Goal: Communication & Community: Answer question/provide support

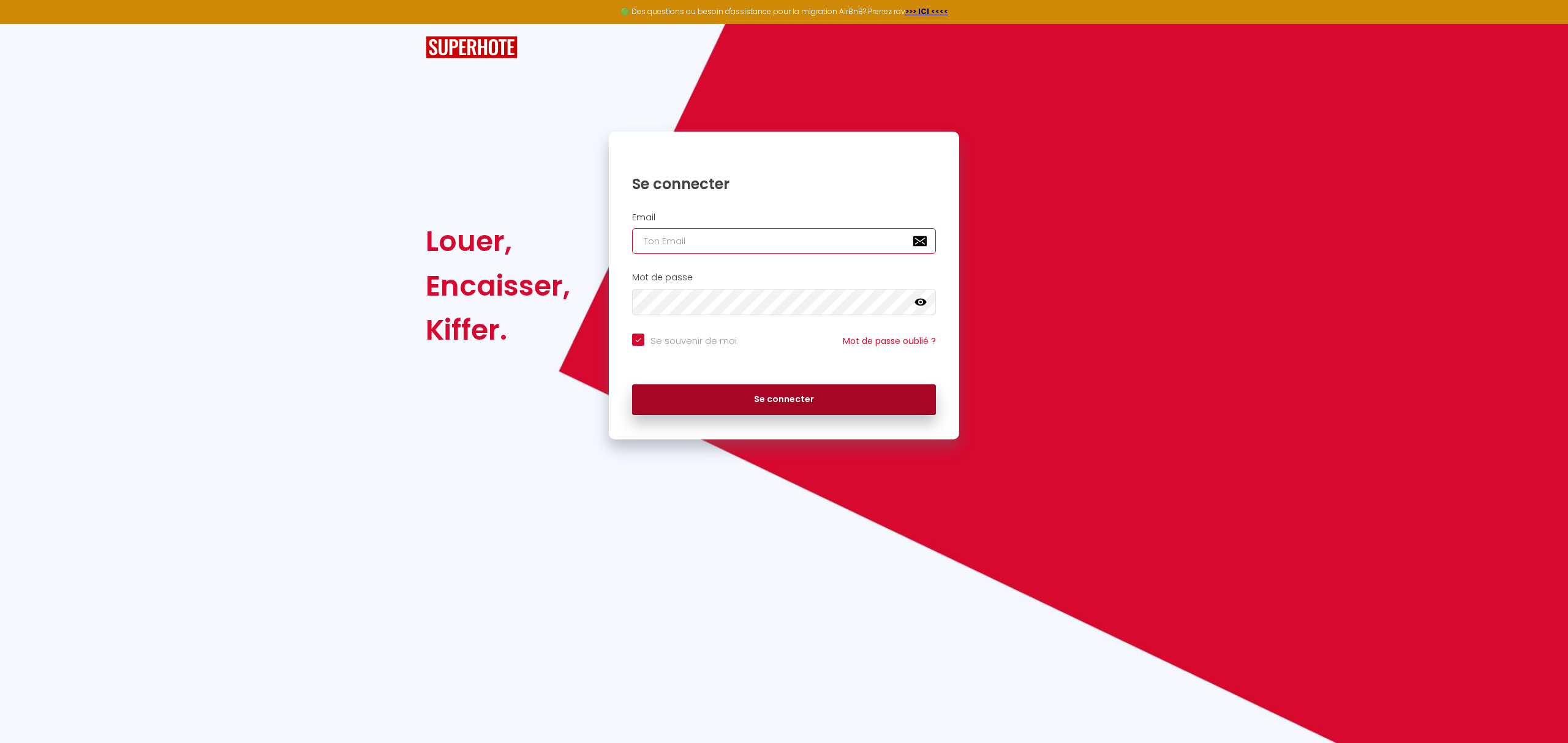
type input "[EMAIL_ADDRESS][DOMAIN_NAME]"
click at [801, 404] on button "Se connecter" at bounding box center [784, 399] width 304 height 31
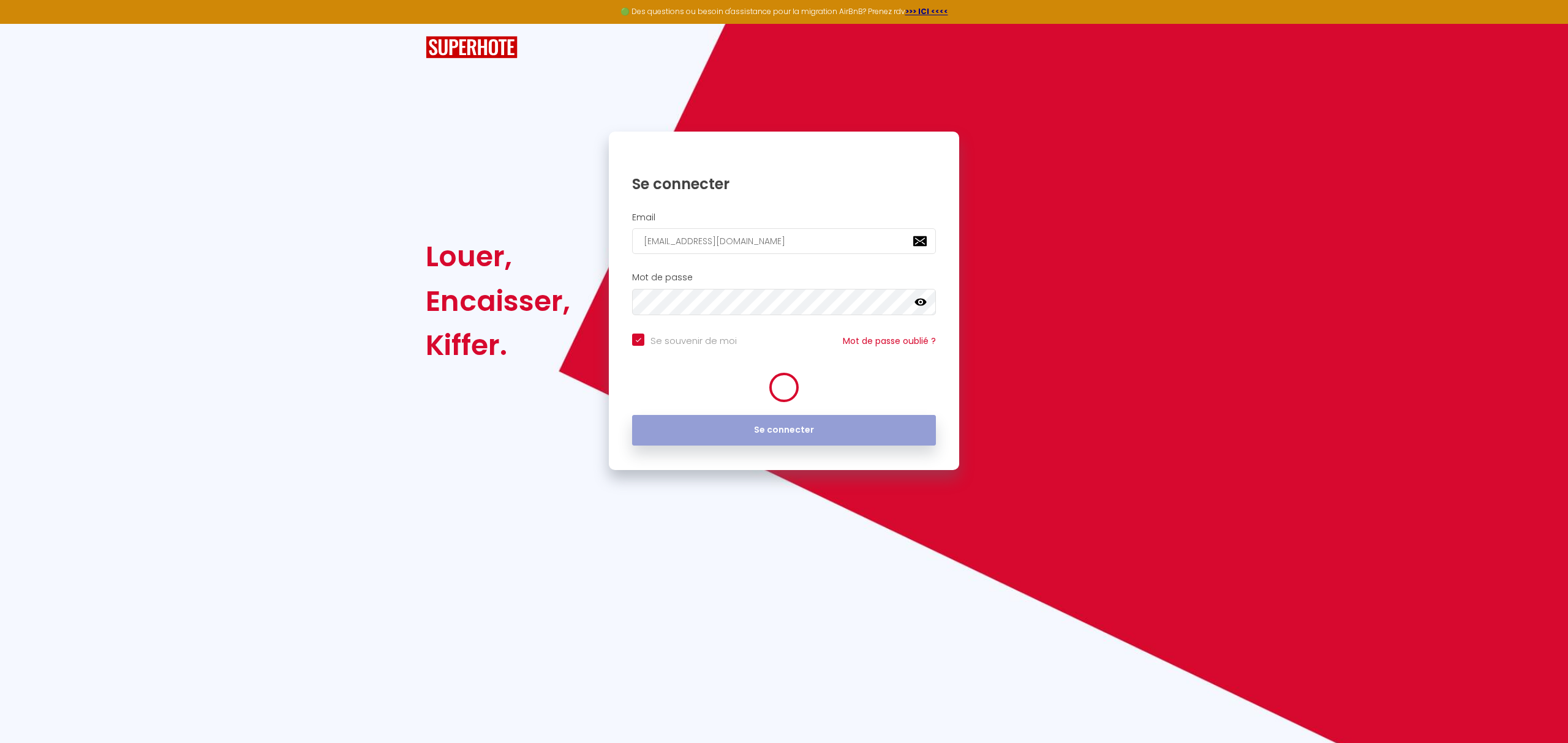
checkbox input "true"
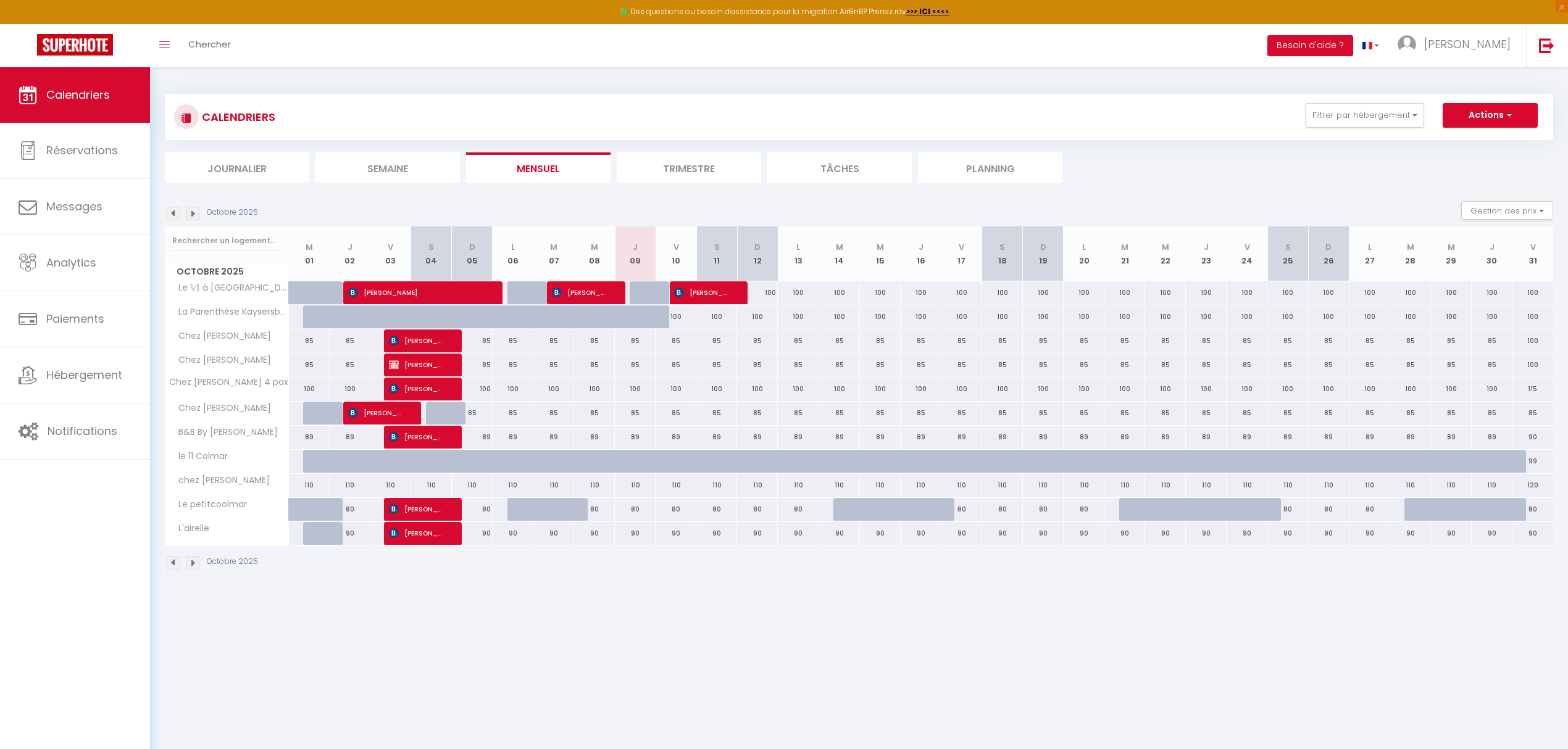
click at [171, 211] on img at bounding box center [173, 213] width 14 height 14
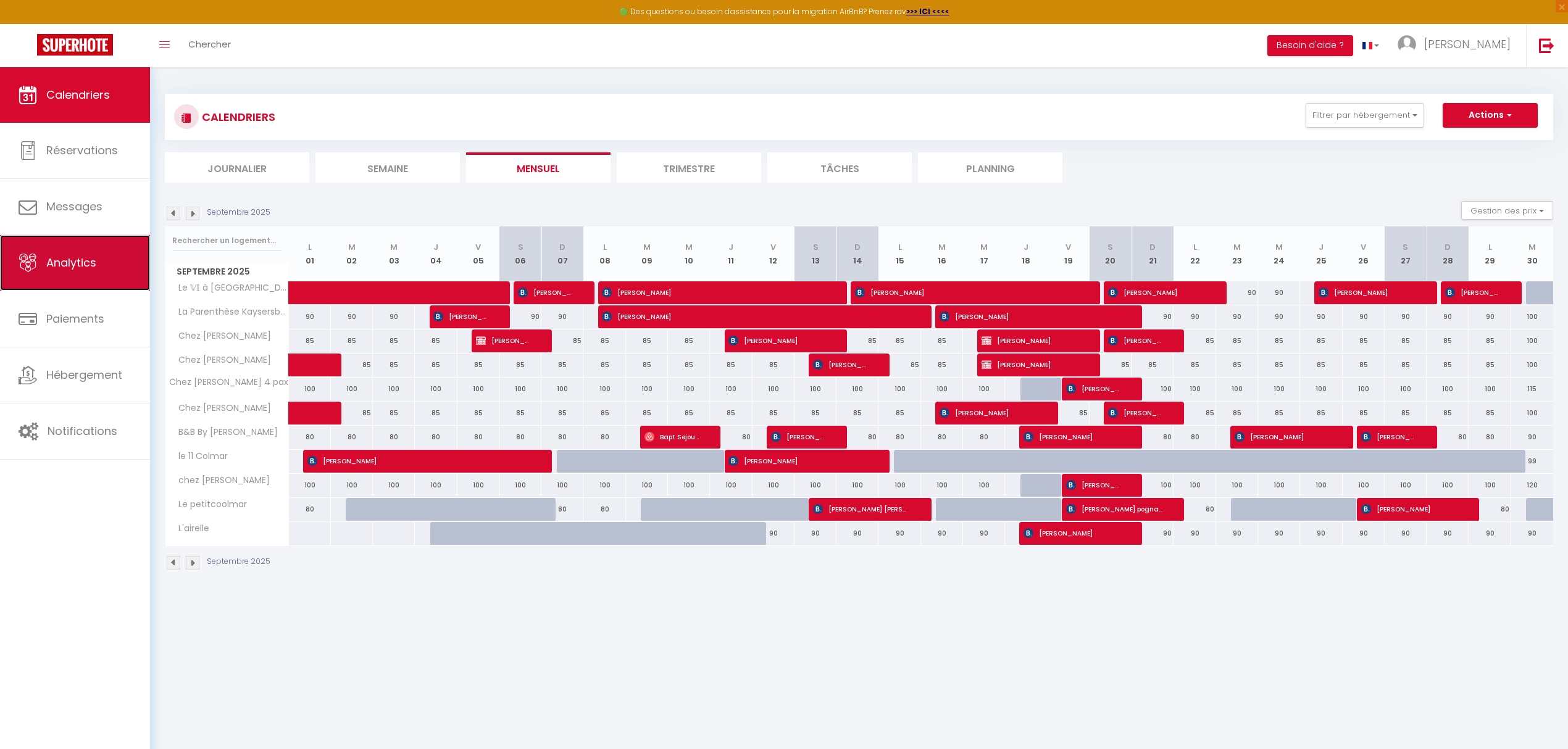
click at [87, 267] on span "Analytics" at bounding box center [71, 263] width 50 height 15
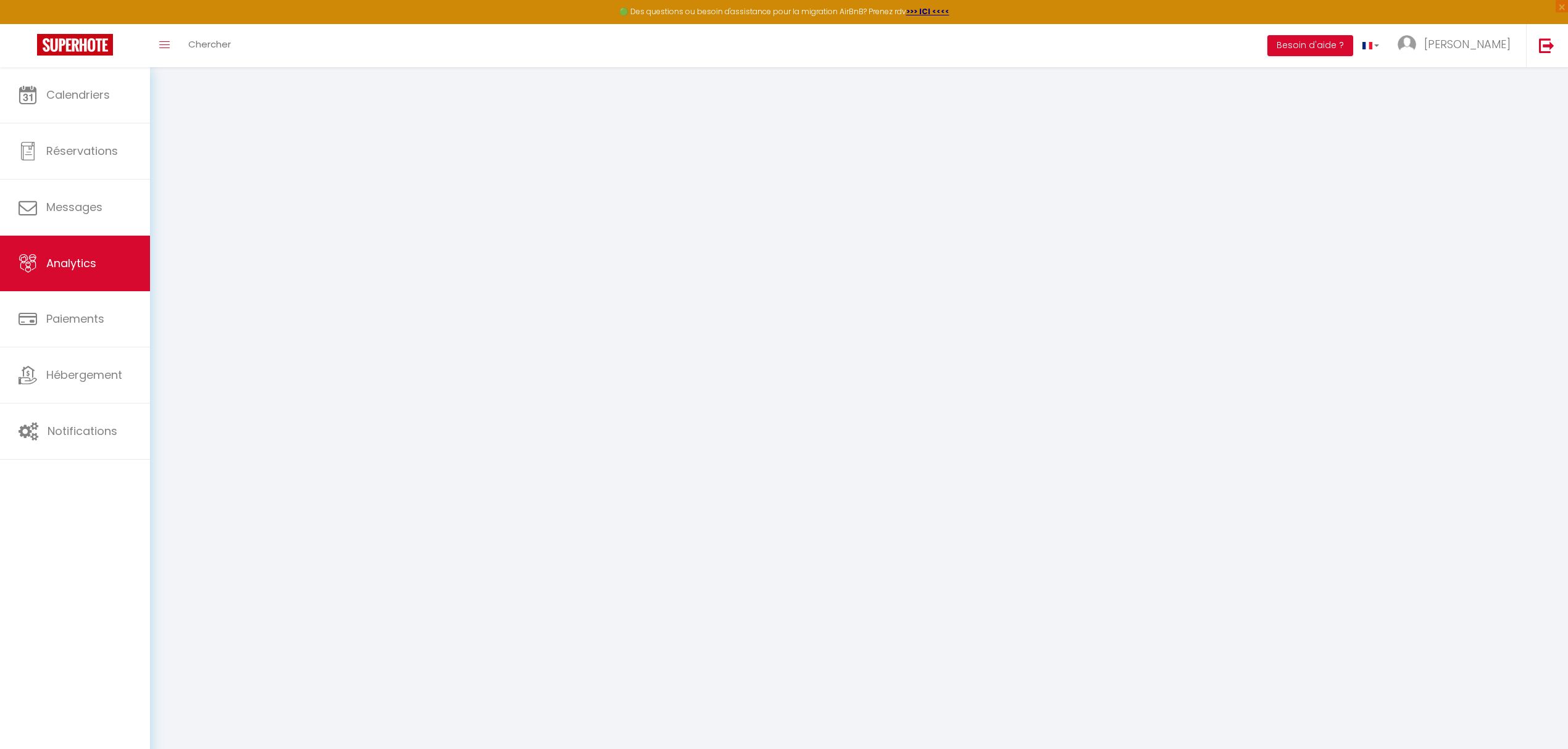
select select "2025"
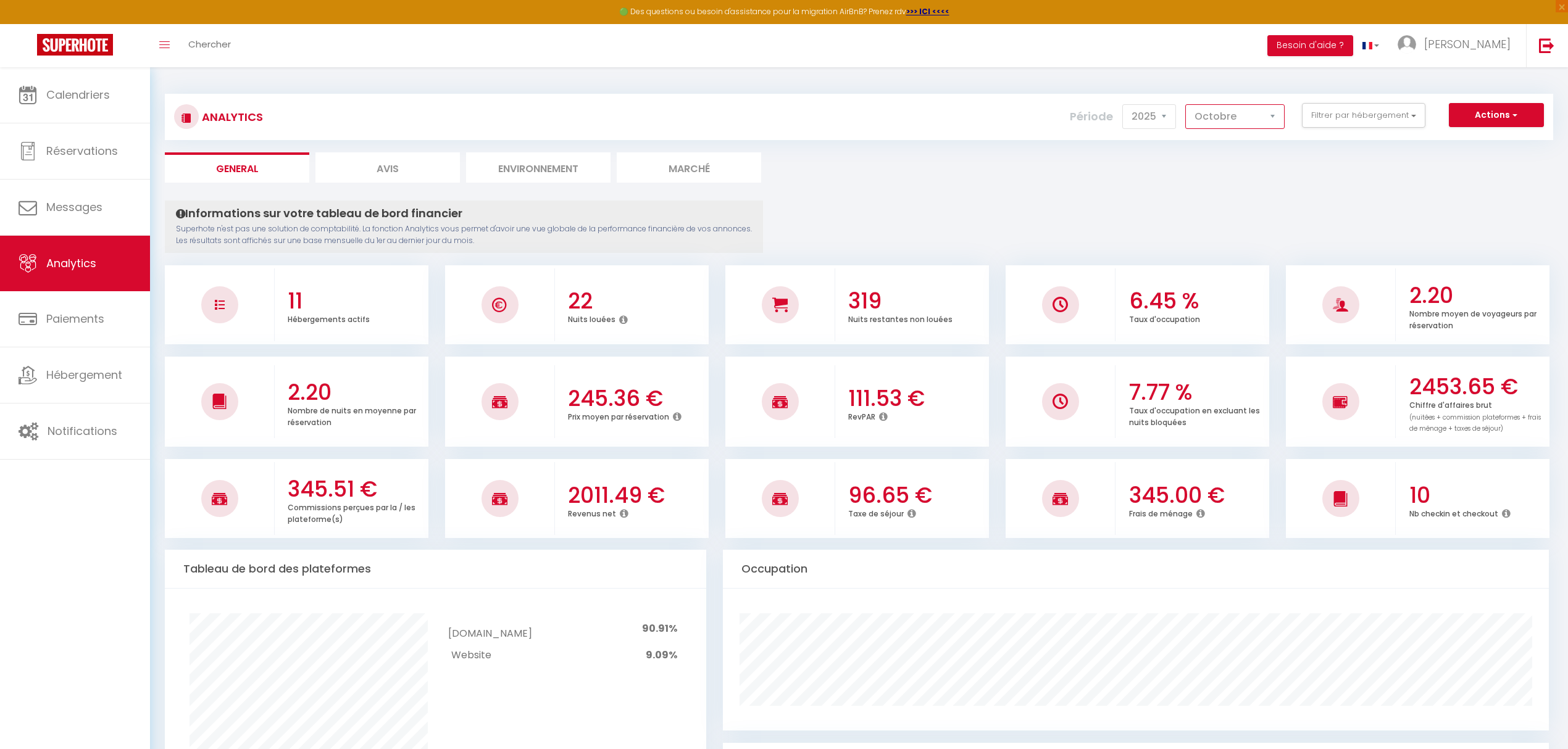
click at [1274, 114] on select "[PERSON_NAME] Mars Avril Mai Juin Juillet Août Septembre Octobre Novembre Décem…" at bounding box center [1235, 116] width 99 height 25
select select "9"
click at [1185, 104] on select "[PERSON_NAME] Mars Avril Mai Juin Juillet Août Septembre Octobre Novembre Décem…" at bounding box center [1235, 116] width 99 height 25
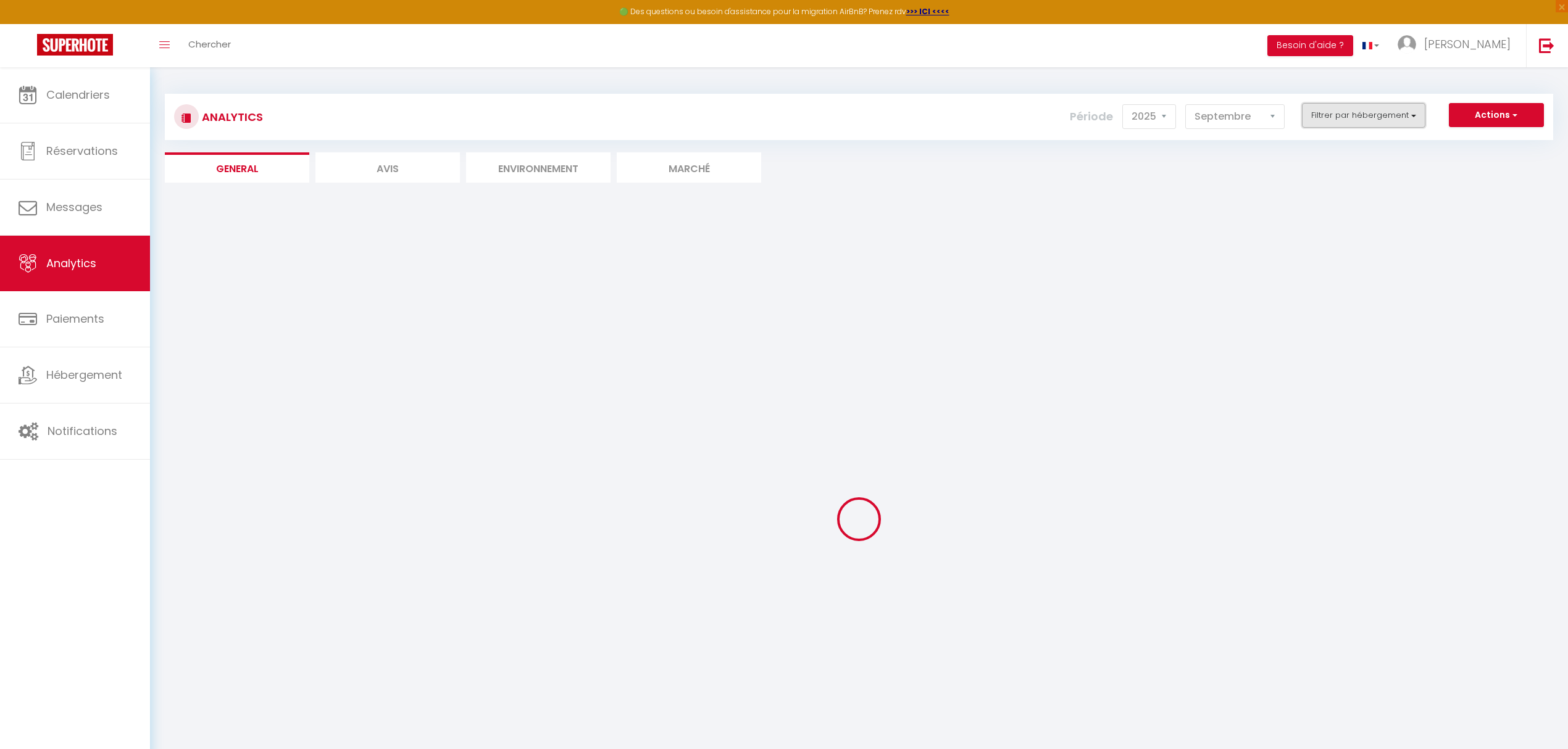
click at [1411, 117] on button "Filtrer par hébergement" at bounding box center [1364, 116] width 123 height 25
checkbox input "false"
checkbox Kaysersberg "false"
checkbox Sylvestre "false"
checkbox pax "false"
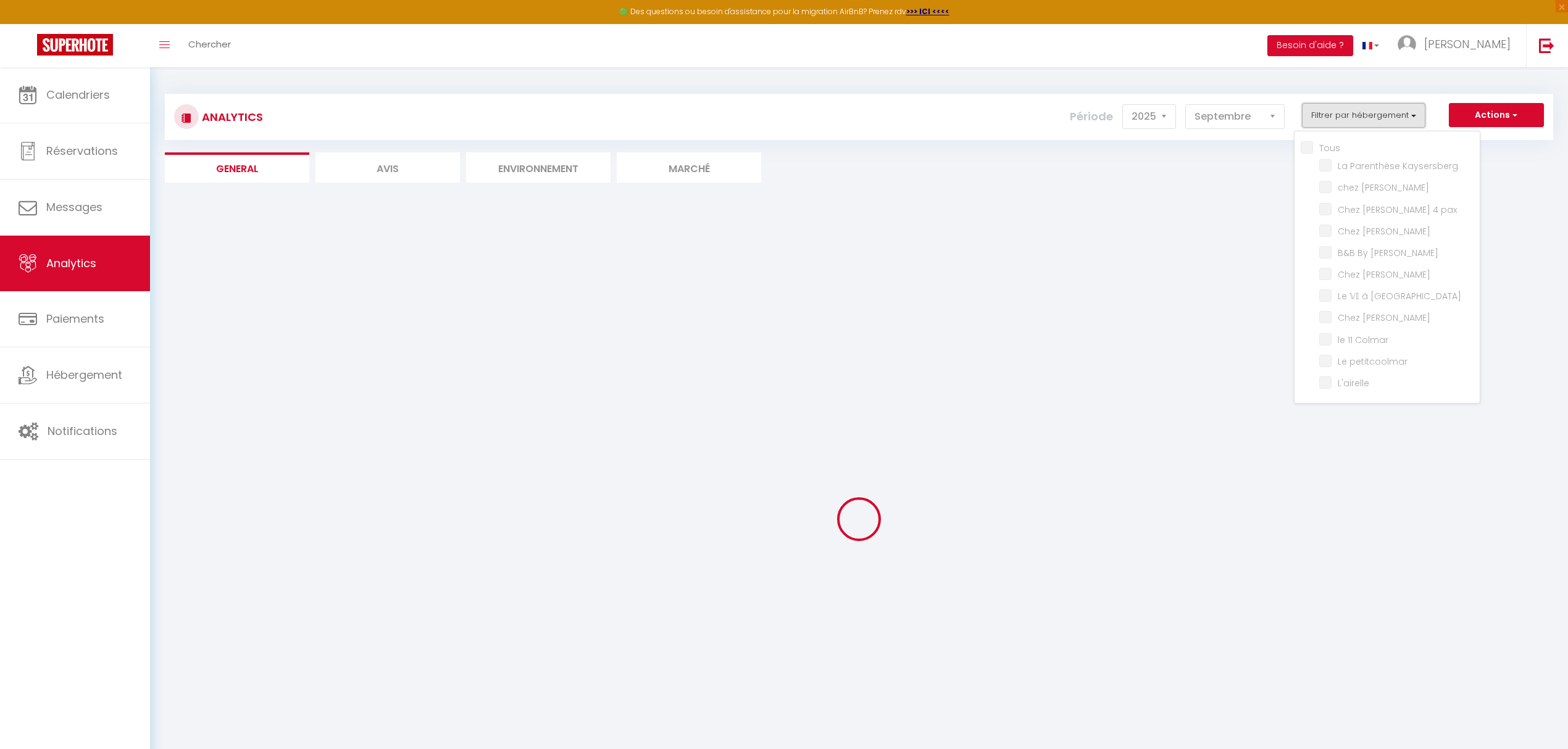
checkbox Marguerite "false"
checkbox Jo "false"
checkbox Lilas "false"
checkbox Colmar "false"
checkbox Lavande "false"
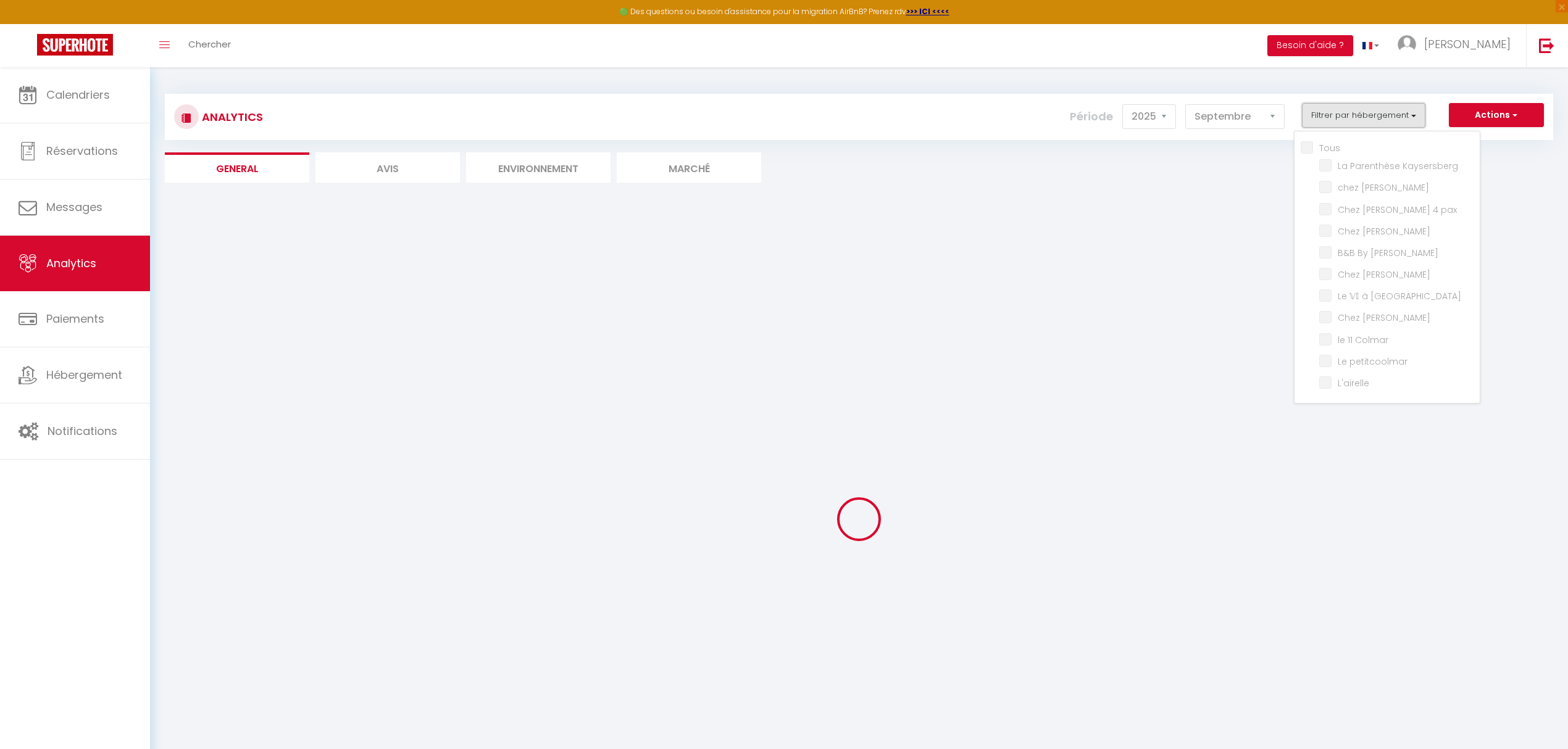
checkbox Colmar "false"
checkbox petitcoolmar "false"
checkbox input "false"
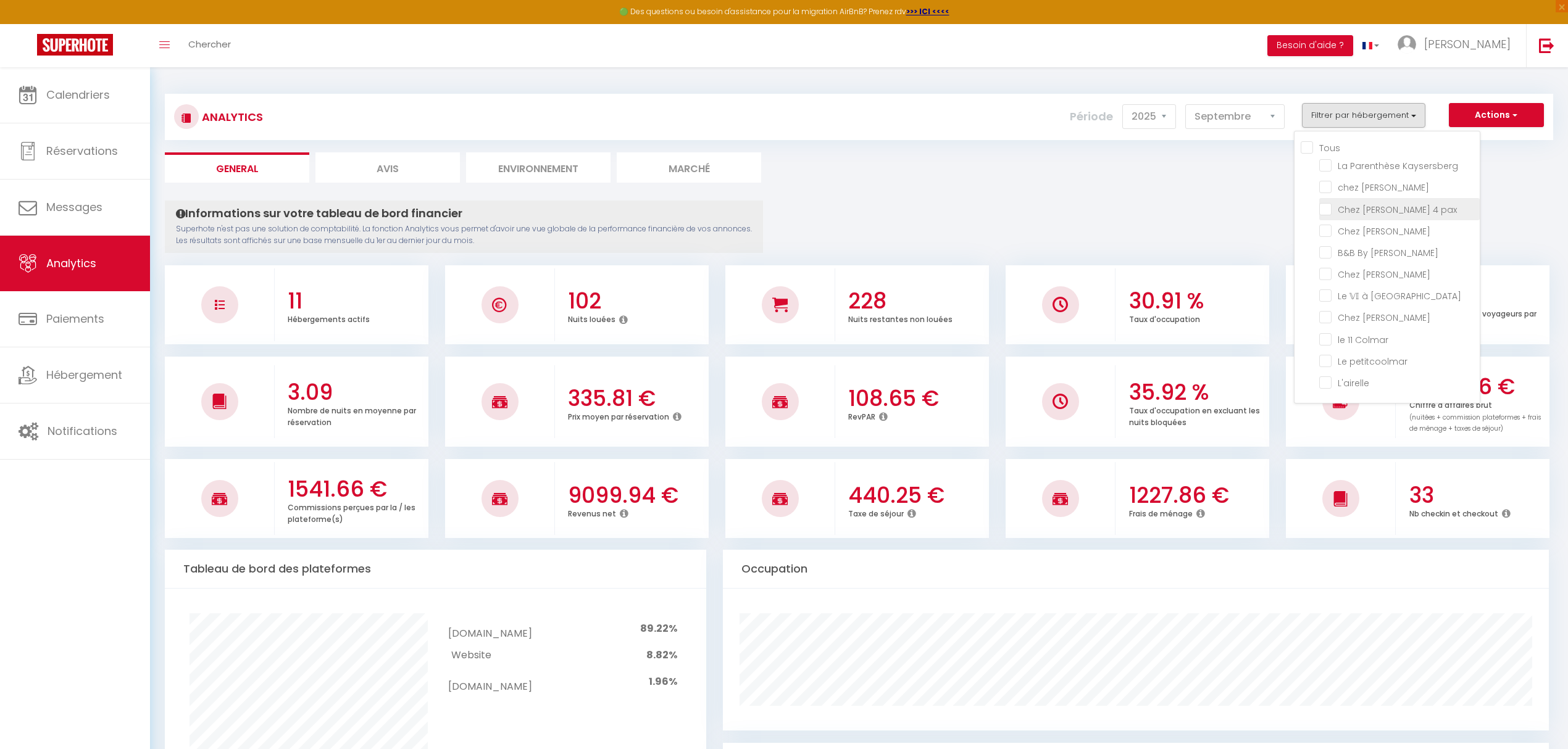
click at [1379, 203] on pax "checkbox" at bounding box center [1400, 208] width 161 height 12
checkbox pax "true"
checkbox Kaysersberg "false"
checkbox Sylvestre "false"
checkbox Marguerite "false"
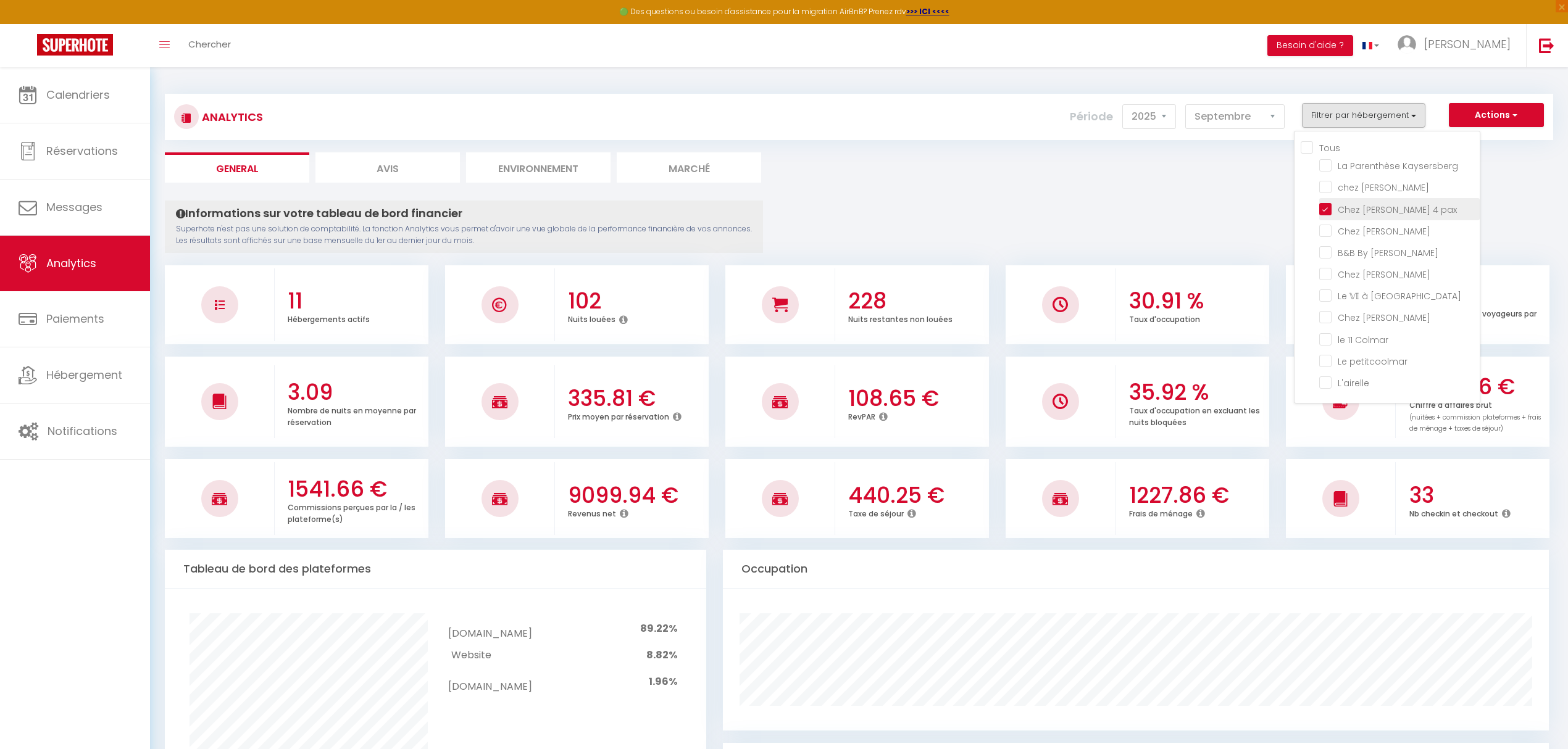
checkbox Jo "false"
checkbox Lilas "false"
checkbox Colmar "false"
checkbox Lavande "false"
checkbox Colmar "false"
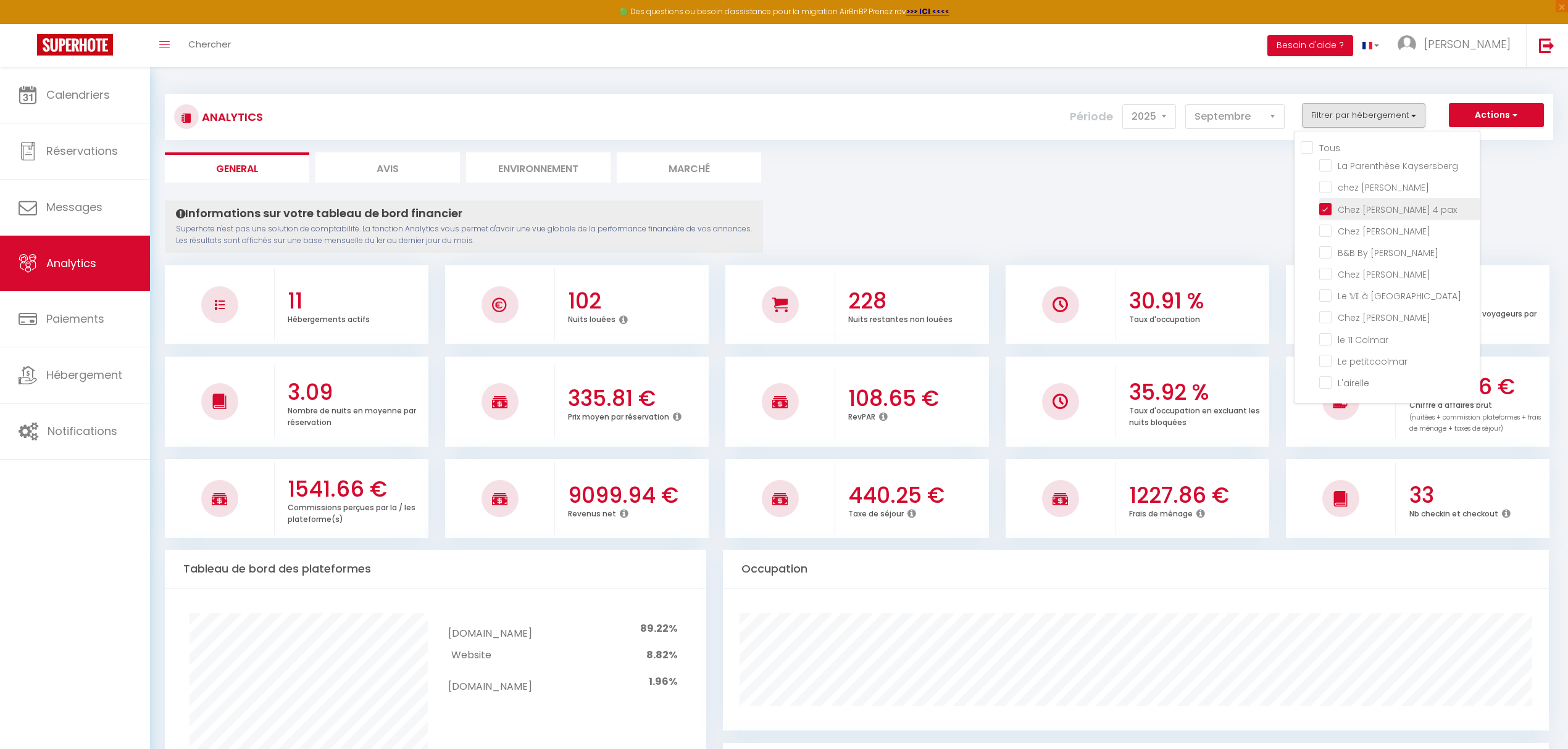
checkbox petitcoolmar "false"
checkbox input "false"
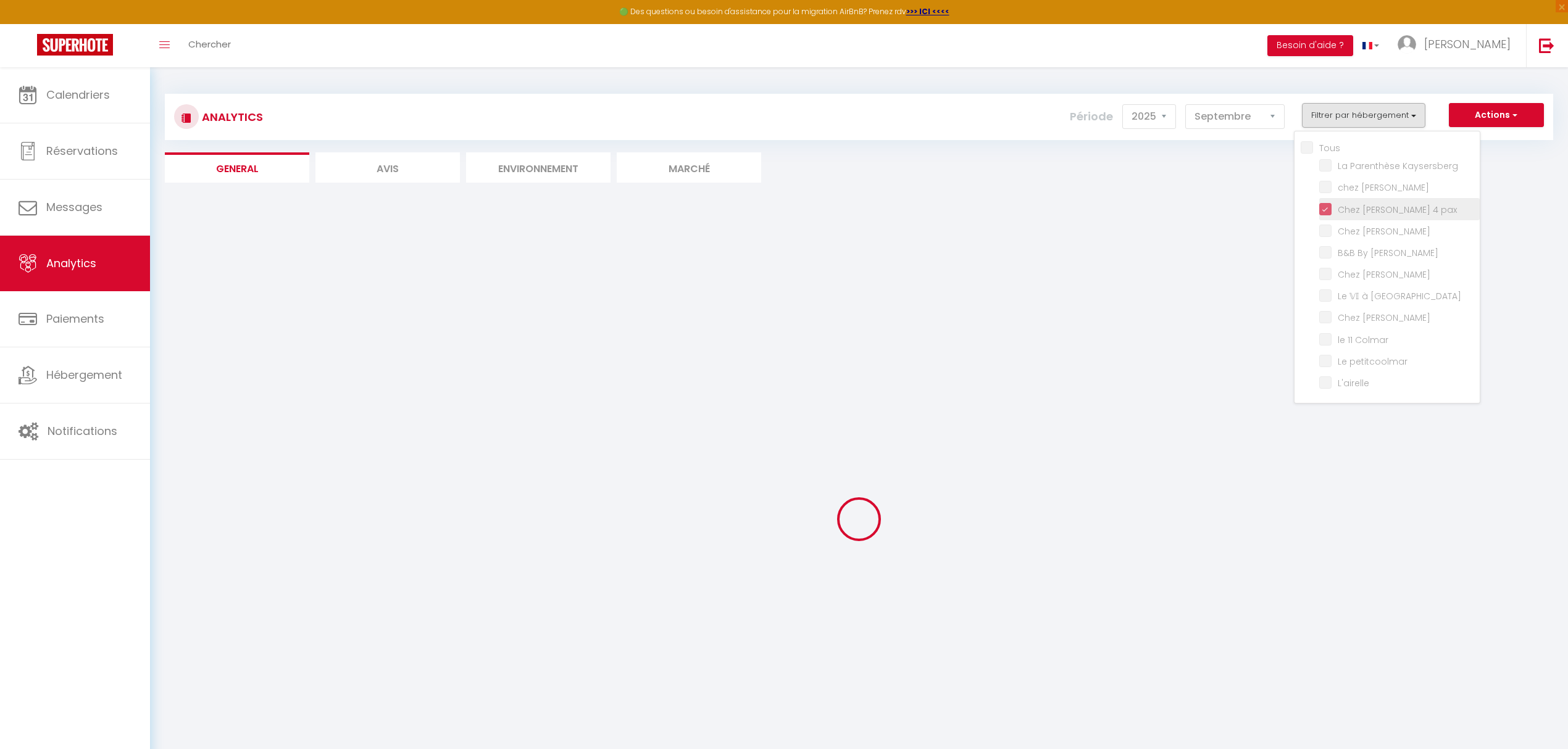
checkbox Kaysersberg "false"
checkbox Sylvestre "false"
checkbox Marguerite "false"
checkbox Jo "false"
checkbox Lilas "false"
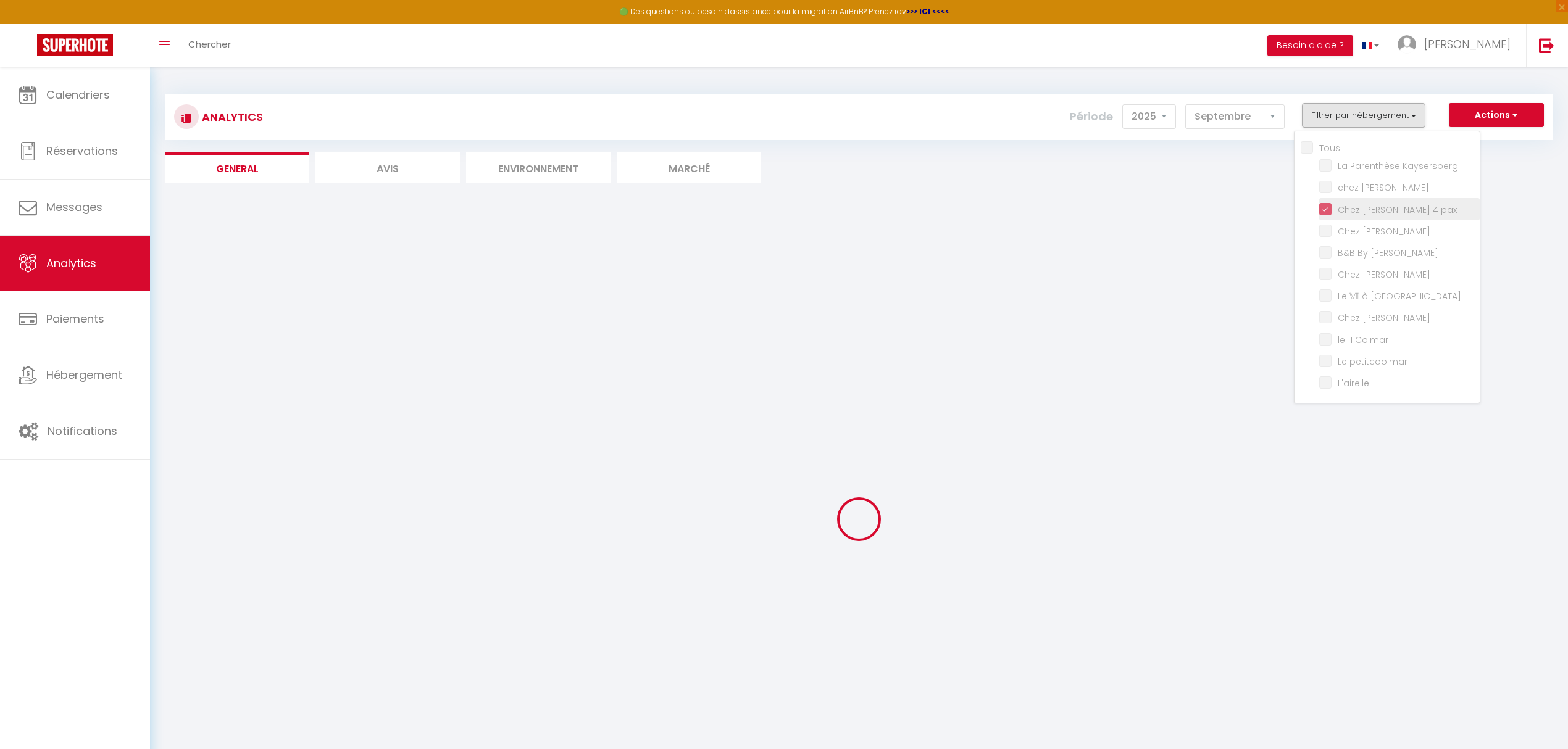
checkbox Colmar "false"
checkbox Lavande "false"
checkbox Colmar "false"
checkbox petitcoolmar "false"
checkbox input "false"
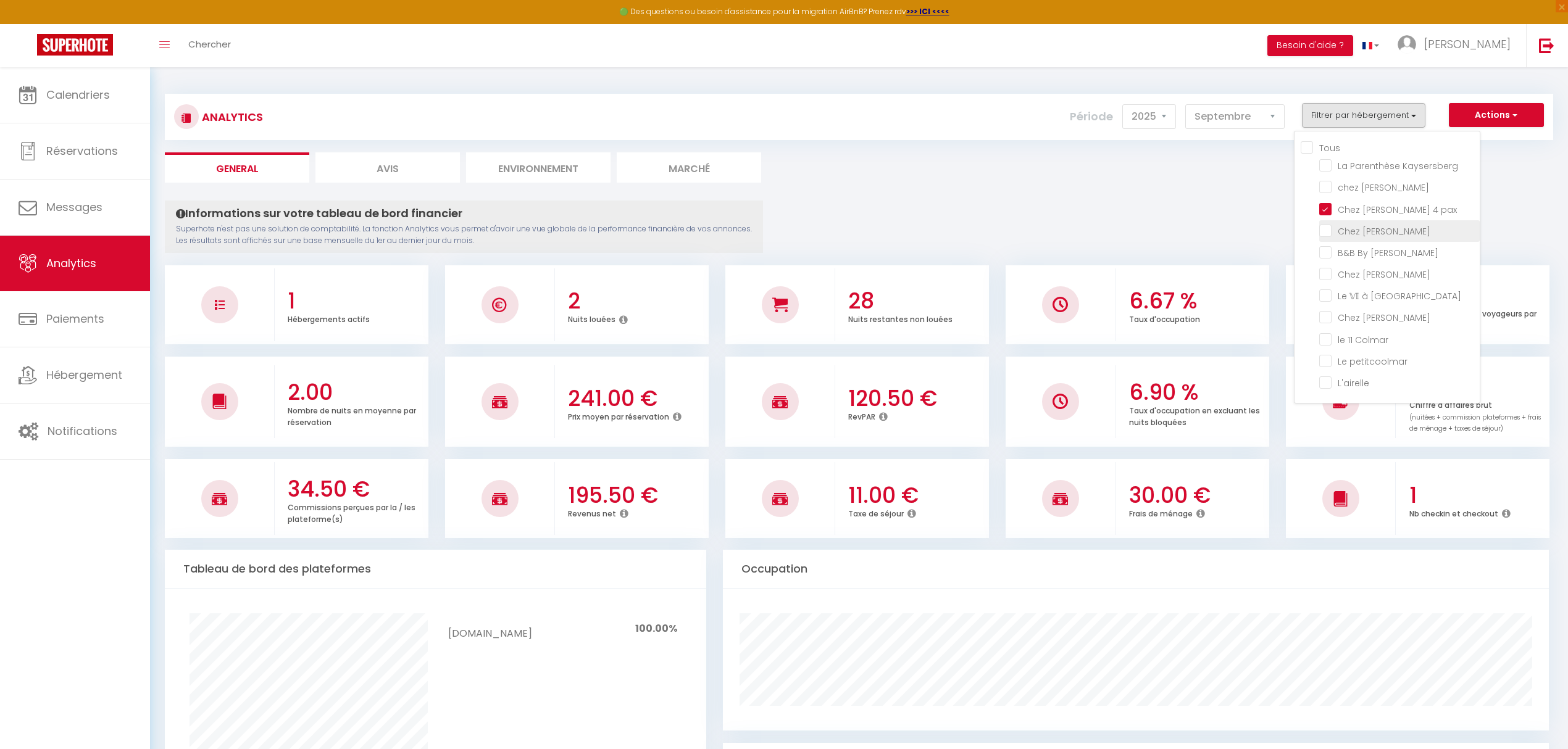
click at [1381, 227] on Marguerite "checkbox" at bounding box center [1400, 230] width 161 height 12
checkbox Marguerite "true"
checkbox Kaysersberg "false"
checkbox Sylvestre "false"
checkbox Jo "false"
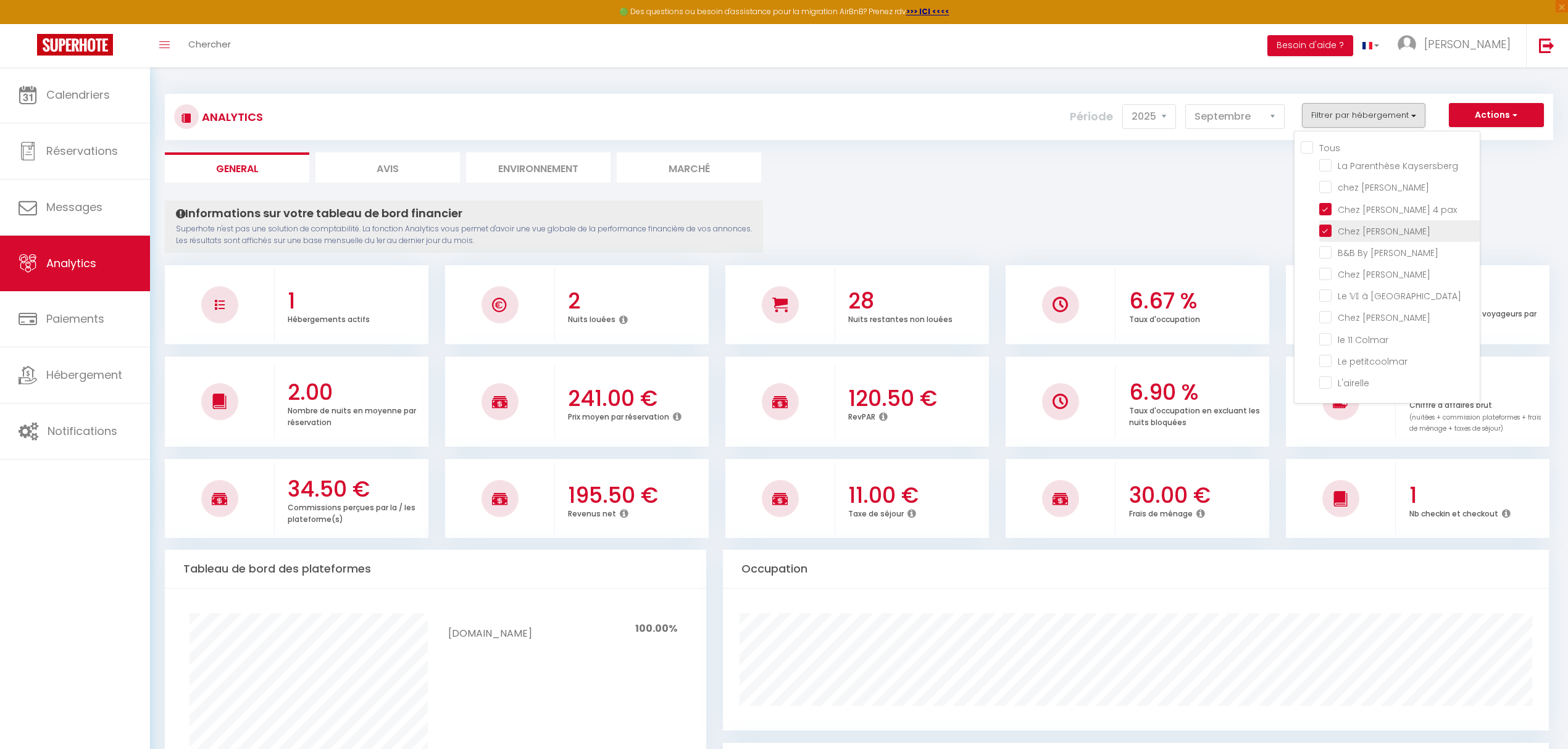
checkbox Lilas "false"
checkbox Colmar "false"
checkbox Lavande "false"
checkbox Colmar "false"
checkbox petitcoolmar "false"
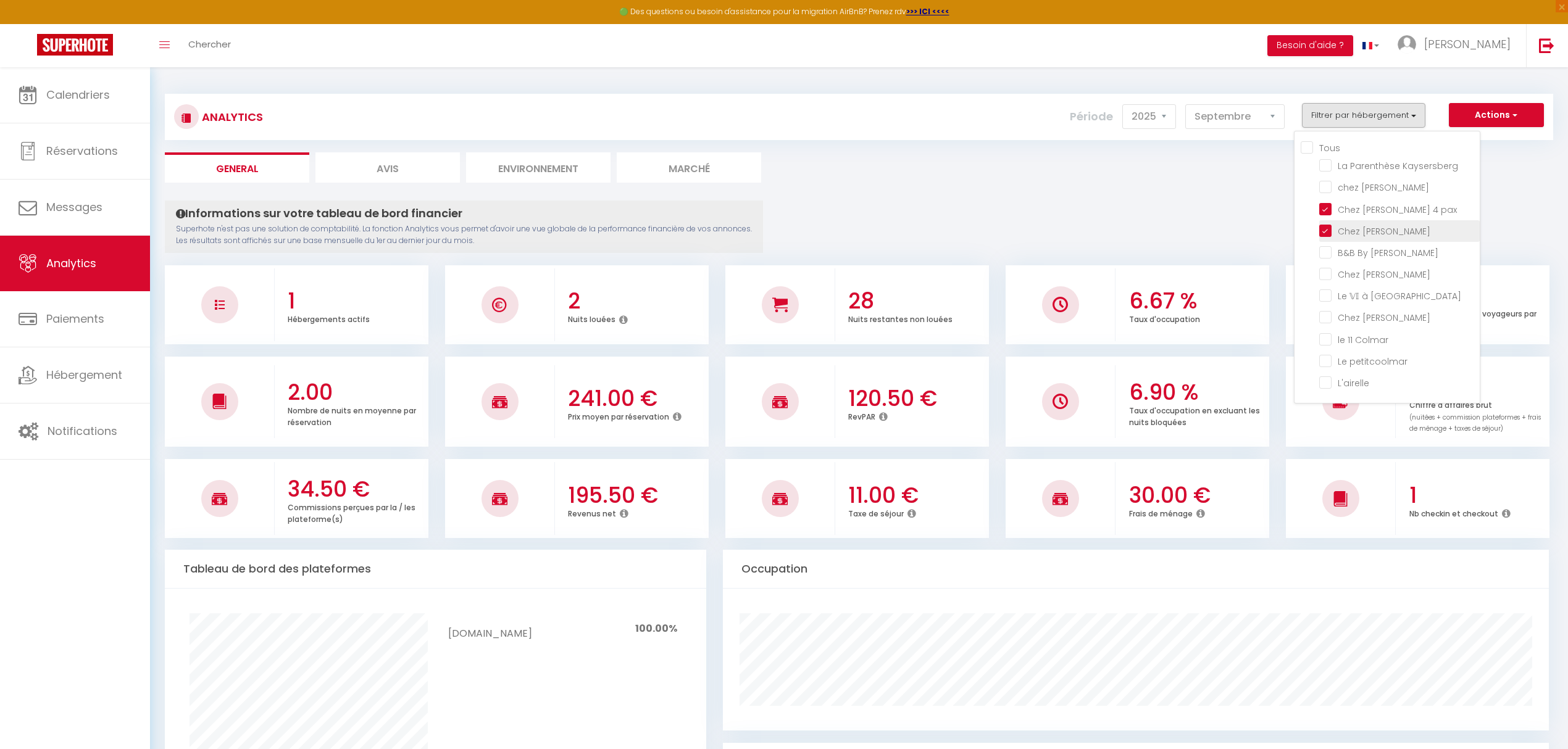
checkbox input "false"
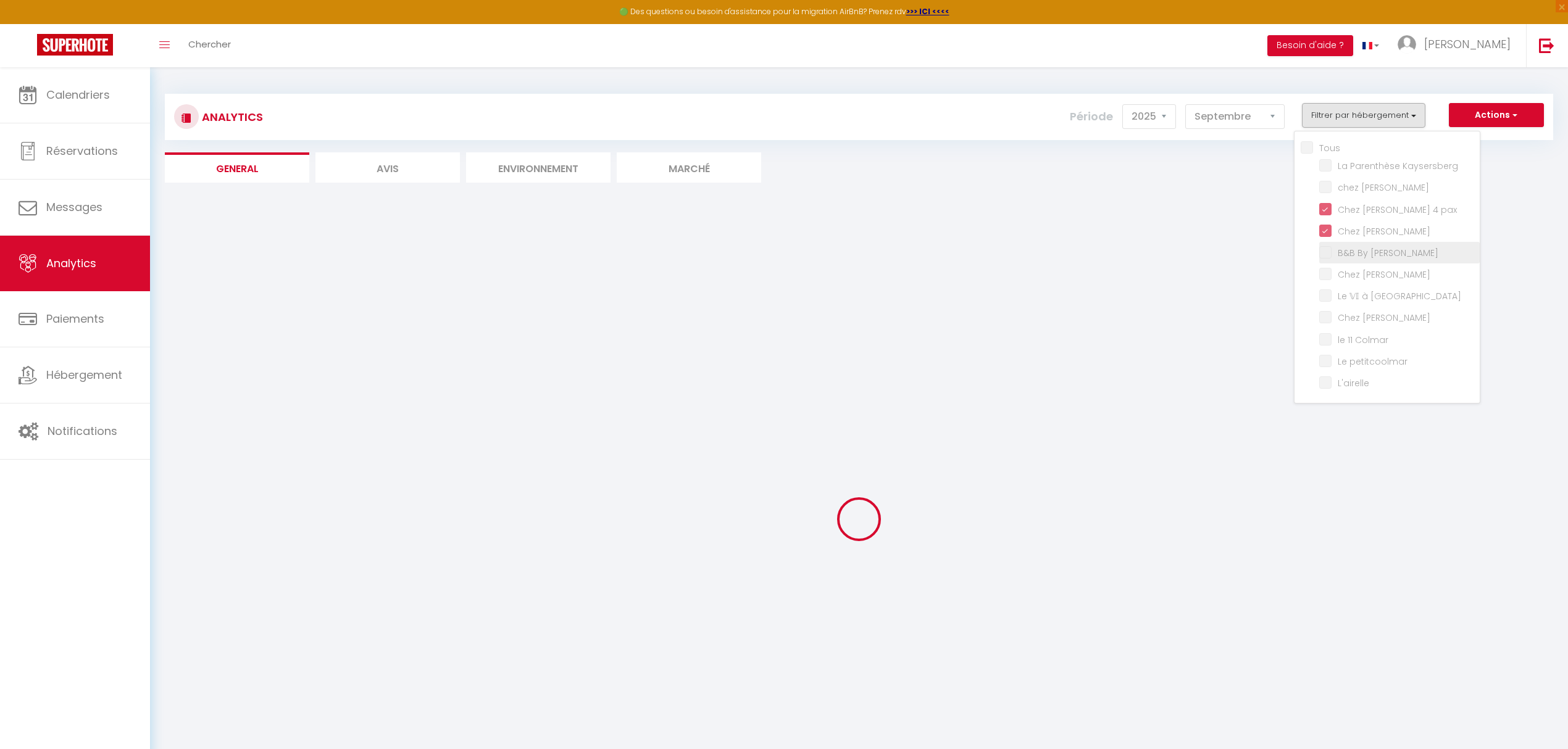
checkbox Kaysersberg "false"
checkbox Sylvestre "false"
checkbox Jo "false"
checkbox Lilas "false"
checkbox Colmar "false"
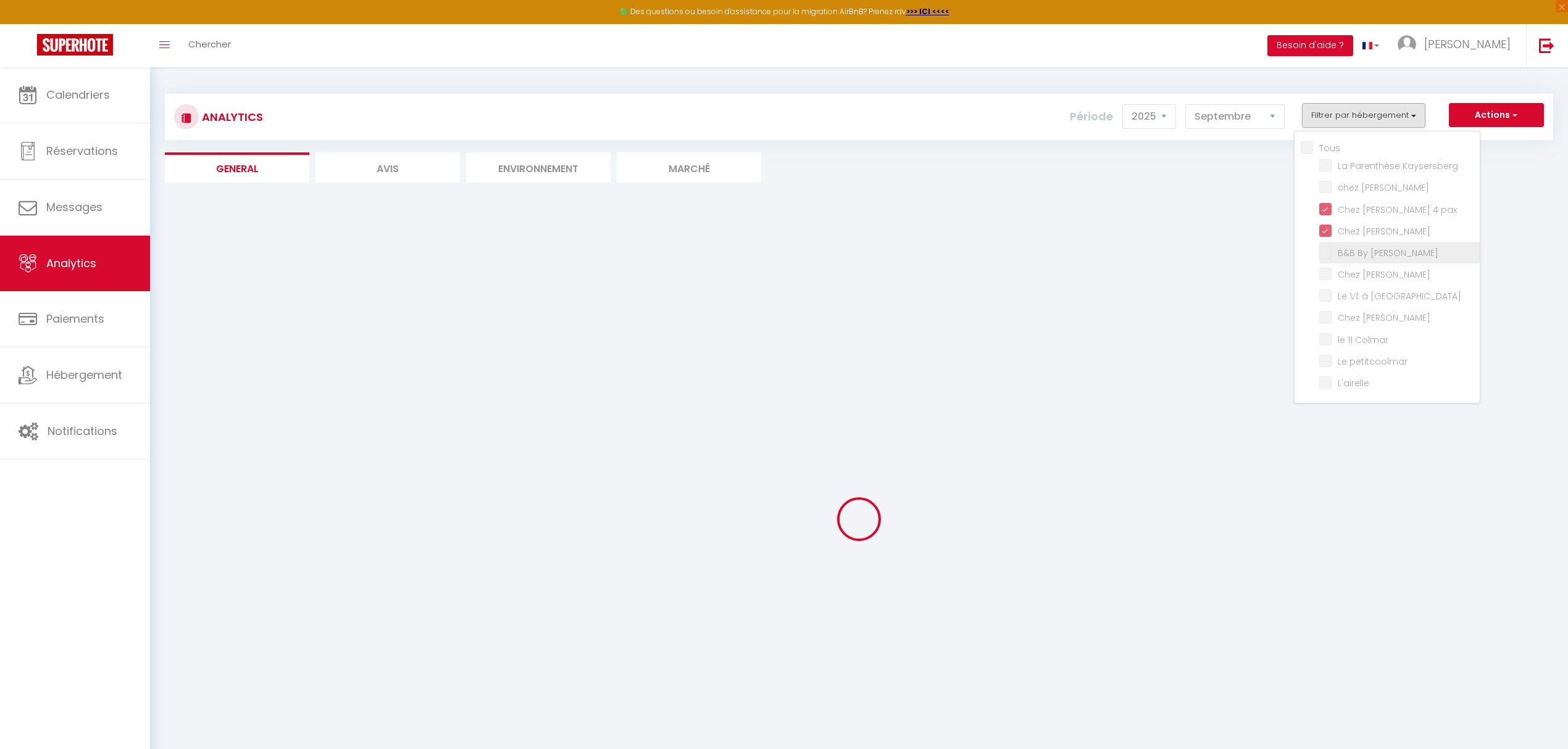
checkbox Lavande "false"
checkbox Colmar "false"
checkbox petitcoolmar "false"
checkbox input "false"
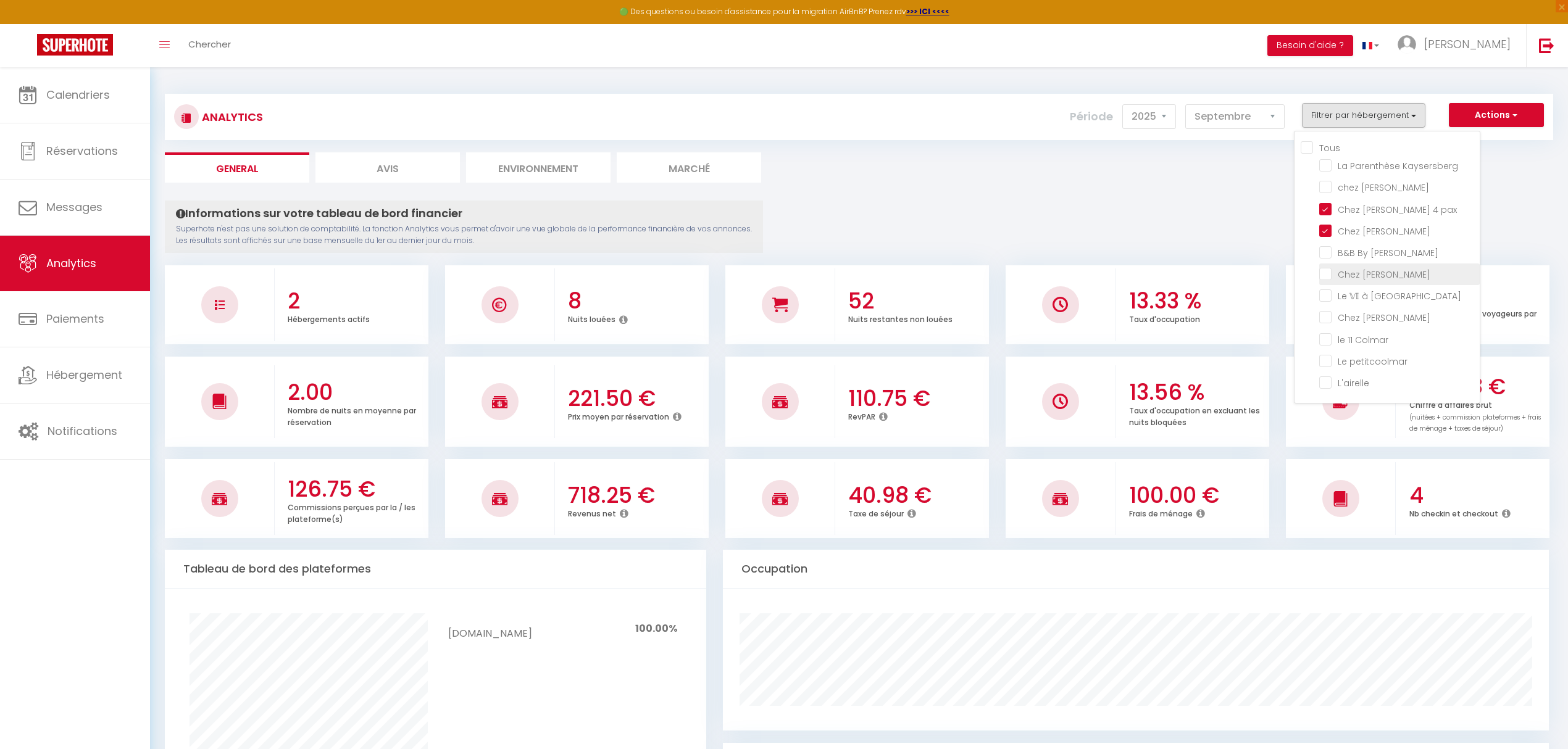
click at [1393, 267] on Lilas "checkbox" at bounding box center [1400, 274] width 161 height 12
checkbox Lilas "true"
checkbox Kaysersberg "false"
checkbox Sylvestre "false"
checkbox Jo "false"
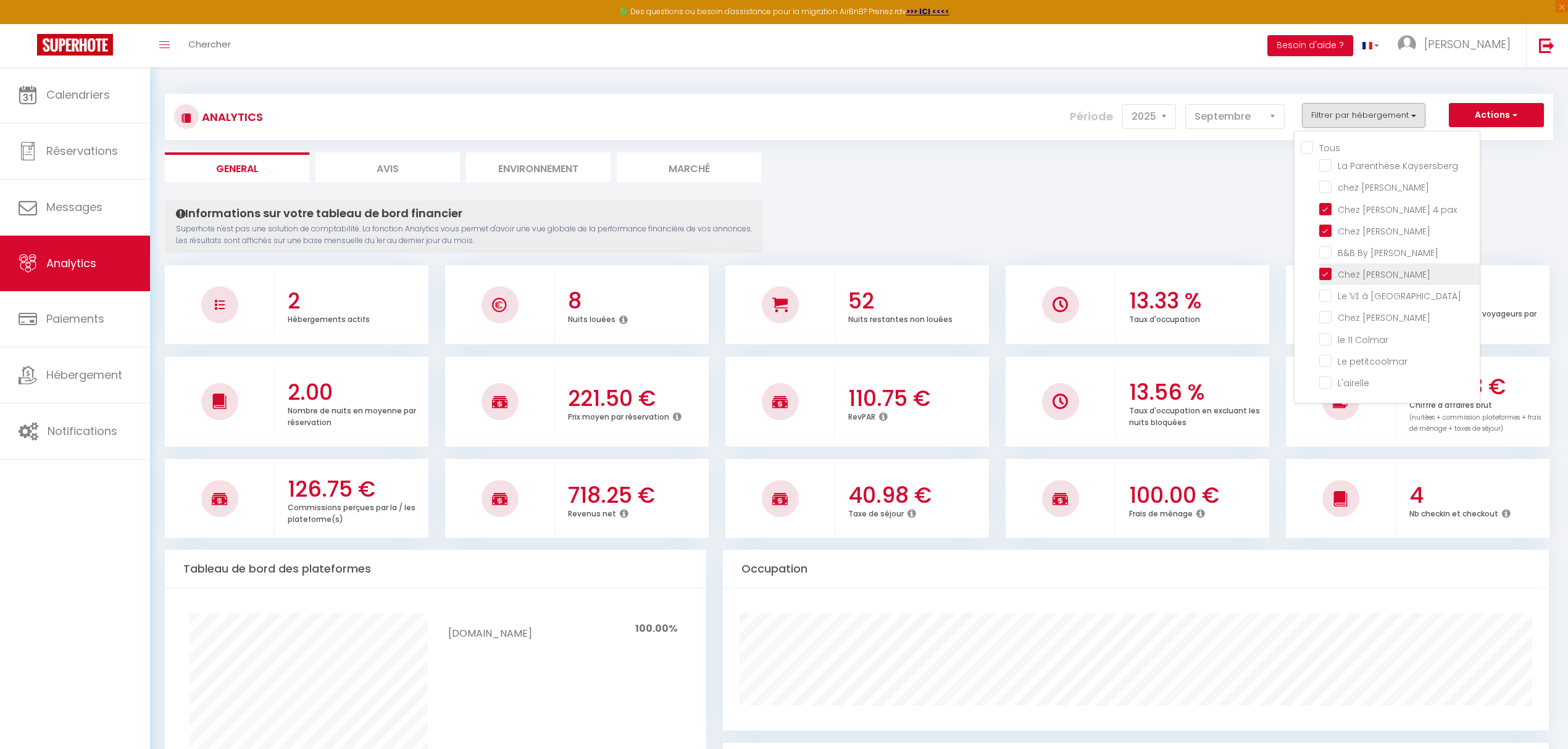
checkbox Colmar "false"
checkbox Lavande "false"
checkbox Colmar "false"
checkbox petitcoolmar "false"
checkbox input "false"
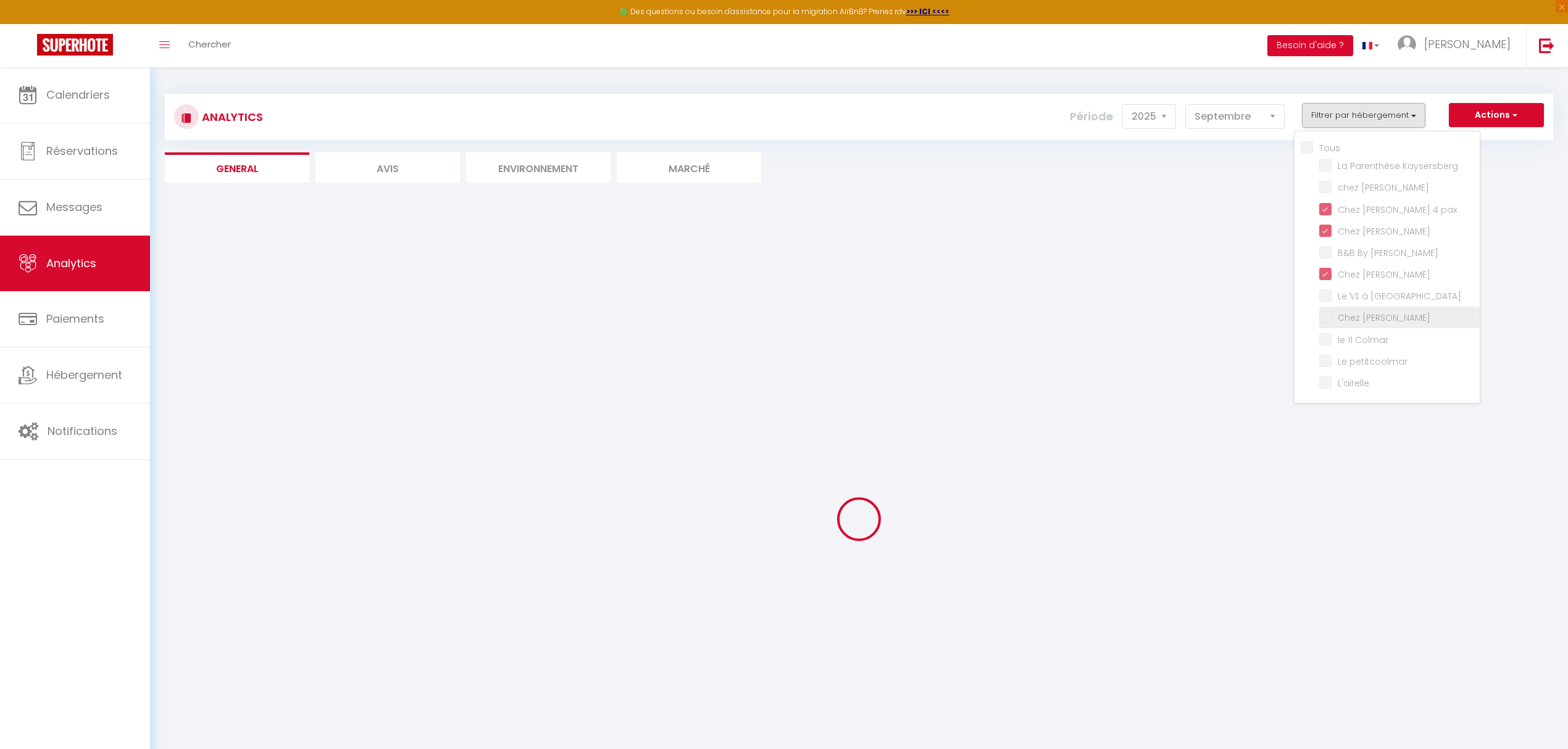
checkbox Kaysersberg "false"
checkbox Sylvestre "false"
checkbox Jo "false"
checkbox Colmar "false"
checkbox Lavande "false"
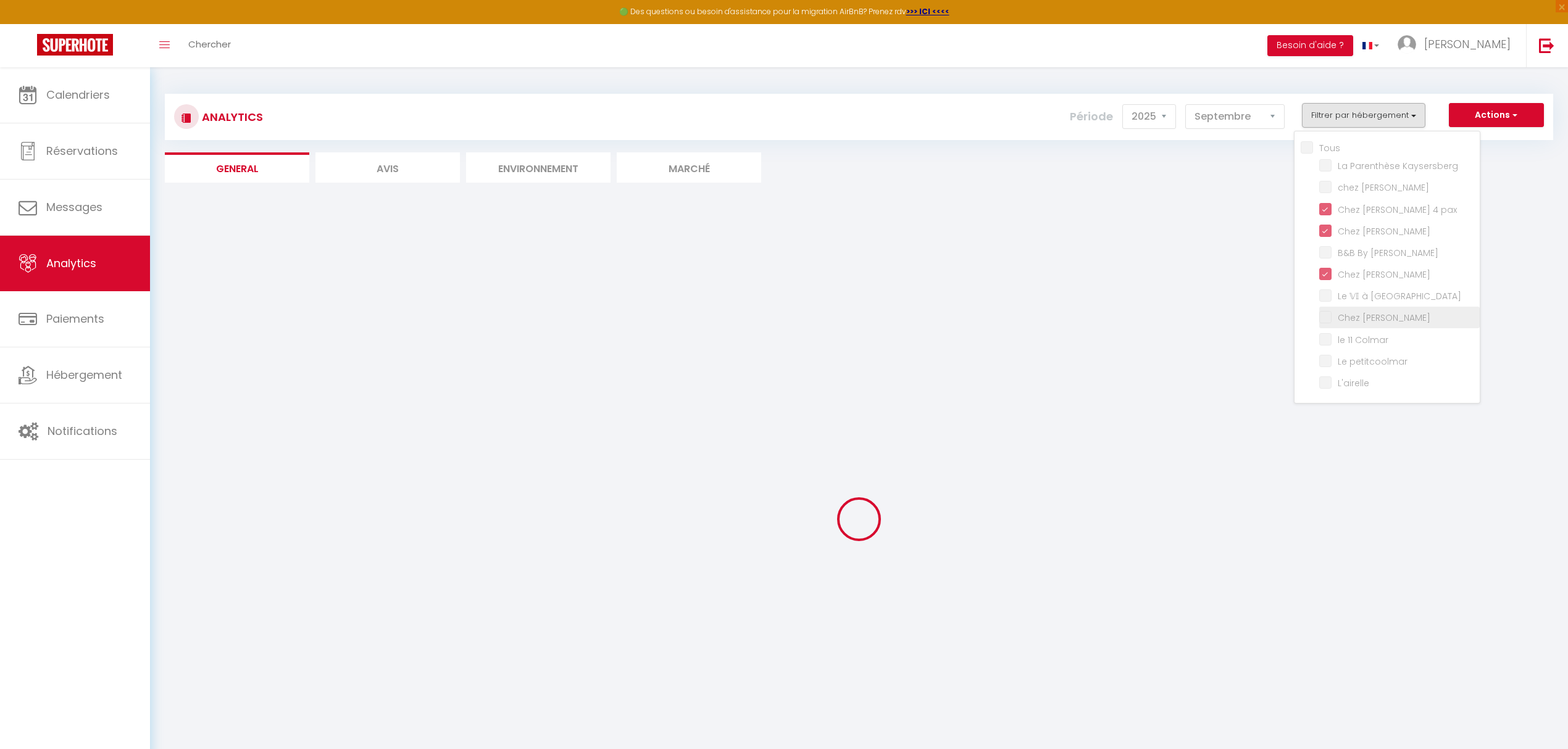
checkbox Colmar "false"
checkbox petitcoolmar "false"
checkbox input "false"
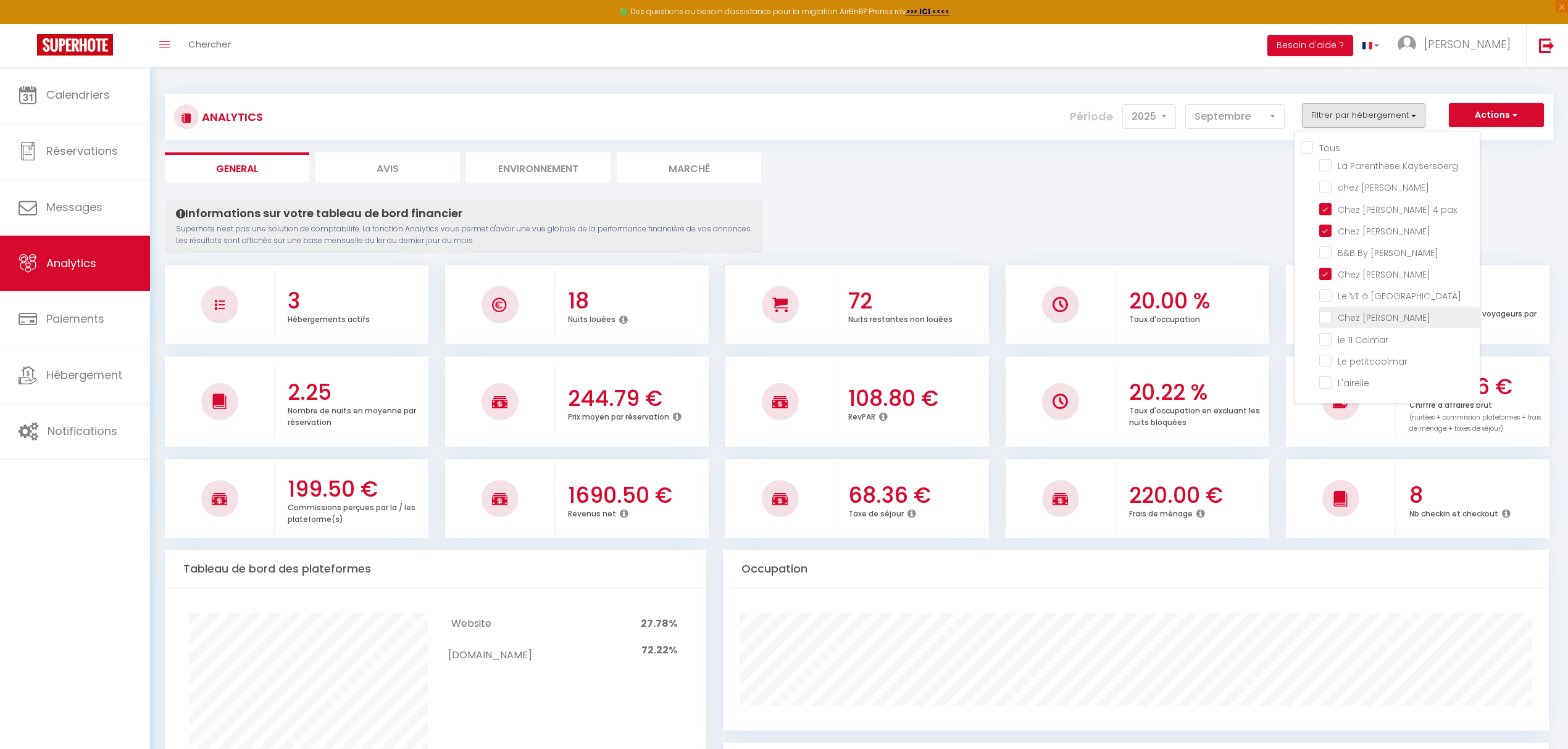
click at [1395, 312] on Lavande "checkbox" at bounding box center [1400, 317] width 161 height 12
checkbox Lavande "true"
checkbox Kaysersberg "false"
checkbox Sylvestre "false"
checkbox Jo "false"
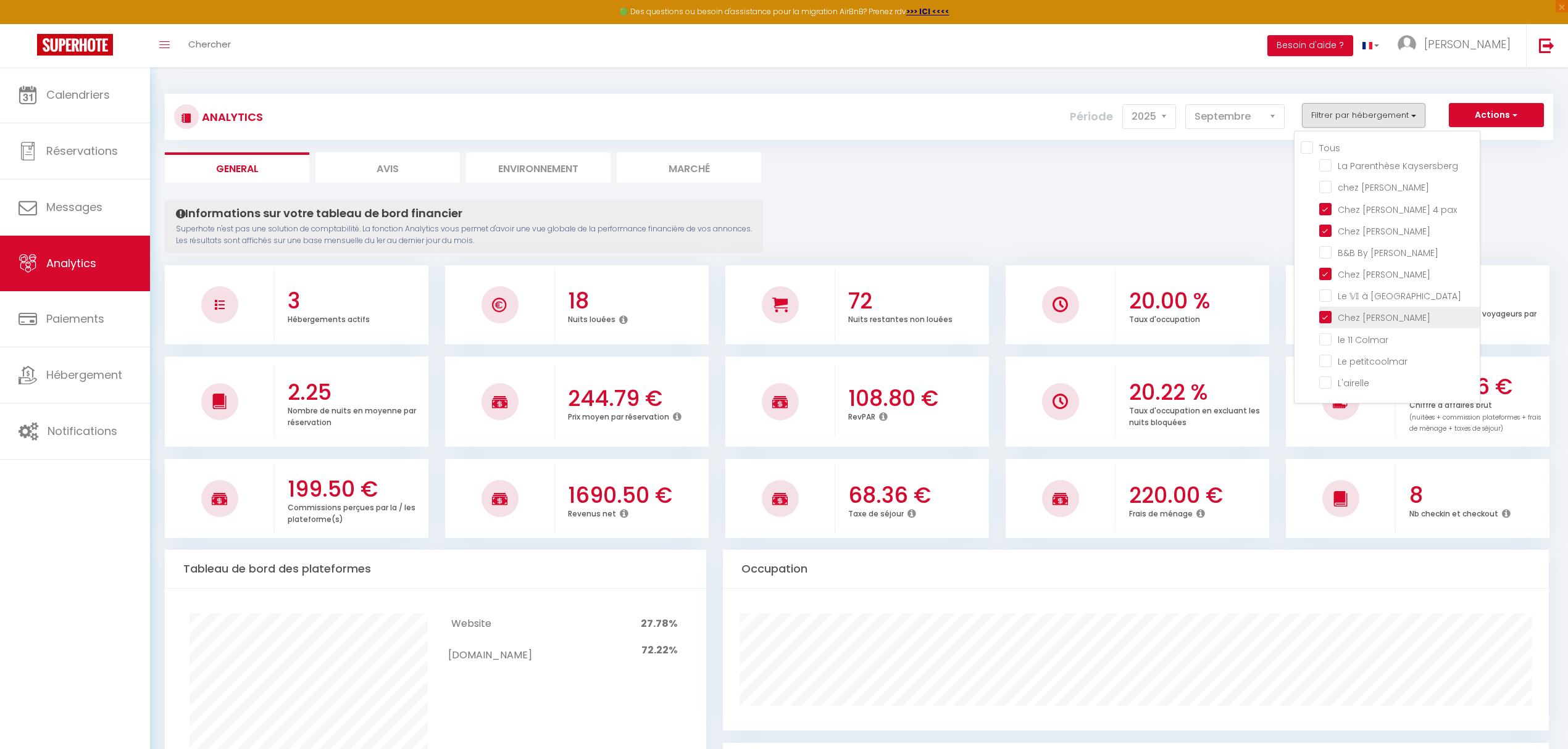
checkbox Colmar "false"
checkbox petitcoolmar "false"
checkbox input "false"
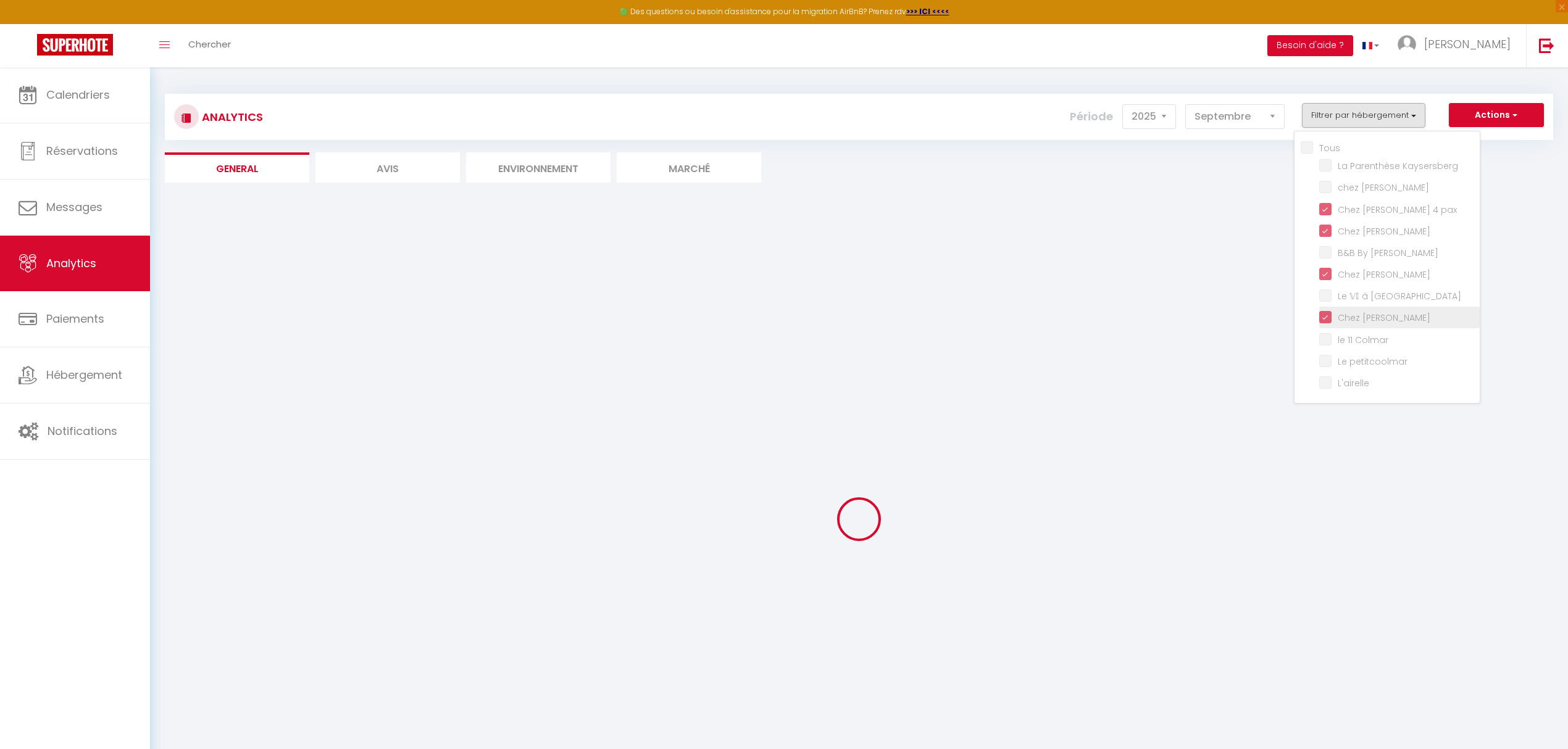
checkbox Kaysersberg "false"
checkbox Sylvestre "false"
checkbox Jo "false"
checkbox Colmar "false"
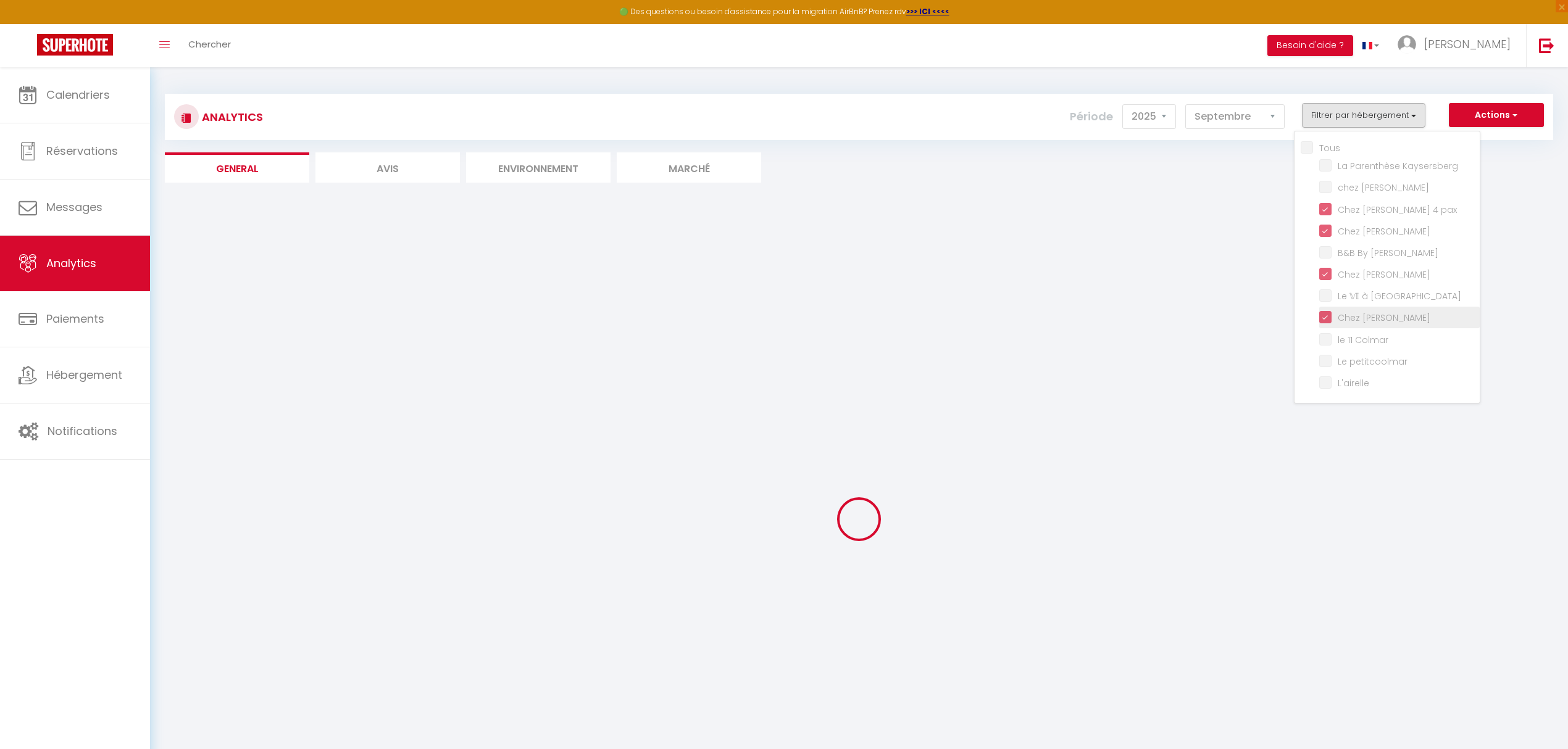
checkbox petitcoolmar "false"
checkbox input "false"
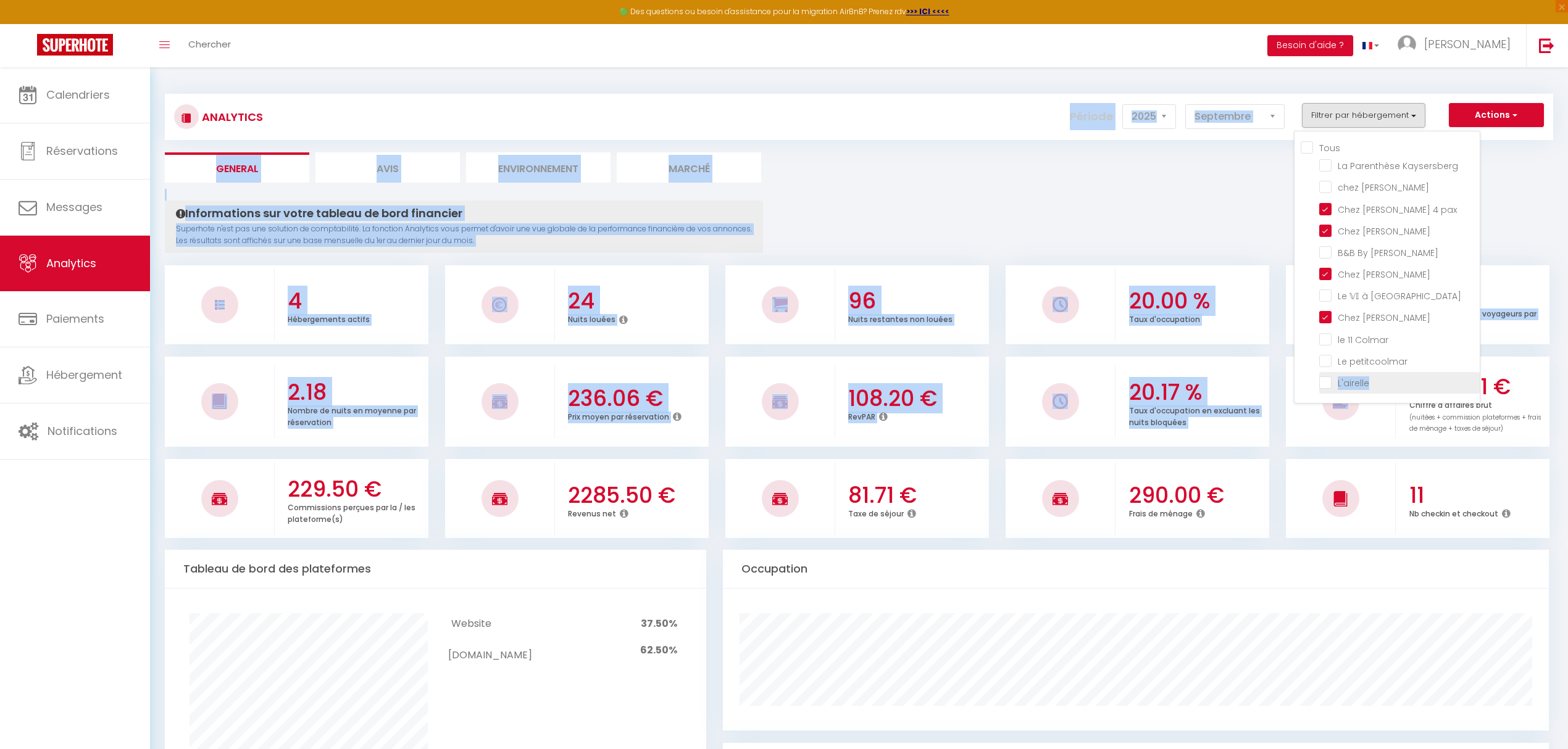
drag, startPoint x: 1415, startPoint y: 397, endPoint x: 1413, endPoint y: 364, distance: 33.1
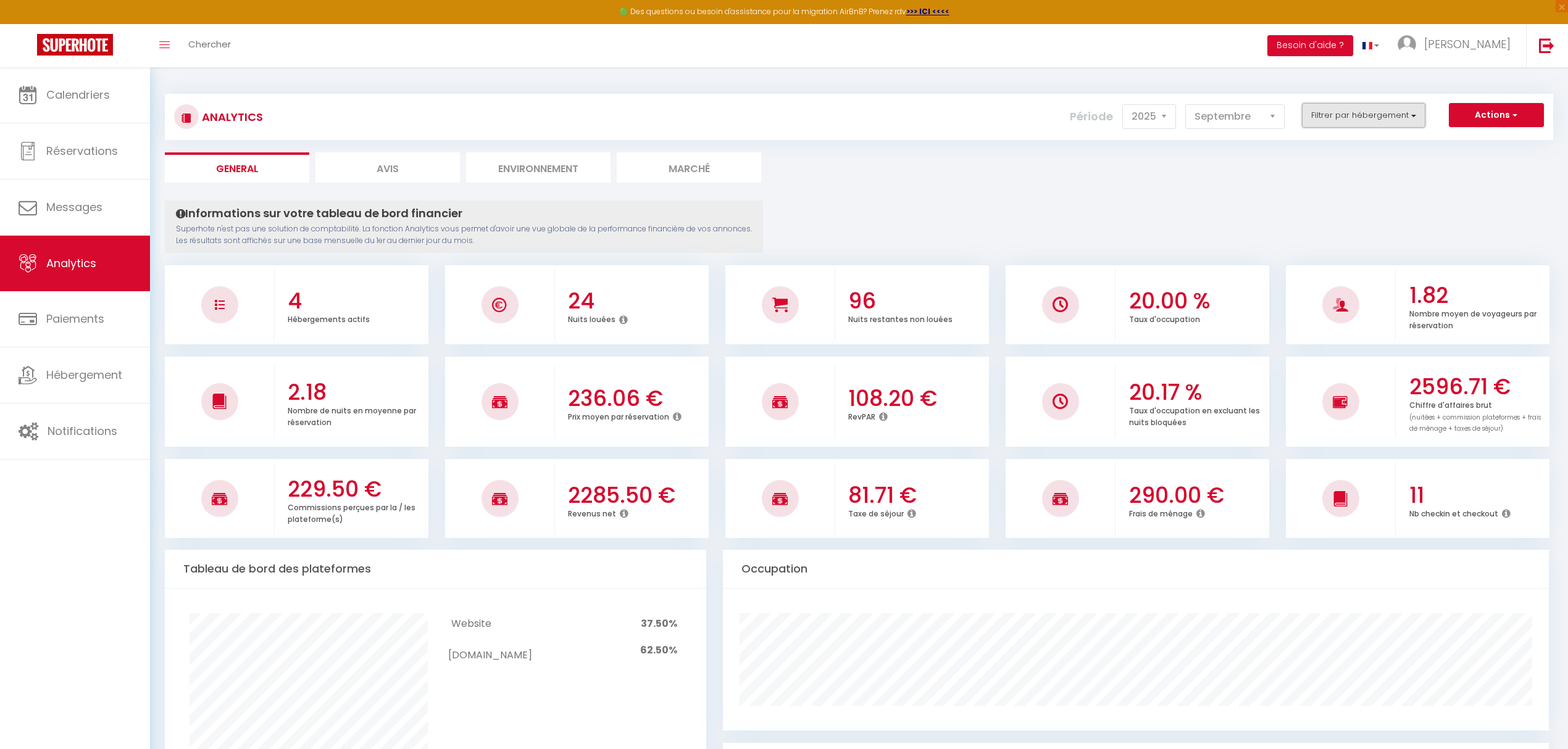
click at [1372, 121] on button "Filtrer par hébergement" at bounding box center [1364, 116] width 123 height 25
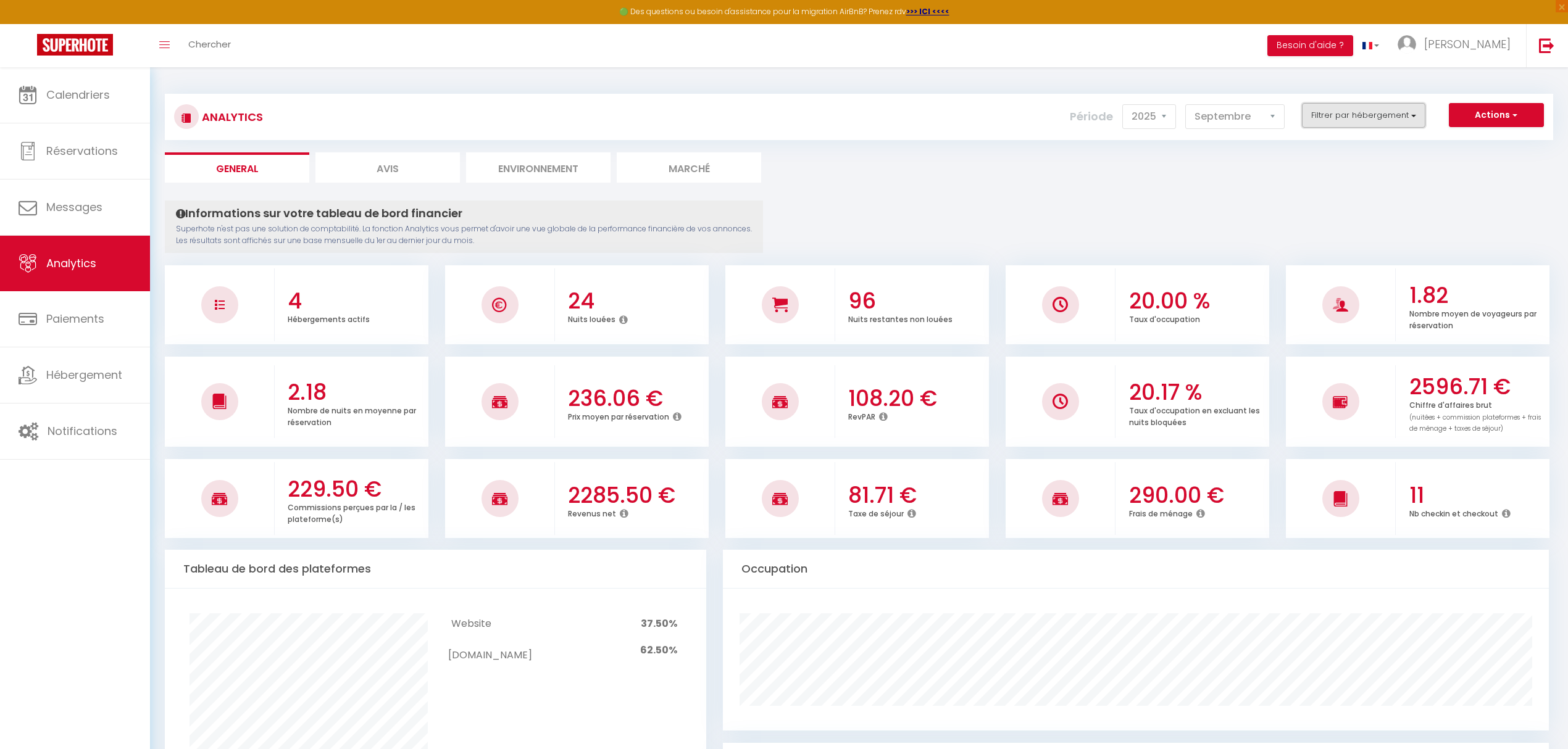
click at [1371, 122] on button "Filtrer par hébergement" at bounding box center [1364, 116] width 123 height 25
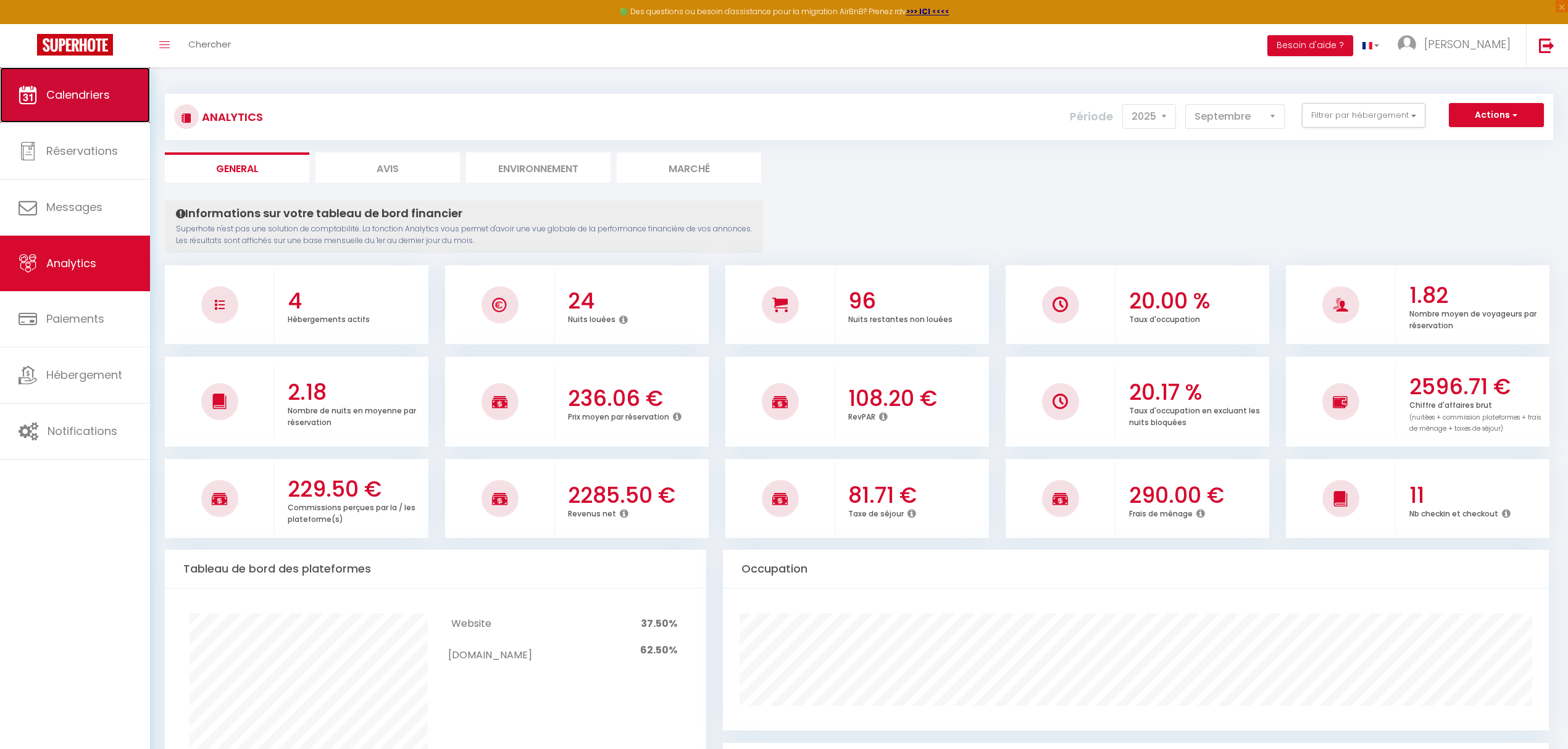
click at [79, 98] on span "Calendriers" at bounding box center [78, 95] width 64 height 15
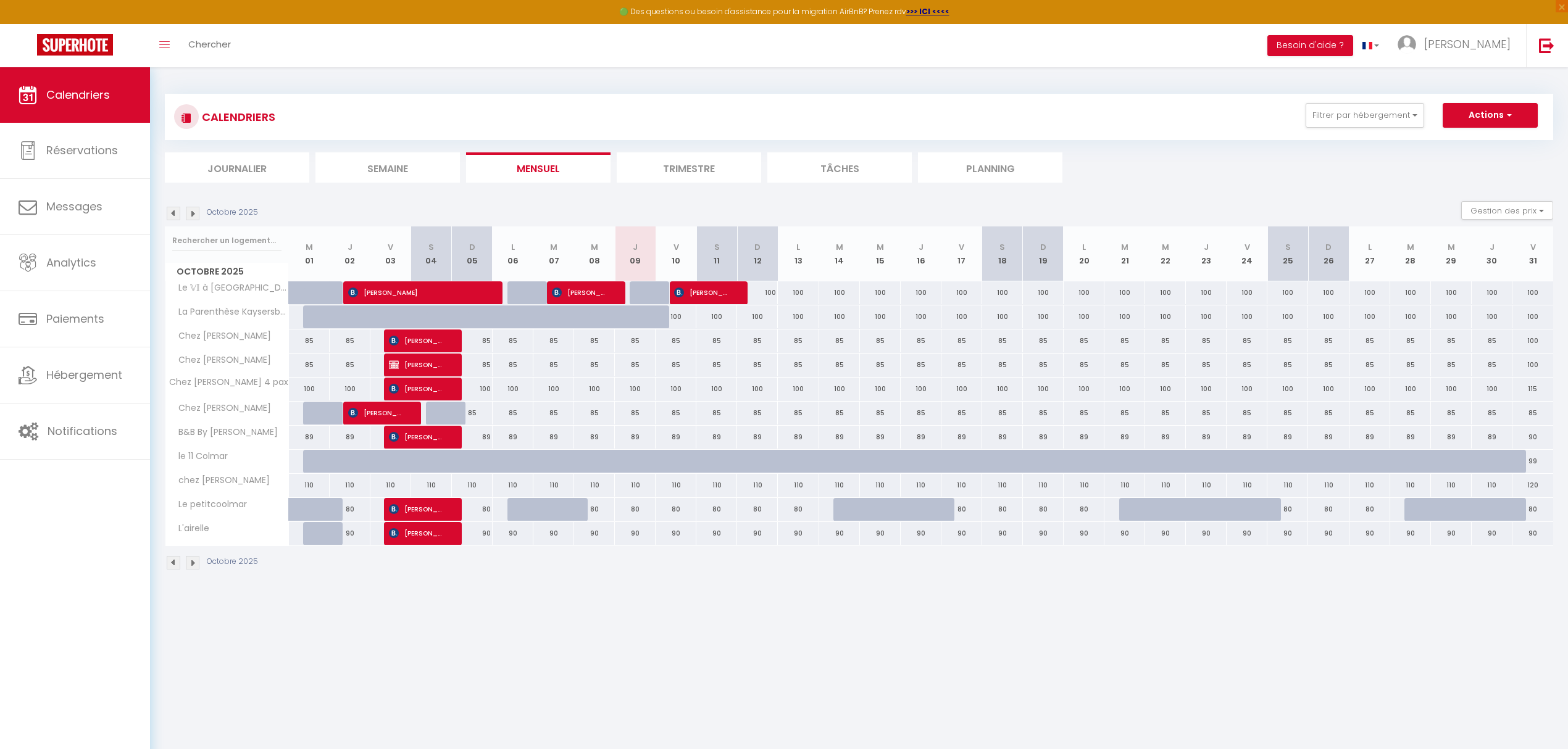
click at [171, 217] on img at bounding box center [173, 213] width 14 height 14
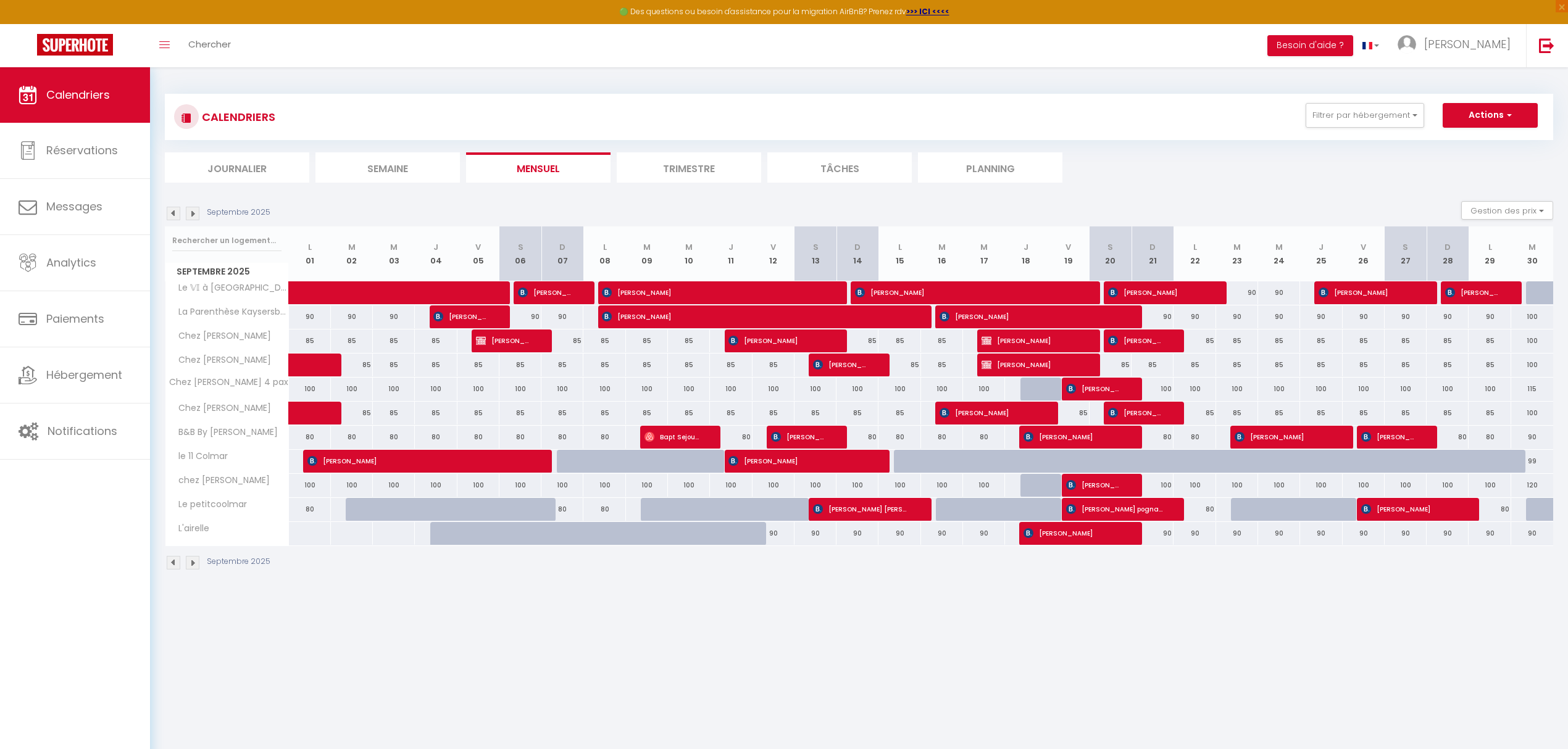
click at [177, 213] on img at bounding box center [173, 213] width 14 height 14
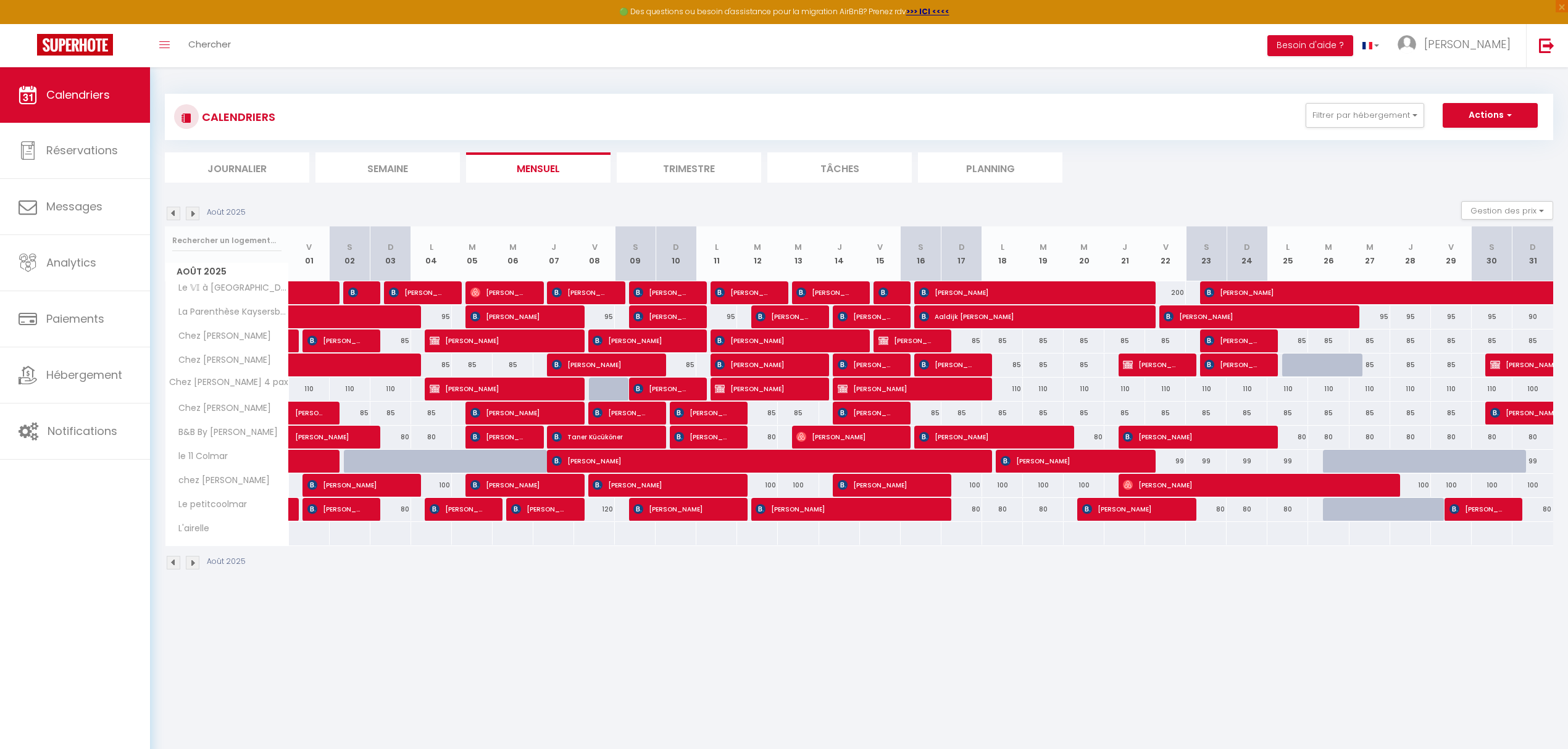
click at [190, 215] on img at bounding box center [193, 213] width 14 height 14
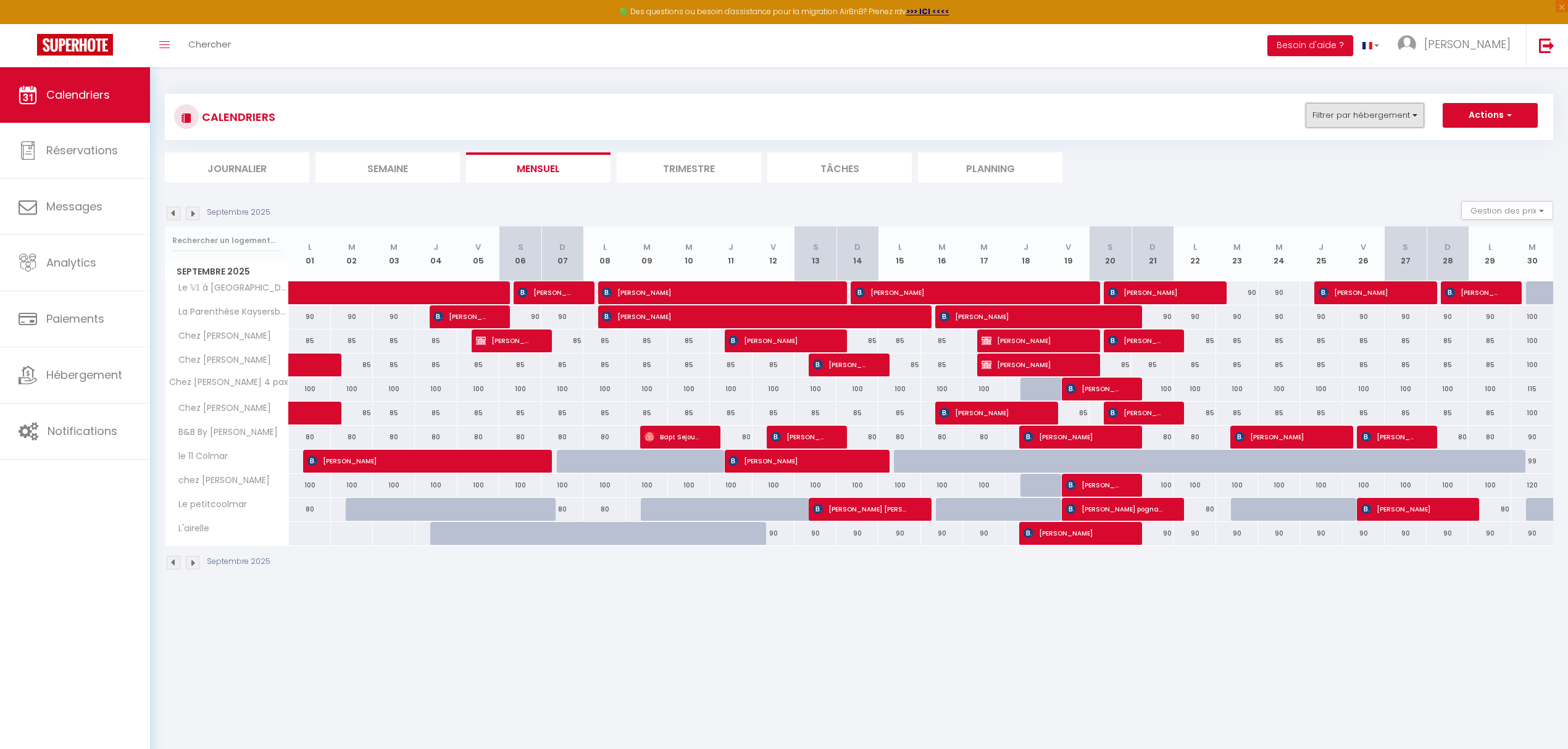
click at [1413, 116] on button "Filtrer par hébergement" at bounding box center [1364, 116] width 119 height 25
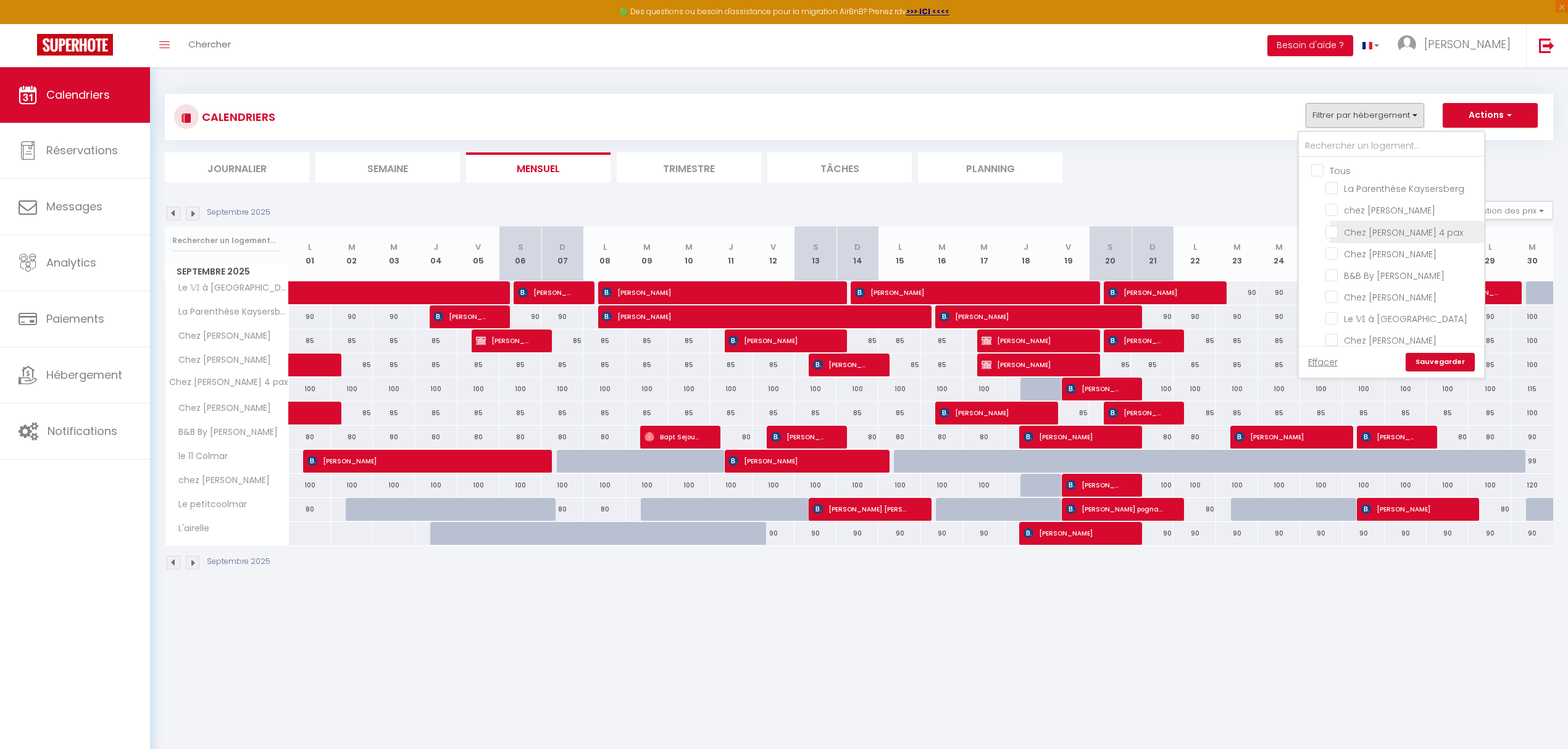
click at [1395, 232] on input "Chez [PERSON_NAME] 4 pax" at bounding box center [1402, 231] width 155 height 12
checkbox input "true"
checkbox input "false"
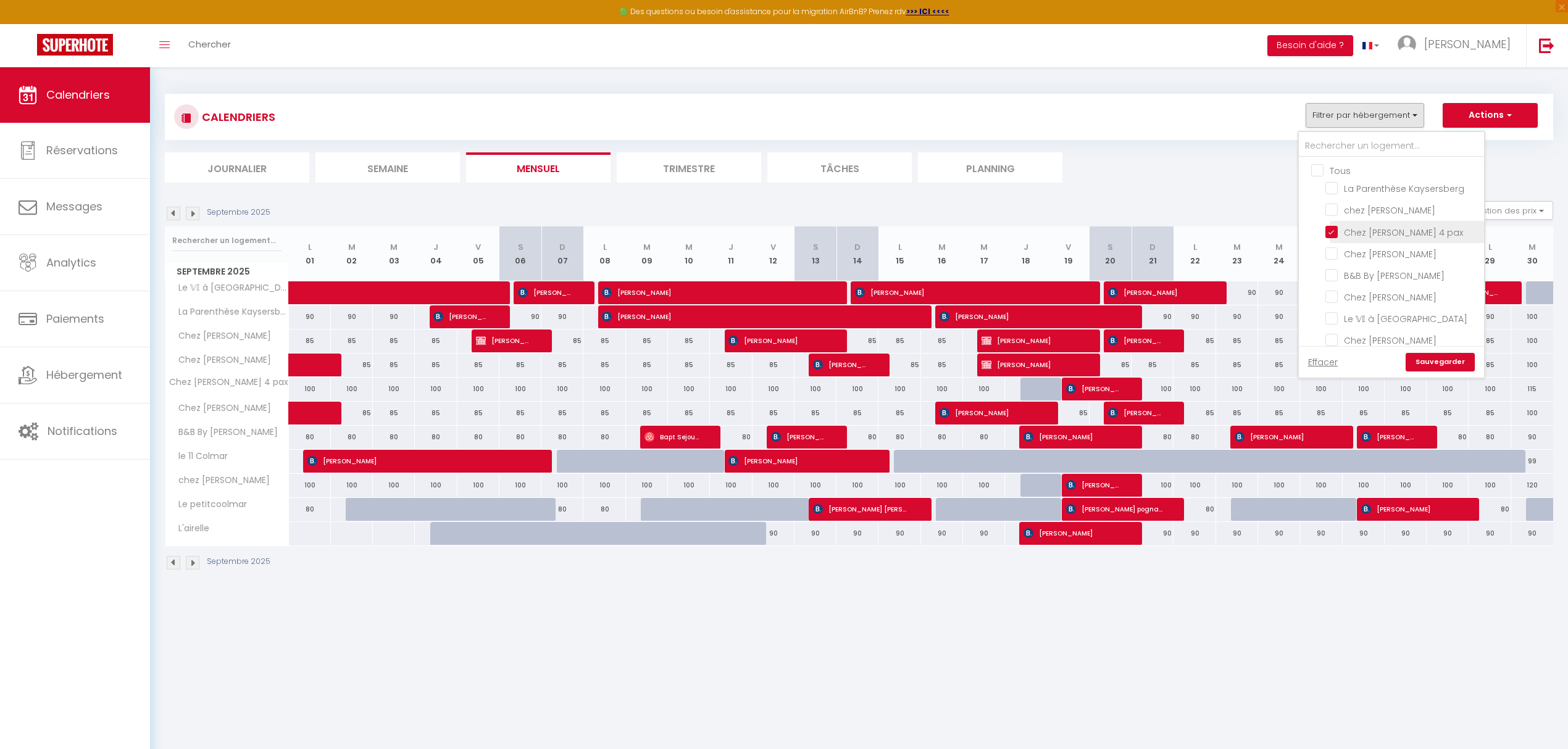
checkbox input "false"
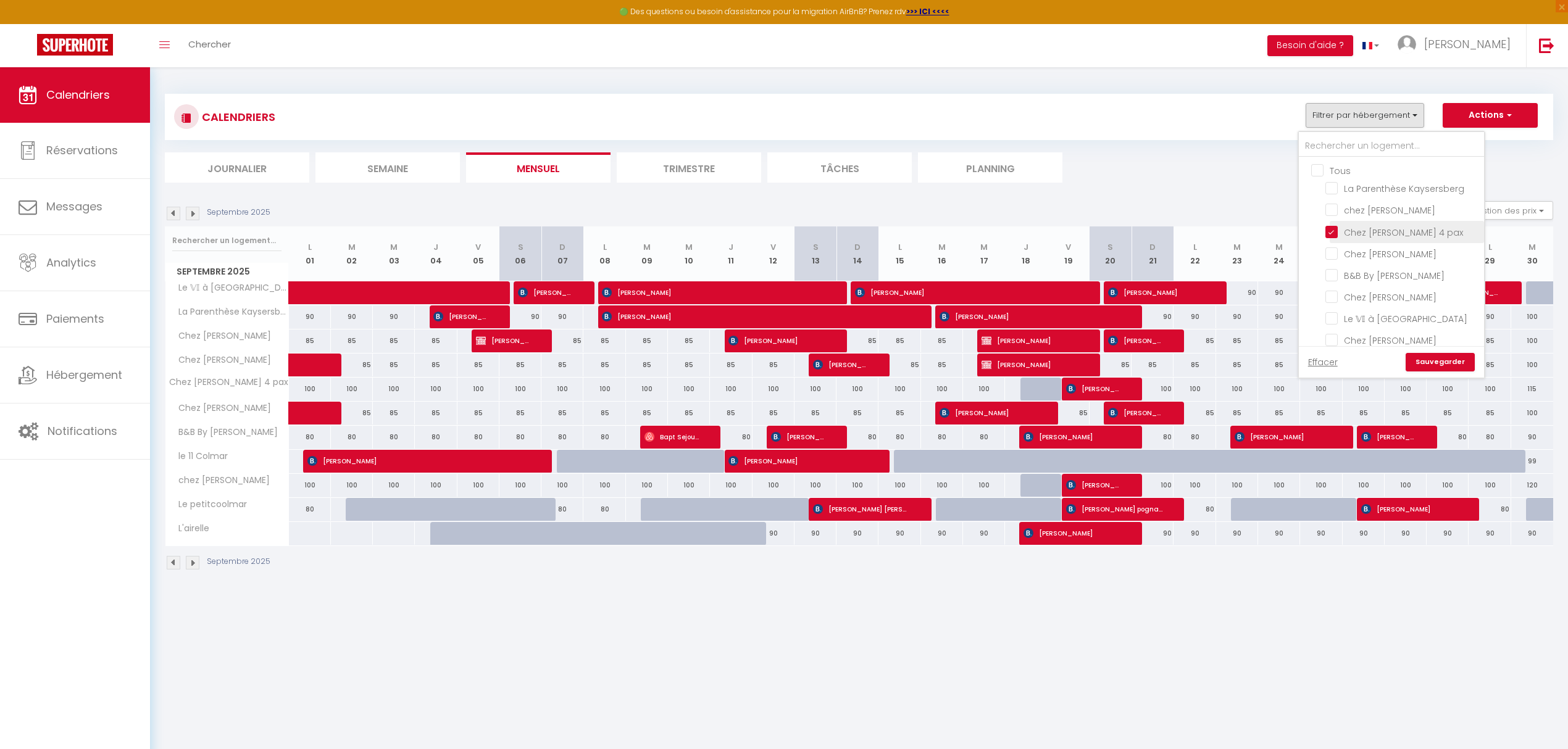
checkbox input "false"
click at [1395, 248] on input "Chez [PERSON_NAME]" at bounding box center [1402, 253] width 155 height 12
checkbox input "true"
checkbox input "false"
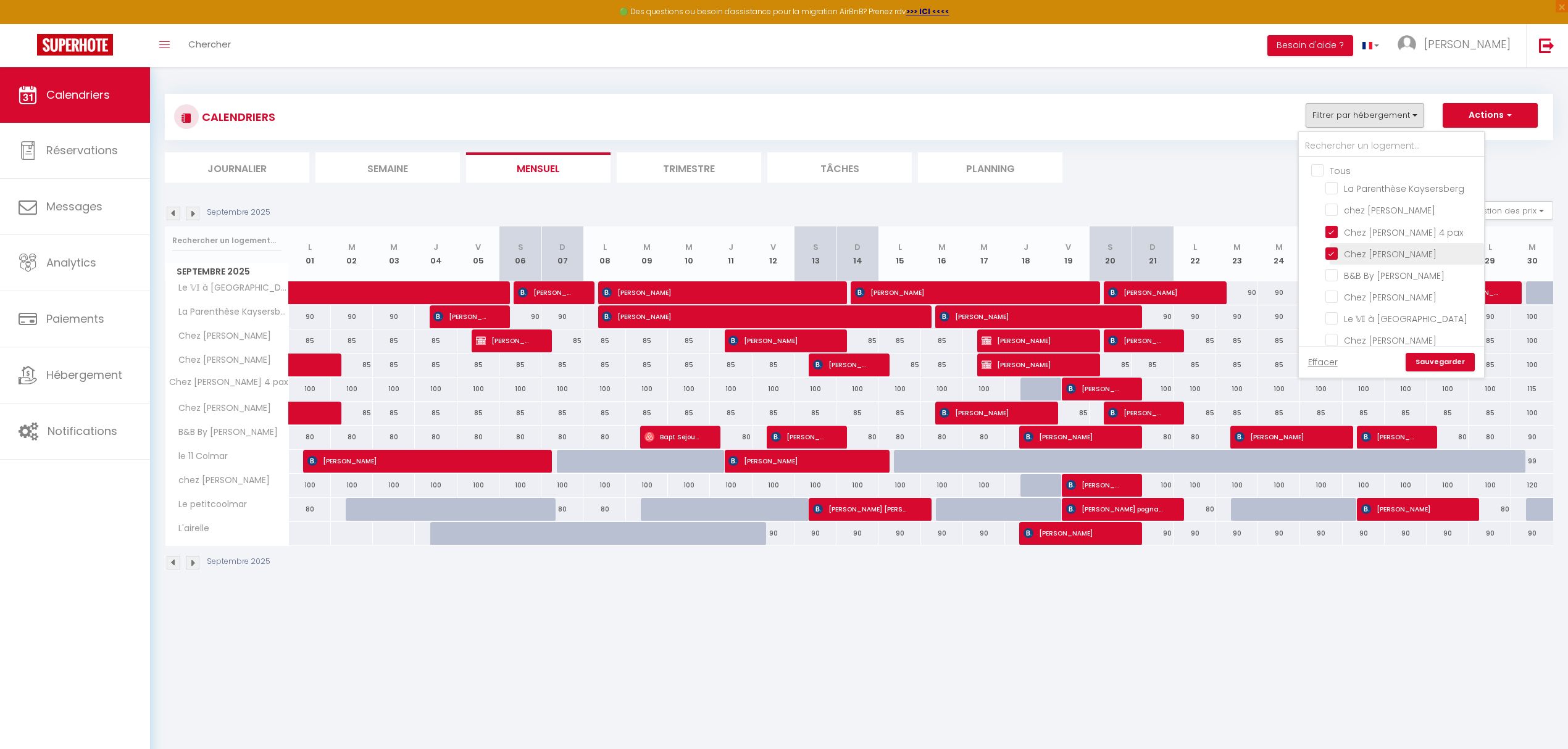
checkbox input "false"
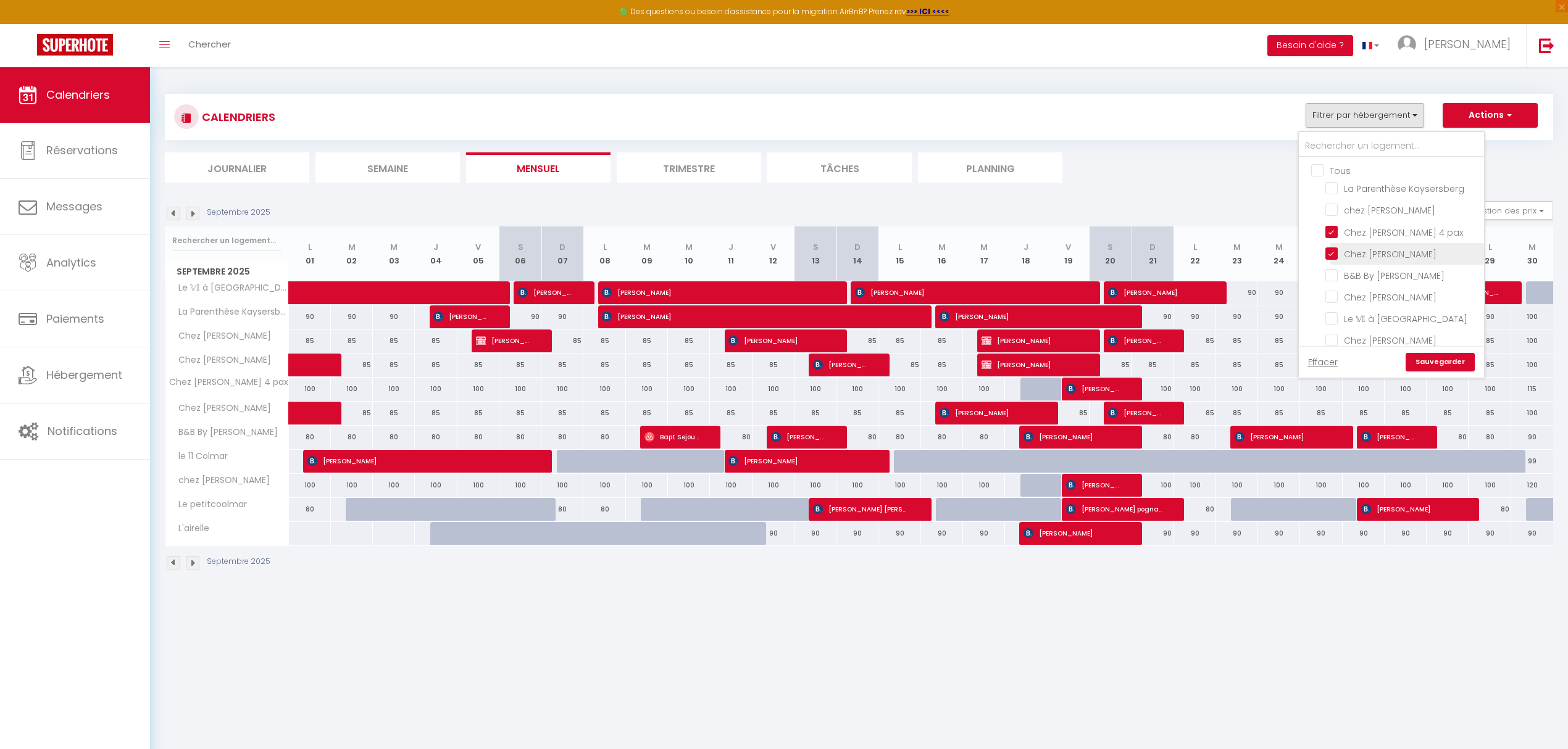
checkbox input "false"
click at [1409, 294] on input "Chez [PERSON_NAME]" at bounding box center [1402, 297] width 155 height 12
checkbox input "true"
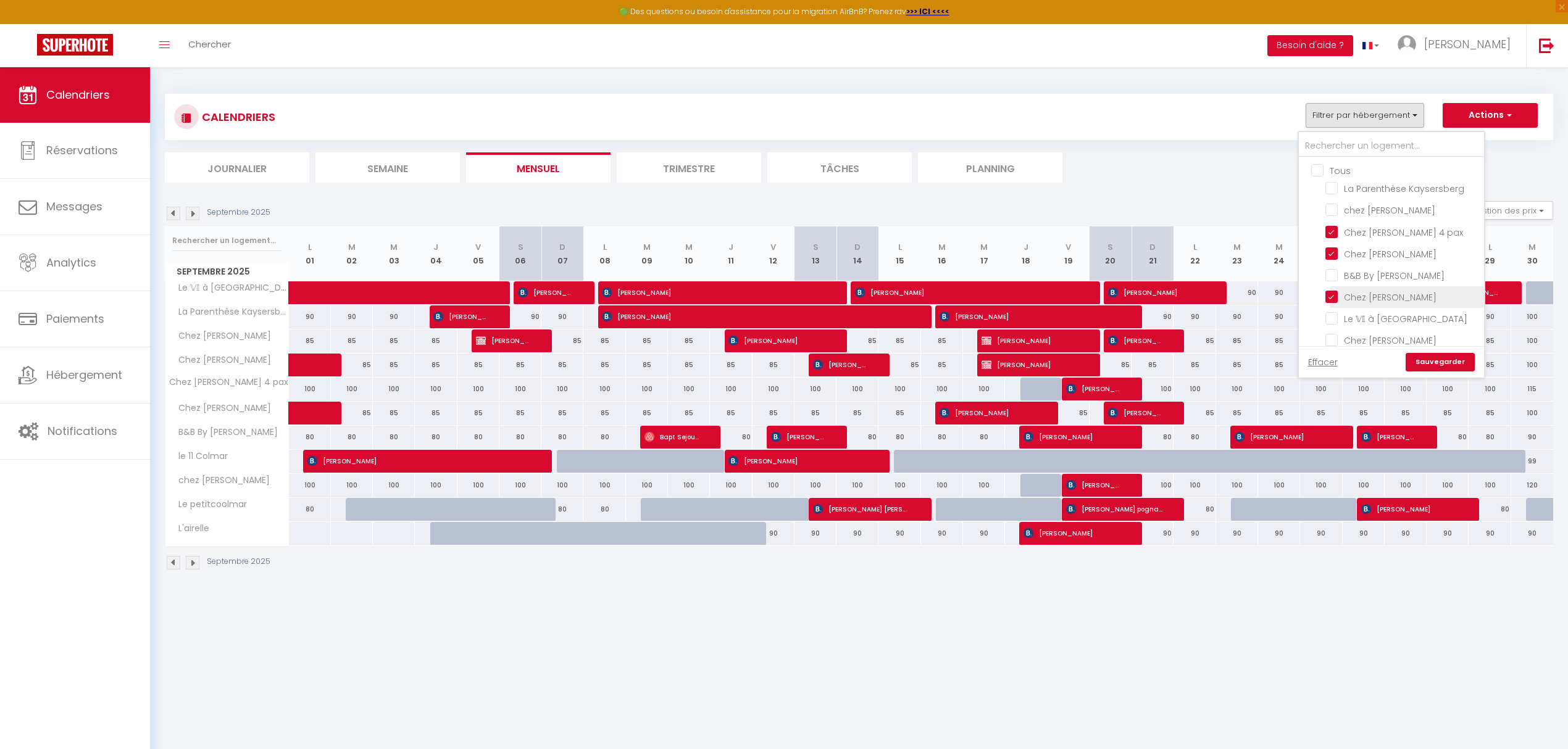
checkbox input "false"
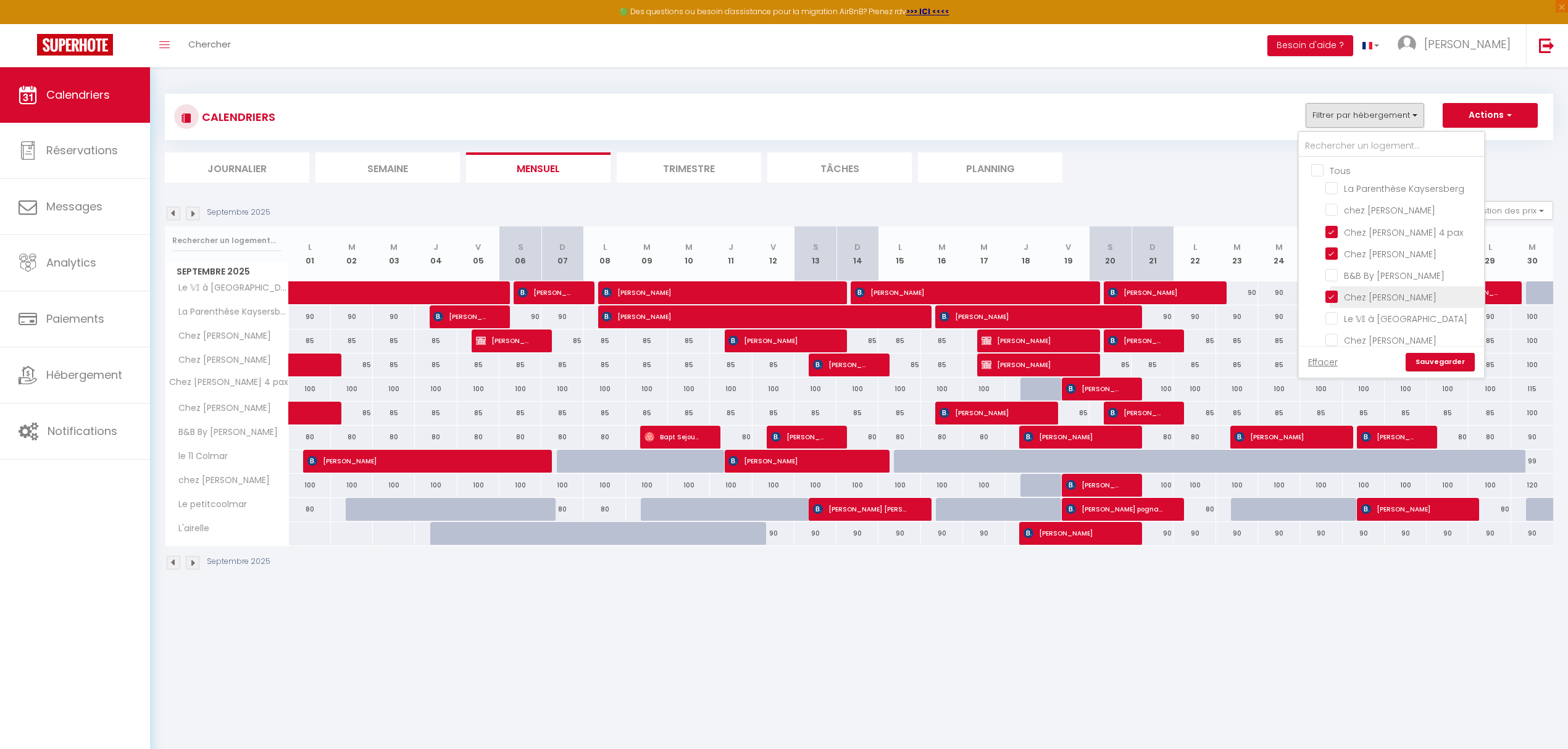
checkbox input "false"
click at [1411, 335] on input "Chez [PERSON_NAME]" at bounding box center [1402, 340] width 155 height 12
checkbox input "true"
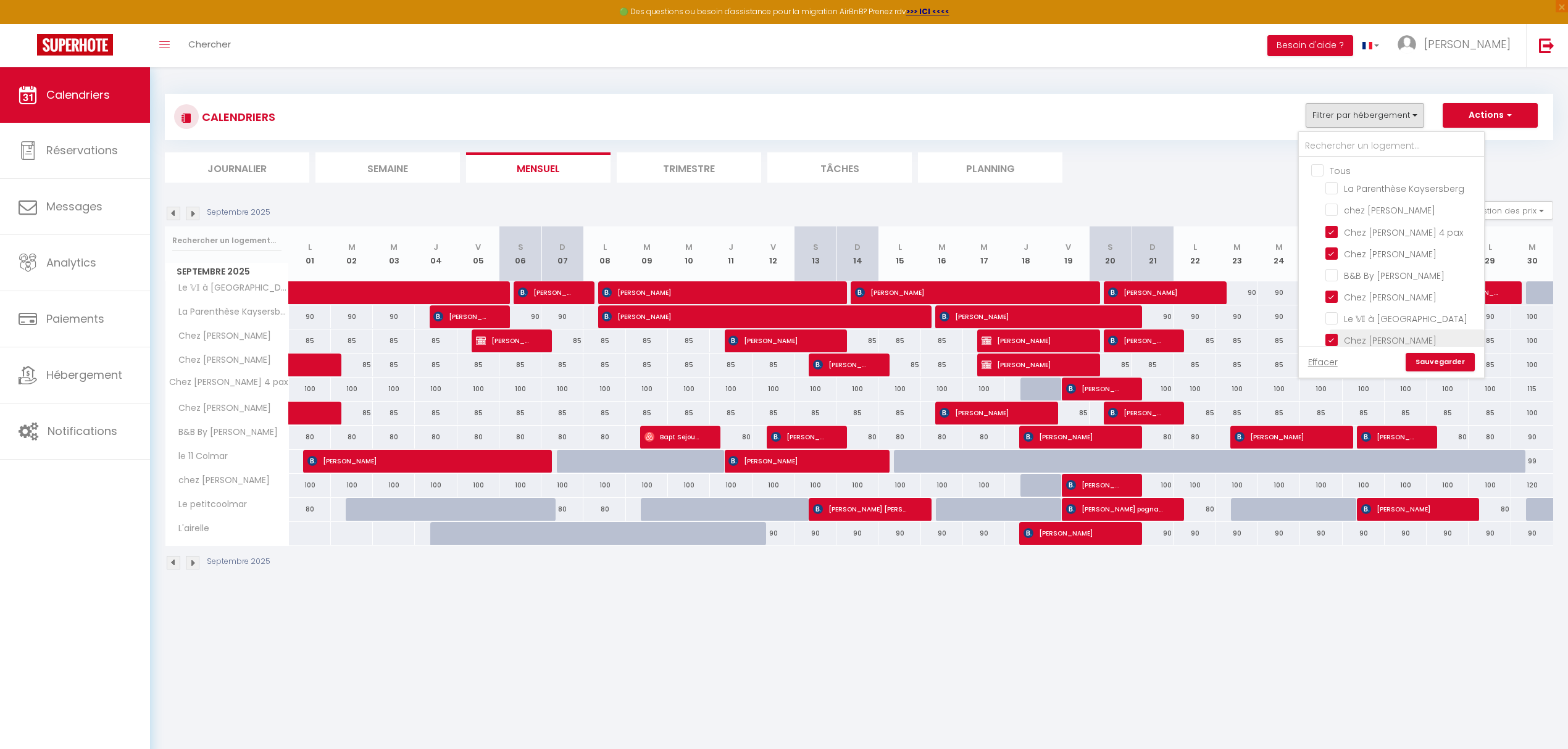
checkbox input "false"
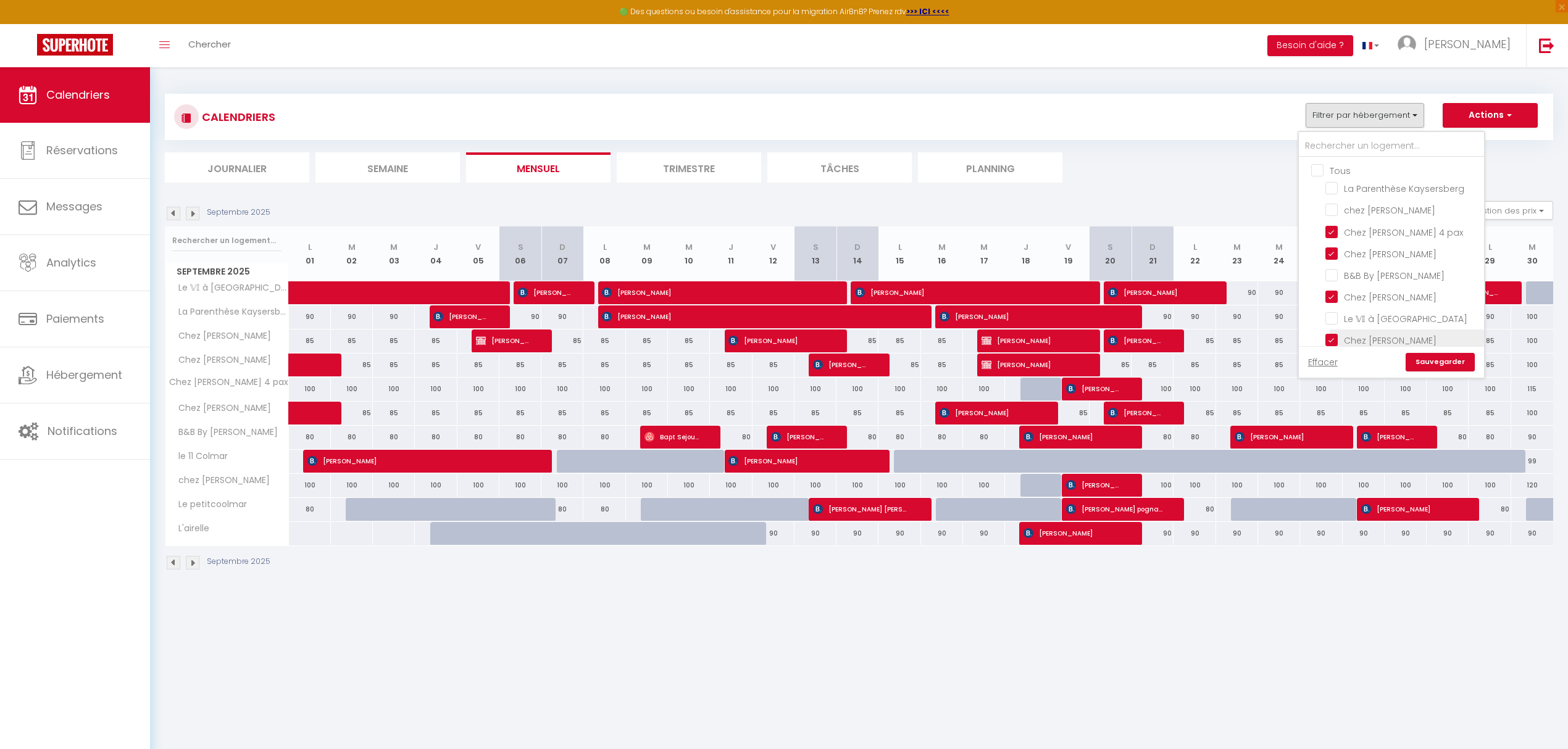
checkbox input "false"
click at [1440, 359] on link "Sauvegarder" at bounding box center [1440, 362] width 69 height 19
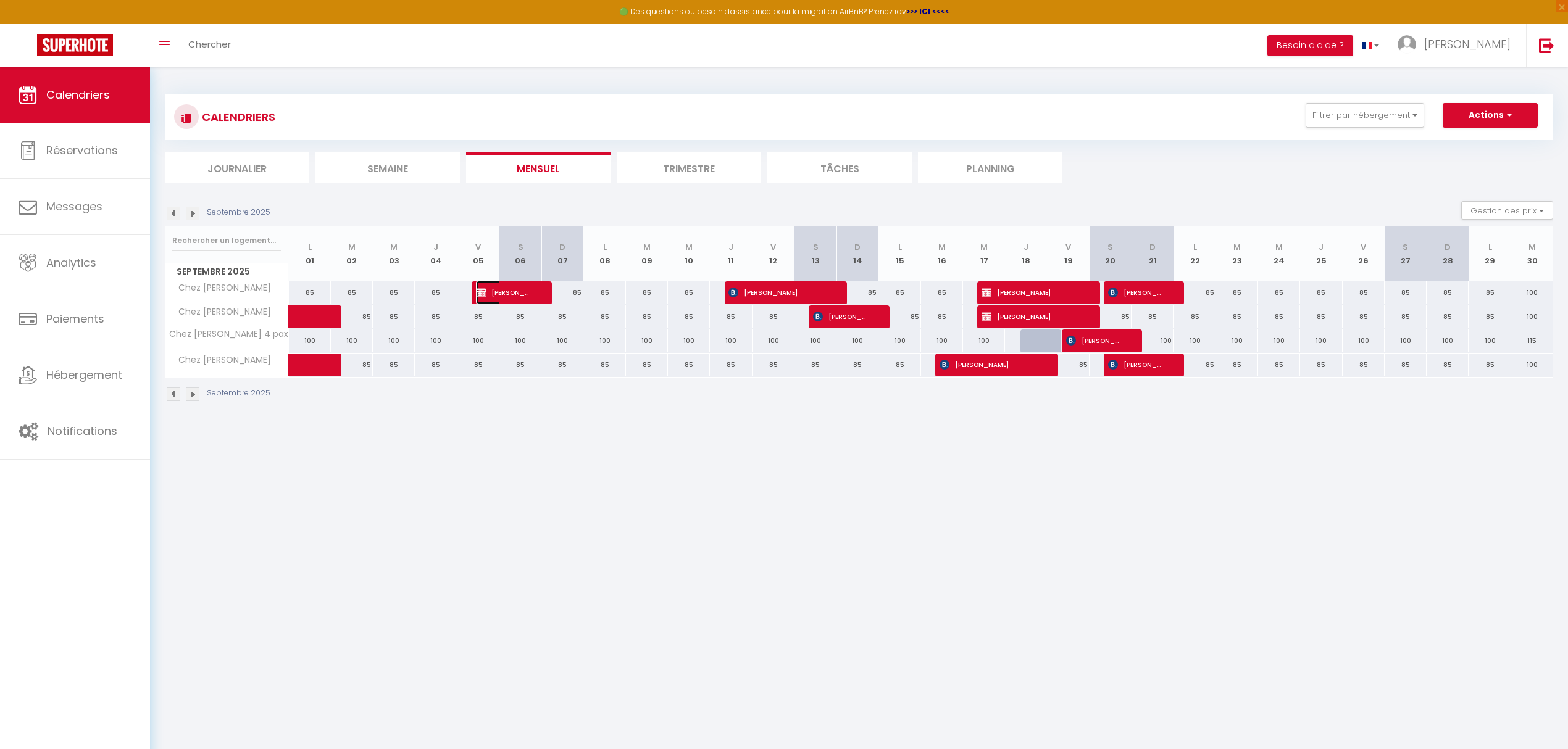
click at [521, 291] on span "[PERSON_NAME]" at bounding box center [504, 292] width 56 height 24
select select "OK"
select select "KO"
select select "0"
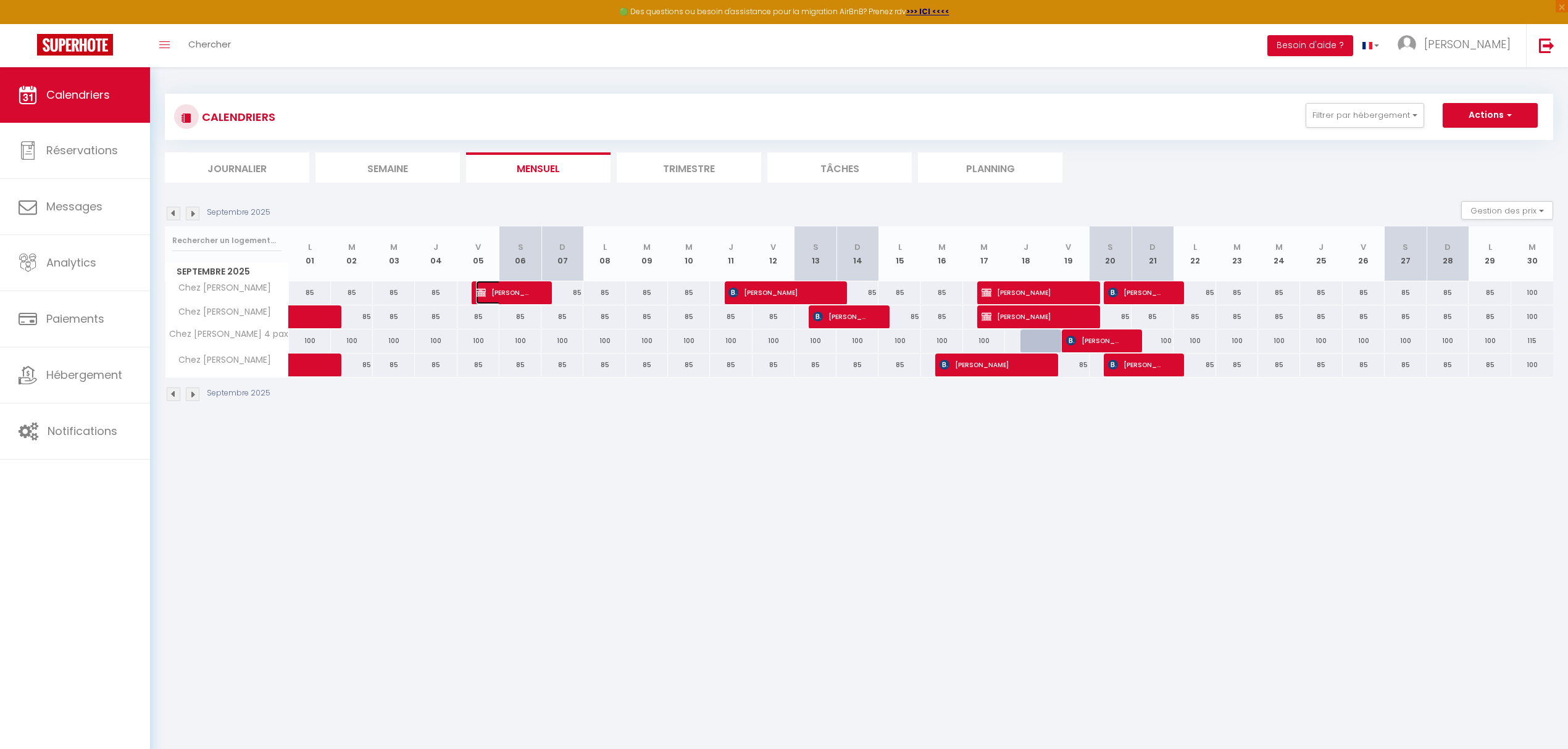
select select "1"
select select
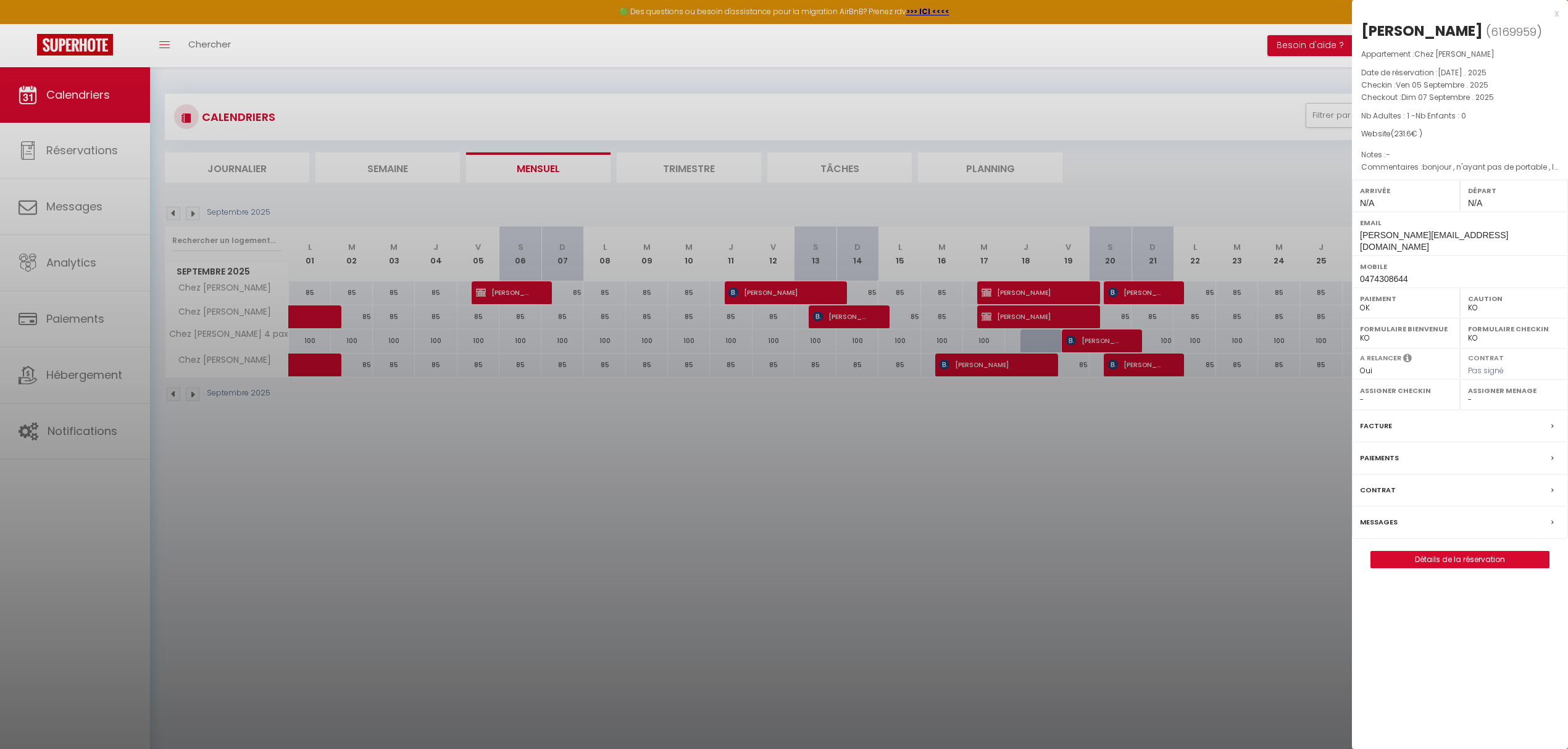
click at [786, 292] on div at bounding box center [784, 374] width 1568 height 749
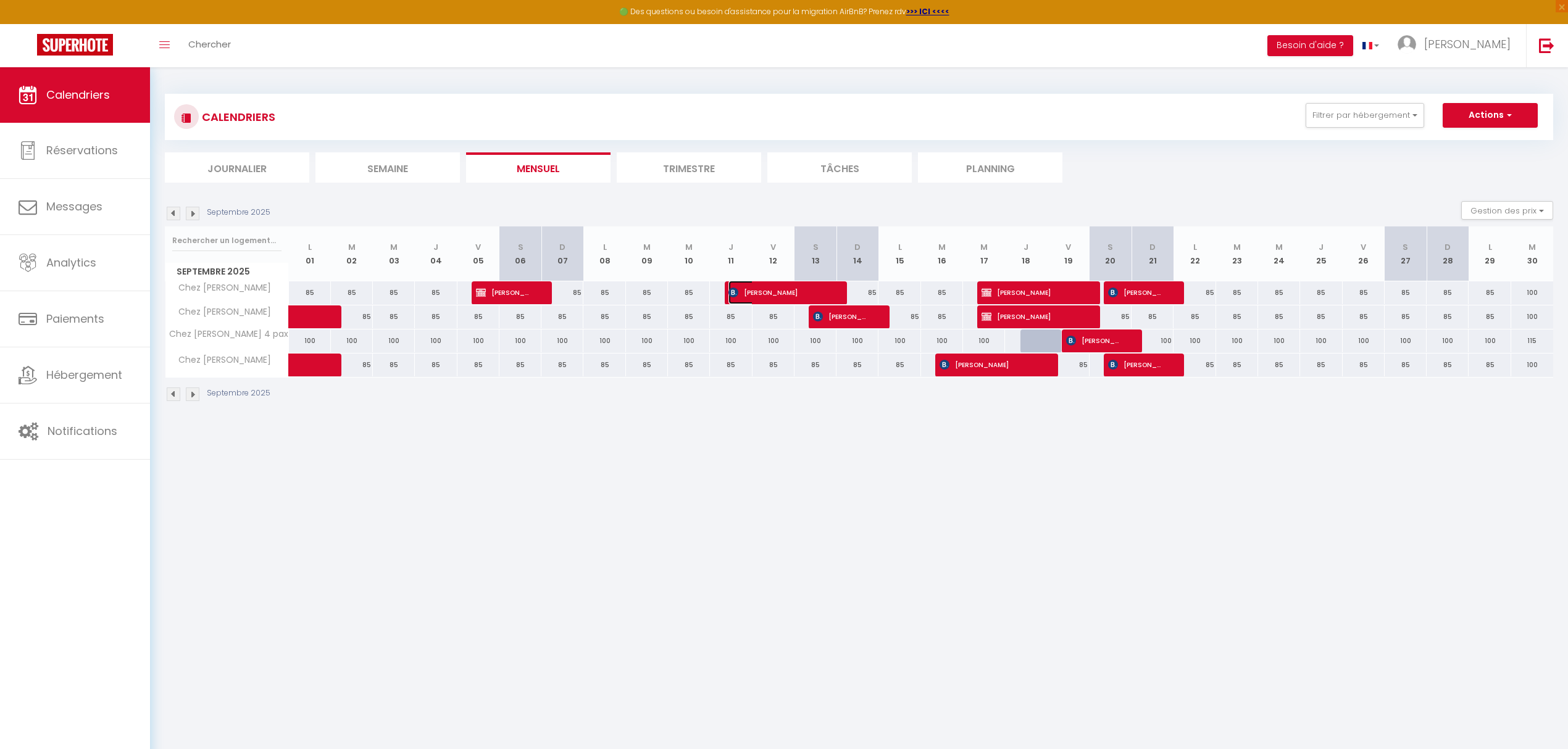
click at [786, 292] on span "[PERSON_NAME]" at bounding box center [778, 292] width 98 height 24
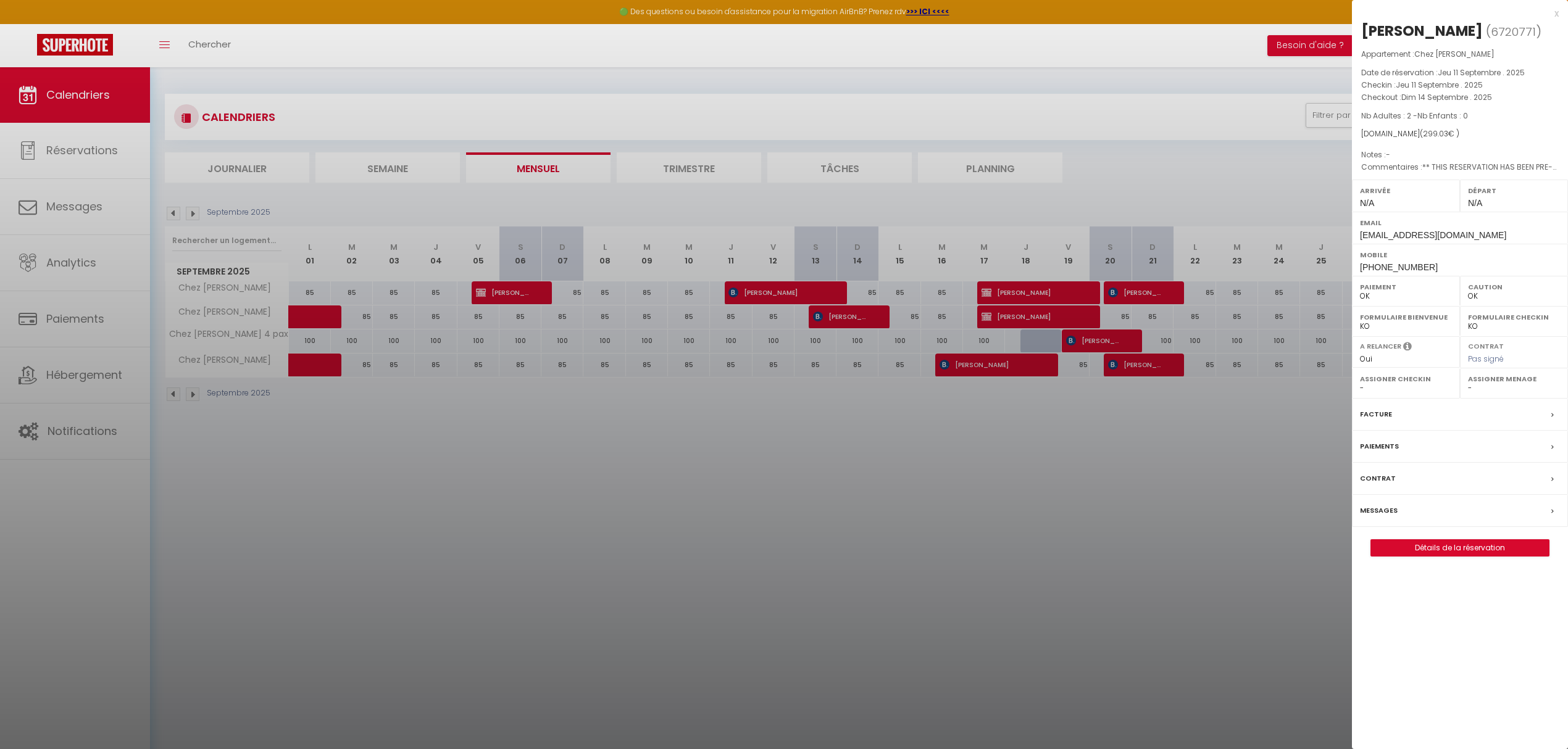
click at [786, 292] on div at bounding box center [784, 374] width 1568 height 749
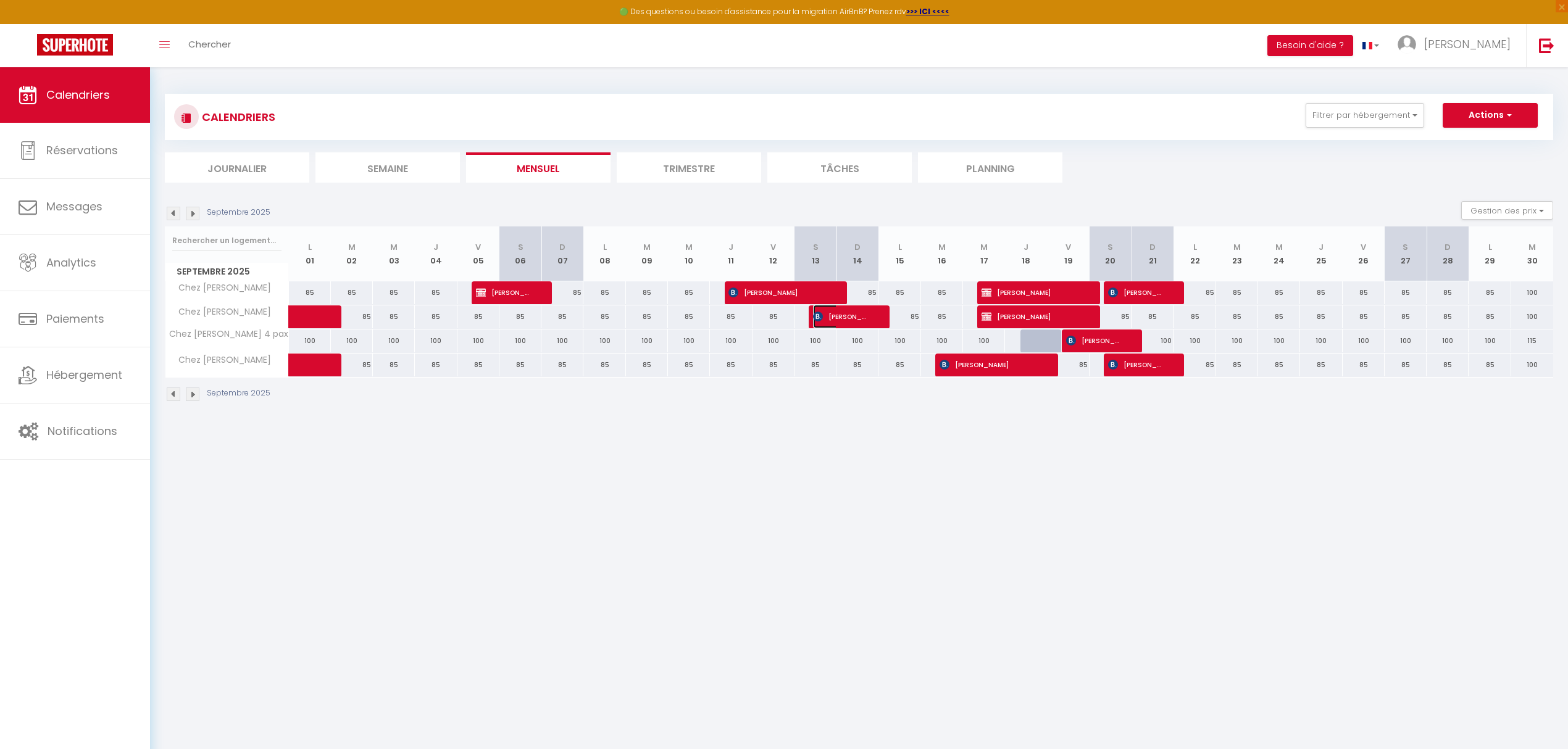
click at [842, 321] on span "[PERSON_NAME]" at bounding box center [841, 317] width 56 height 24
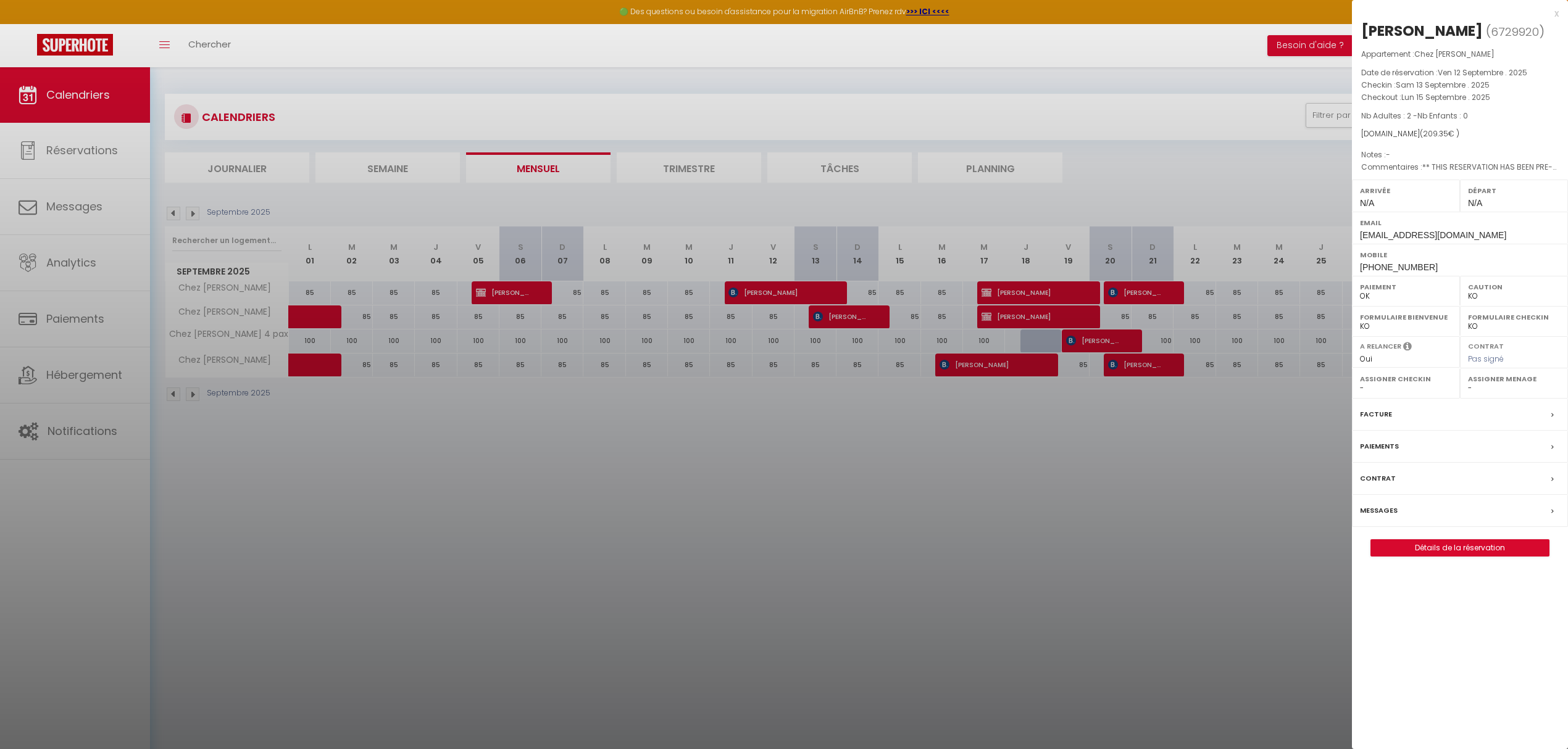
click at [842, 321] on div at bounding box center [784, 374] width 1568 height 749
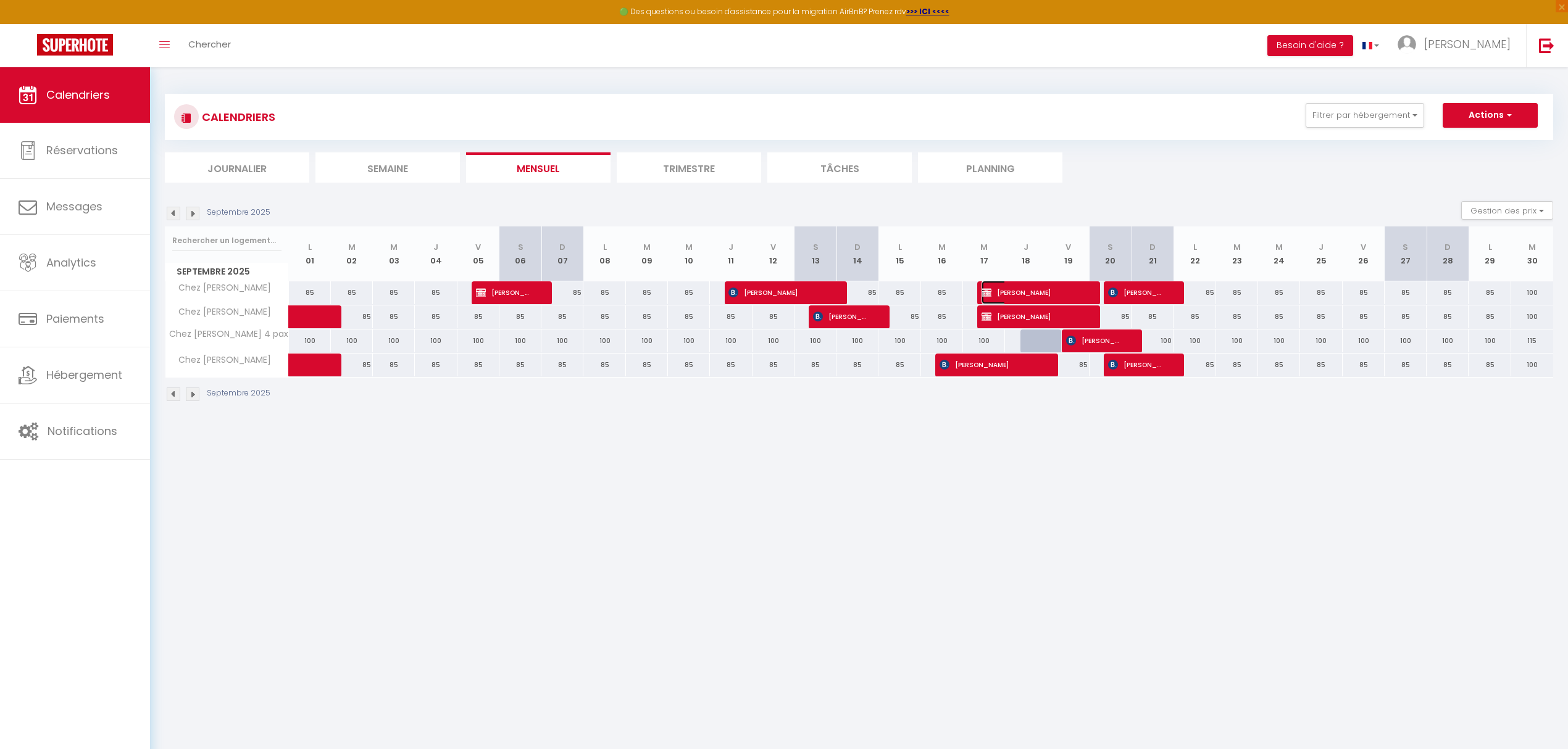
click at [993, 289] on span "[PERSON_NAME]" at bounding box center [1031, 292] width 98 height 24
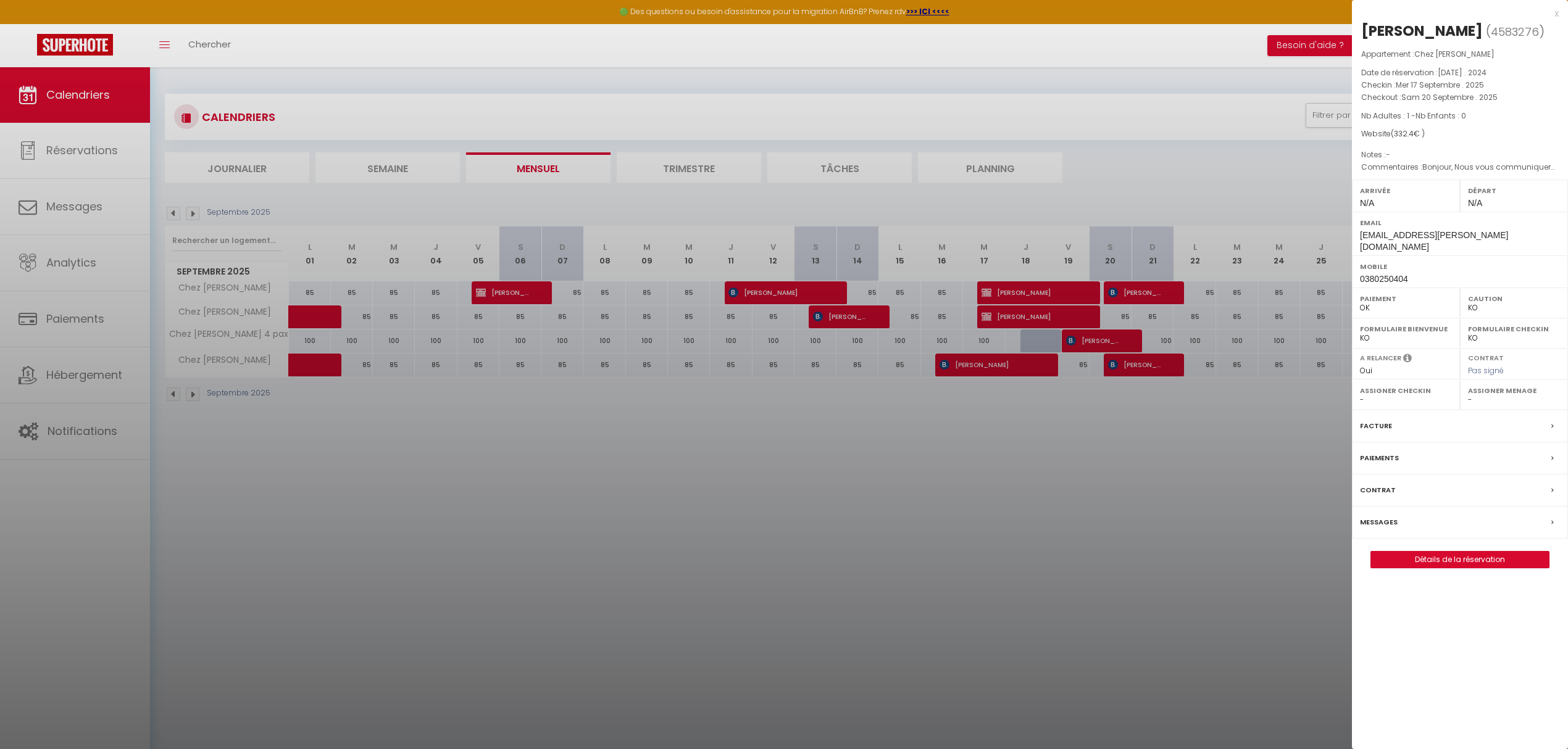
click at [993, 289] on div at bounding box center [784, 374] width 1568 height 749
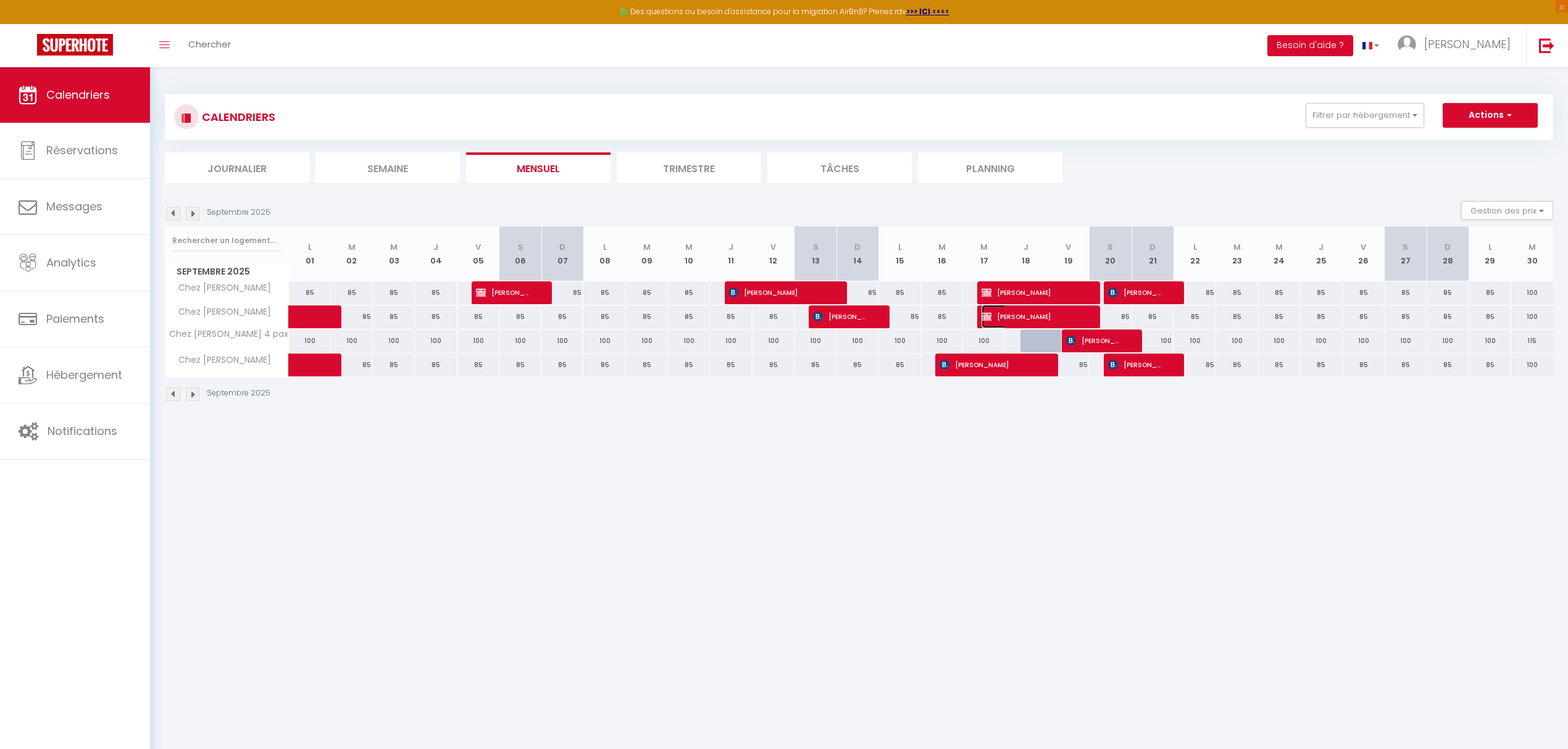
click at [1005, 315] on span "[PERSON_NAME]" at bounding box center [1031, 317] width 98 height 24
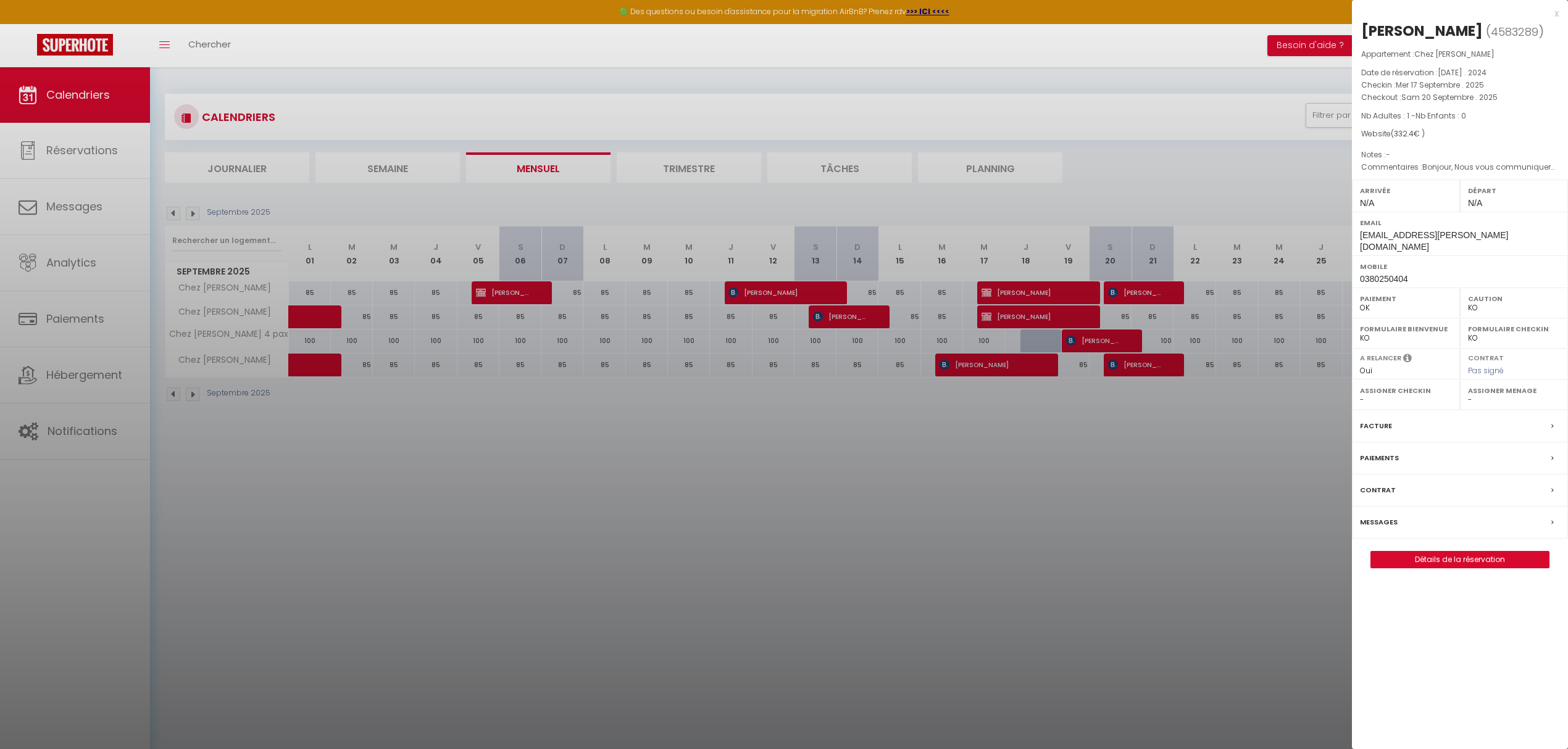
click at [1005, 315] on div at bounding box center [784, 374] width 1568 height 749
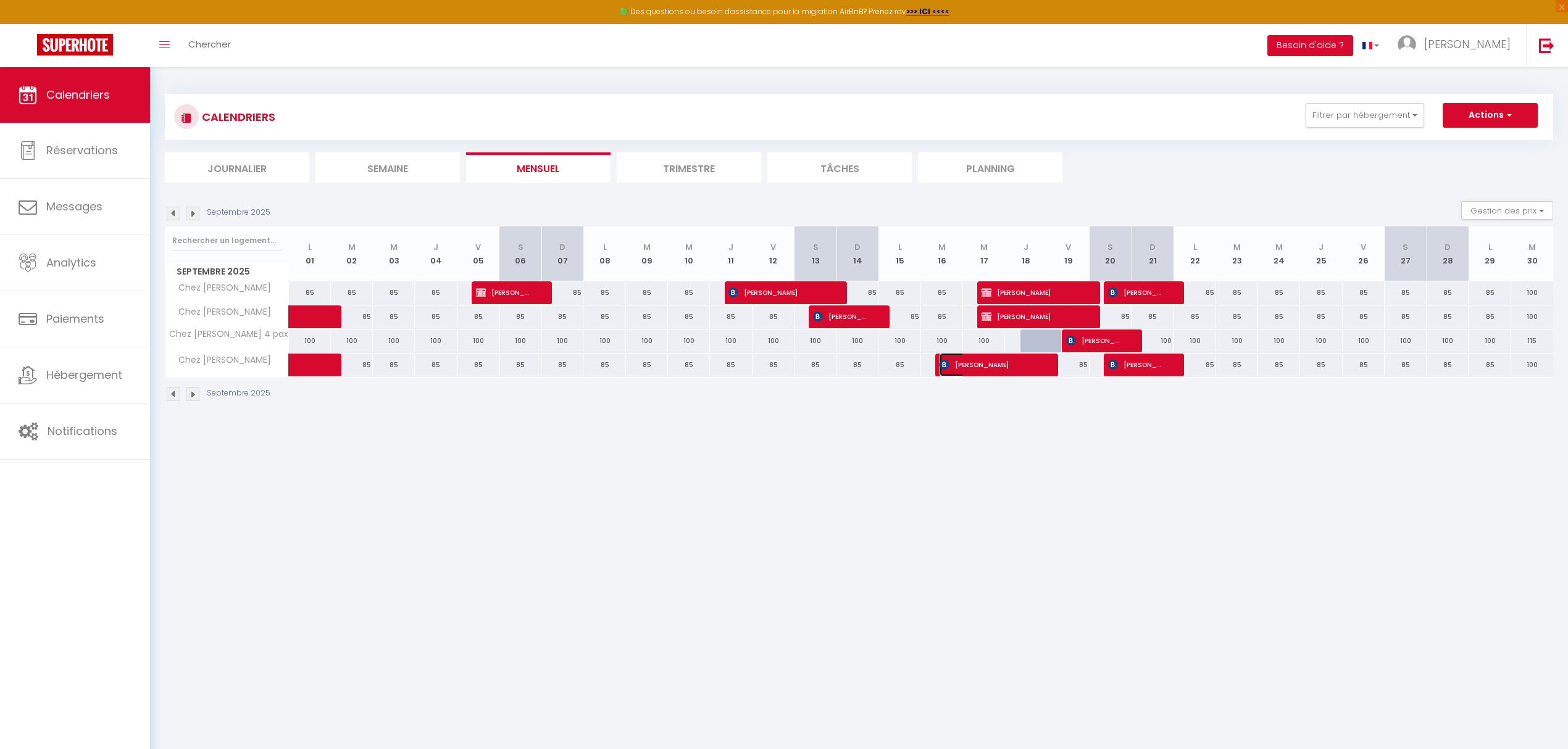
click at [1009, 370] on span "[PERSON_NAME]" at bounding box center [988, 364] width 98 height 24
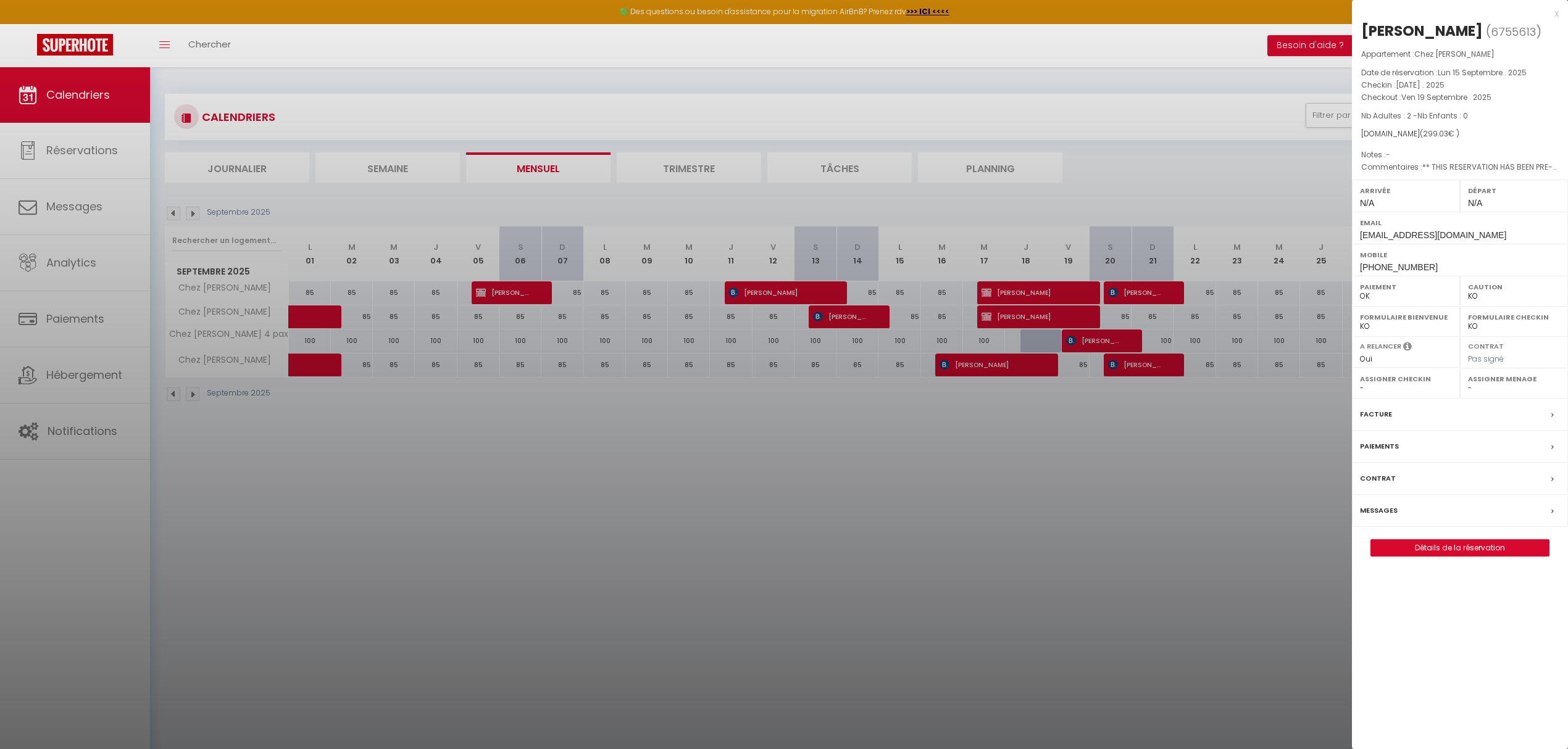
click at [1009, 370] on div at bounding box center [784, 374] width 1568 height 749
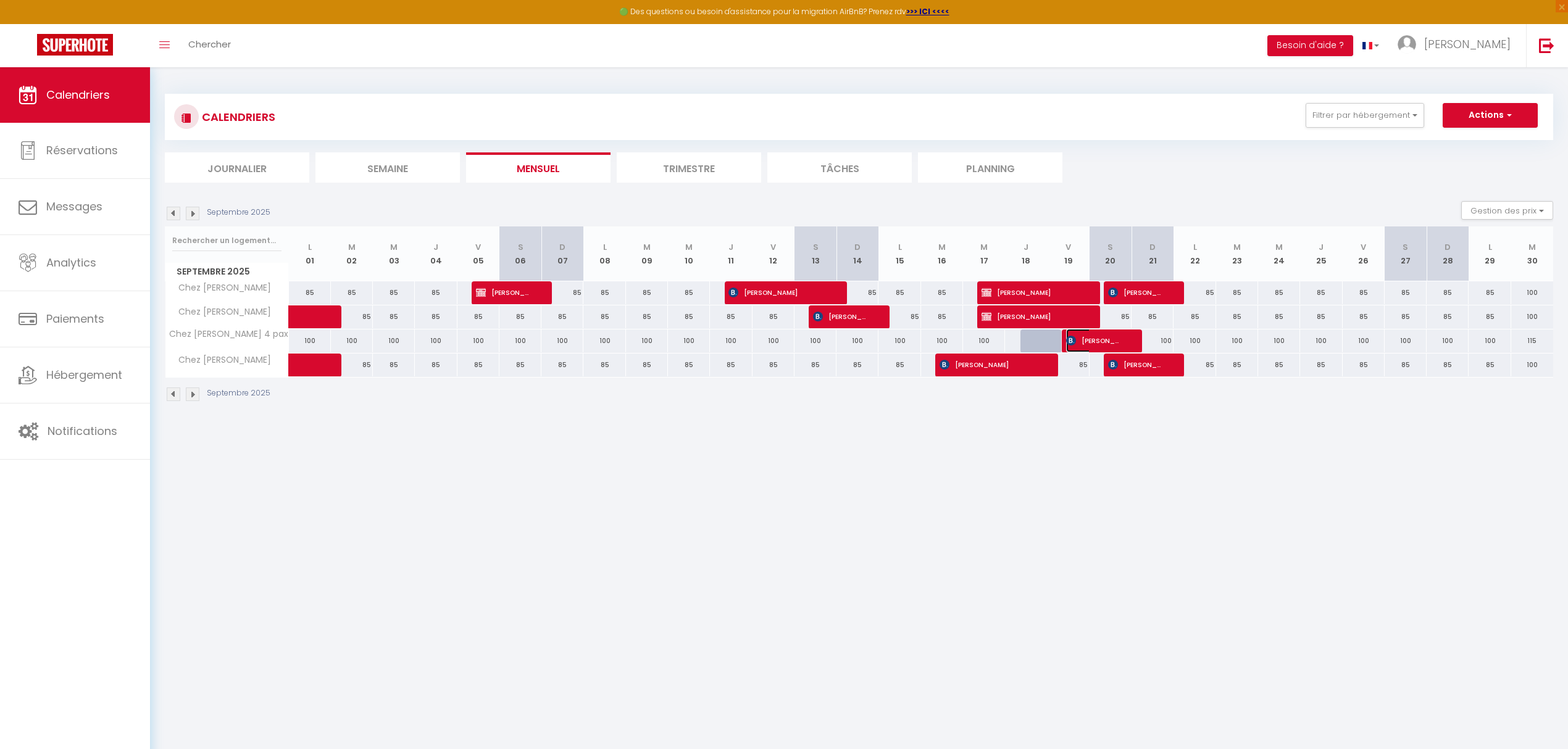
click at [1081, 335] on span "[PERSON_NAME]" at bounding box center [1094, 341] width 56 height 24
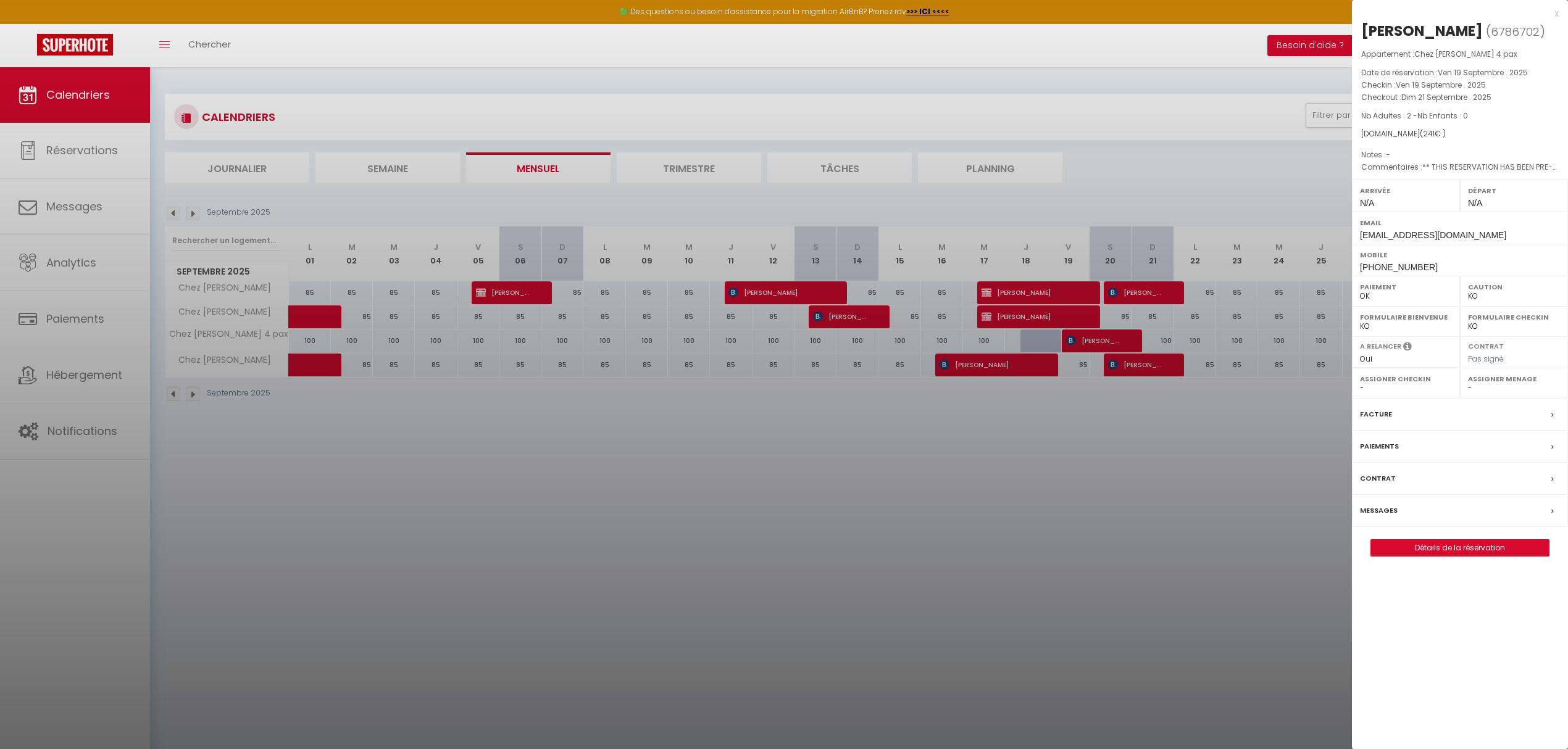
click at [1081, 335] on div at bounding box center [784, 374] width 1568 height 749
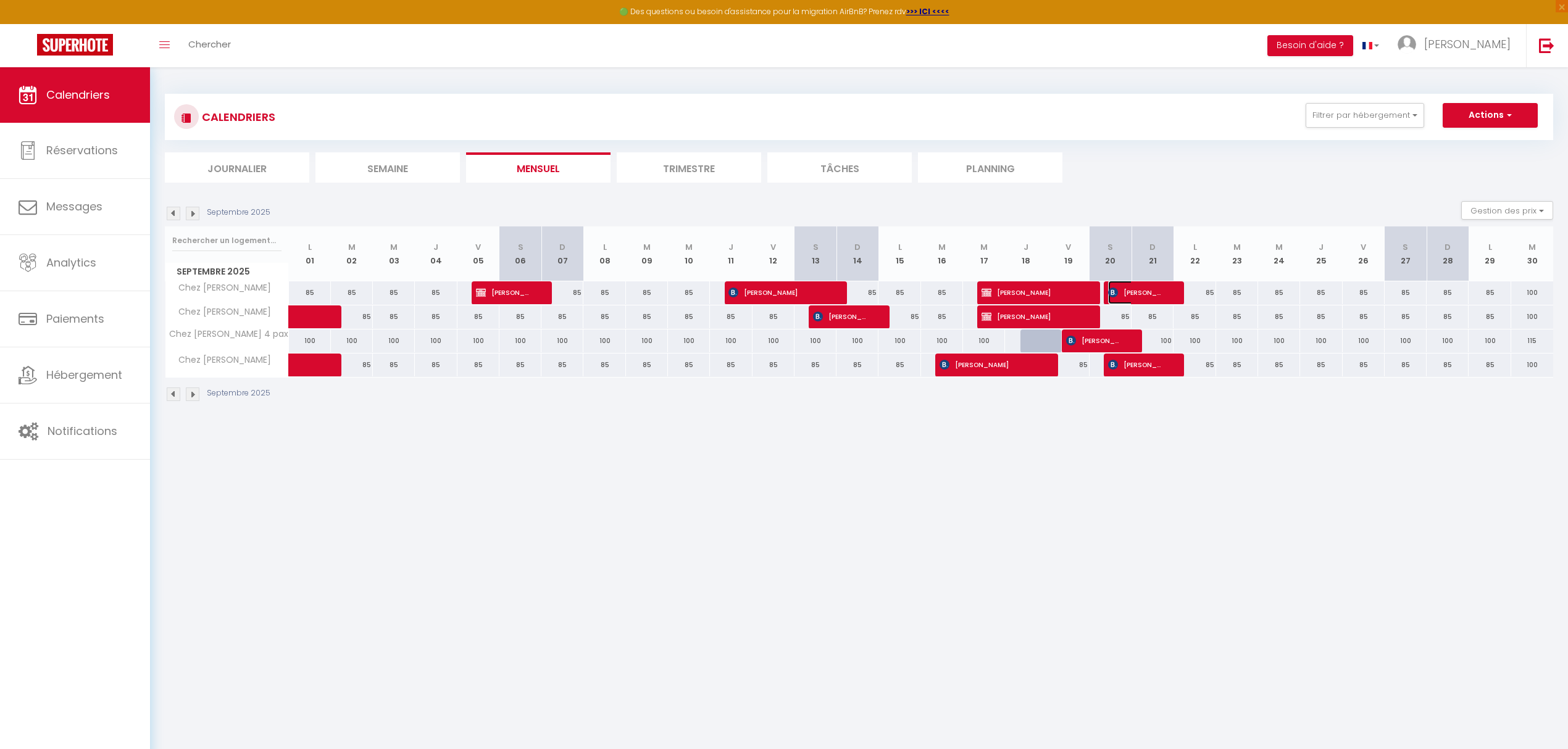
click at [1140, 297] on span "[PERSON_NAME]" at bounding box center [1135, 292] width 56 height 24
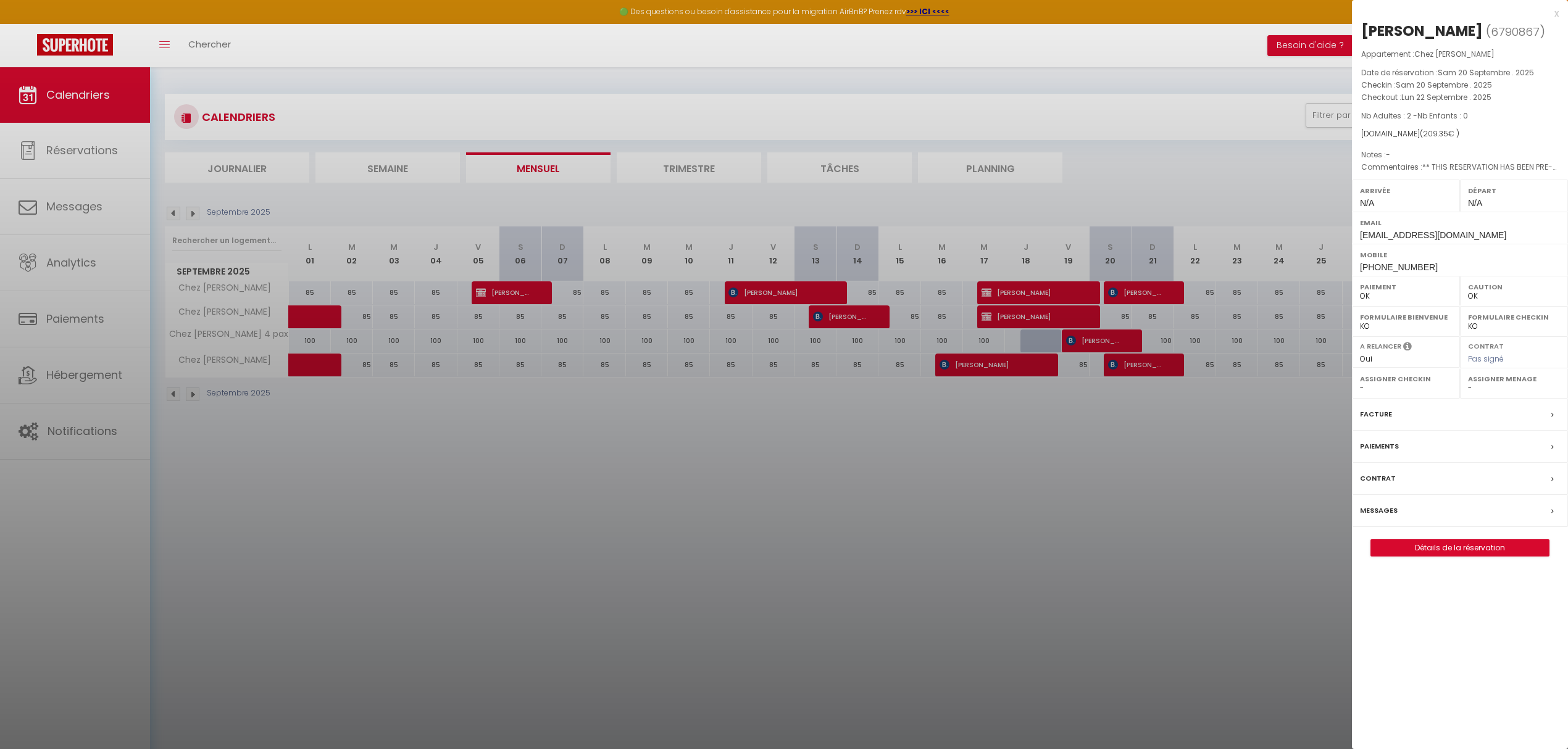
click at [1140, 297] on div at bounding box center [784, 374] width 1568 height 749
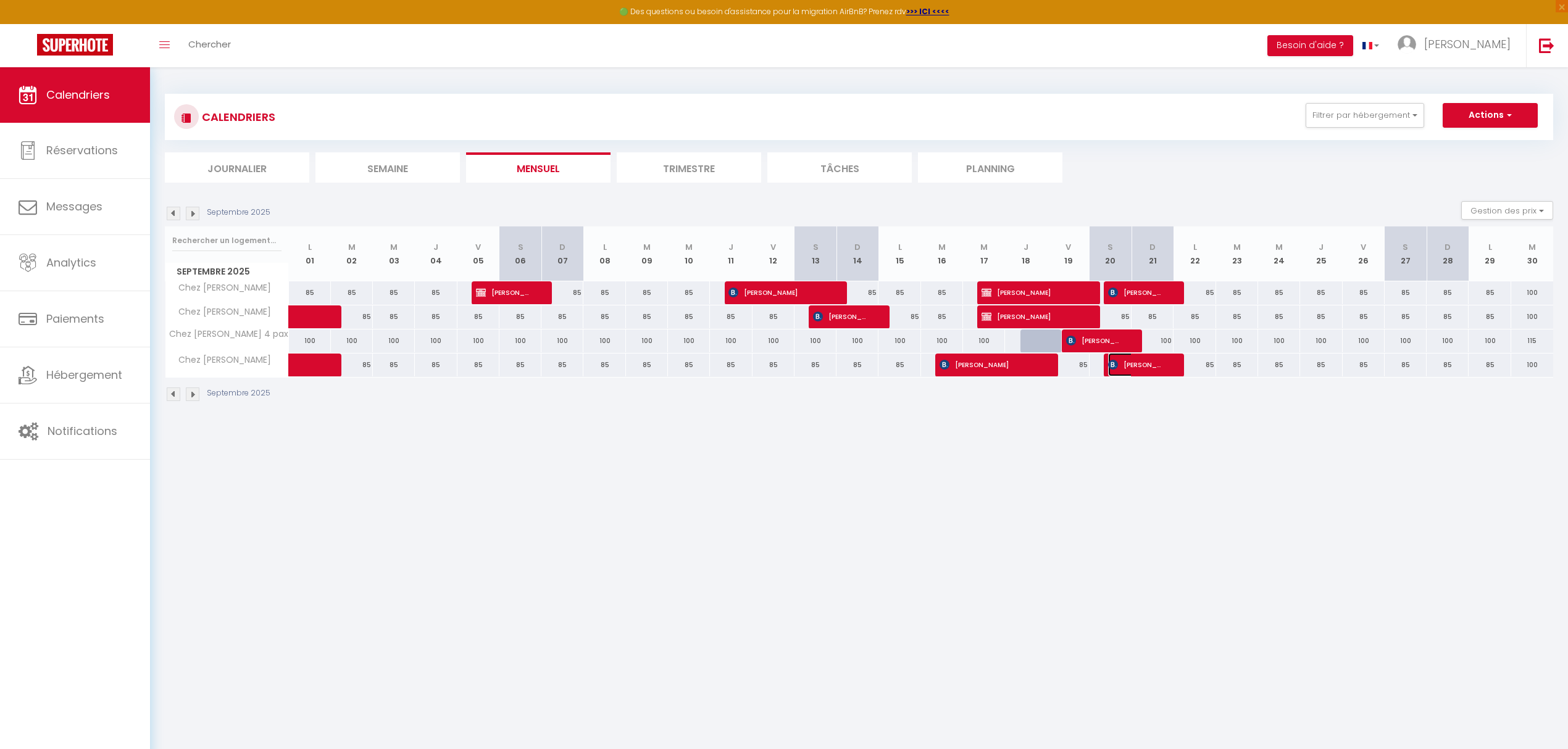
click at [1146, 363] on span "[PERSON_NAME]" at bounding box center [1135, 364] width 56 height 24
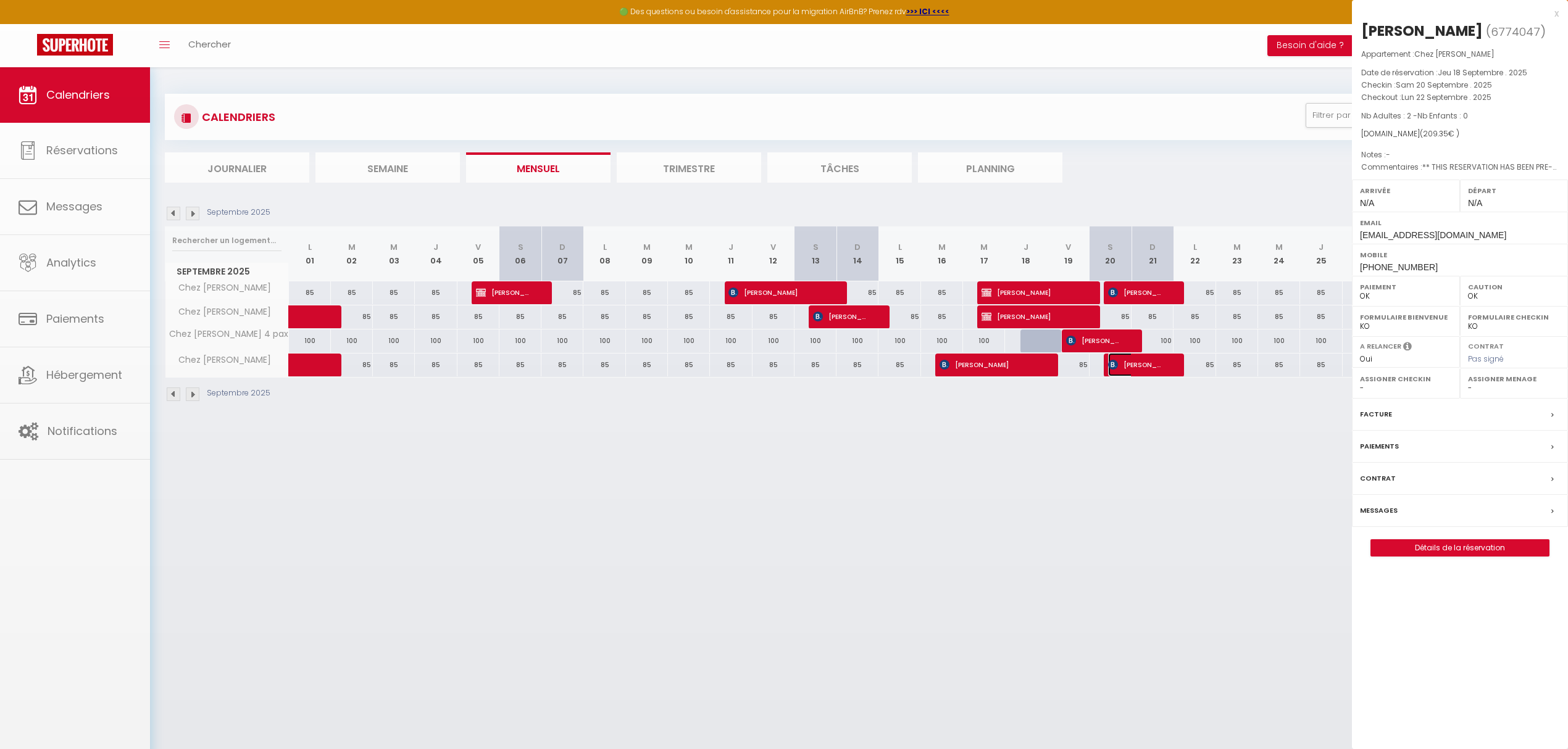
select select "KO"
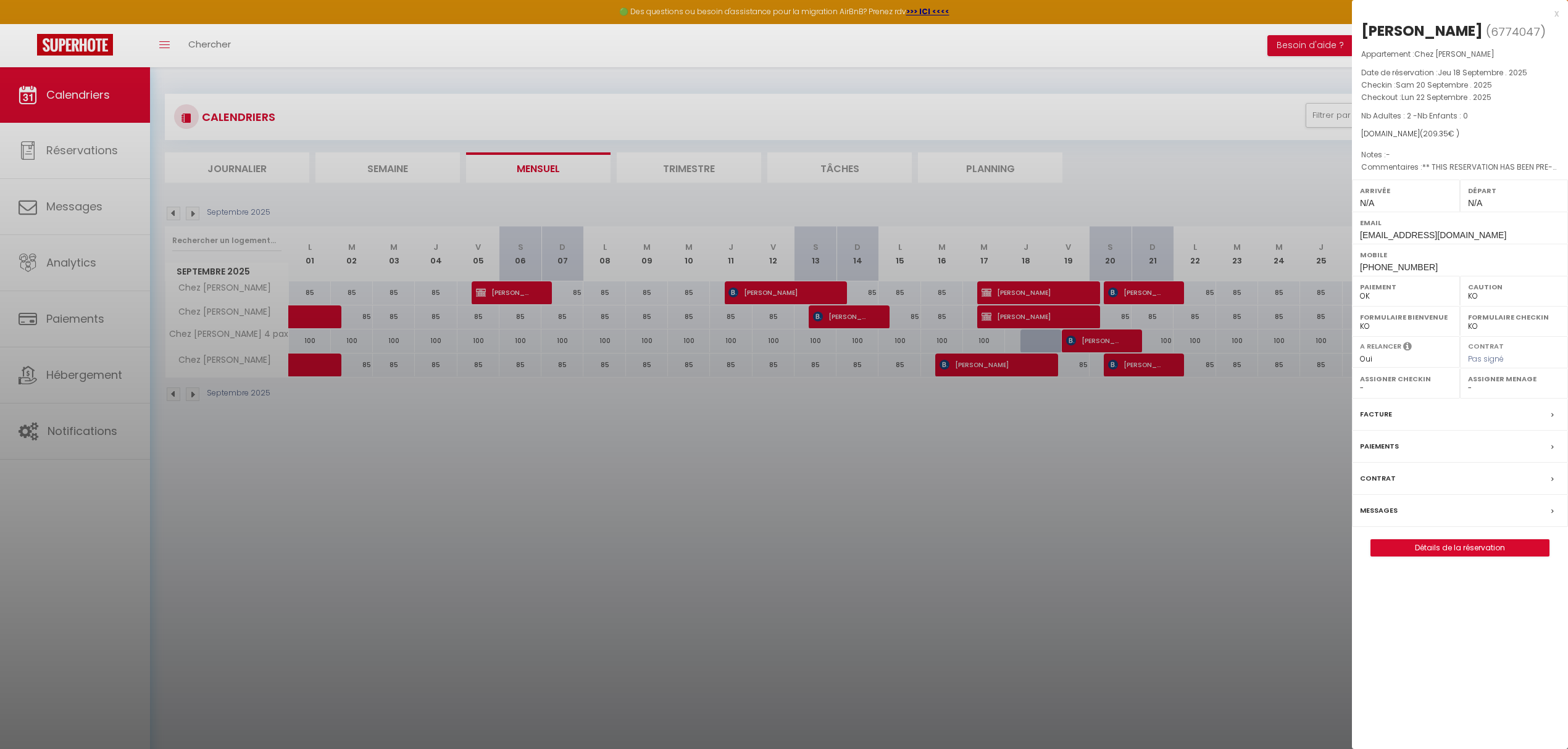
click at [1146, 363] on div at bounding box center [784, 374] width 1568 height 749
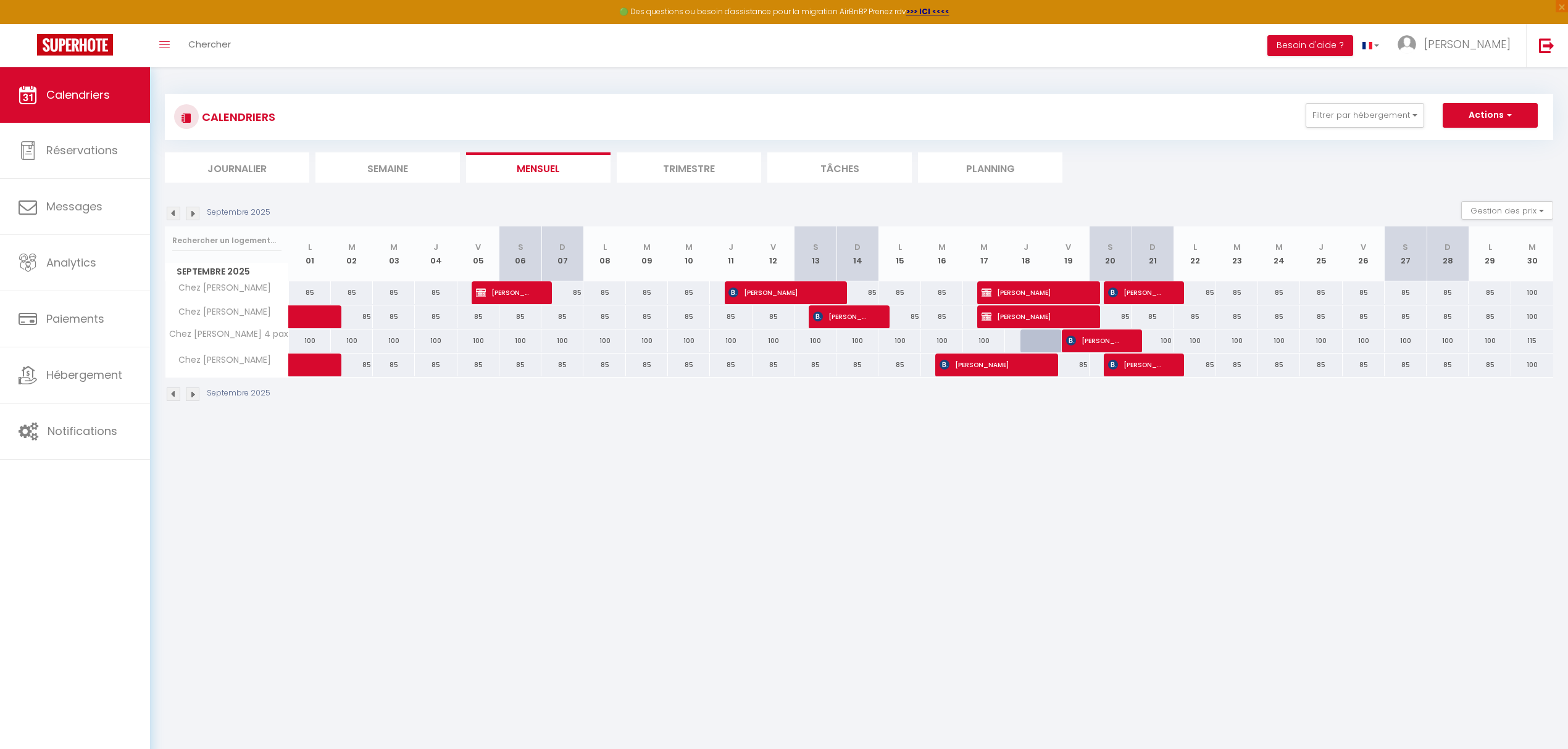
click at [175, 210] on img at bounding box center [173, 213] width 14 height 14
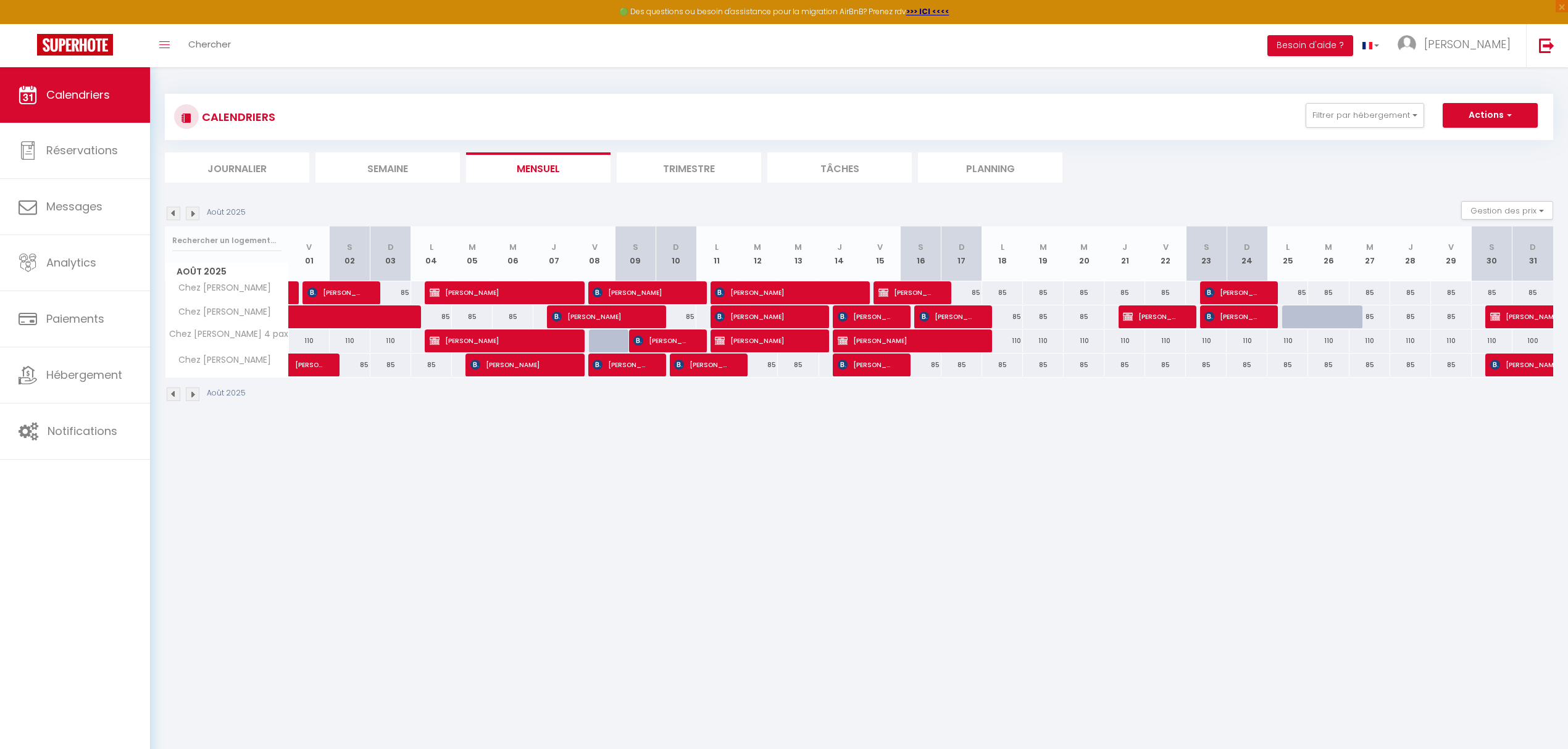
click at [175, 210] on img at bounding box center [173, 213] width 14 height 14
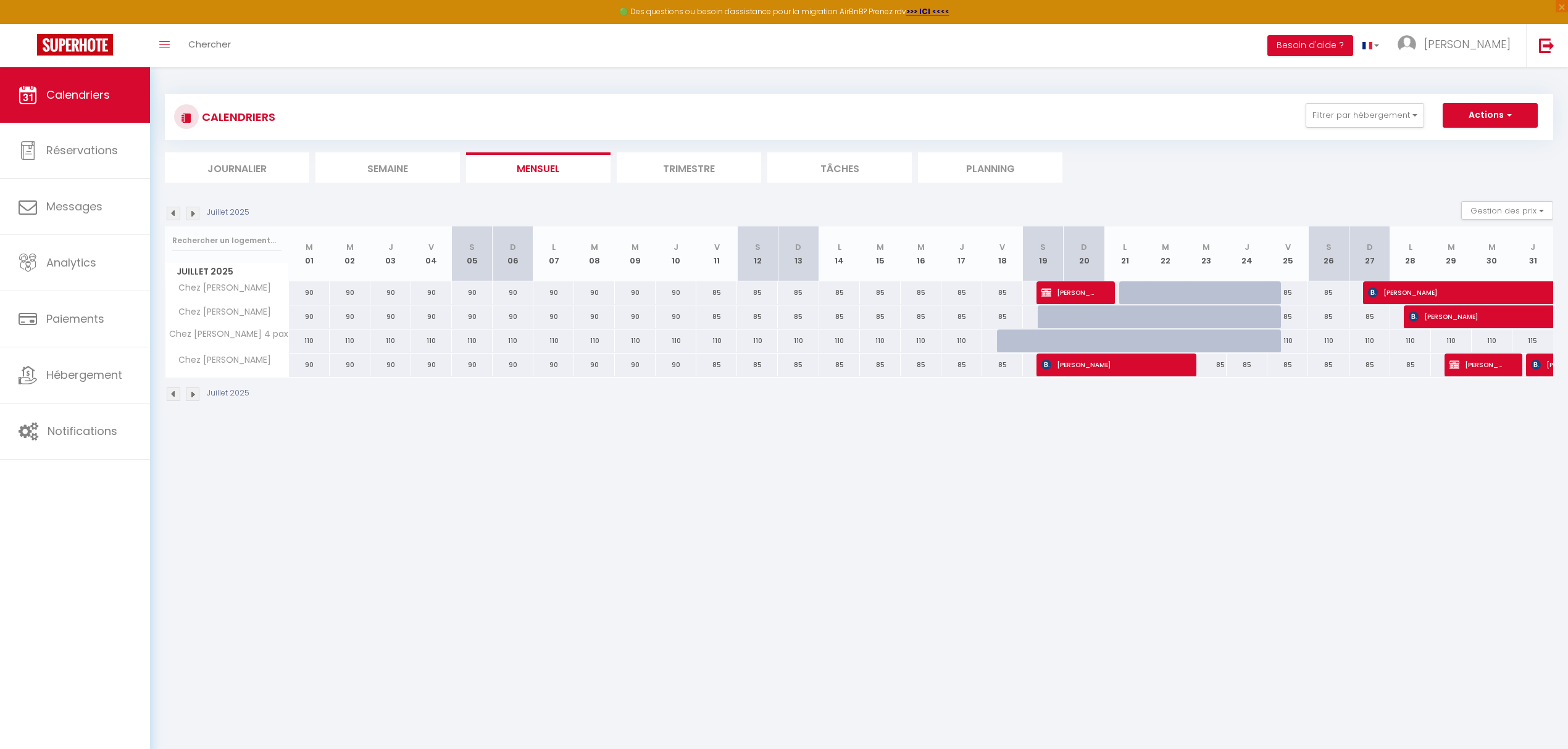
click at [193, 217] on img at bounding box center [193, 213] width 14 height 14
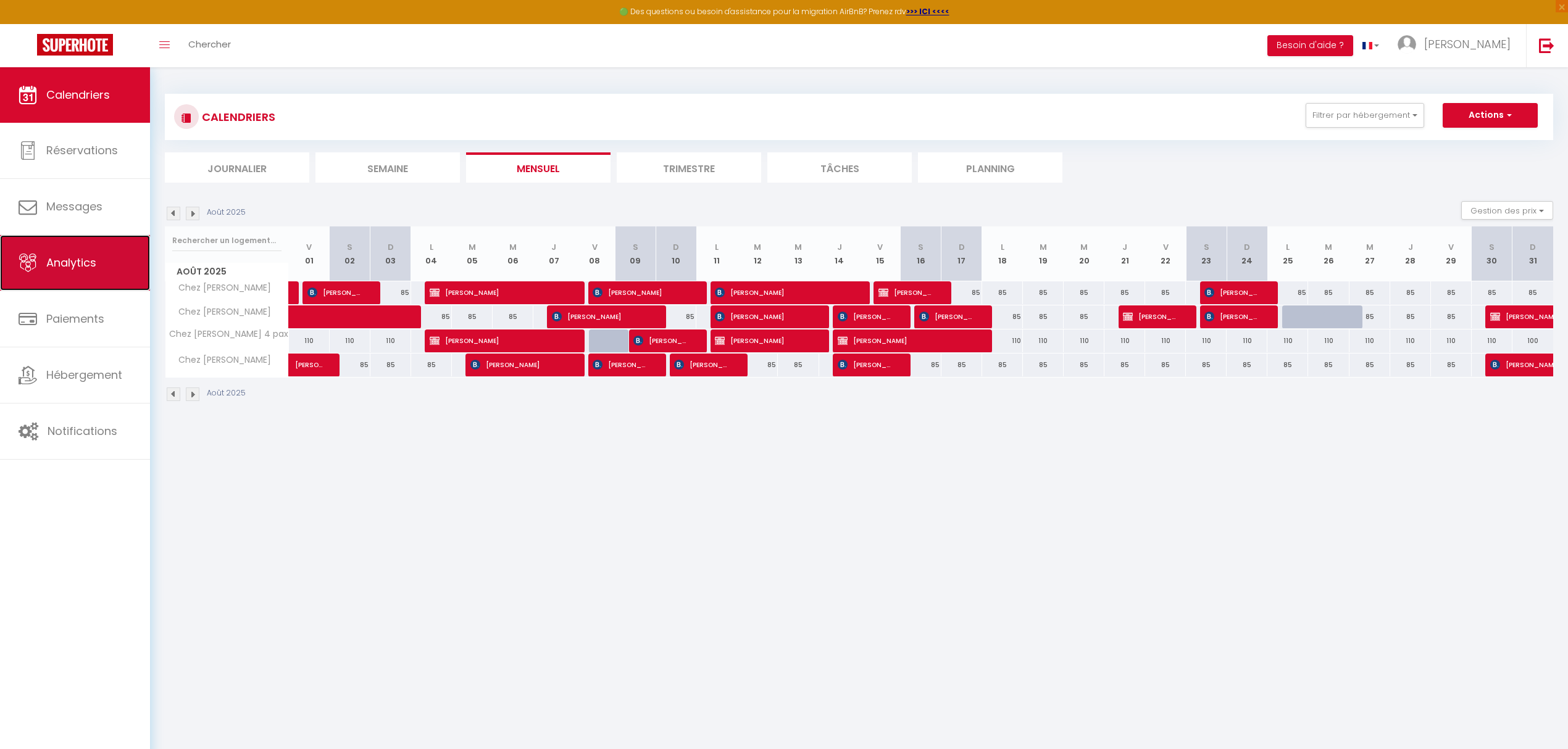
click at [64, 264] on span "Analytics" at bounding box center [71, 263] width 50 height 15
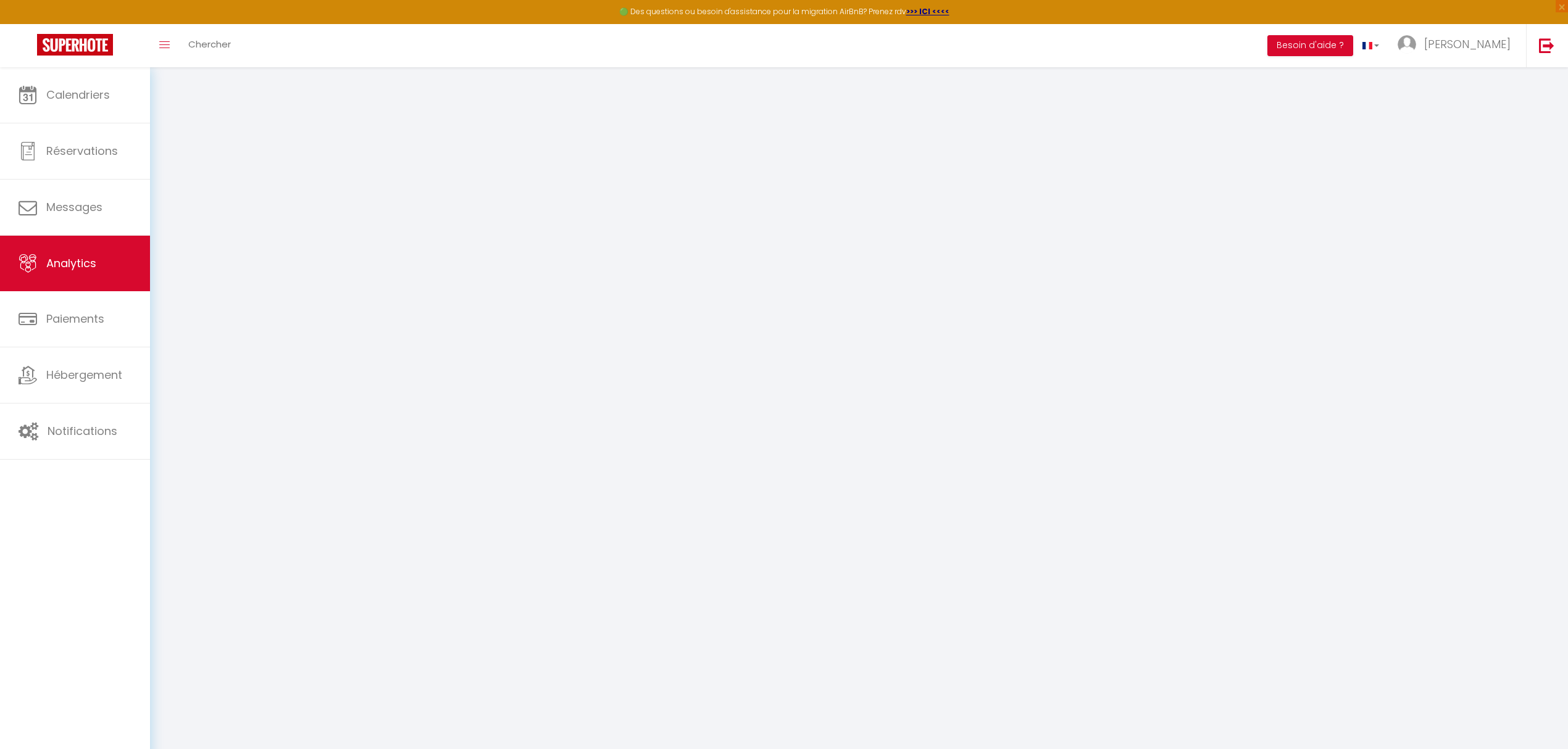
select select "2025"
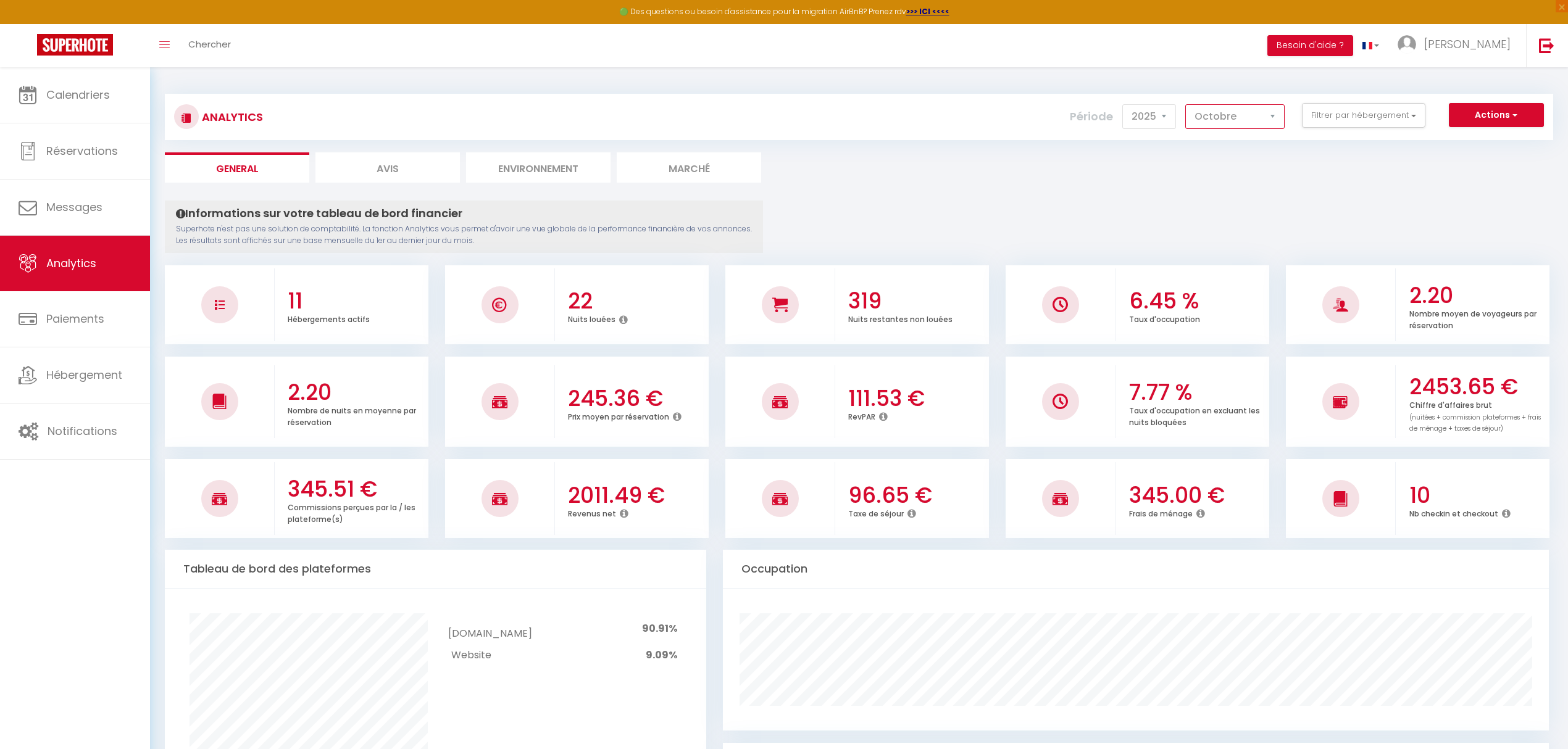
click at [1277, 114] on select "[PERSON_NAME] Mars Avril Mai Juin Juillet Août Septembre Octobre Novembre Décem…" at bounding box center [1235, 116] width 99 height 25
select select "9"
click at [1185, 104] on select "[PERSON_NAME] Mars Avril Mai Juin Juillet Août Septembre Octobre Novembre Décem…" at bounding box center [1235, 116] width 99 height 25
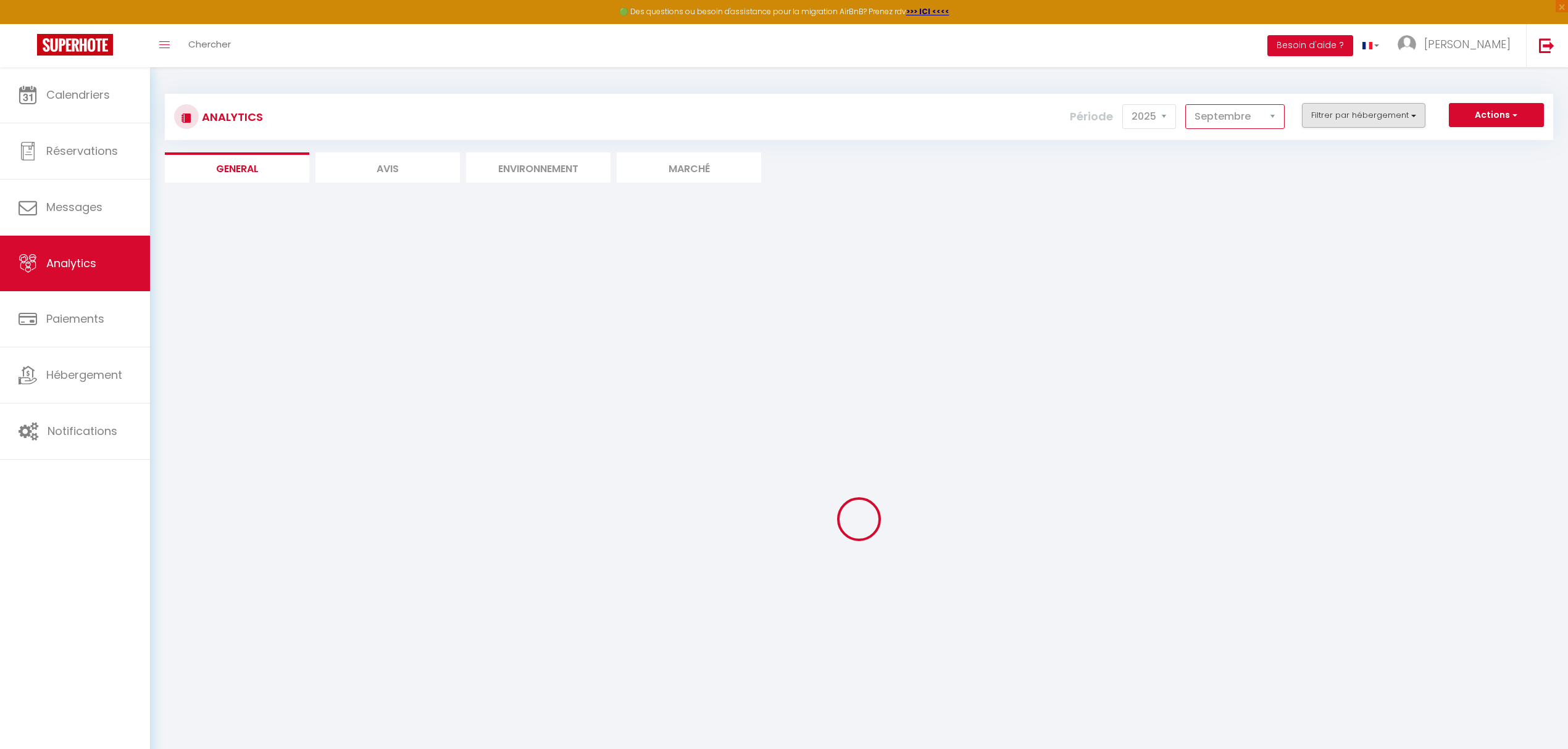
checkbox input "false"
checkbox Kaysersberg "false"
checkbox Sylvestre "false"
checkbox pax "false"
checkbox Marguerite "false"
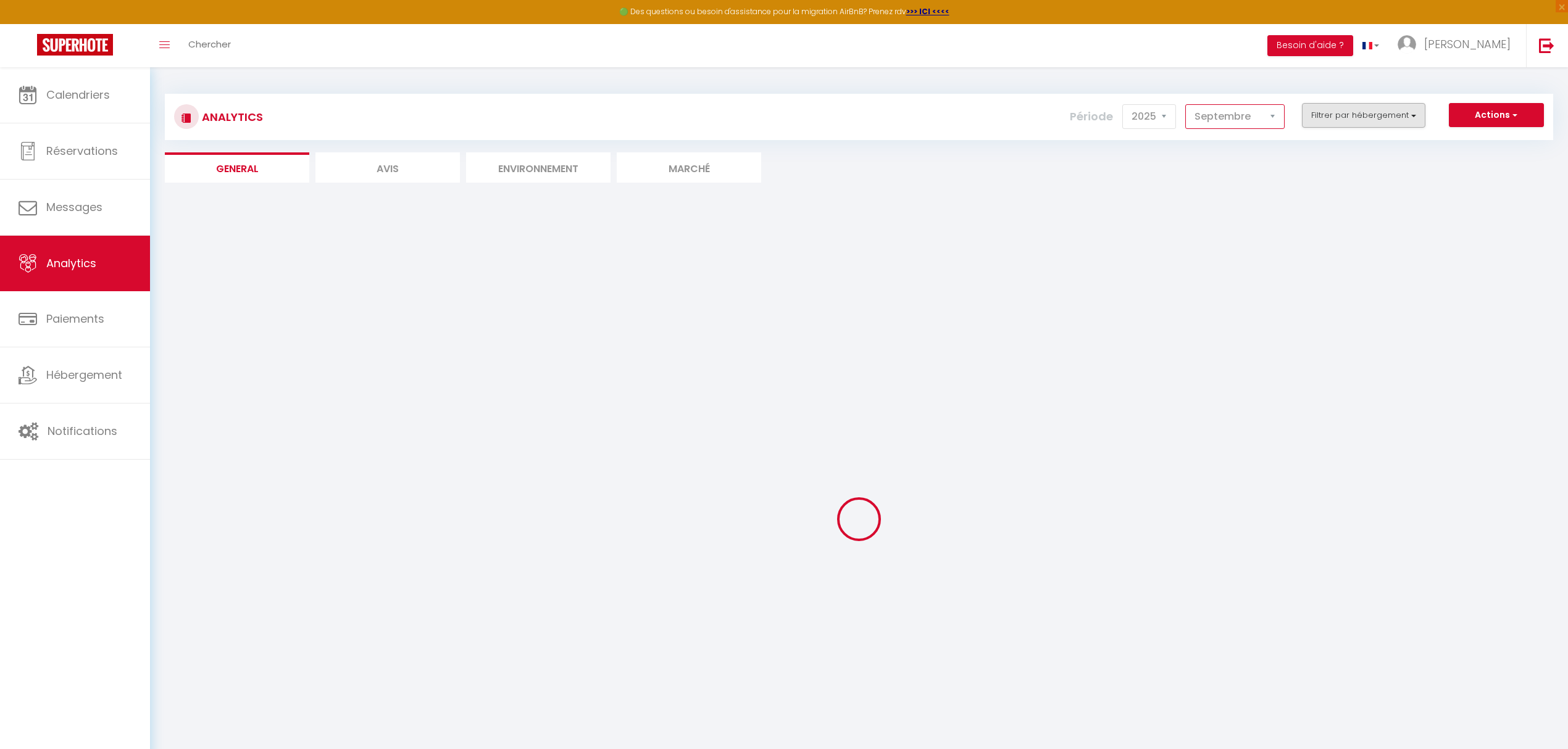
checkbox Jo "false"
checkbox Lilas "false"
checkbox Colmar "false"
checkbox Lavande "false"
checkbox Colmar "false"
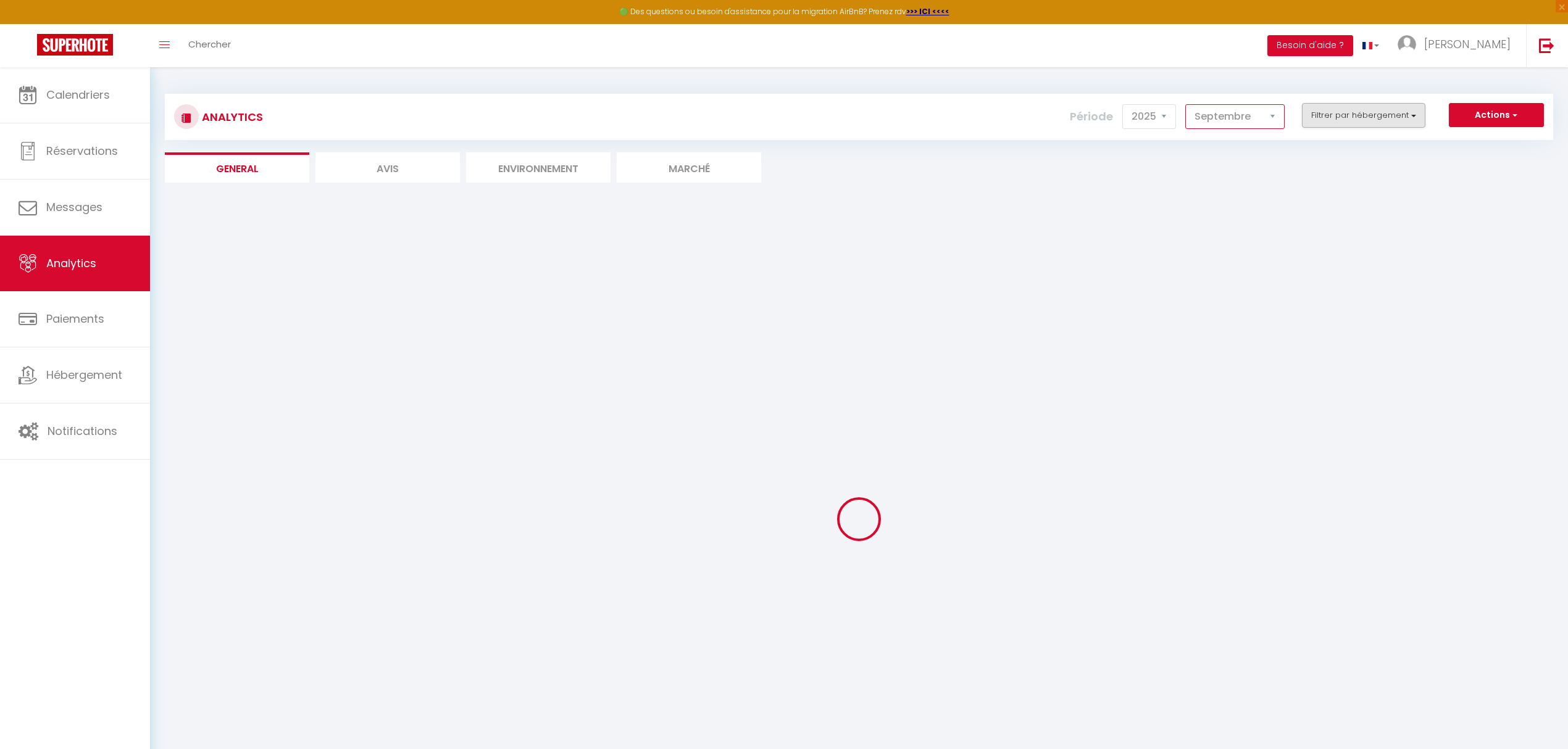
checkbox petitcoolmar "false"
checkbox input "false"
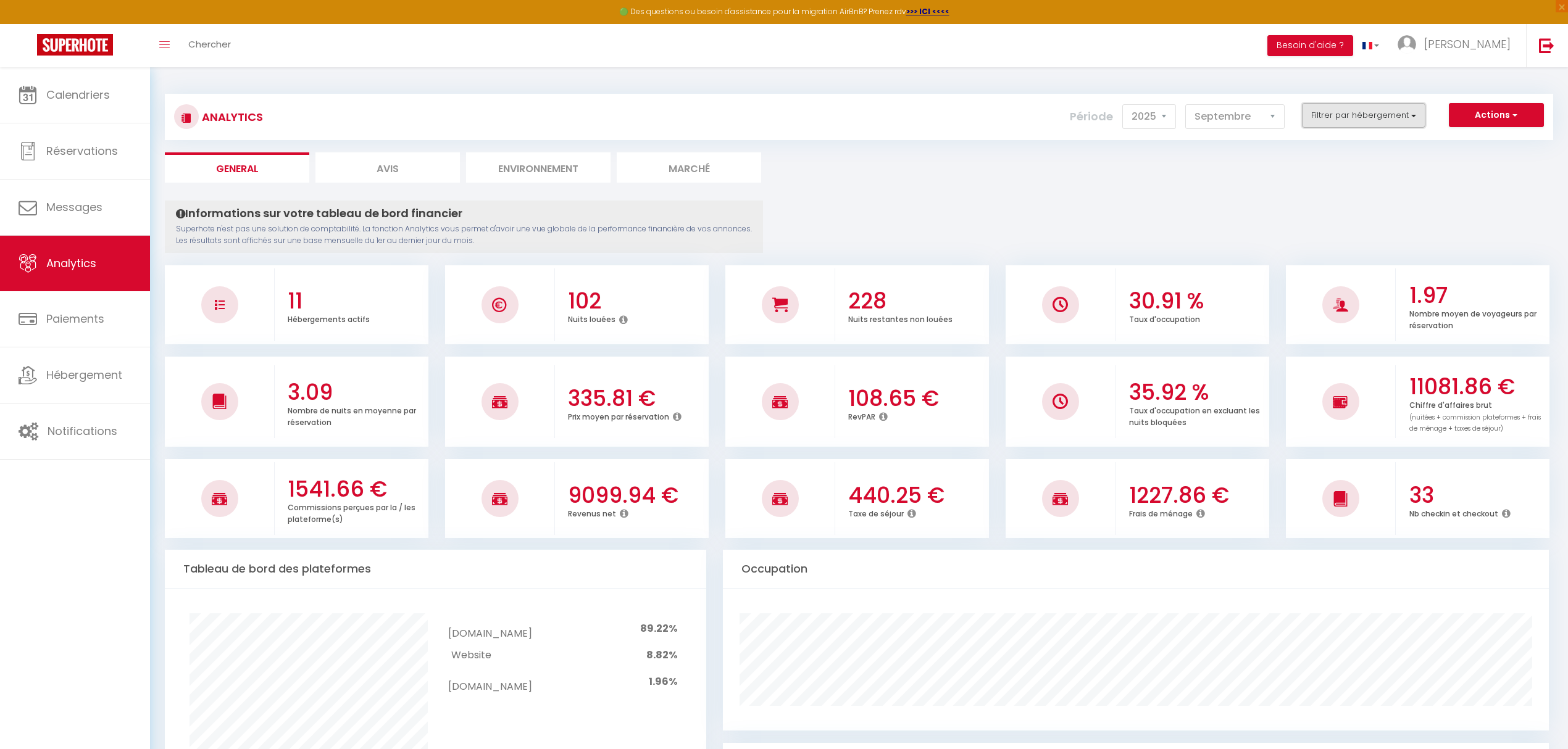
click at [1417, 116] on button "Filtrer par hébergement" at bounding box center [1364, 116] width 123 height 25
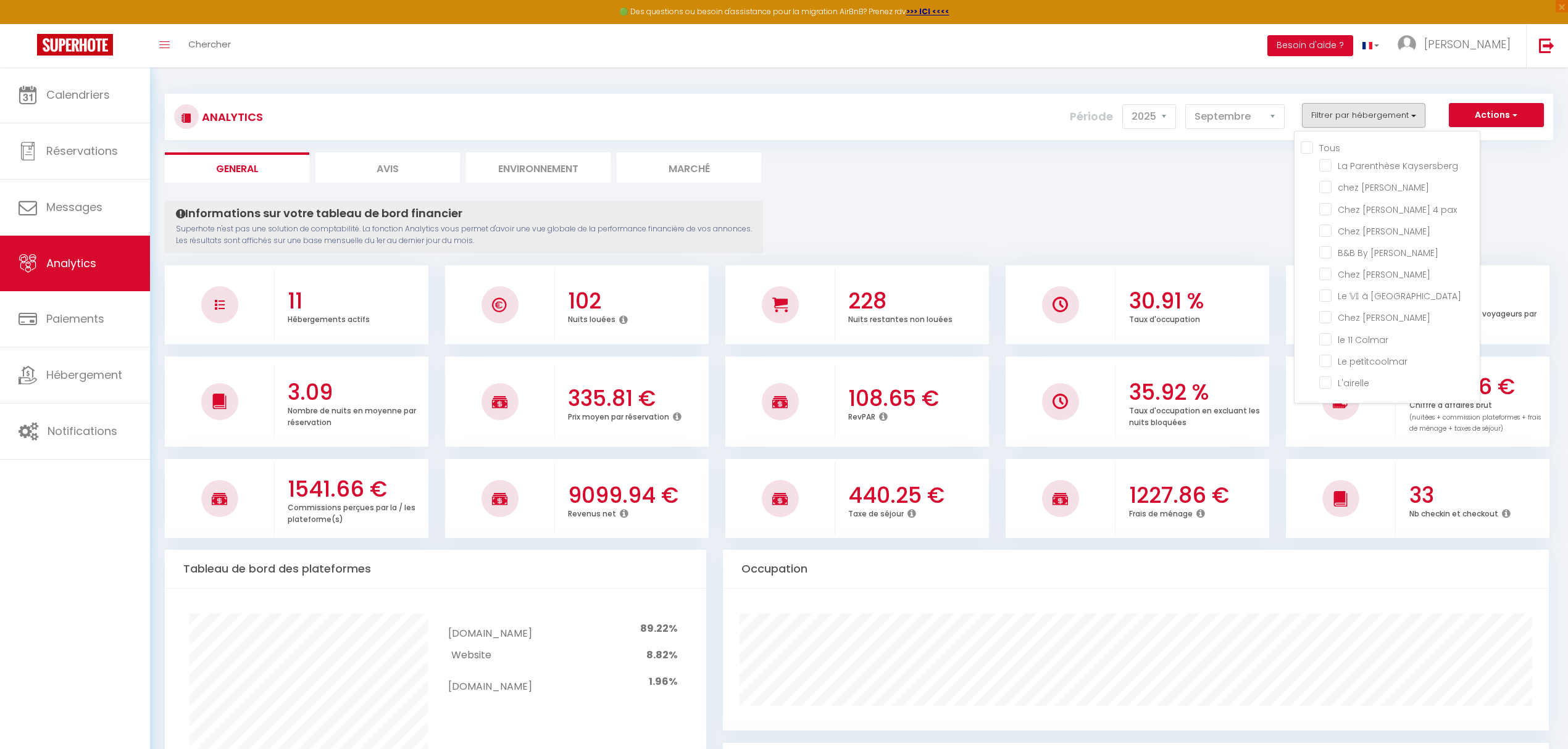
click at [1310, 149] on input "Tous" at bounding box center [1390, 147] width 179 height 12
checkbox input "true"
checkbox Kaysersberg "true"
checkbox Sylvestre "true"
checkbox pax "true"
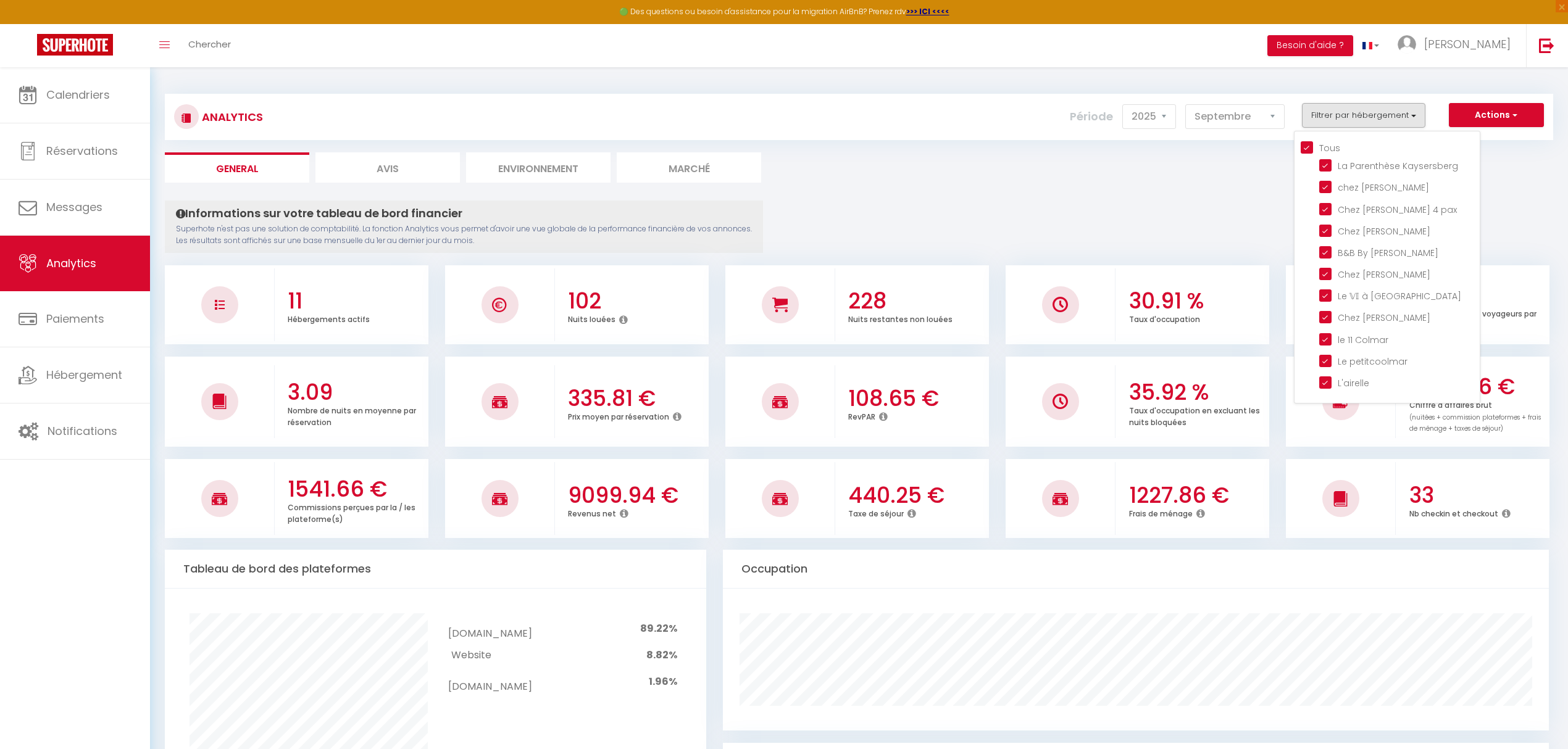
checkbox Marguerite "true"
checkbox Jo "true"
checkbox Lilas "true"
checkbox Colmar "true"
checkbox Lavande "true"
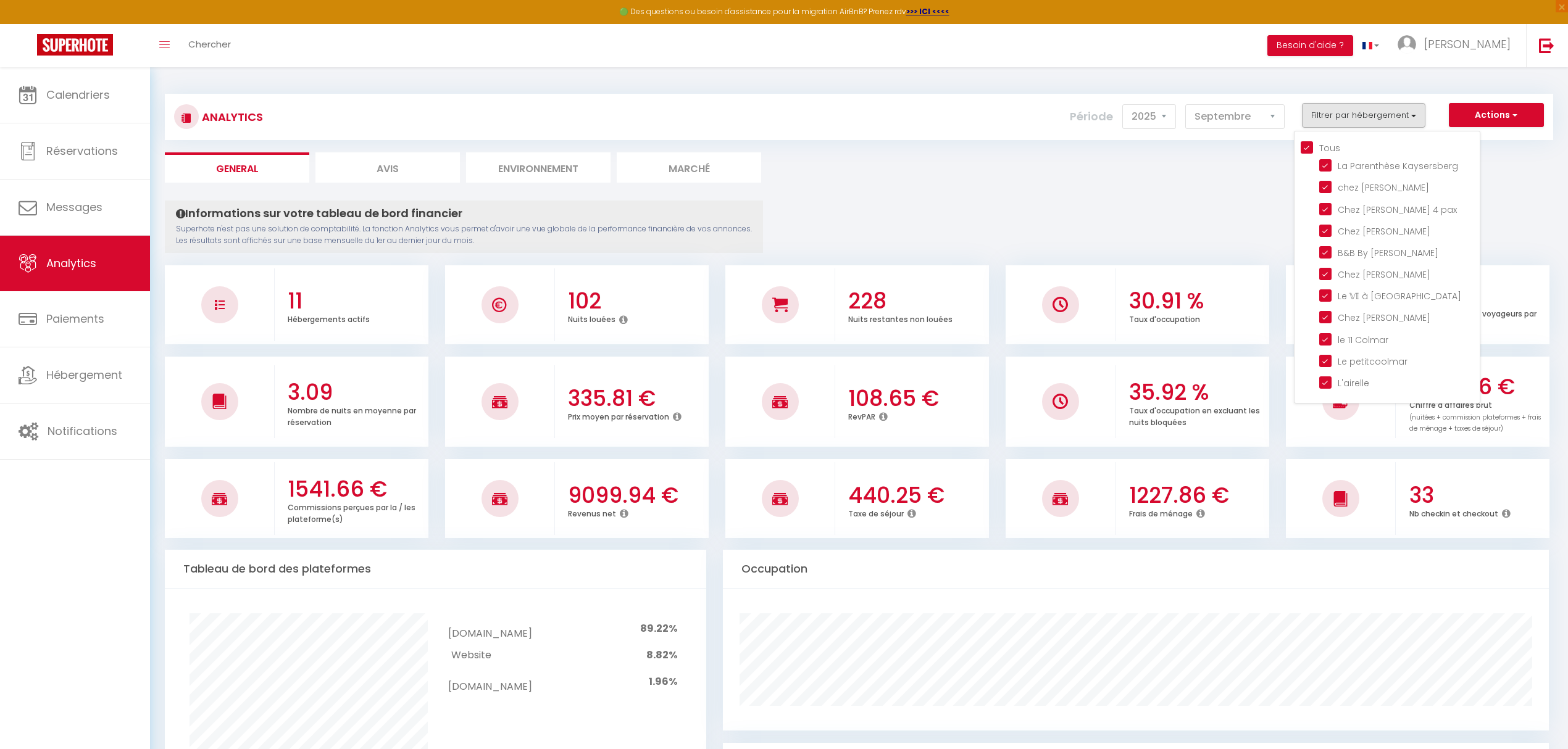
checkbox Colmar "true"
checkbox petitcoolmar "true"
checkbox input "true"
click at [1307, 149] on input "Tous" at bounding box center [1390, 147] width 179 height 12
checkbox input "false"
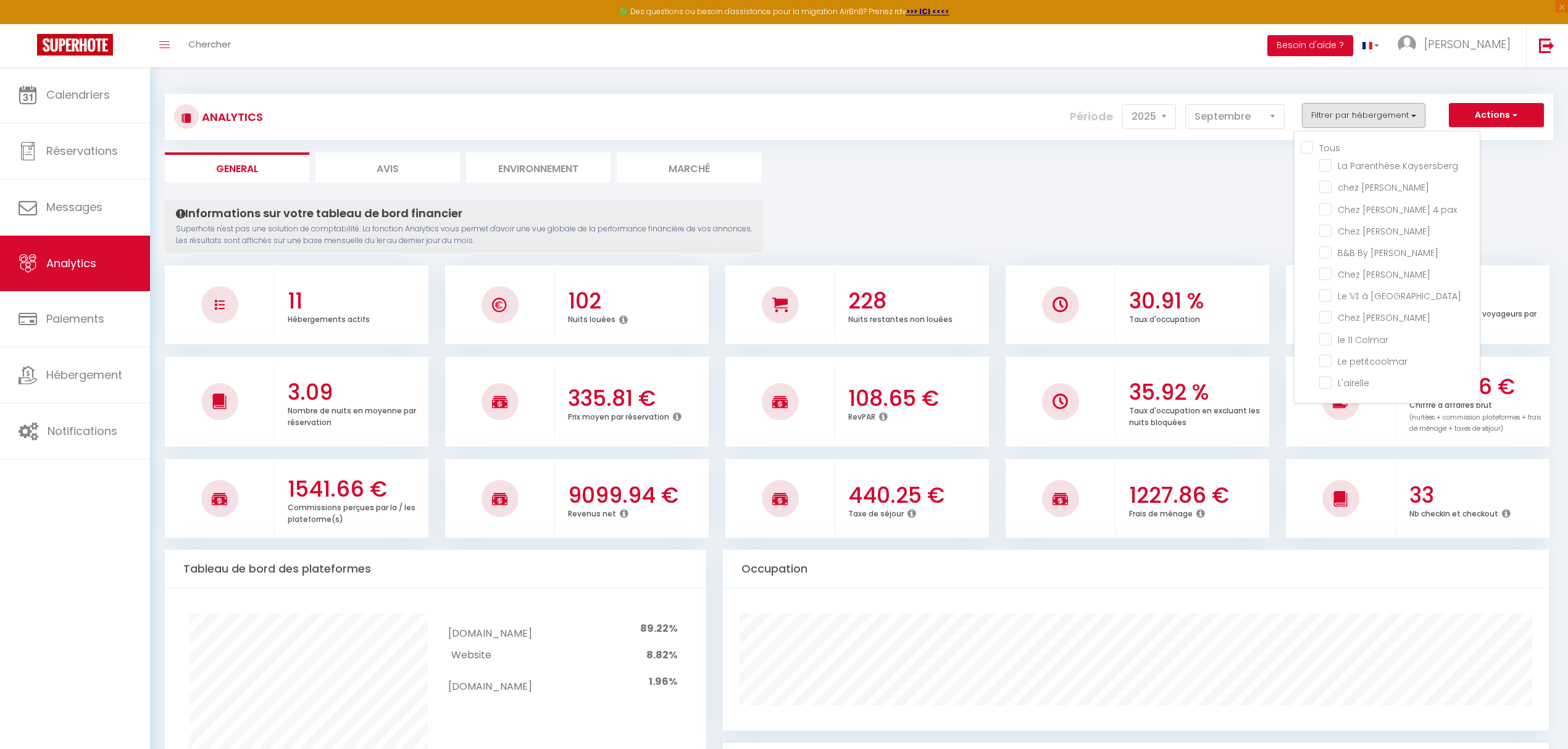
checkbox Kaysersberg "false"
checkbox Sylvestre "false"
checkbox pax "false"
checkbox Marguerite "false"
checkbox Jo "false"
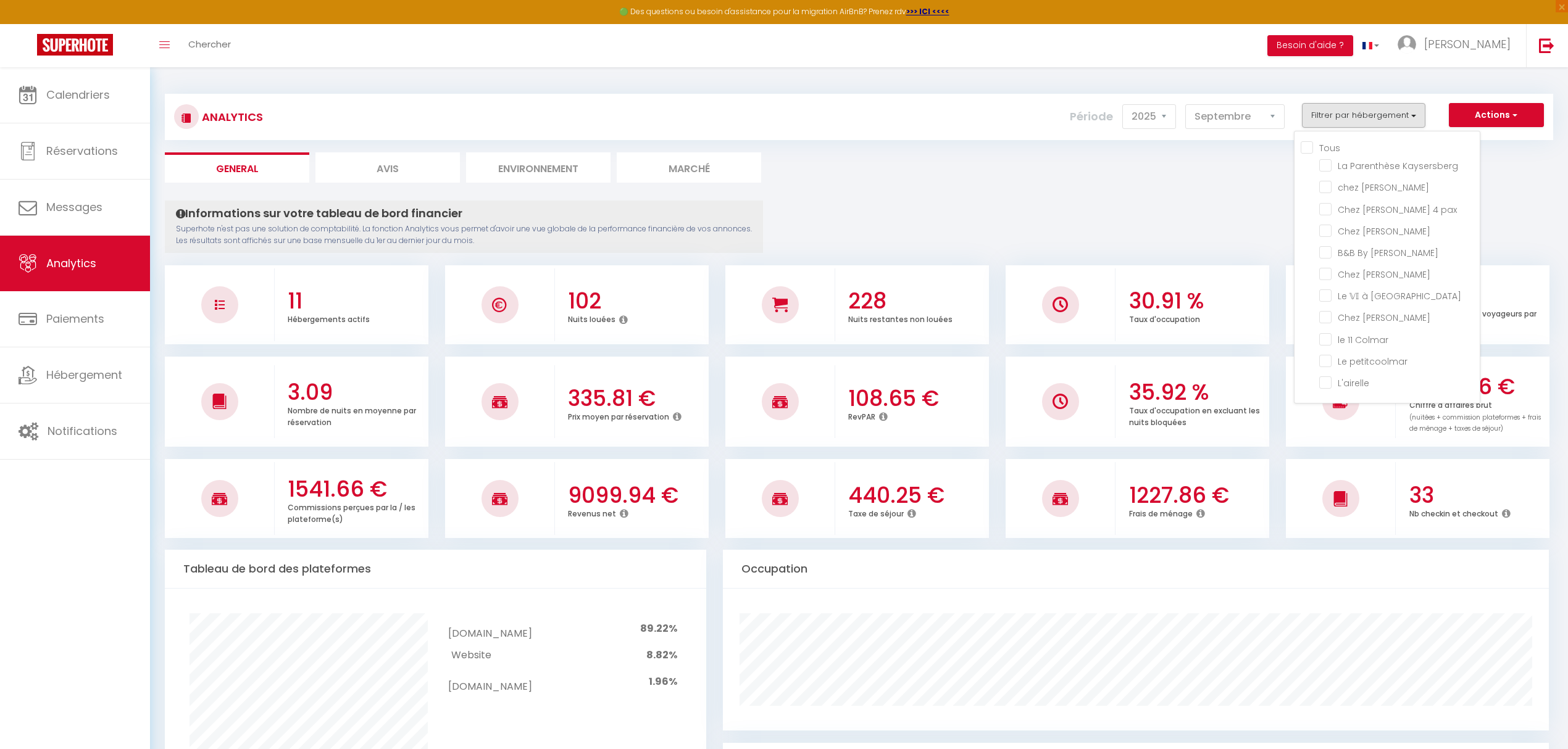
checkbox Lilas "false"
checkbox Colmar "false"
checkbox Lavande "false"
checkbox Colmar "false"
checkbox petitcoolmar "false"
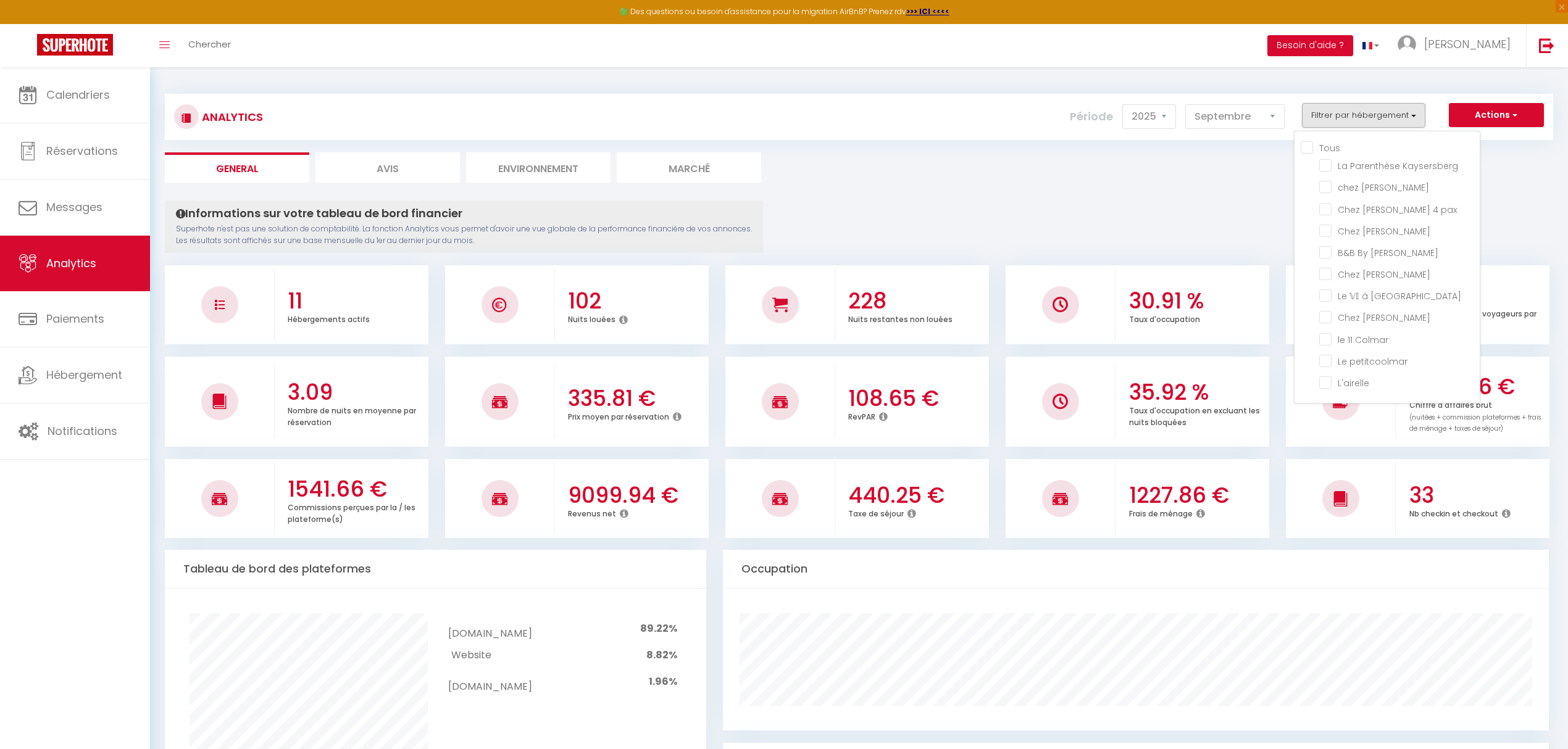
checkbox input "false"
click at [1327, 251] on Jo "checkbox" at bounding box center [1400, 252] width 161 height 12
checkbox Jo "true"
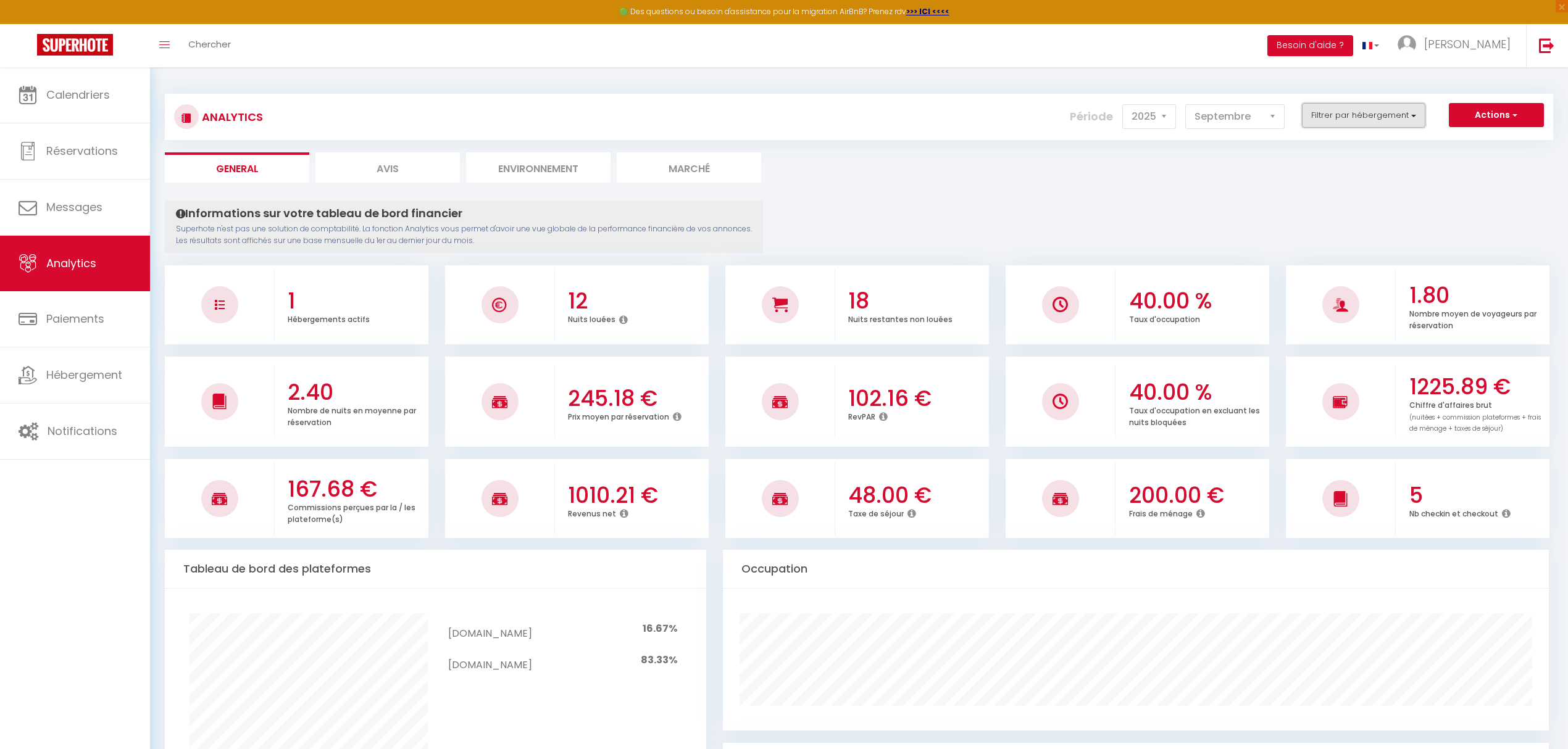
click at [1418, 116] on button "Filtrer par hébergement" at bounding box center [1364, 116] width 123 height 25
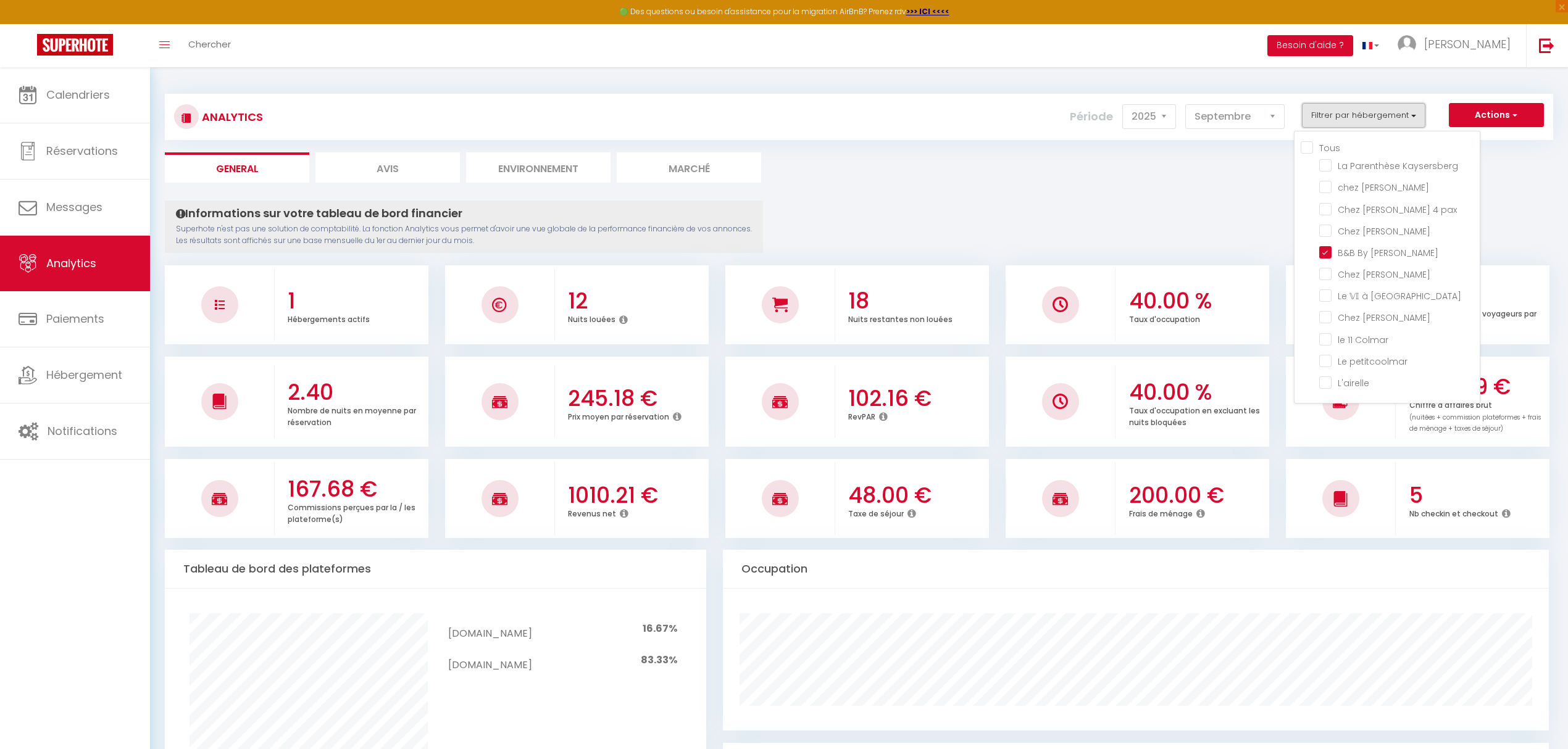
click at [1418, 116] on button "Filtrer par hébergement" at bounding box center [1364, 116] width 123 height 25
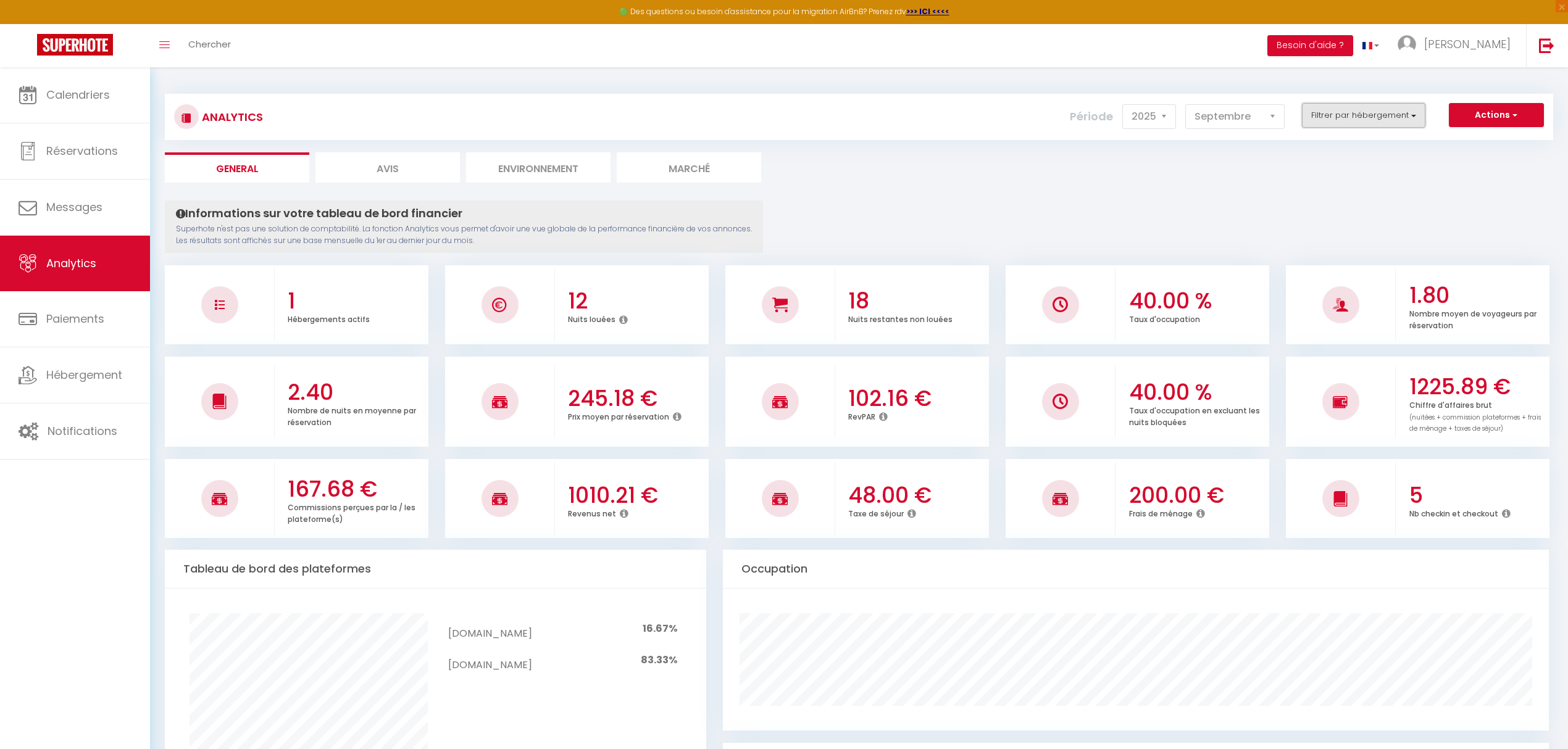
click at [1354, 112] on button "Filtrer par hébergement" at bounding box center [1364, 116] width 123 height 25
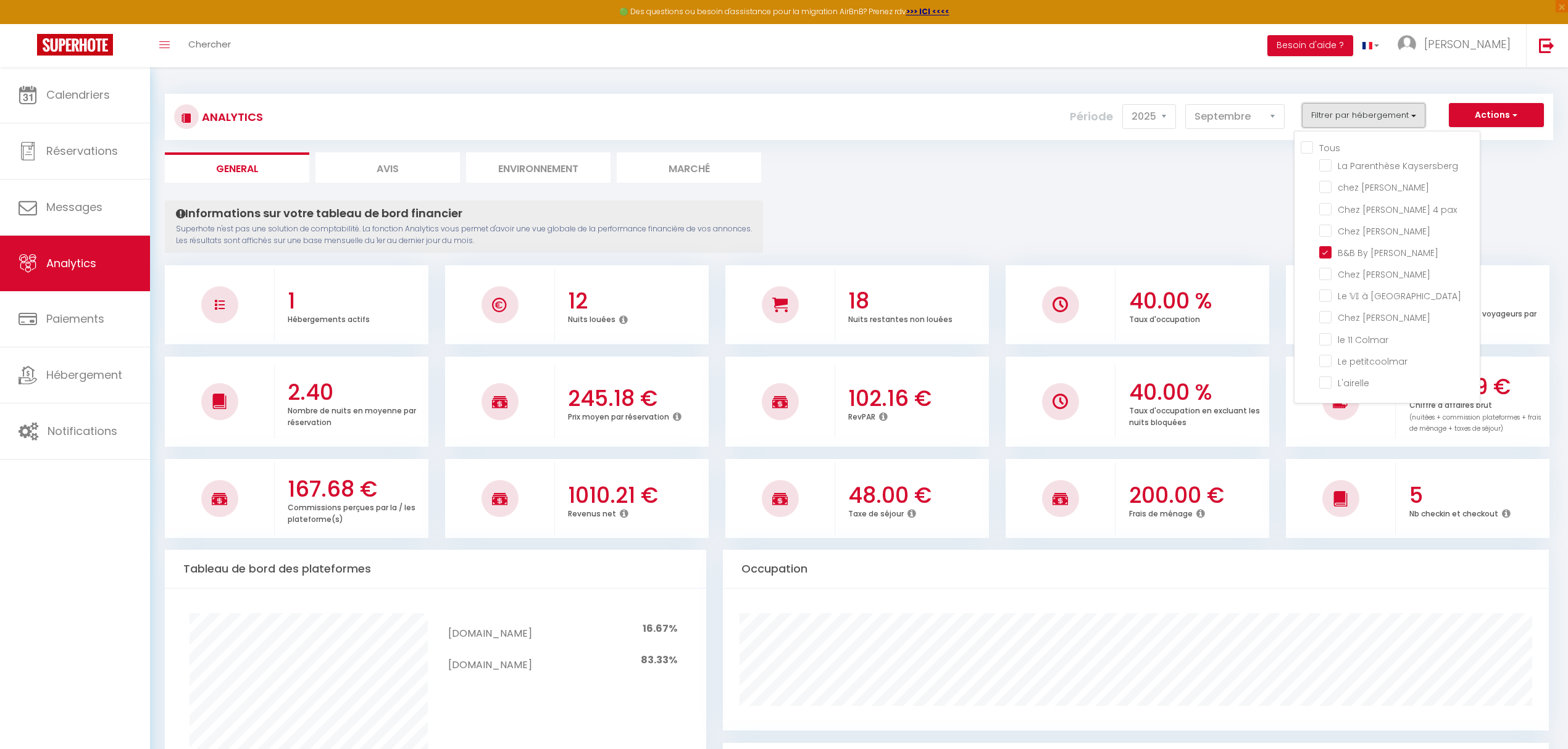
click at [1354, 112] on button "Filtrer par hébergement" at bounding box center [1364, 116] width 123 height 25
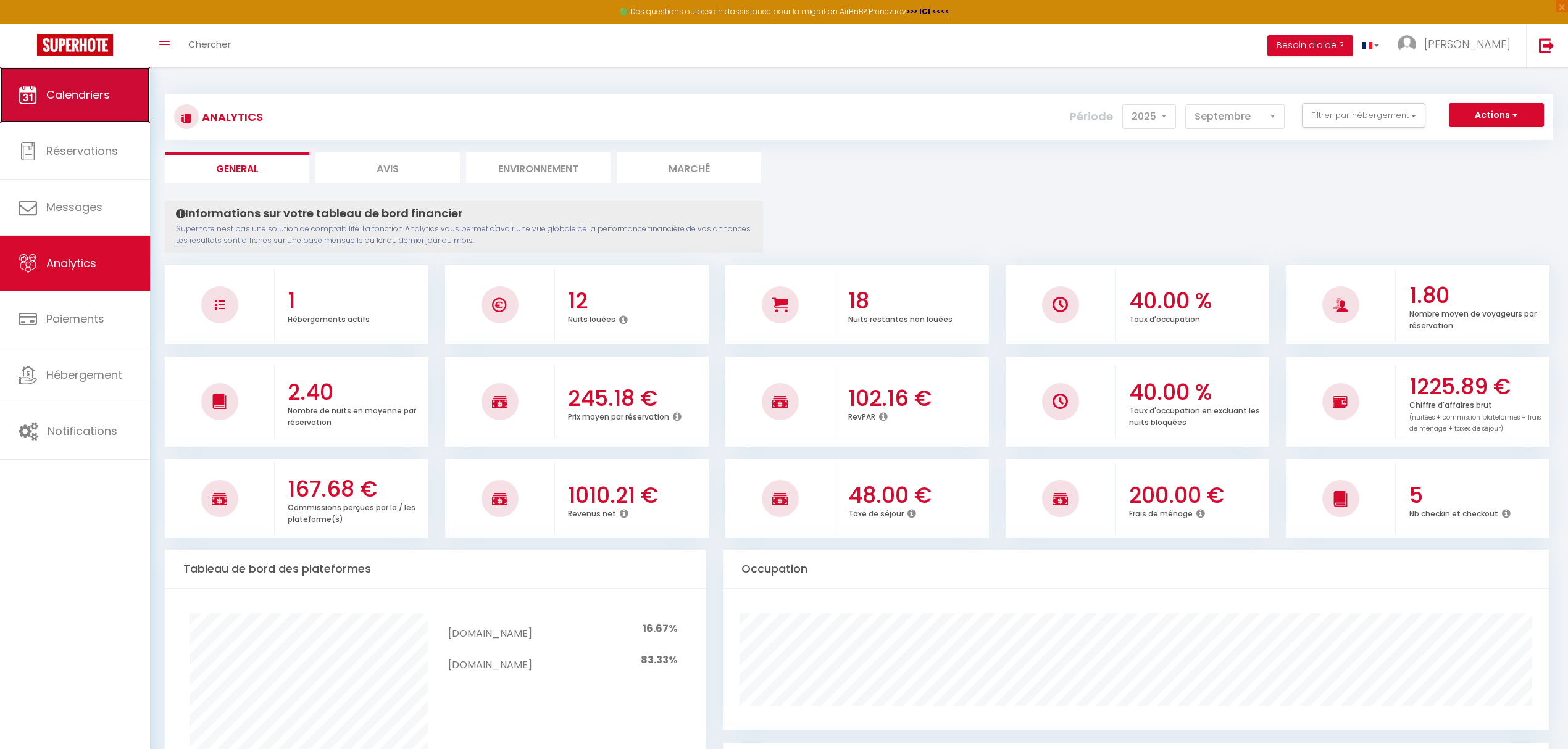
click at [60, 101] on span "Calendriers" at bounding box center [78, 95] width 64 height 15
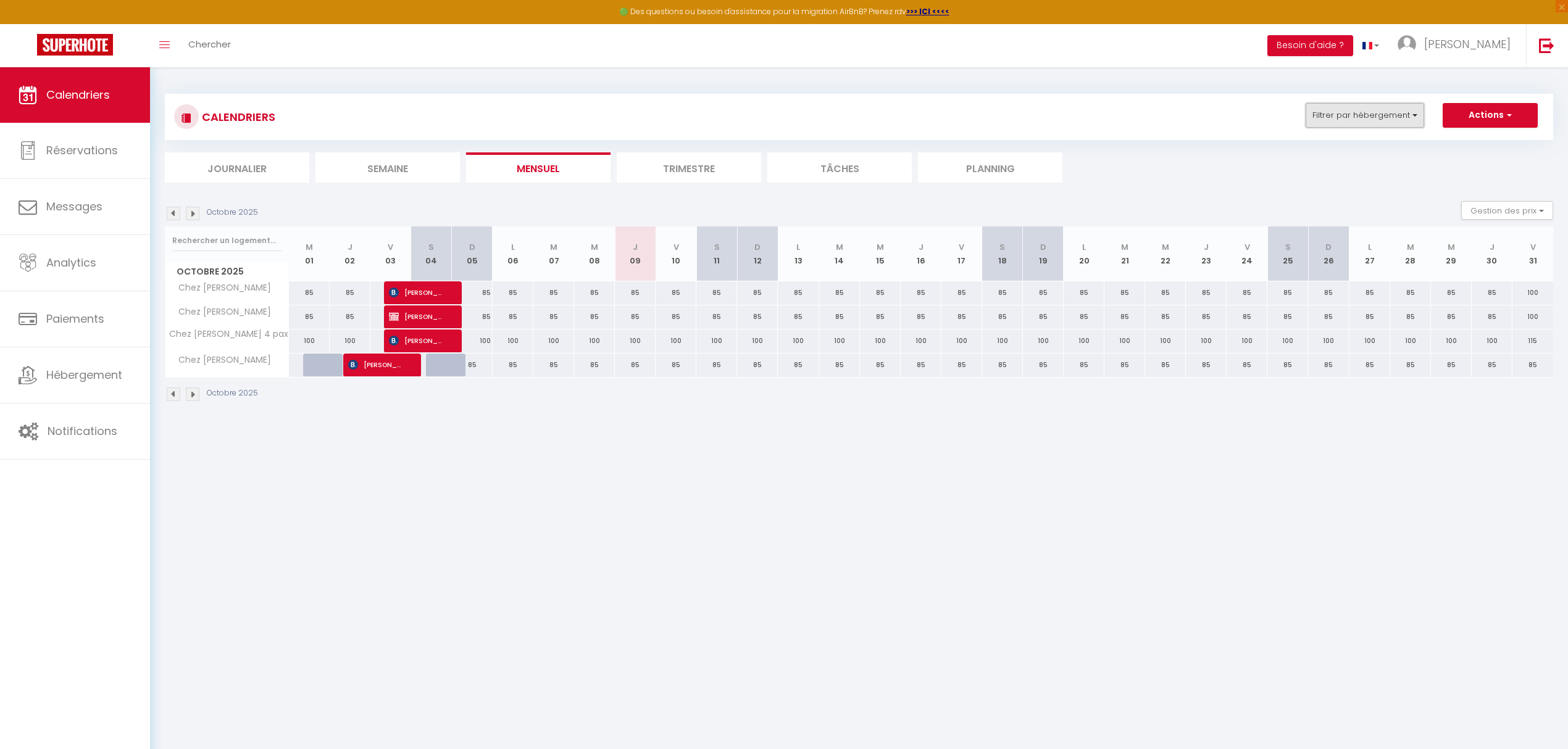
click at [1417, 116] on button "Filtrer par hébergement" at bounding box center [1364, 116] width 119 height 25
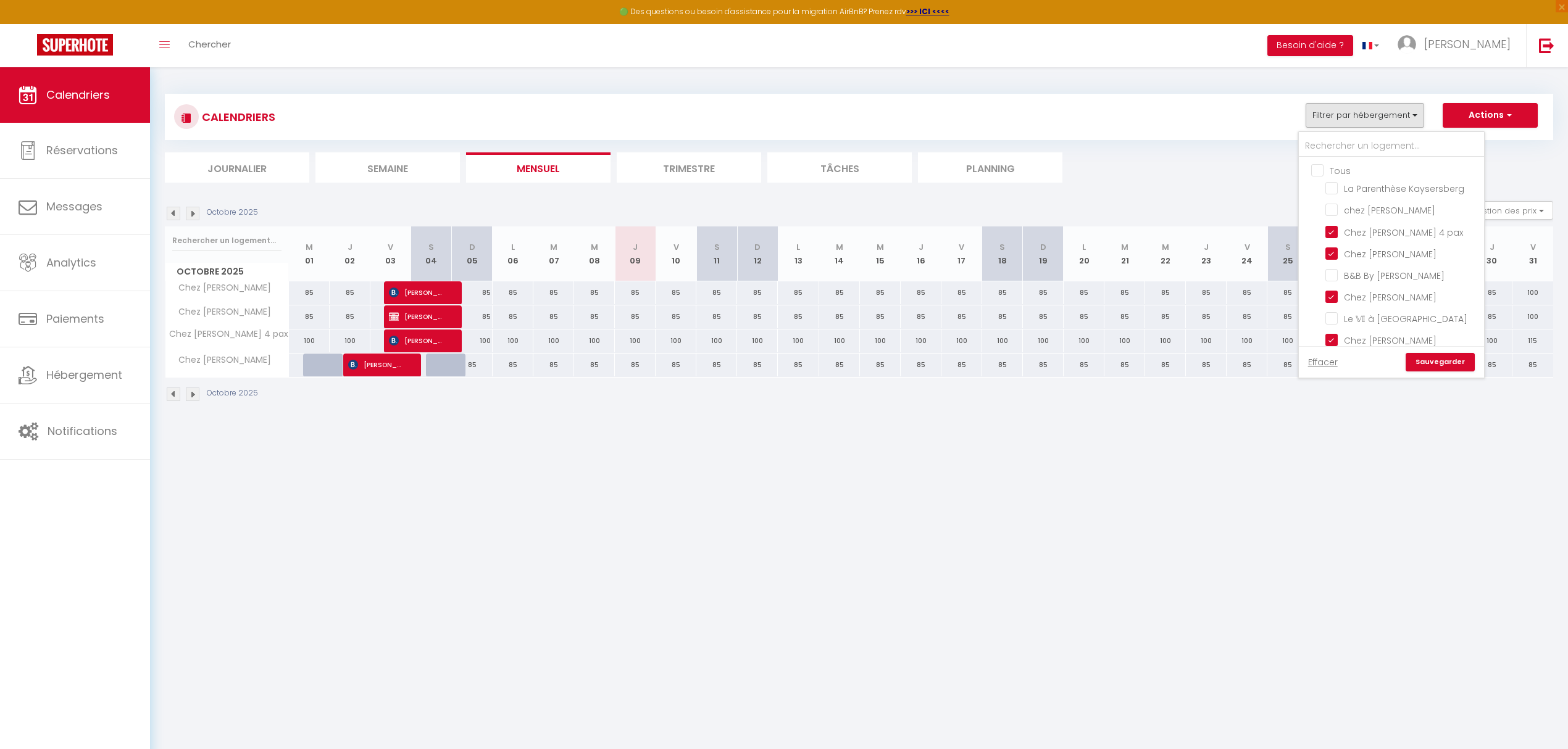
click at [1312, 164] on input "Tous" at bounding box center [1403, 170] width 185 height 12
checkbox input "true"
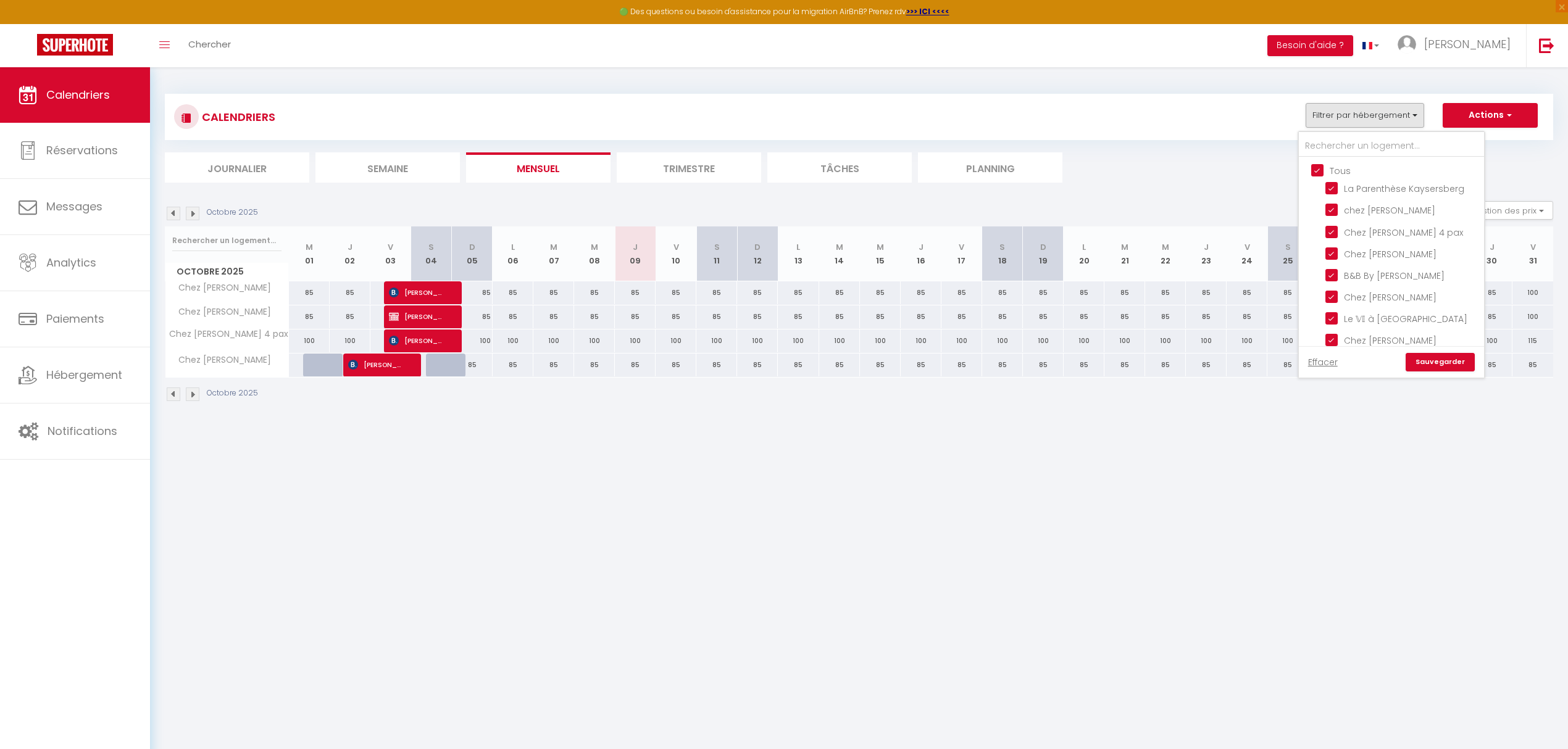
checkbox input "true"
click at [1317, 170] on input "Tous" at bounding box center [1403, 170] width 185 height 12
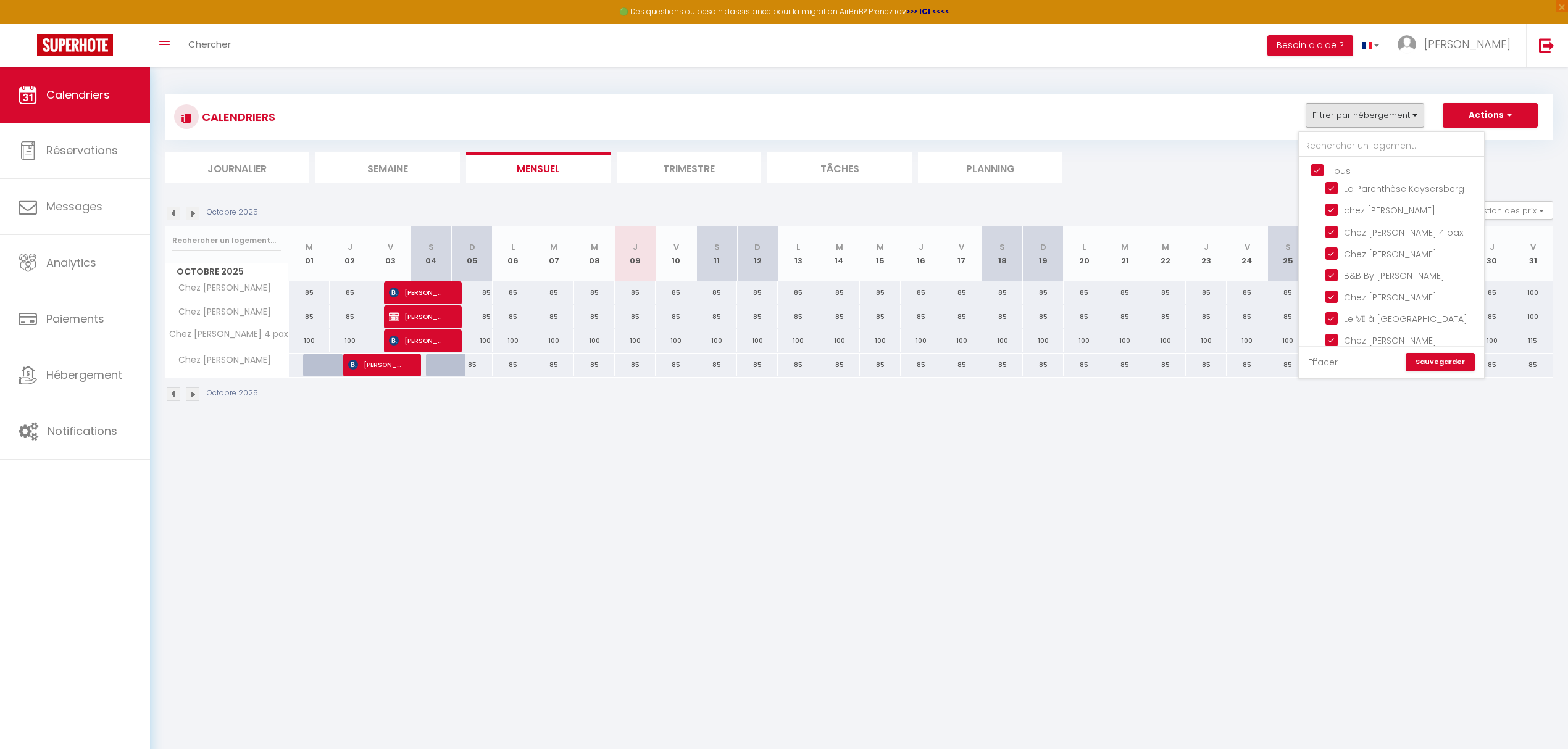
checkbox input "false"
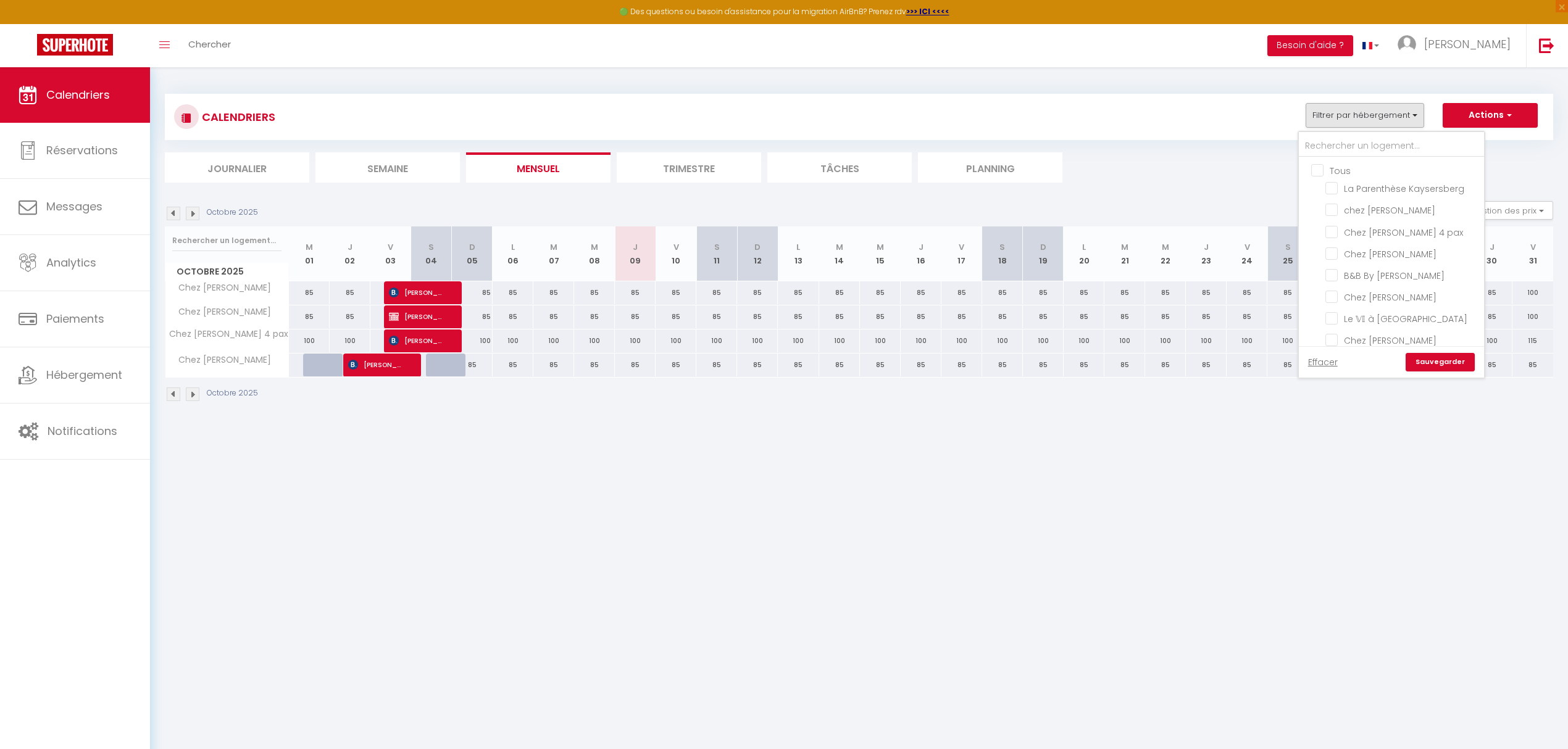
checkbox input "false"
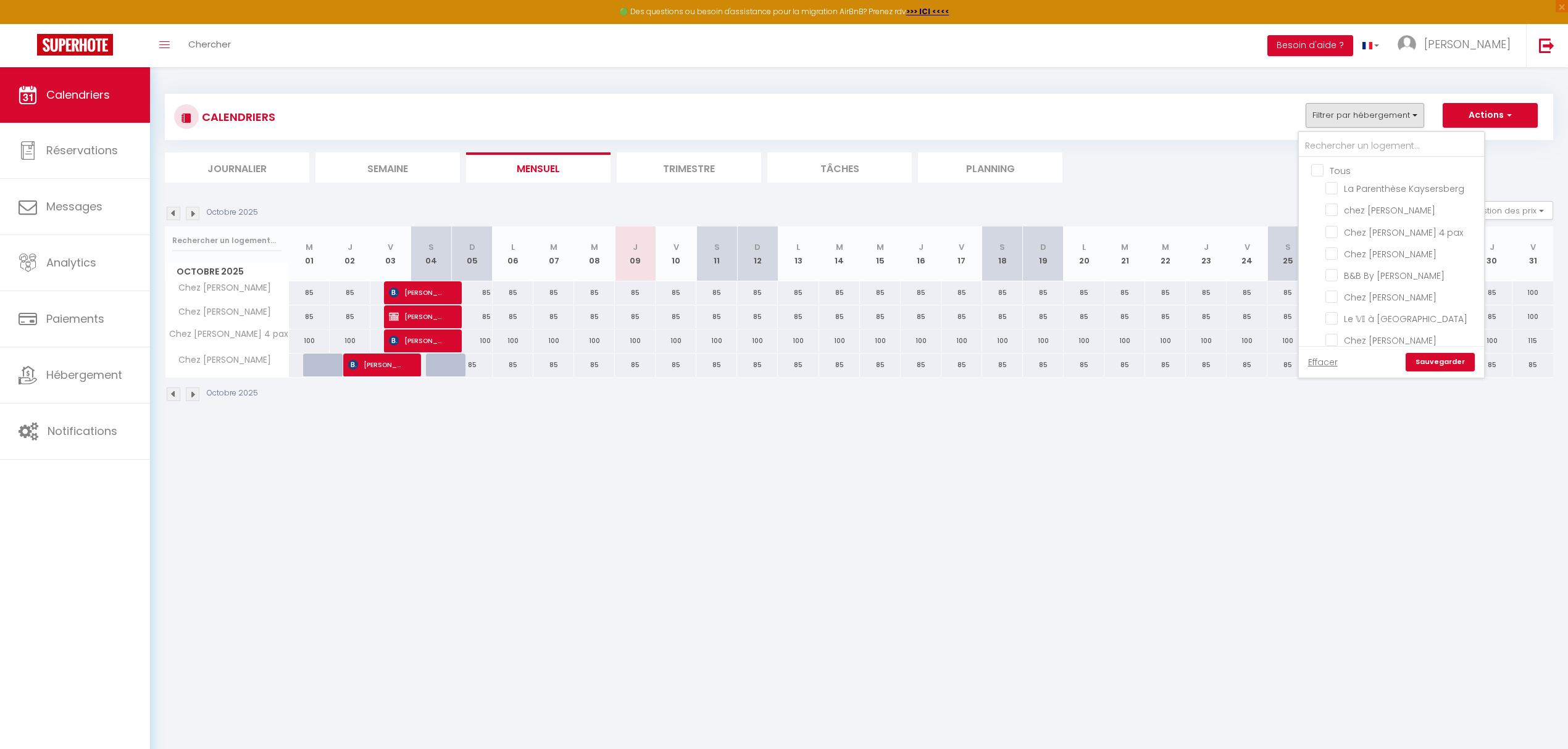
checkbox input "false"
click at [1332, 274] on input "B&B By [PERSON_NAME]" at bounding box center [1402, 274] width 155 height 12
checkbox input "true"
click at [1432, 364] on link "Sauvegarder" at bounding box center [1440, 362] width 69 height 19
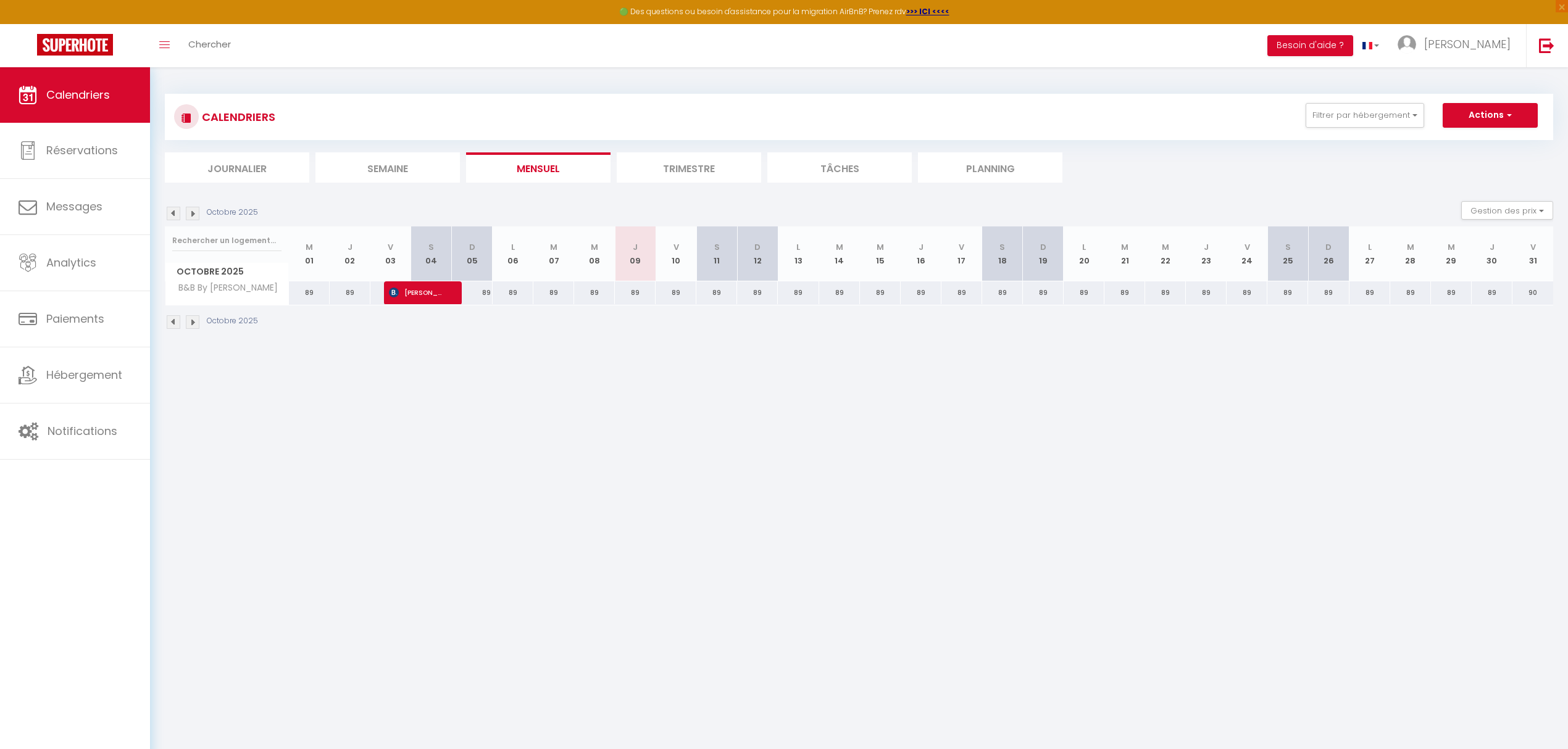
click at [176, 213] on img at bounding box center [173, 213] width 14 height 14
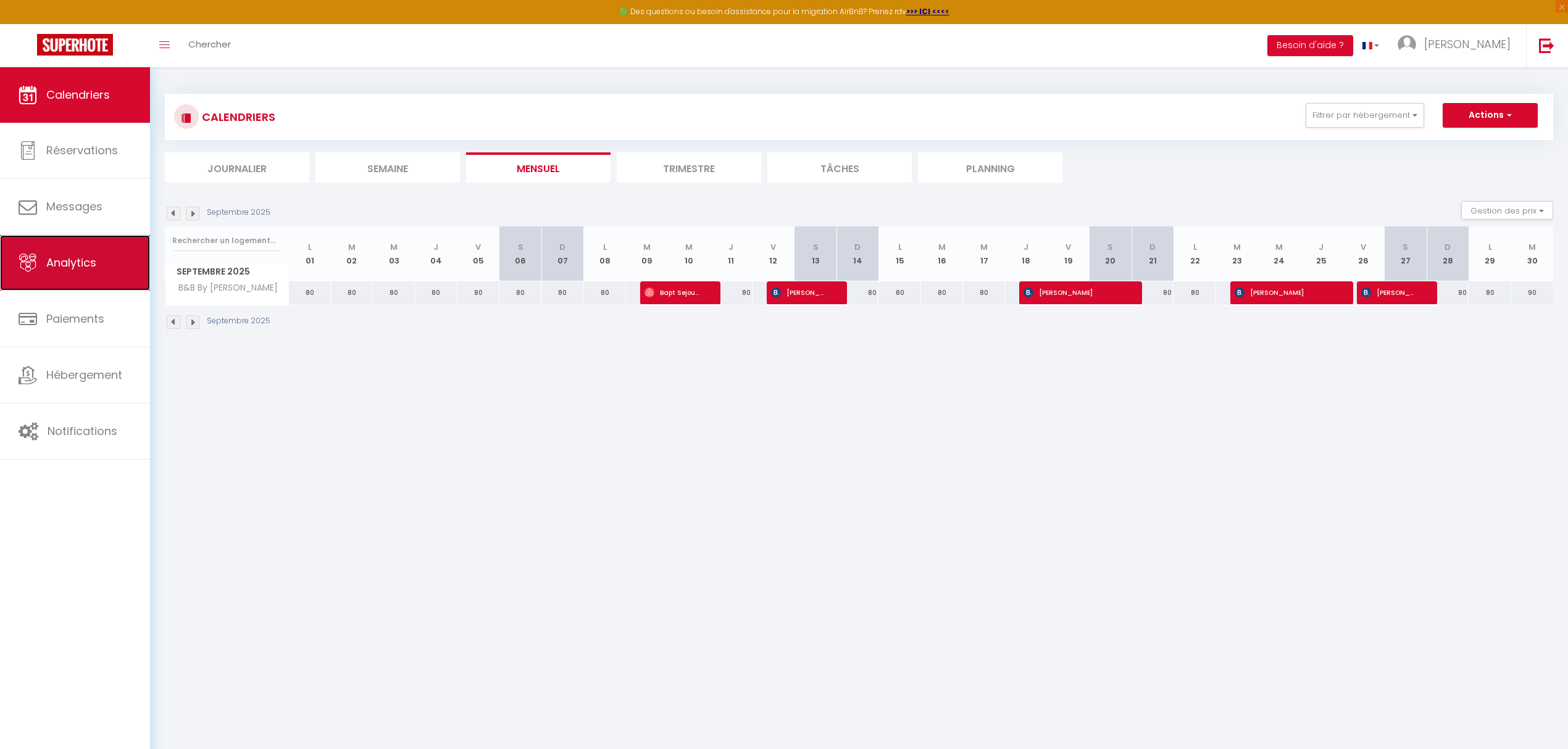
click at [79, 275] on link "Analytics" at bounding box center [75, 263] width 150 height 55
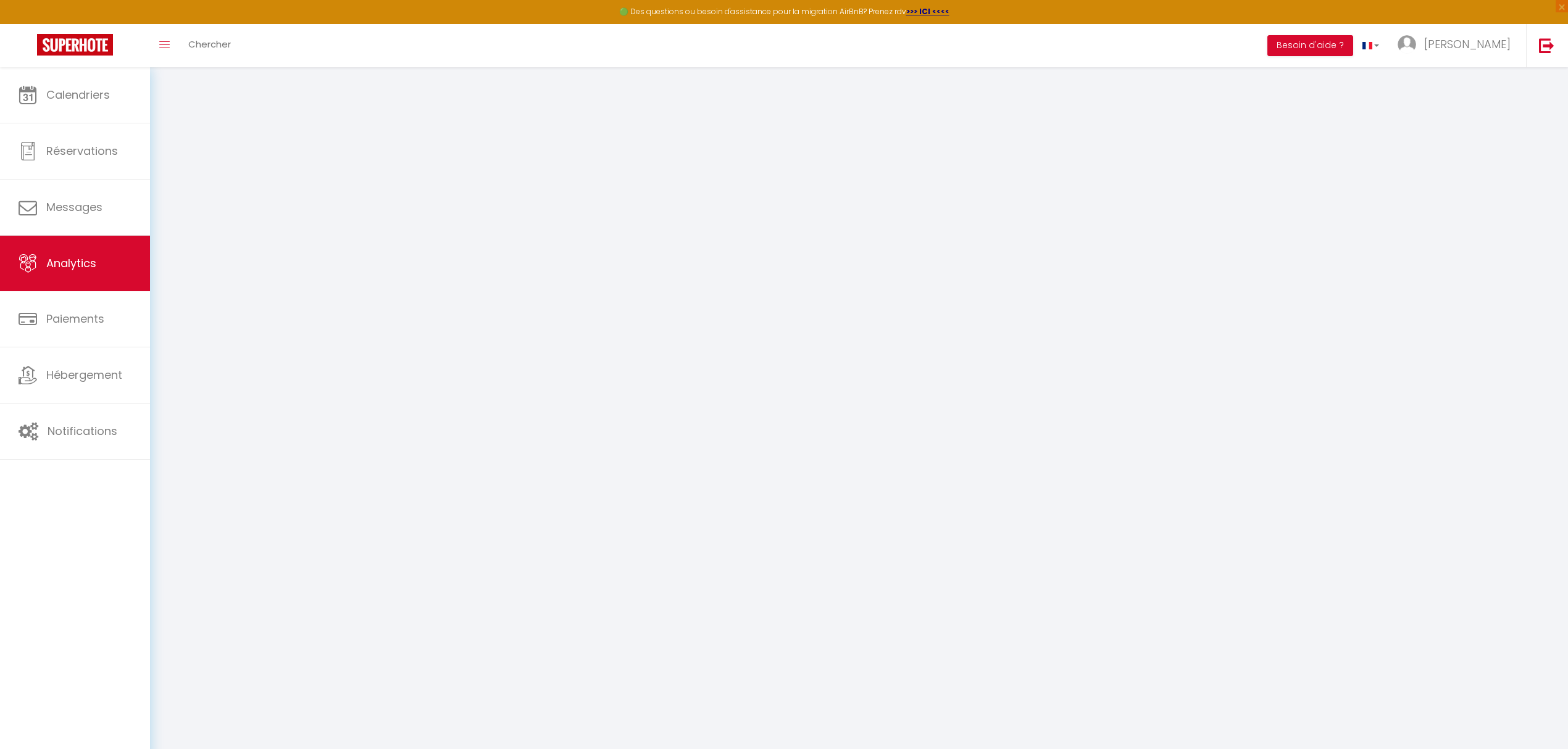
select select "2025"
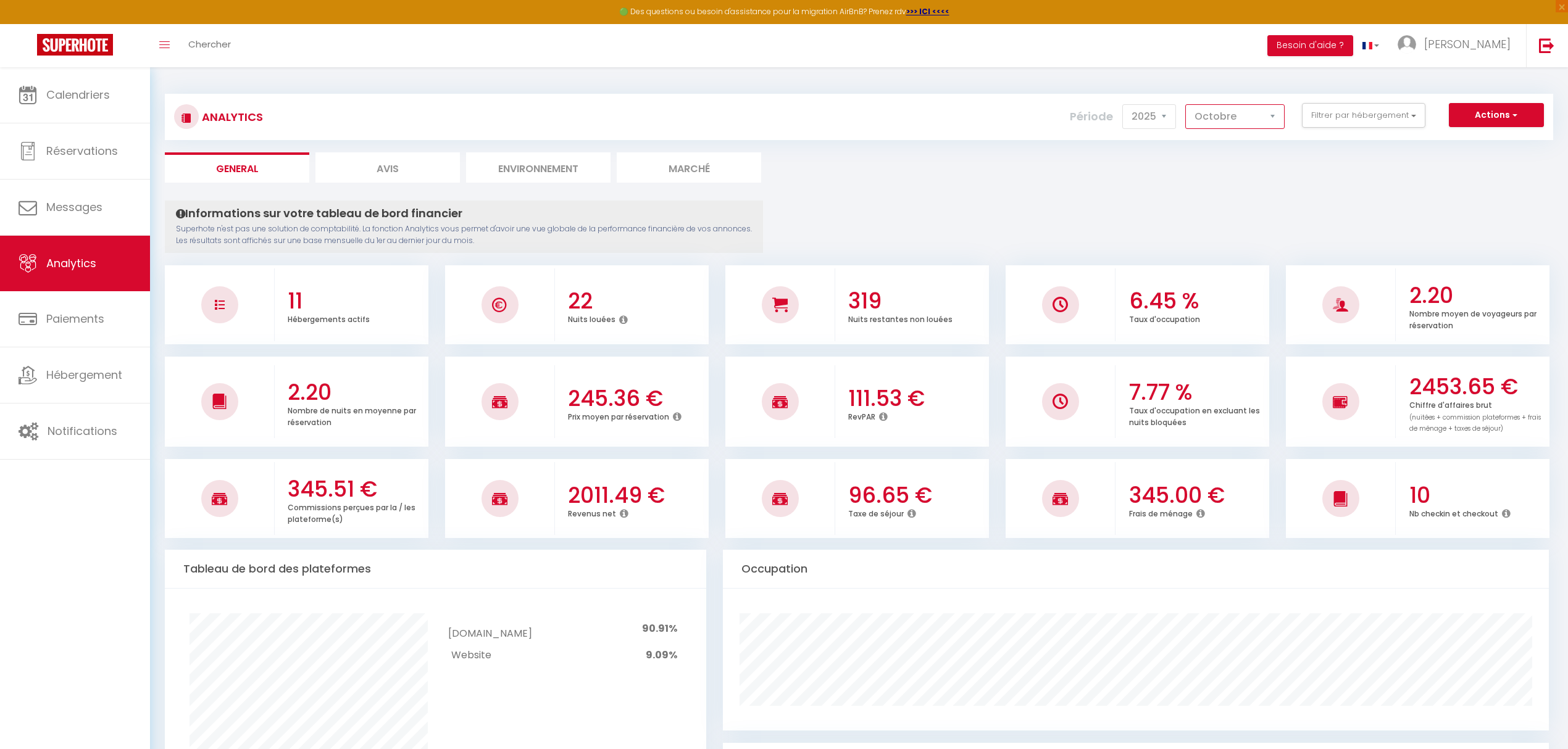
click at [1268, 119] on select "[PERSON_NAME] Mars Avril Mai Juin Juillet Août Septembre Octobre Novembre Décem…" at bounding box center [1235, 116] width 99 height 25
select select "9"
click at [1185, 104] on select "[PERSON_NAME] Mars Avril Mai Juin Juillet Août Septembre Octobre Novembre Décem…" at bounding box center [1235, 116] width 99 height 25
checkbox input "false"
checkbox Kaysersberg "false"
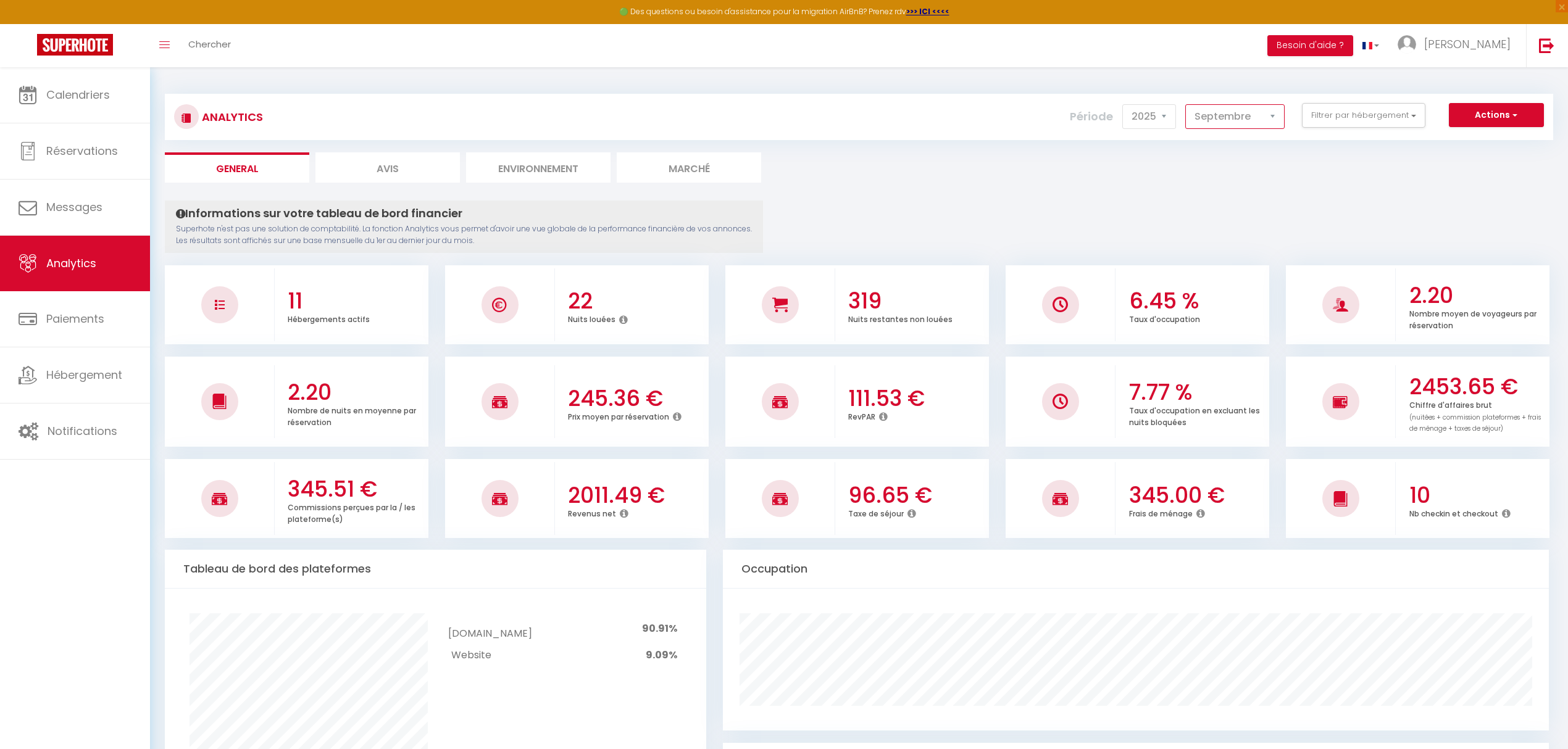
checkbox Sylvestre "false"
checkbox pax "false"
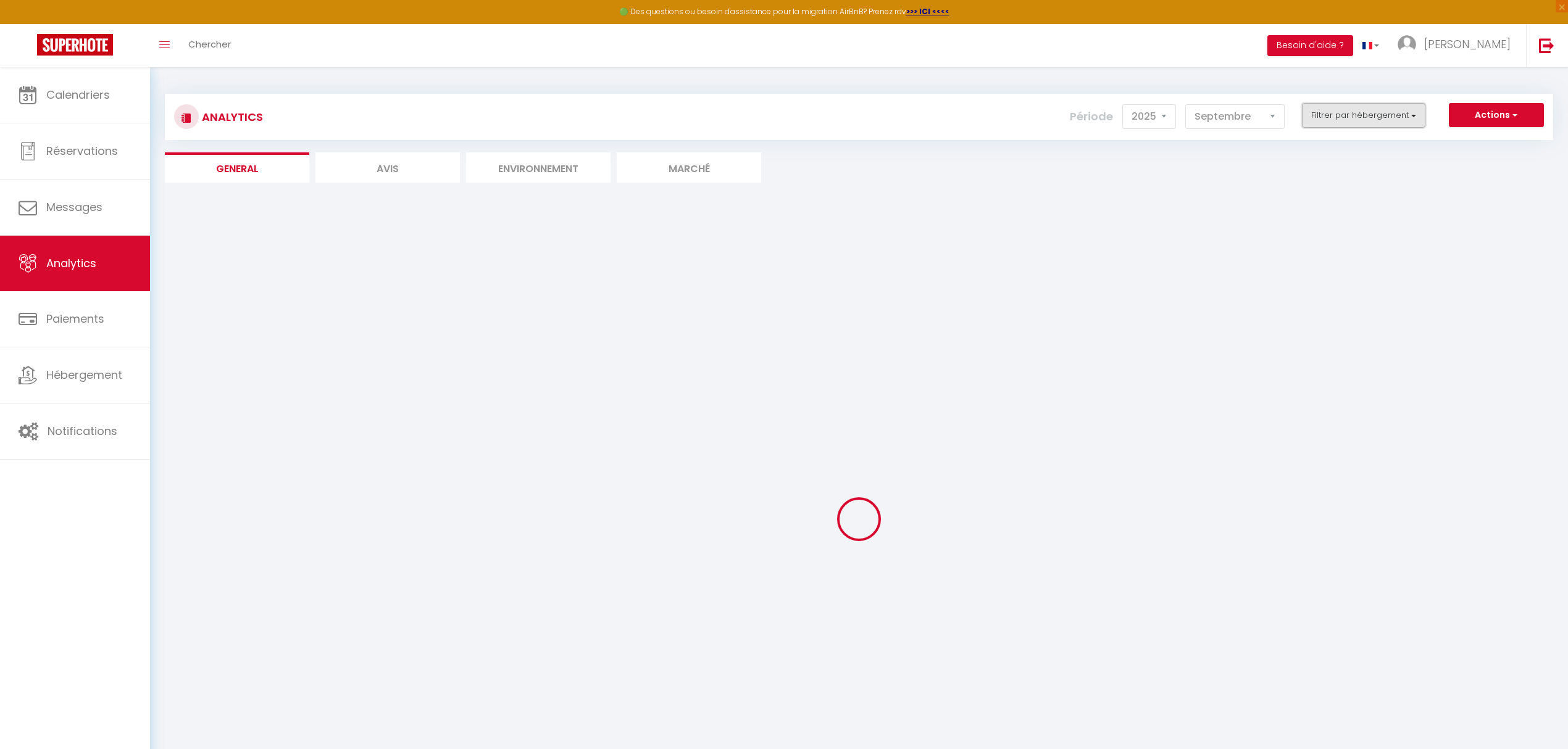
click at [1420, 117] on button "Filtrer par hébergement" at bounding box center [1364, 116] width 123 height 25
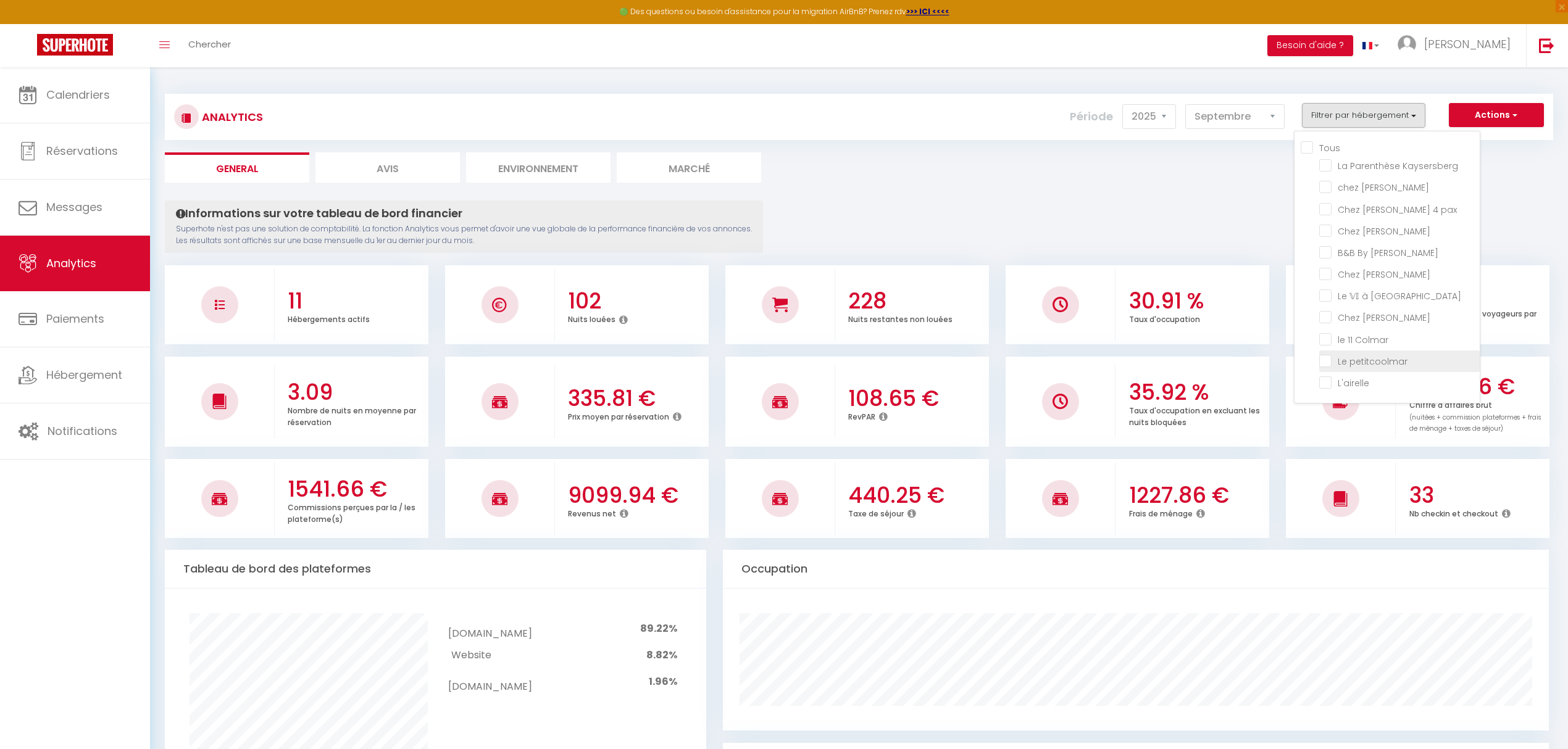
click at [1398, 354] on petitcoolmar "checkbox" at bounding box center [1400, 360] width 161 height 12
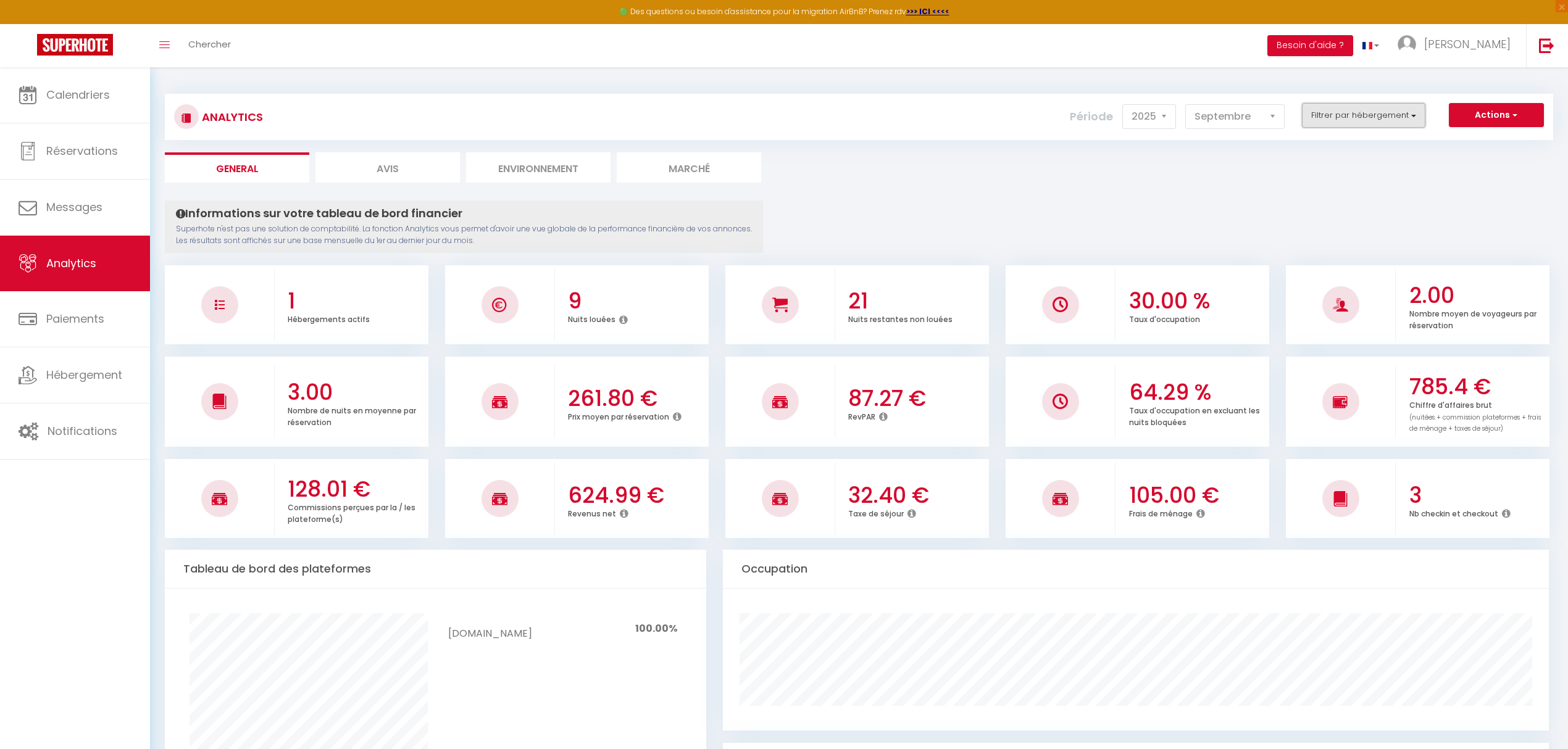
click at [1371, 115] on button "Filtrer par hébergement" at bounding box center [1364, 116] width 123 height 25
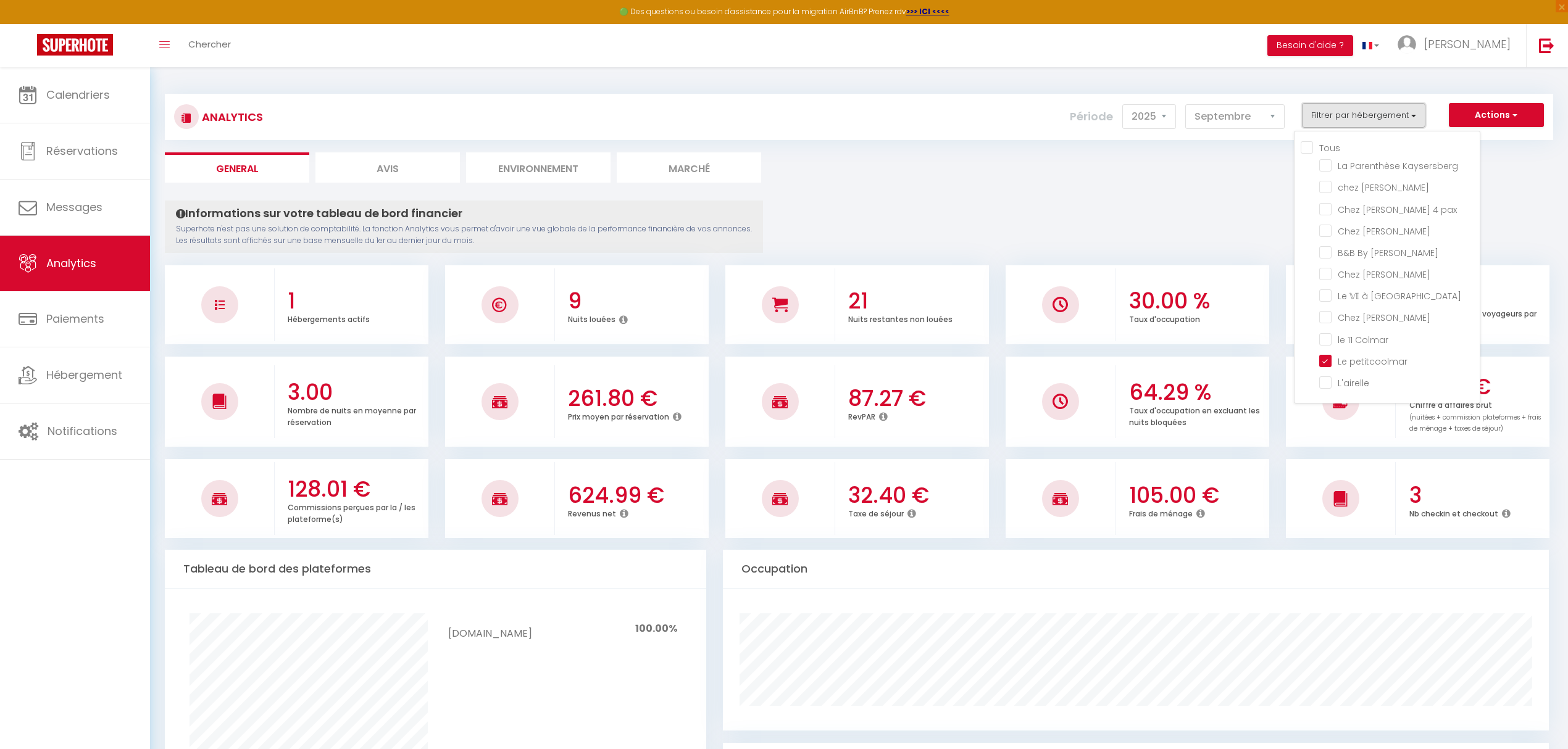
click at [1371, 115] on button "Filtrer par hébergement" at bounding box center [1364, 116] width 123 height 25
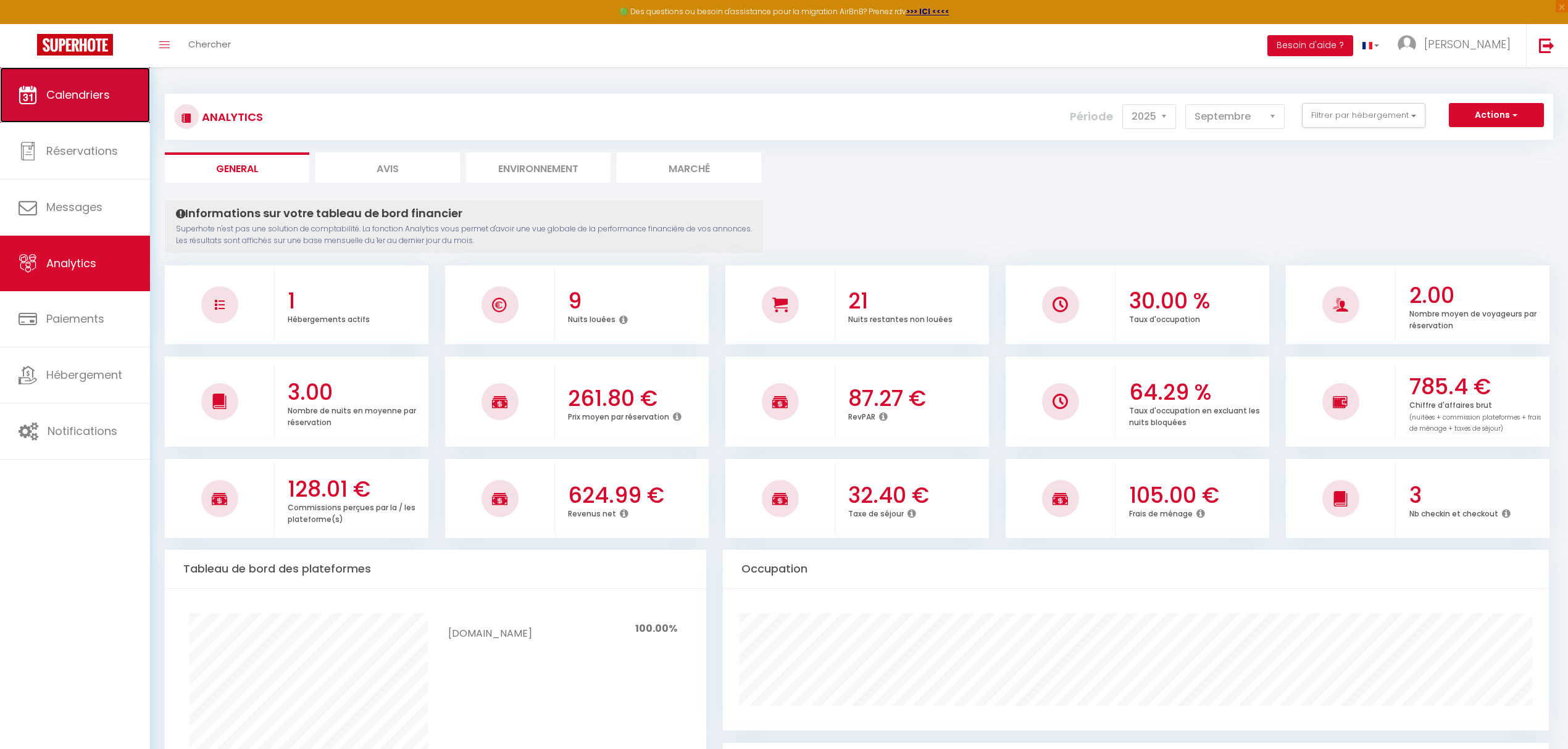
click at [80, 102] on span "Calendriers" at bounding box center [78, 95] width 64 height 15
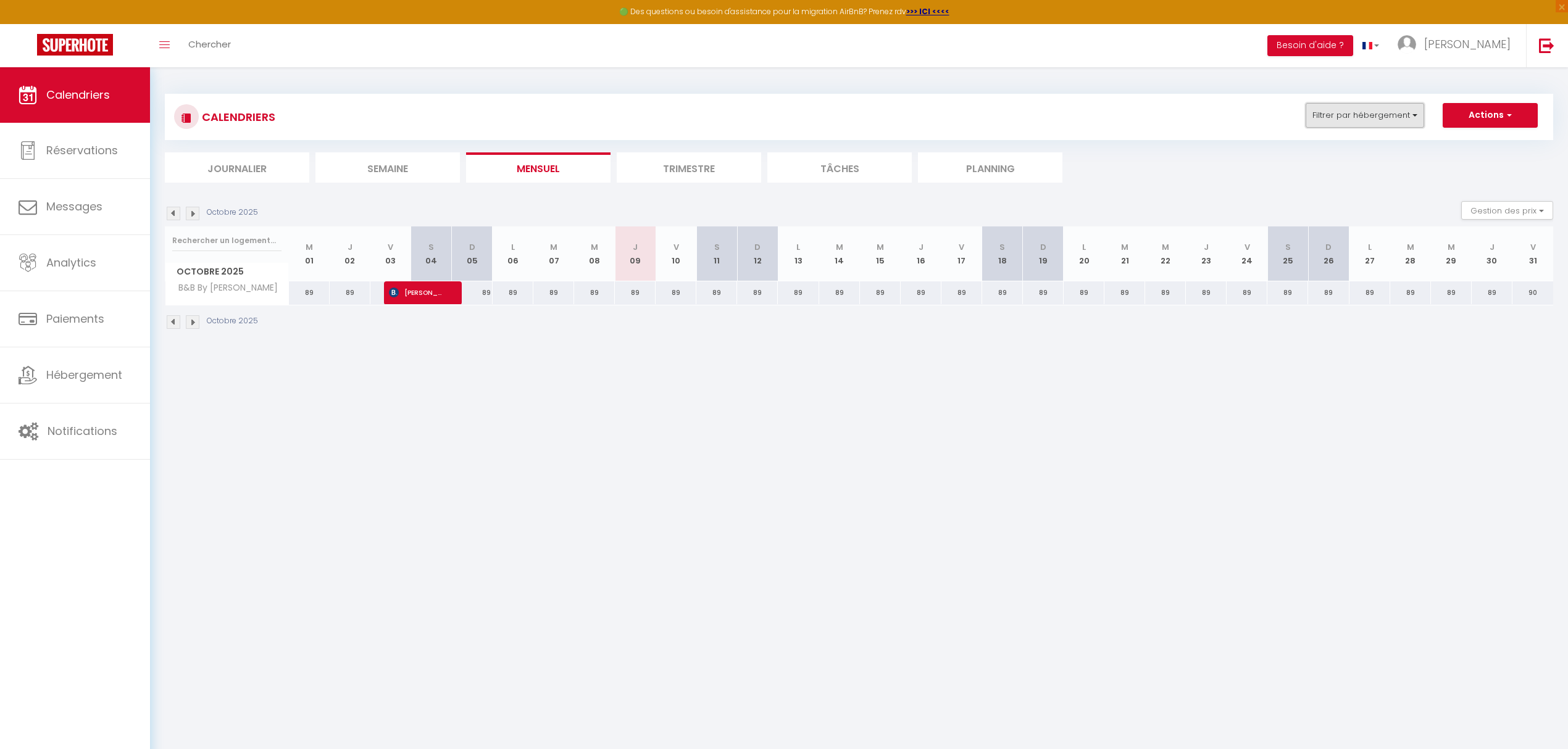
click at [1359, 112] on button "Filtrer par hébergement" at bounding box center [1364, 116] width 119 height 25
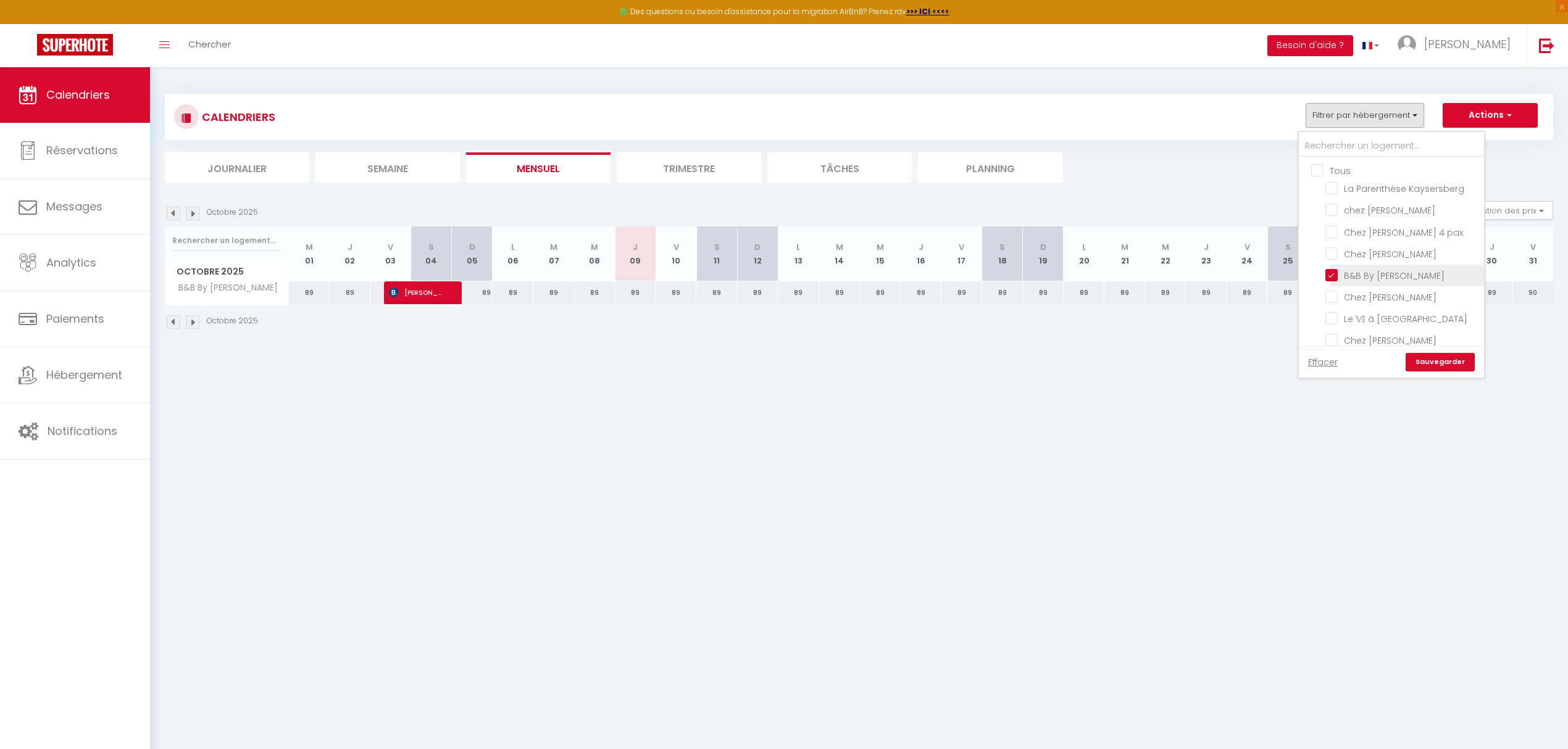
click at [1327, 270] on input "B&B By [PERSON_NAME]" at bounding box center [1402, 274] width 155 height 12
click at [1398, 307] on input "Le petitcoolmar" at bounding box center [1402, 313] width 155 height 12
click at [1438, 363] on link "Sauvegarder" at bounding box center [1440, 362] width 69 height 19
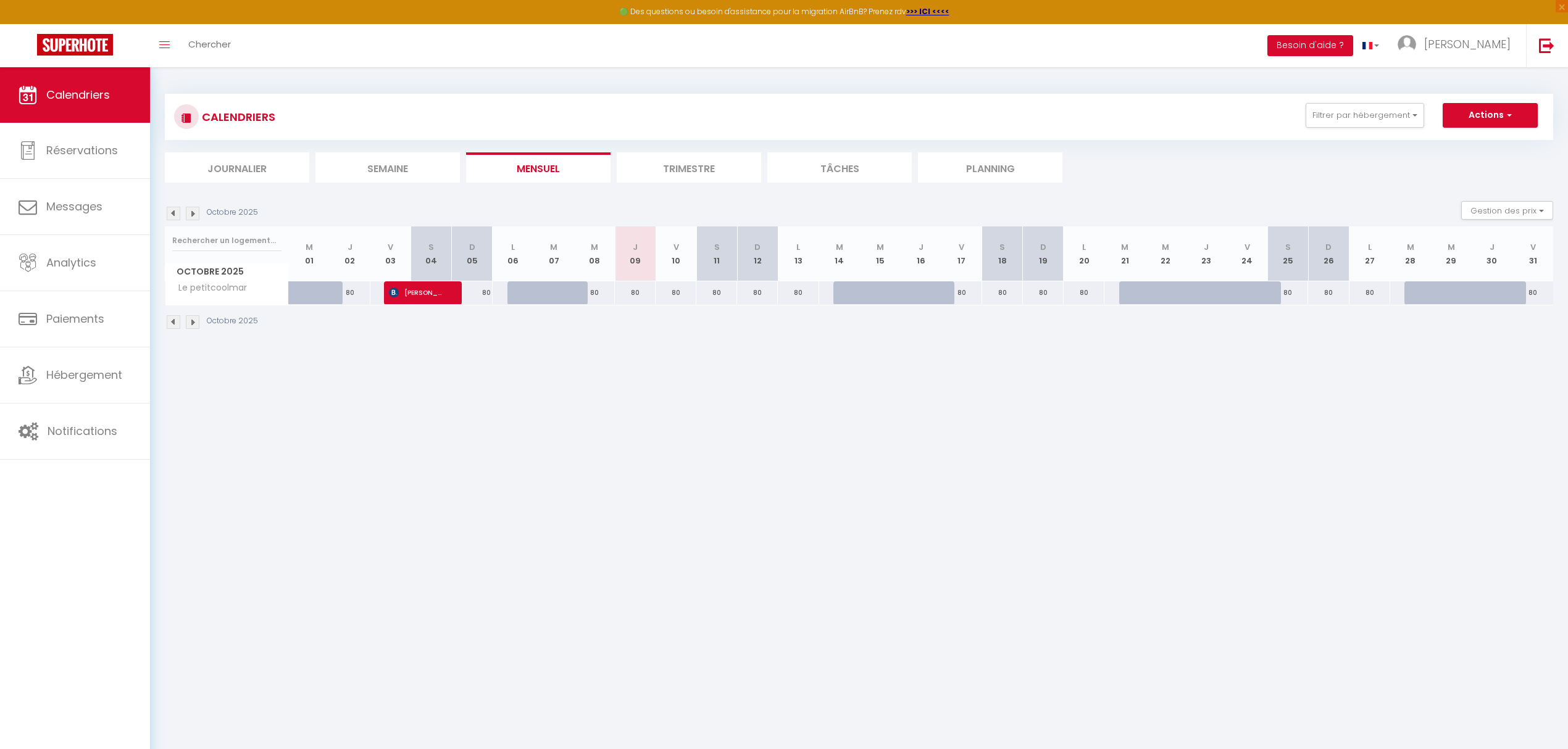
click at [173, 212] on img at bounding box center [173, 213] width 14 height 14
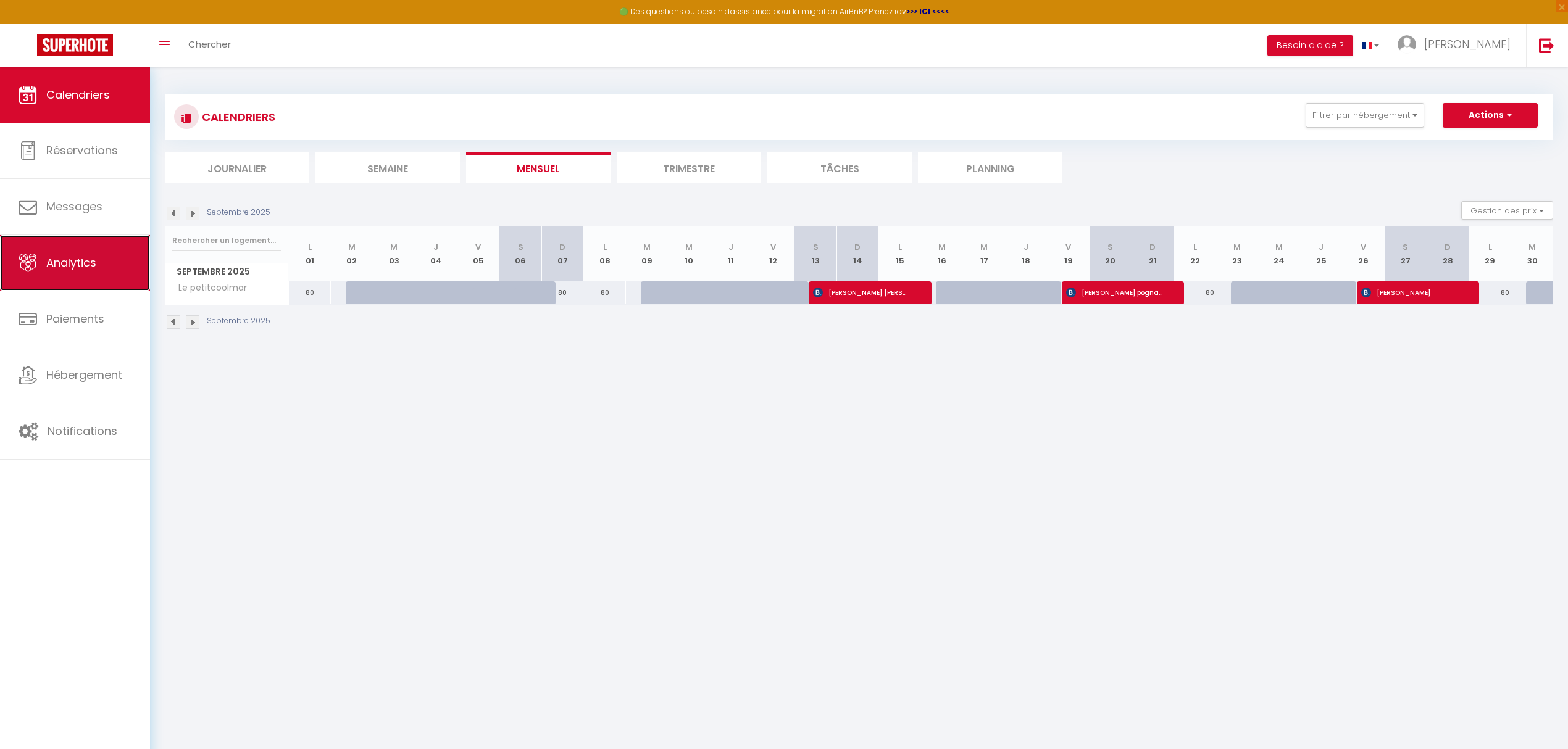
click at [76, 272] on link "Analytics" at bounding box center [75, 263] width 150 height 55
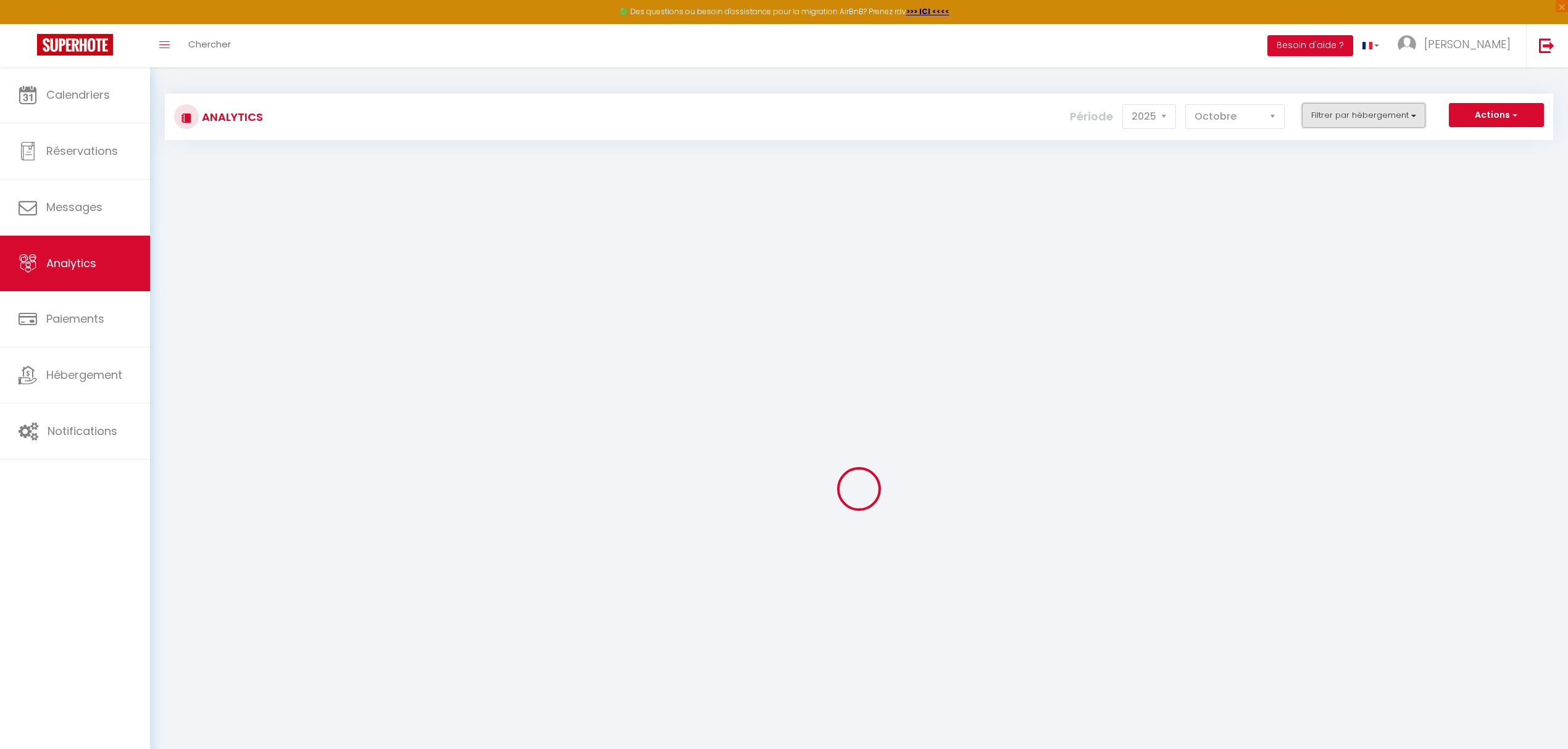
click at [1413, 115] on button "Filtrer par hébergement" at bounding box center [1364, 116] width 123 height 25
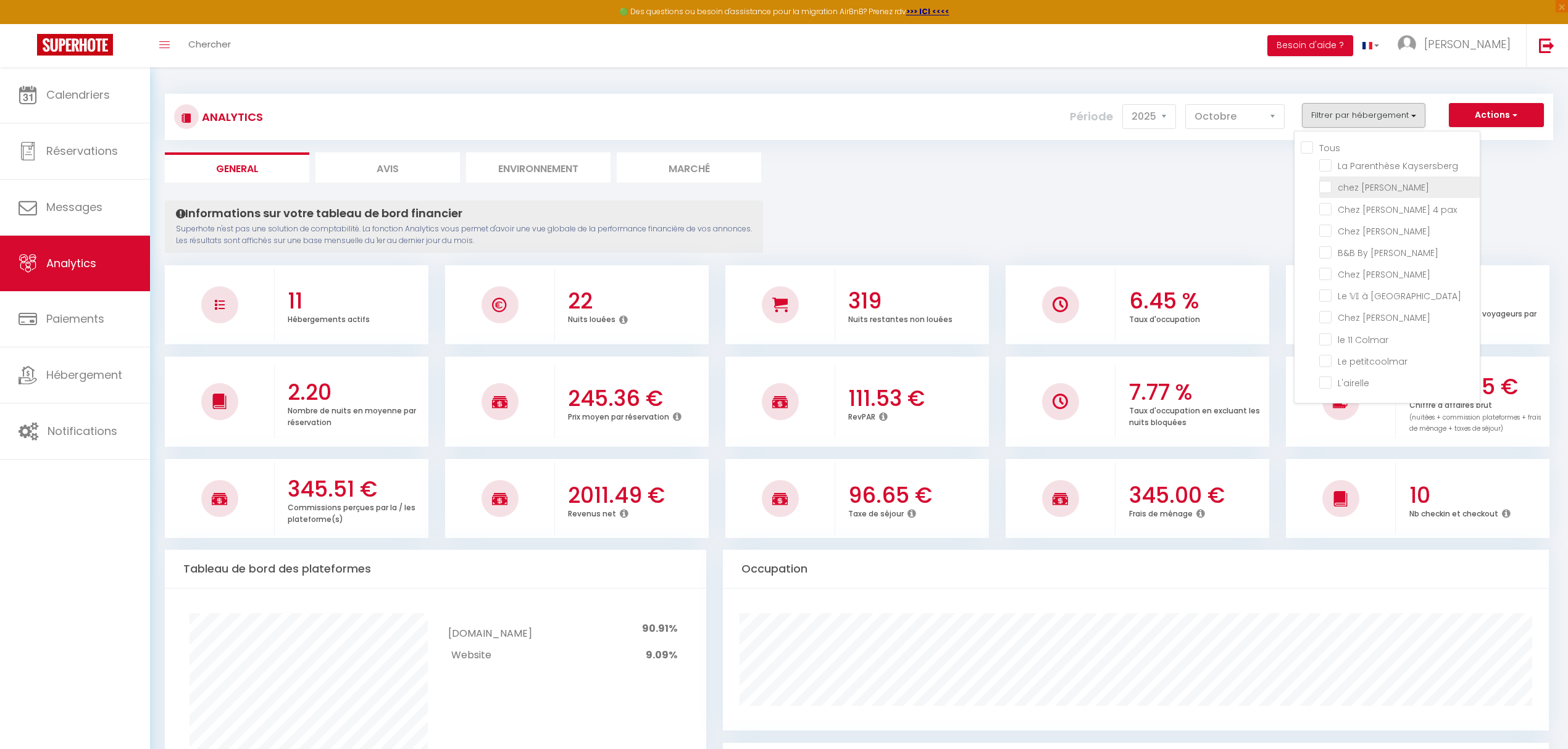
click at [1380, 188] on Sylvestre "checkbox" at bounding box center [1400, 186] width 161 height 12
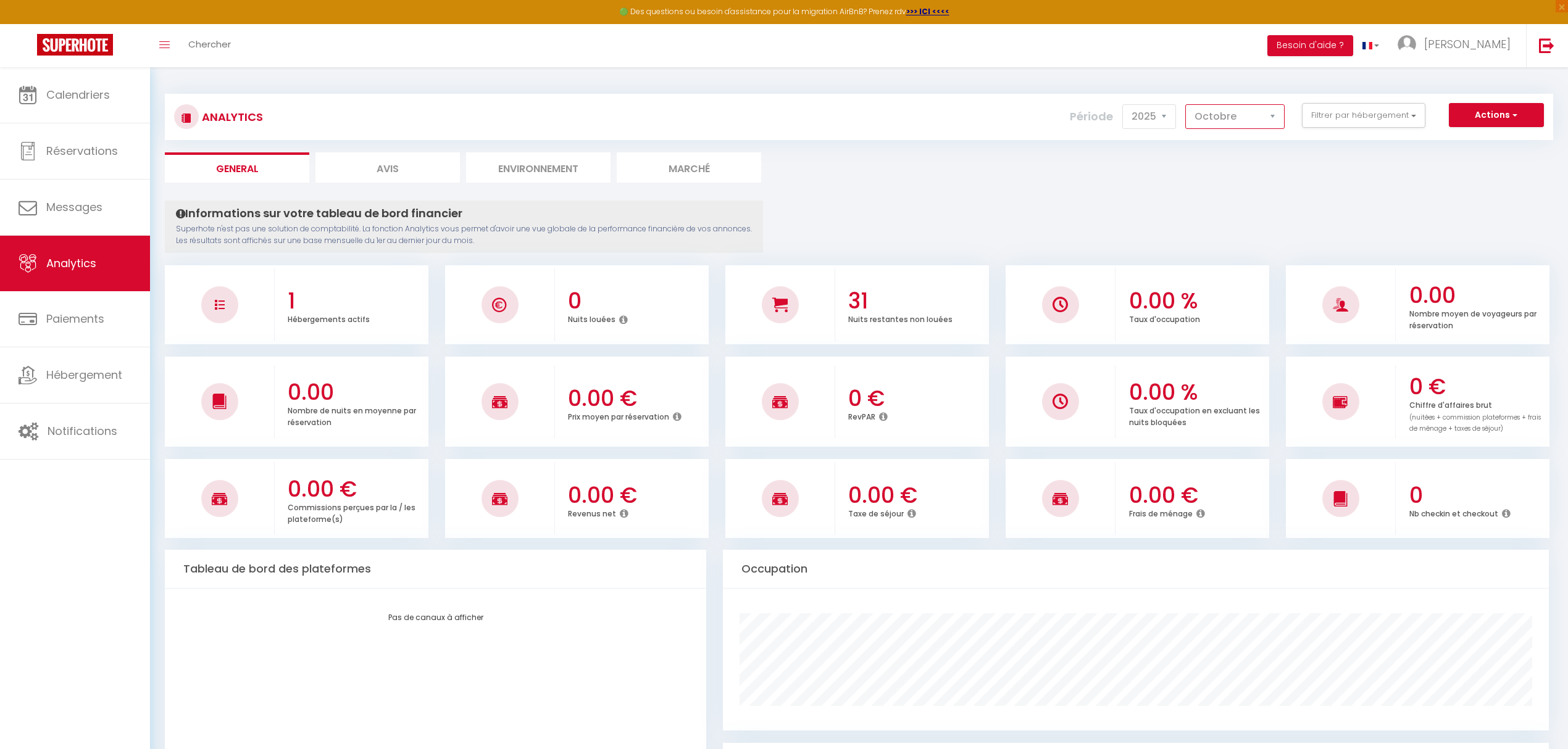
click at [1270, 115] on select "[PERSON_NAME] Mars Avril Mai Juin Juillet Août Septembre Octobre Novembre Décem…" at bounding box center [1235, 116] width 99 height 25
click at [1185, 104] on select "[PERSON_NAME] Mars Avril Mai Juin Juillet Août Septembre Octobre Novembre Décem…" at bounding box center [1235, 116] width 99 height 25
click at [1117, 180] on ul "General Avis Environnement Marché" at bounding box center [859, 168] width 1388 height 30
click at [1351, 114] on button "Filtrer par hébergement" at bounding box center [1364, 116] width 123 height 25
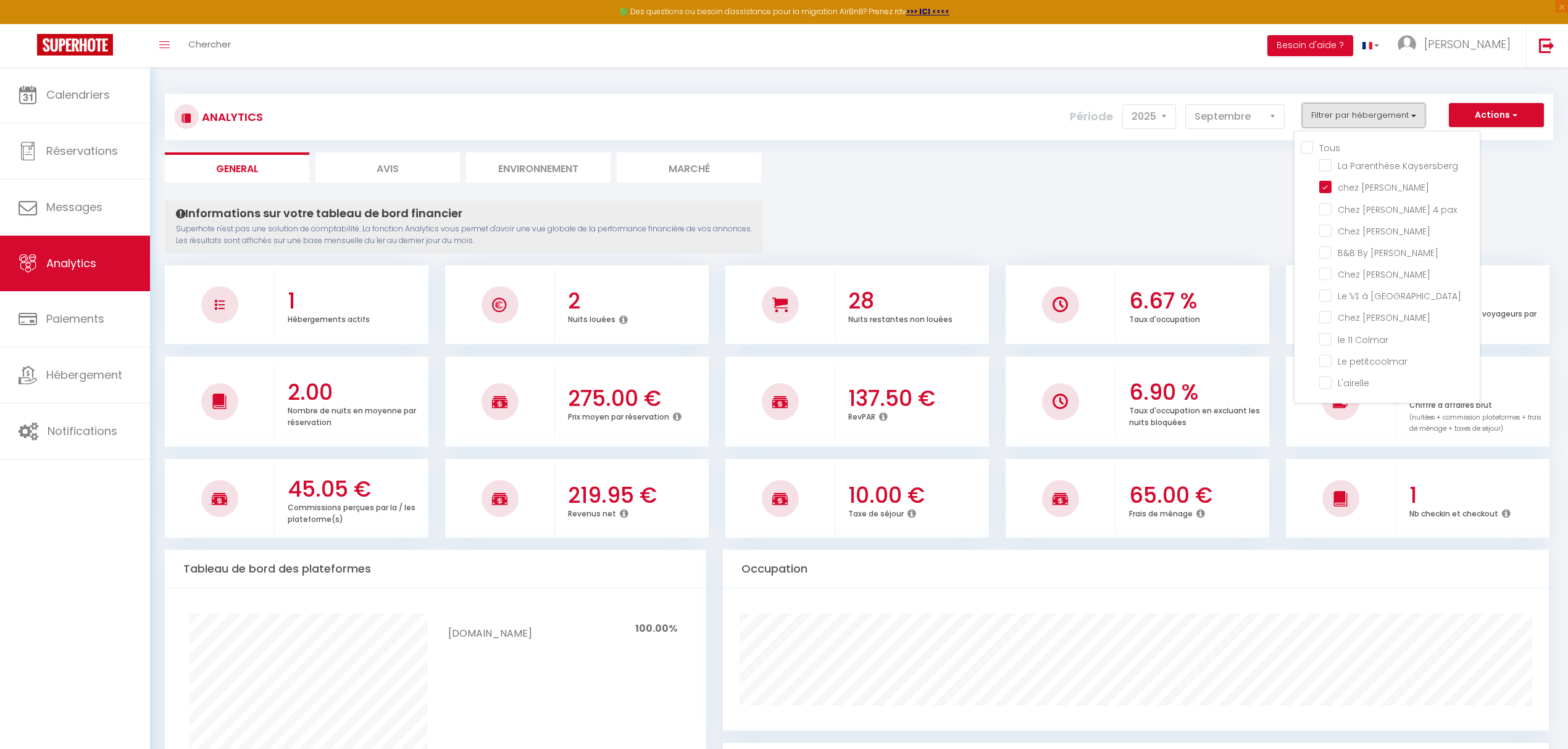
click at [1351, 114] on button "Filtrer par hébergement" at bounding box center [1364, 116] width 123 height 25
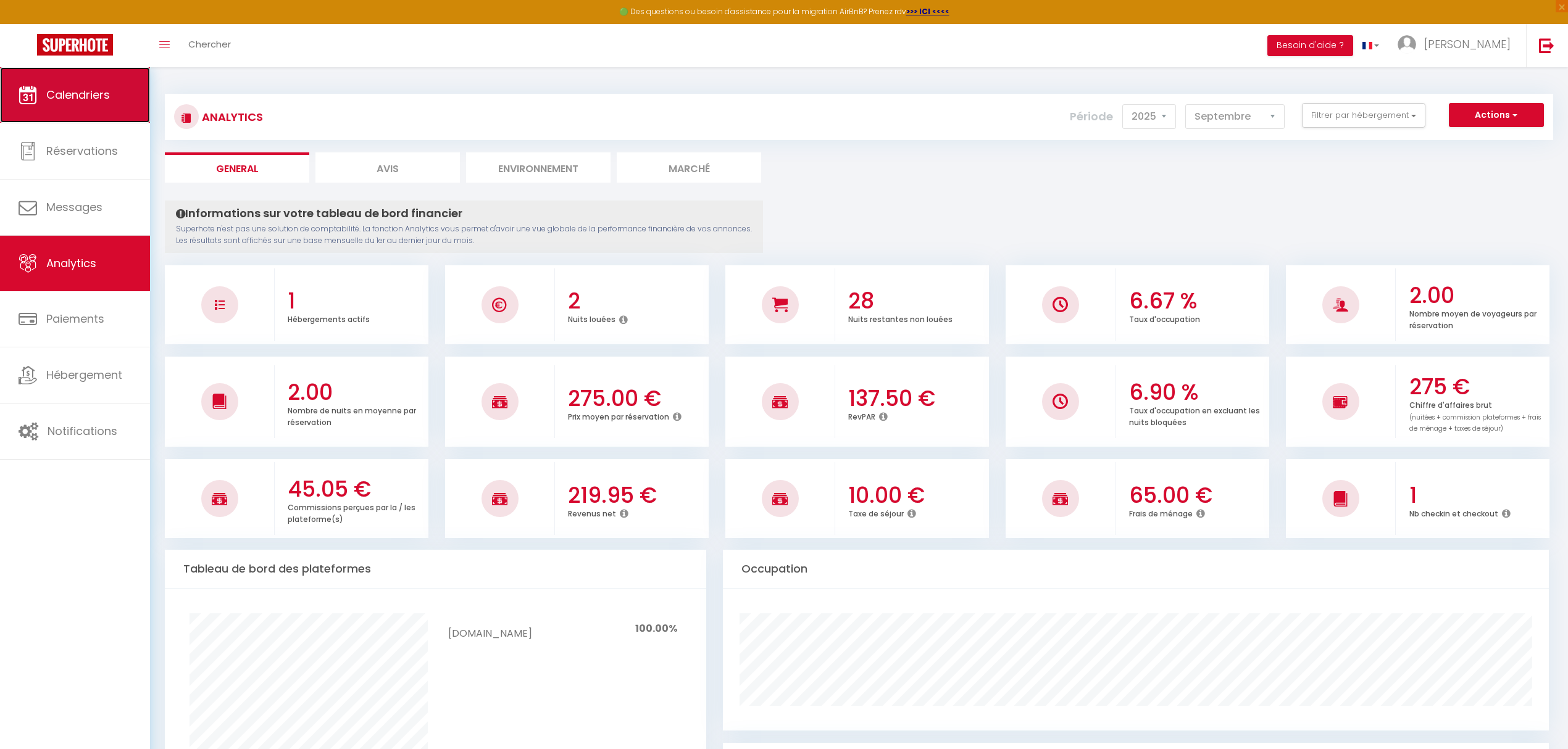
click at [63, 94] on span "Calendriers" at bounding box center [78, 95] width 64 height 15
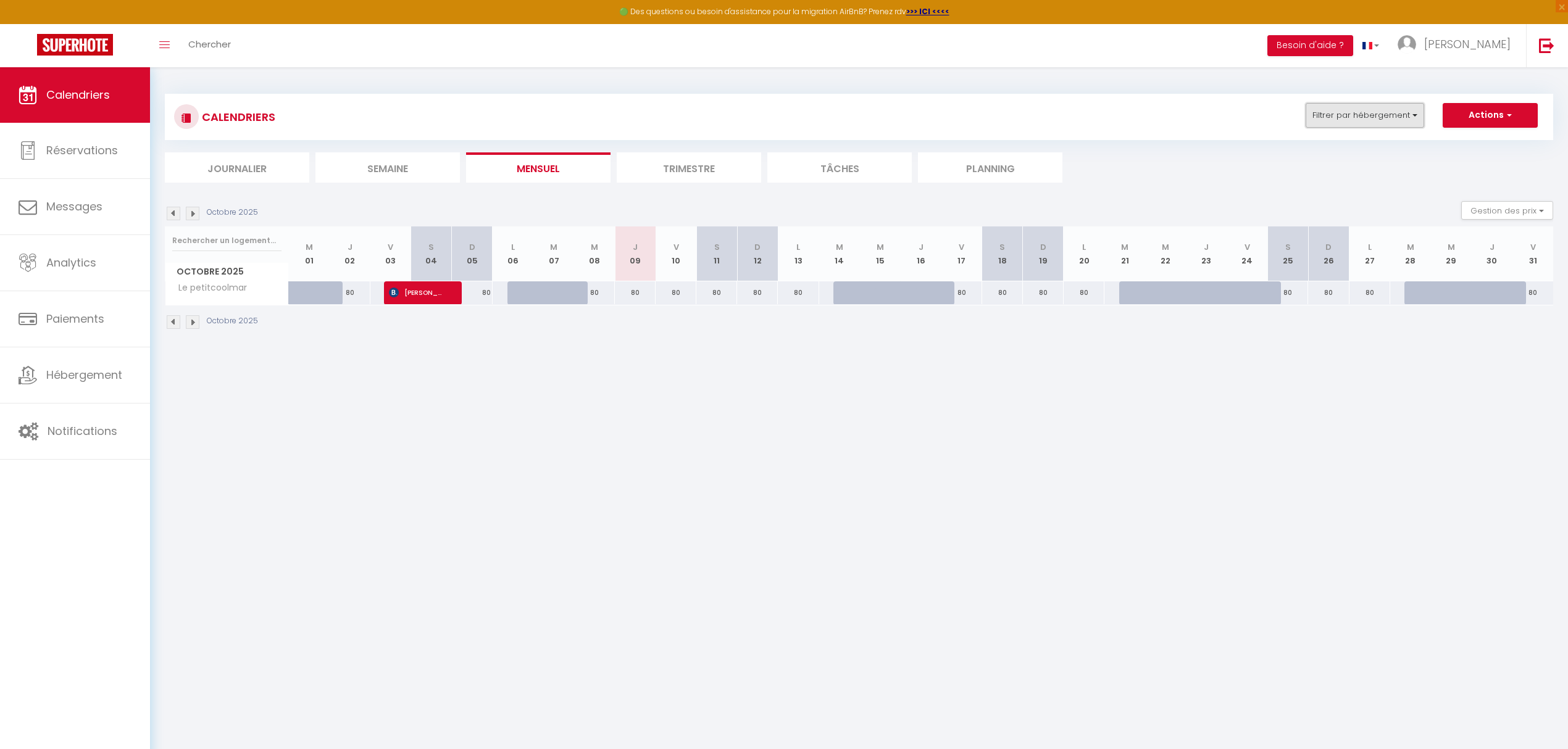
click at [1400, 114] on button "Filtrer par hébergement" at bounding box center [1364, 116] width 119 height 25
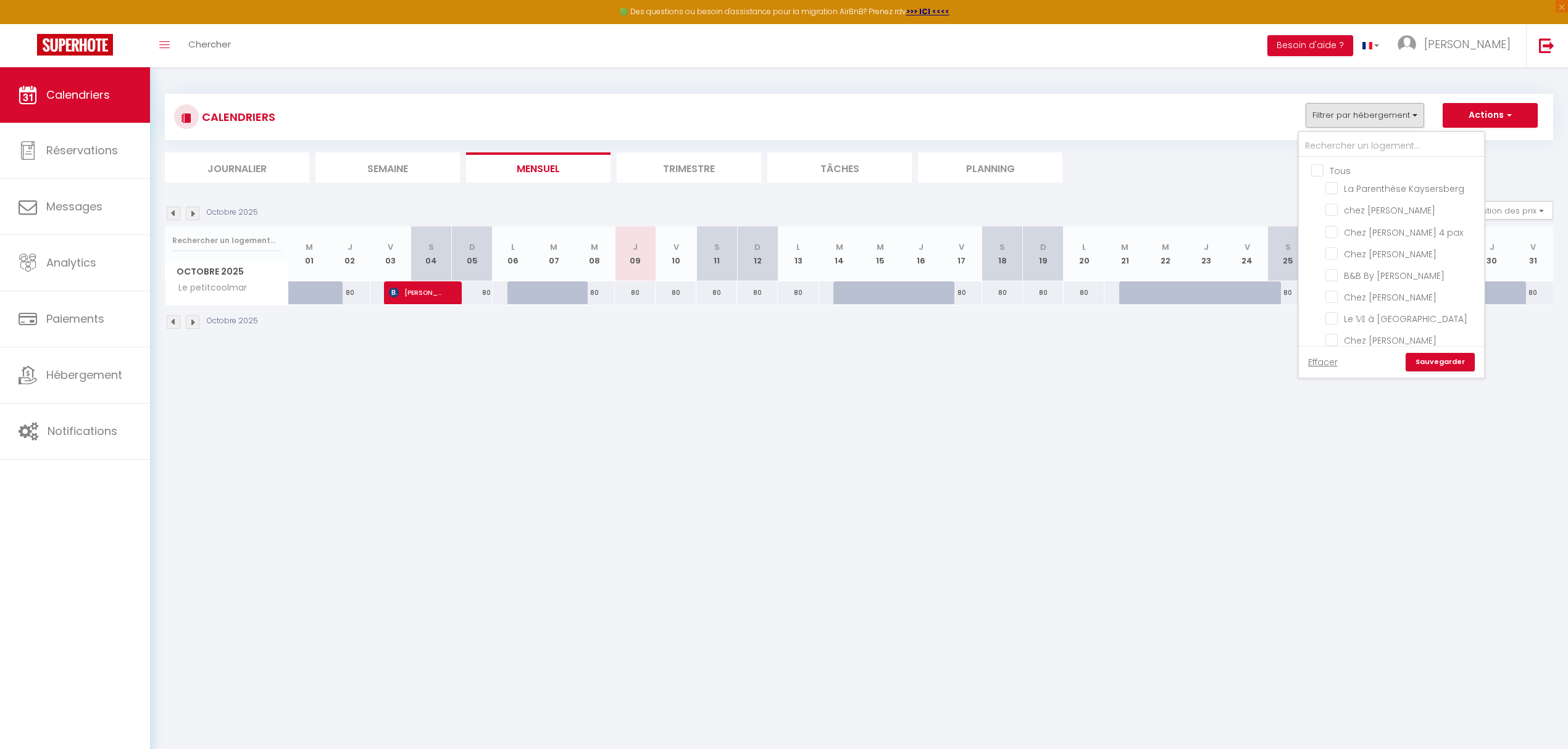
click at [1321, 174] on input "Tous" at bounding box center [1403, 170] width 185 height 12
click at [1445, 371] on link "Sauvegarder" at bounding box center [1440, 362] width 69 height 19
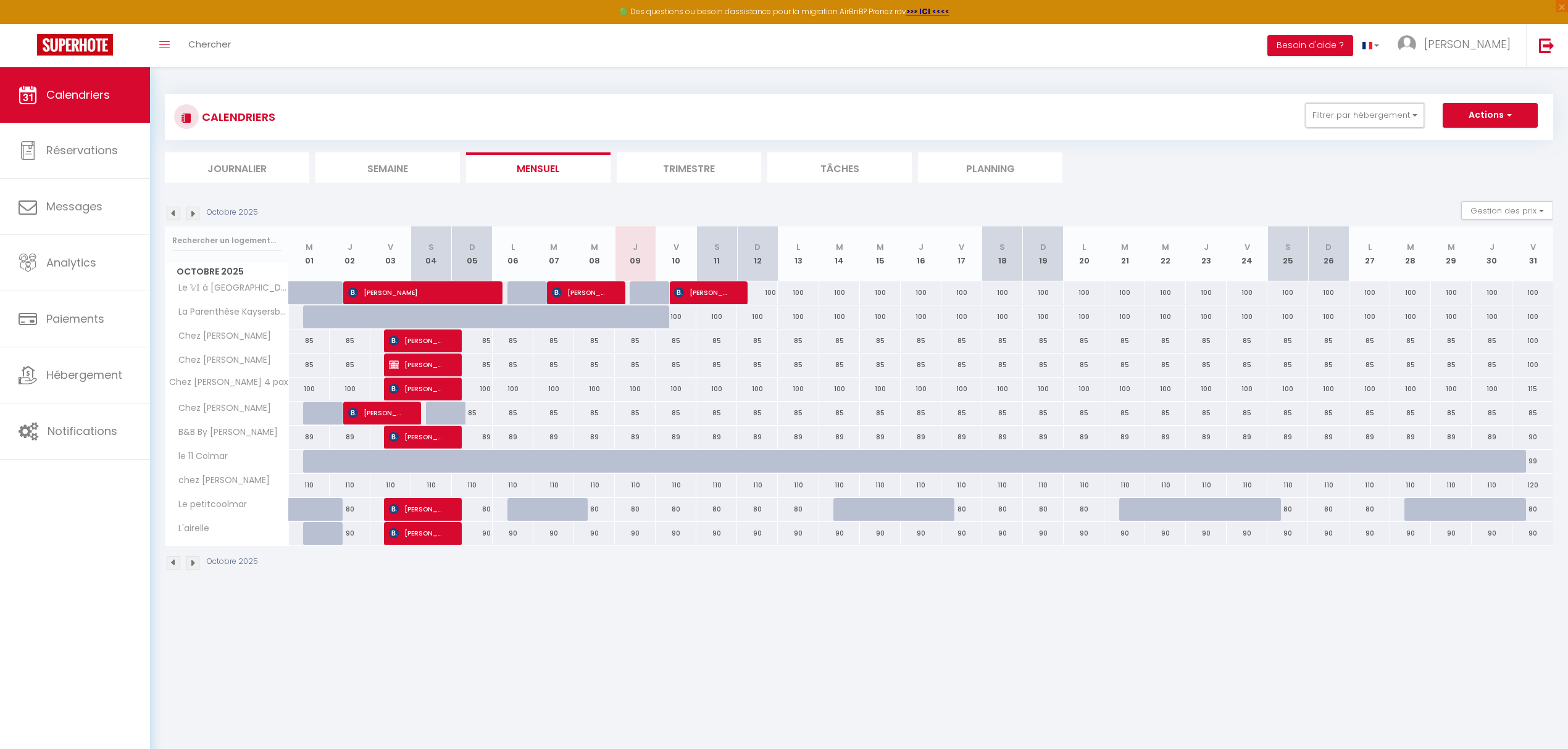
click at [1339, 111] on button "Filtrer par hébergement" at bounding box center [1364, 116] width 119 height 25
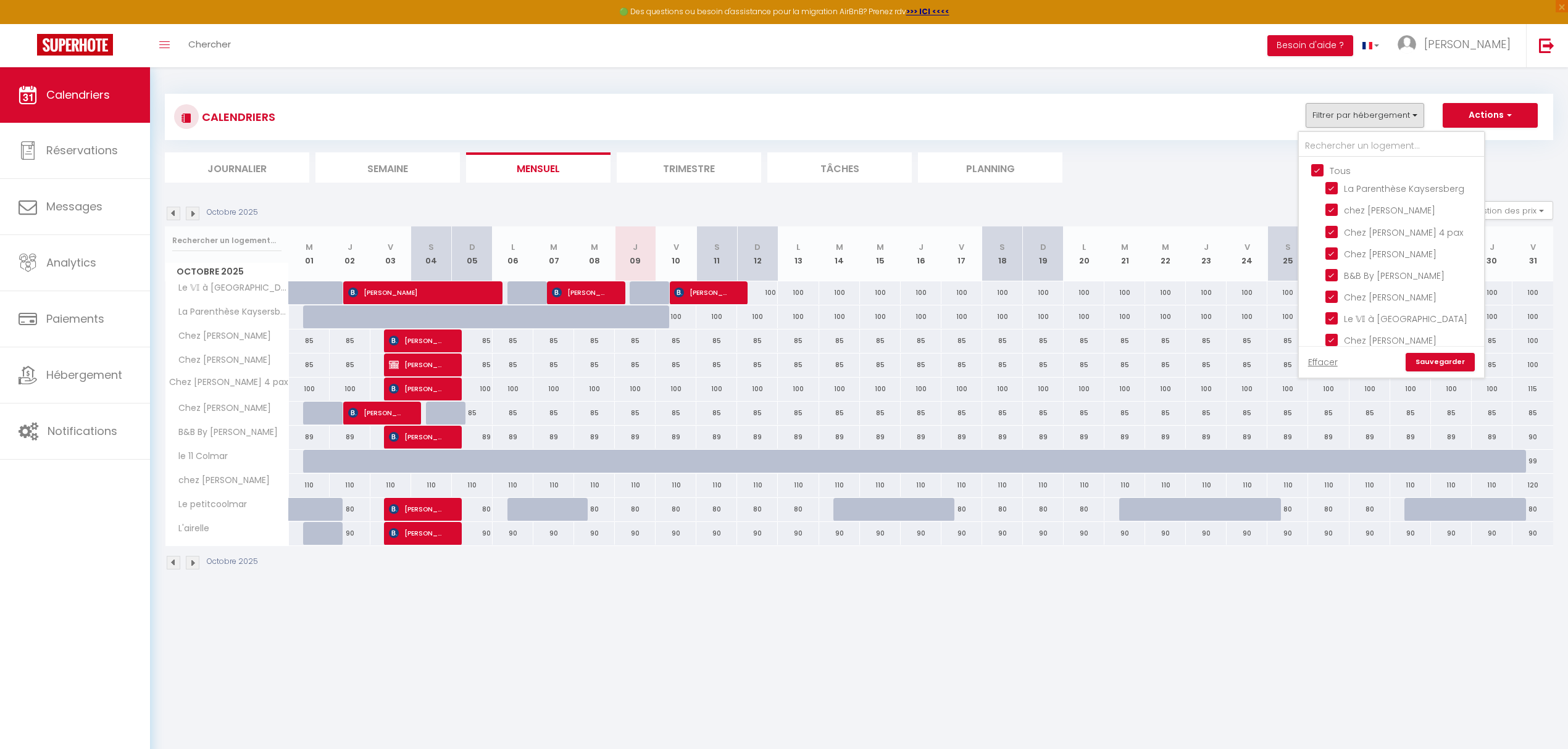
click at [1317, 176] on input "Tous" at bounding box center [1403, 170] width 185 height 12
click at [1332, 215] on li "chez [PERSON_NAME]" at bounding box center [1406, 210] width 155 height 21
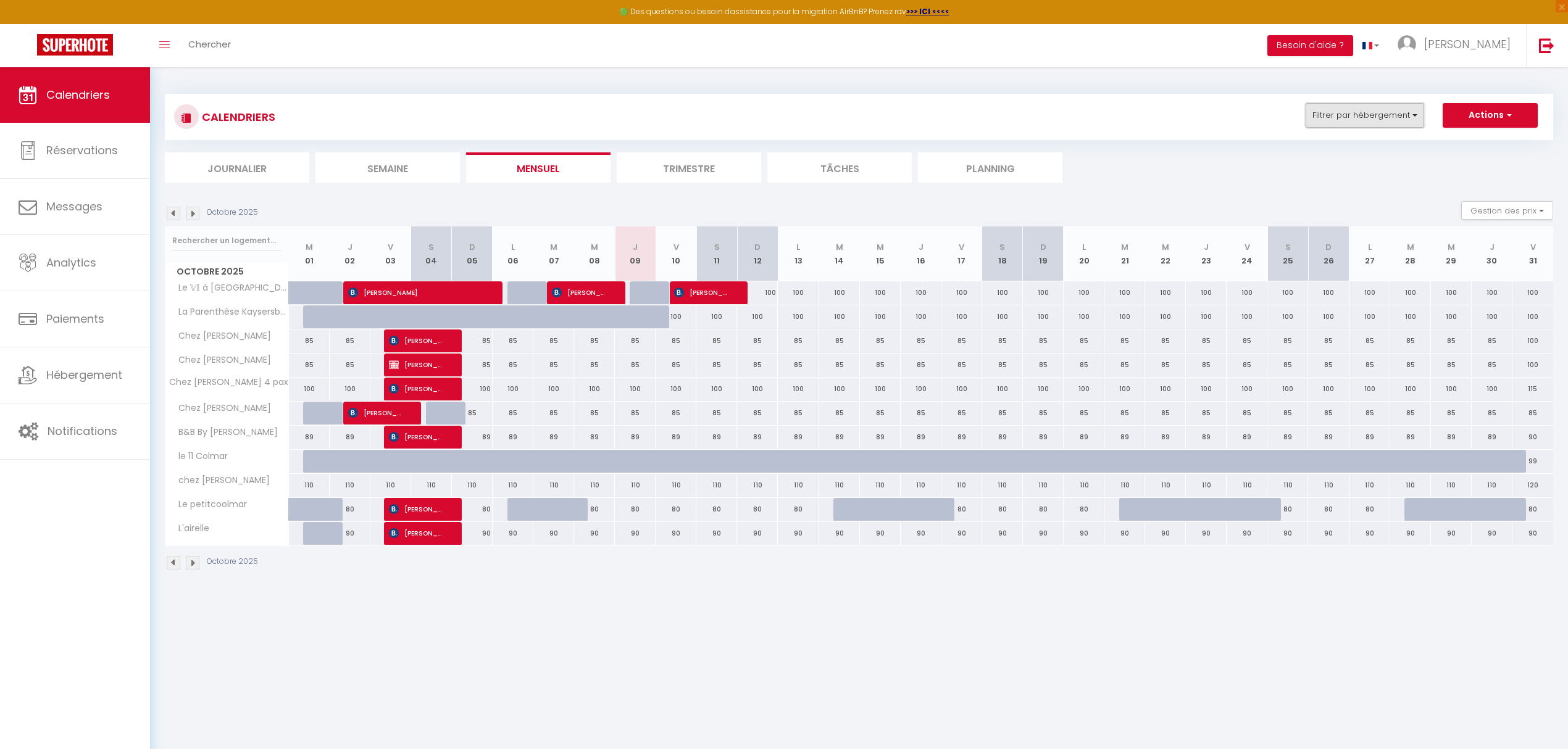
click at [1368, 119] on button "Filtrer par hébergement" at bounding box center [1364, 116] width 119 height 25
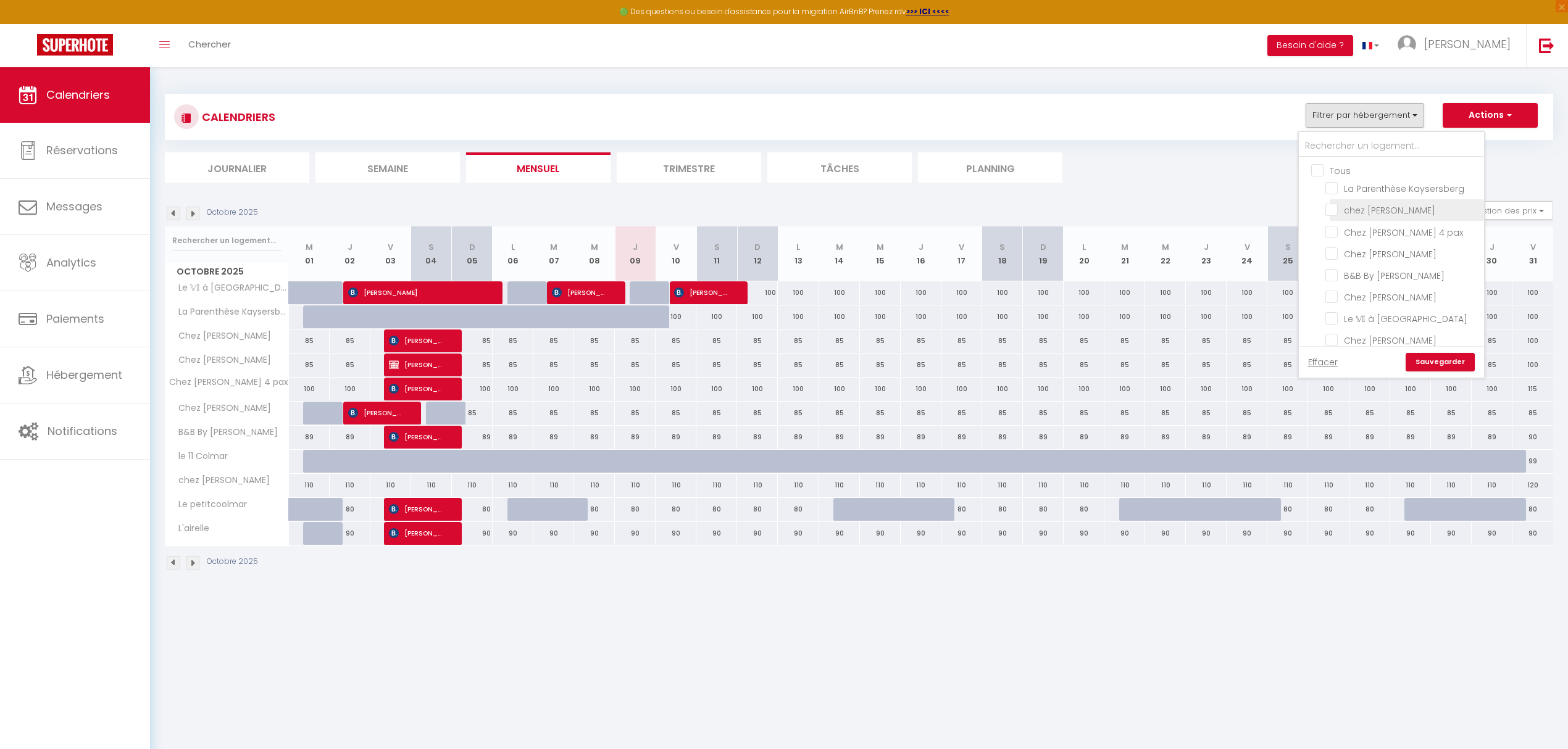
click at [1330, 209] on input "chez [PERSON_NAME]" at bounding box center [1402, 209] width 155 height 12
click at [1436, 364] on link "Sauvegarder" at bounding box center [1440, 362] width 69 height 19
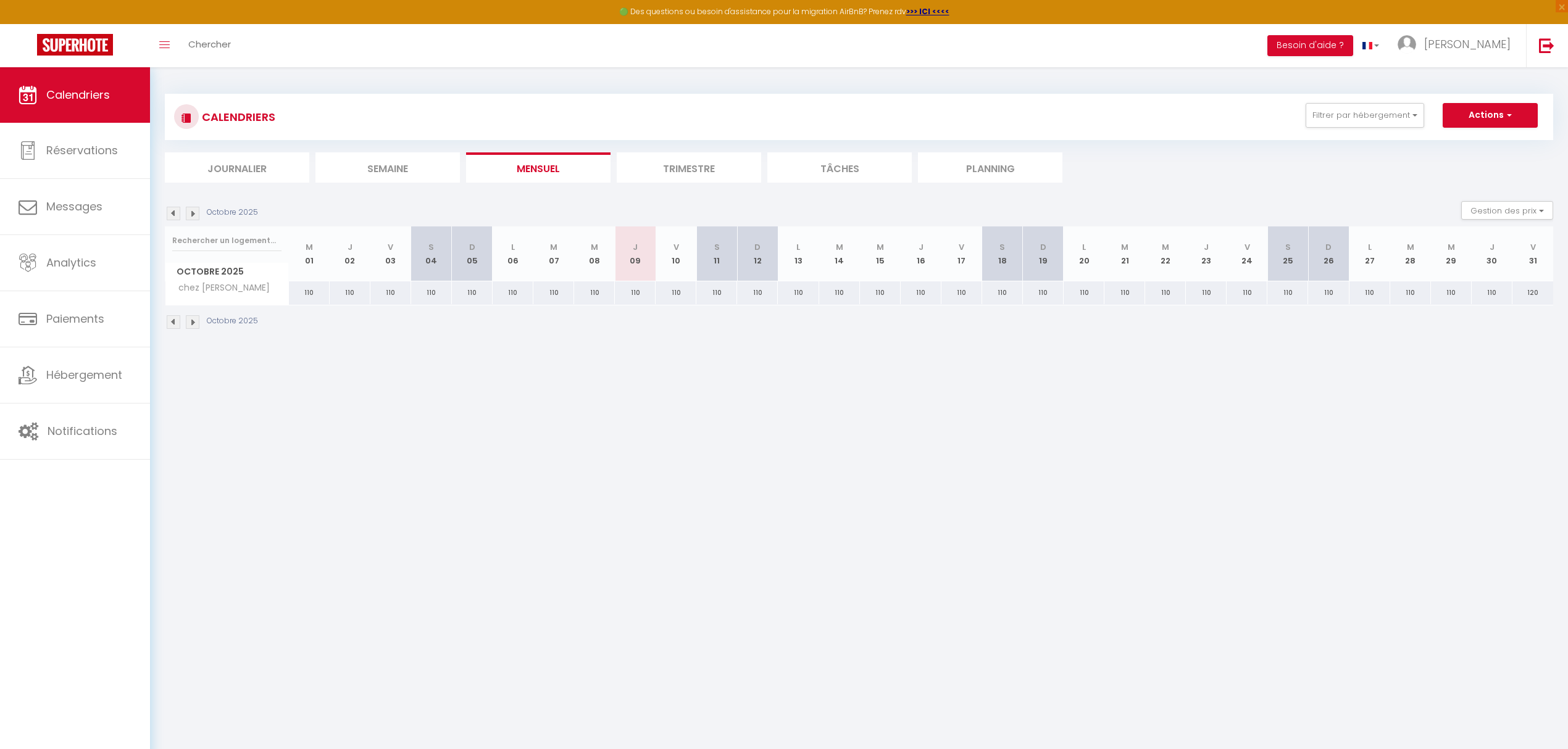
click at [173, 215] on img at bounding box center [173, 213] width 14 height 14
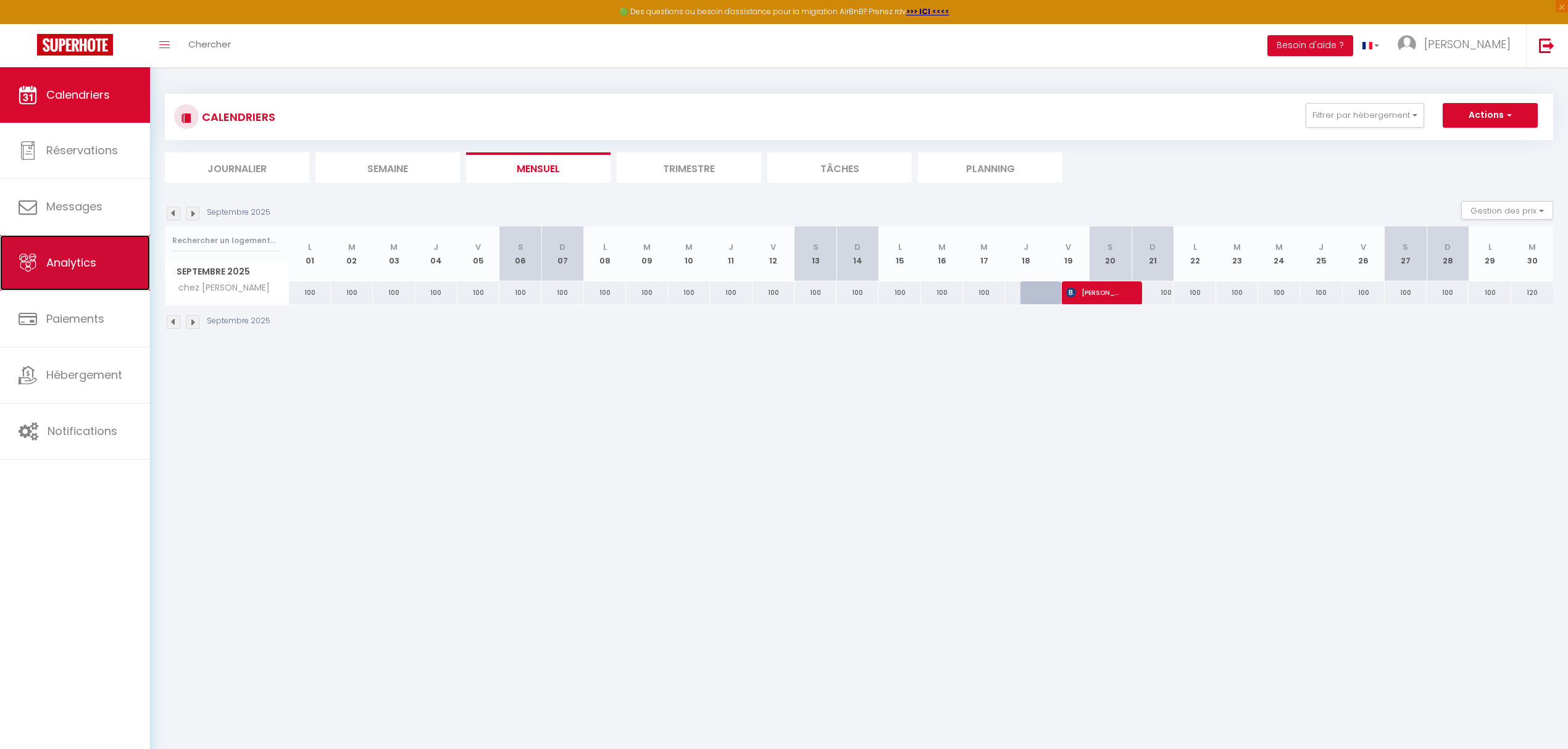
click at [65, 272] on link "Analytics" at bounding box center [75, 263] width 150 height 55
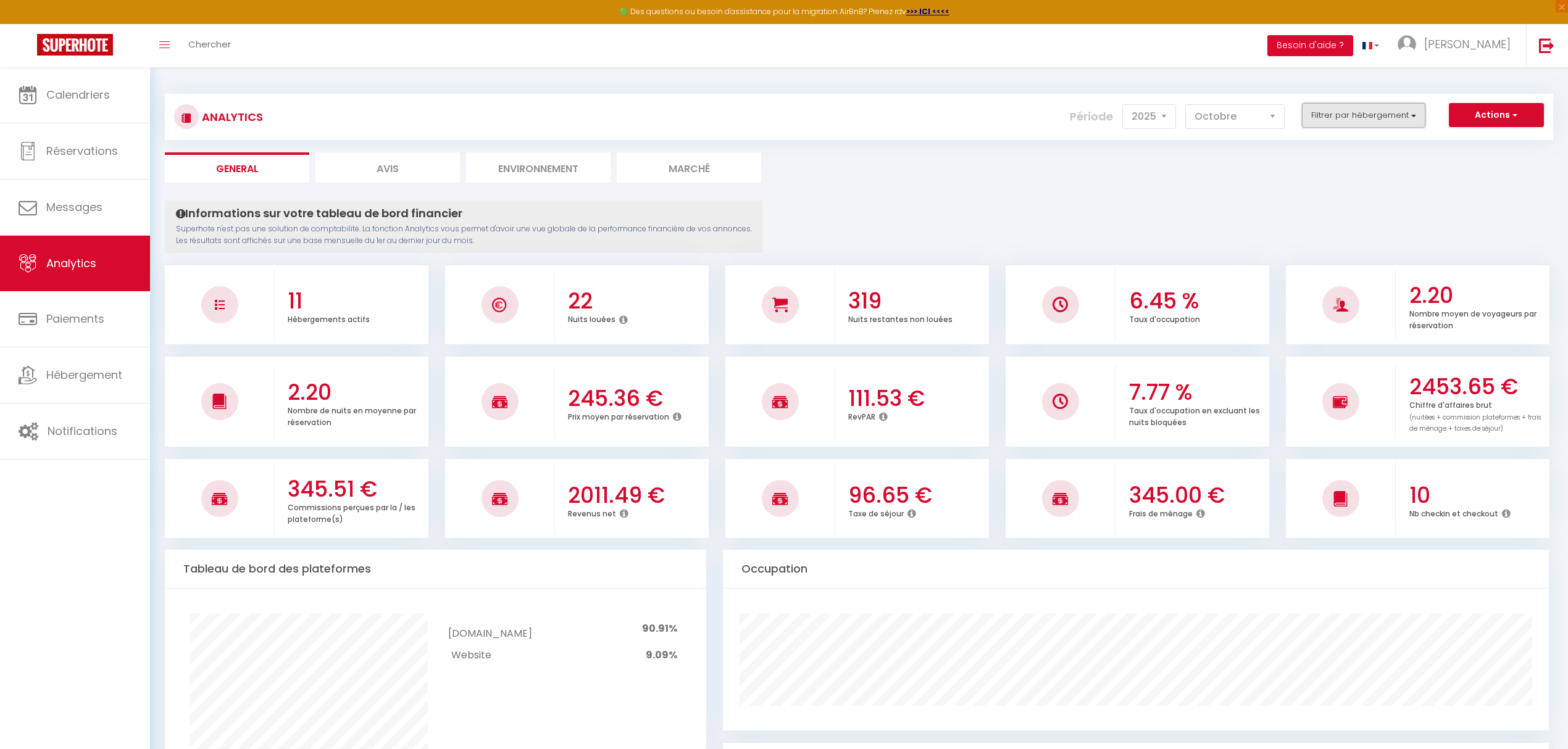
click at [1359, 121] on button "Filtrer par hébergement" at bounding box center [1364, 116] width 123 height 25
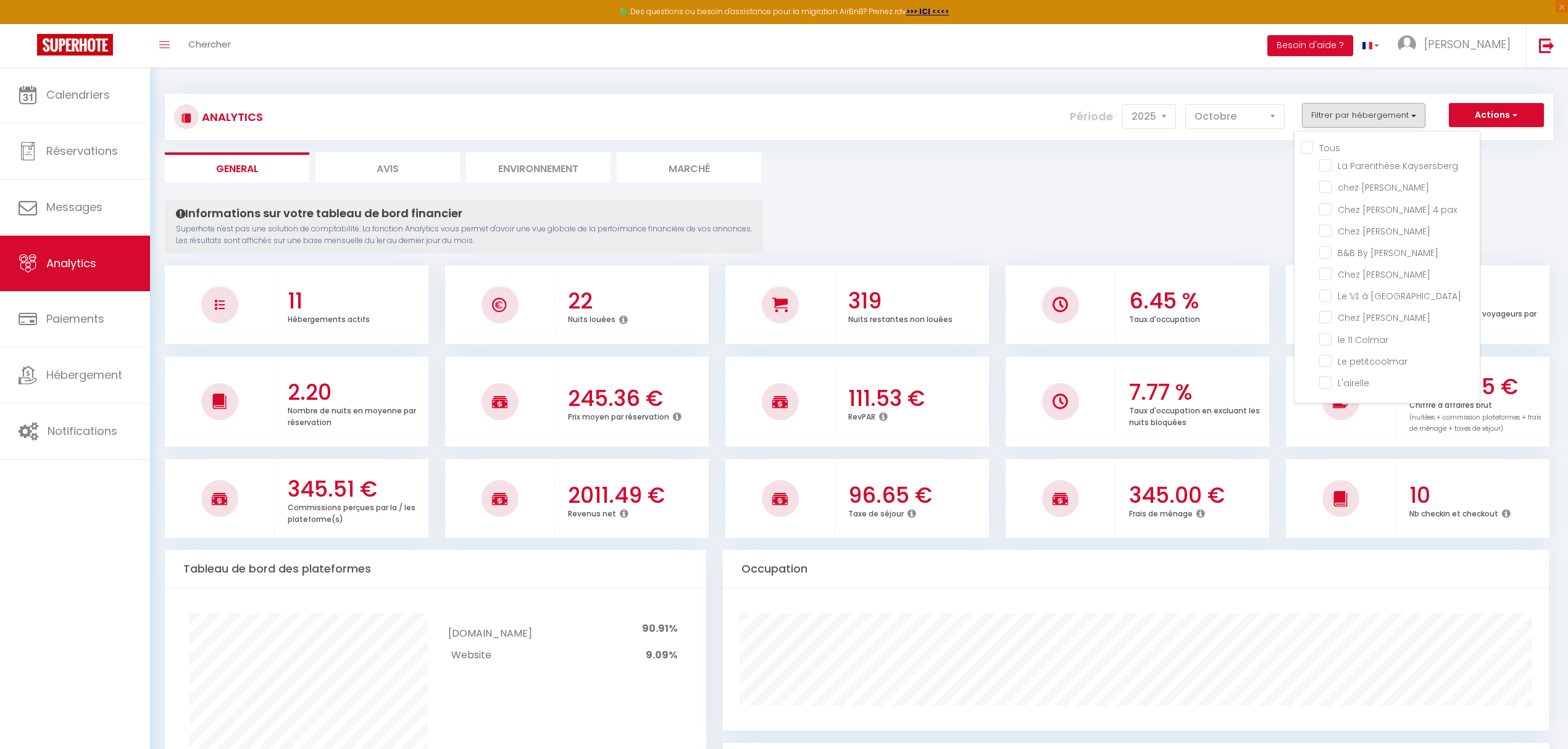
click at [993, 172] on ul "General Avis Environnement Marché" at bounding box center [859, 168] width 1388 height 30
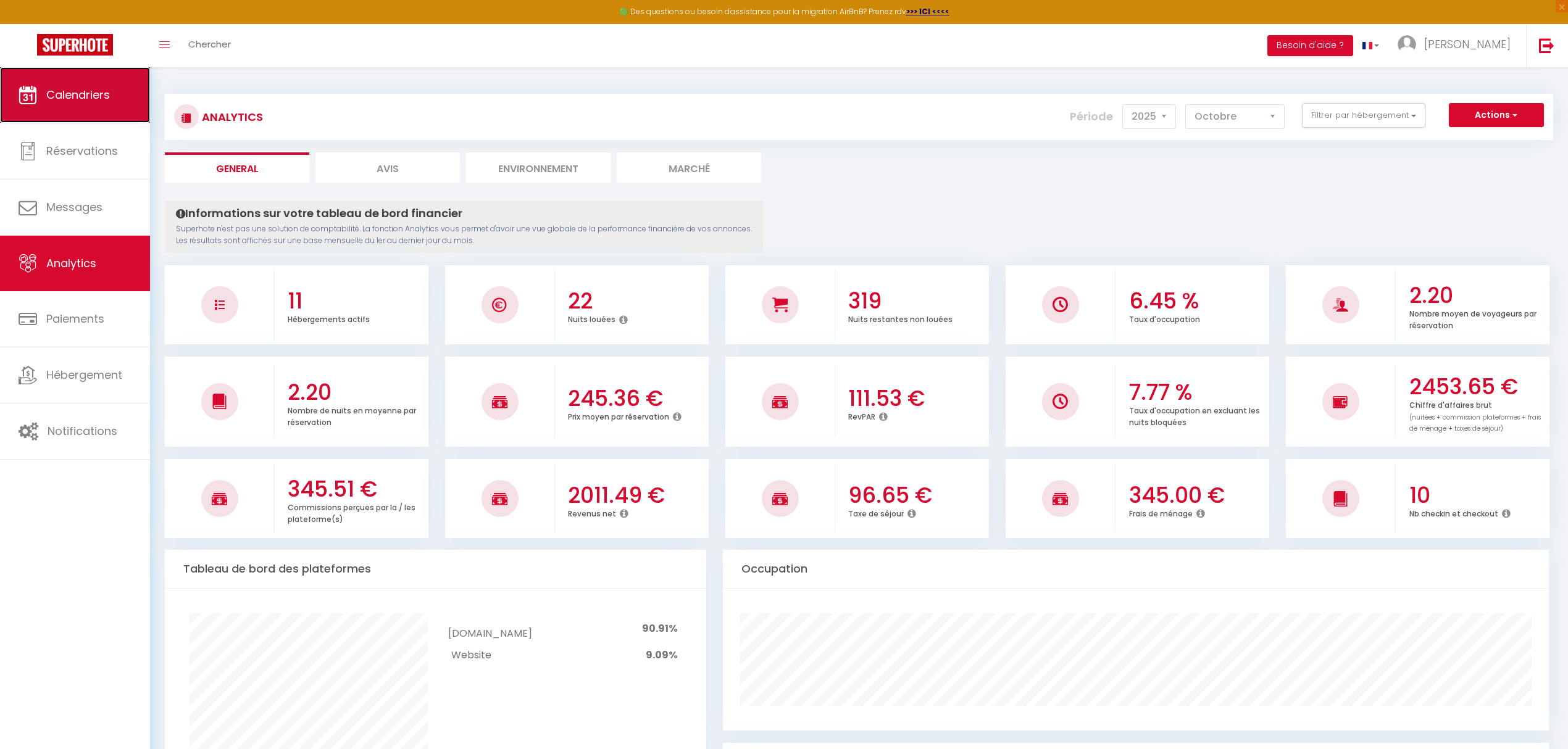
click at [76, 99] on span "Calendriers" at bounding box center [78, 95] width 64 height 15
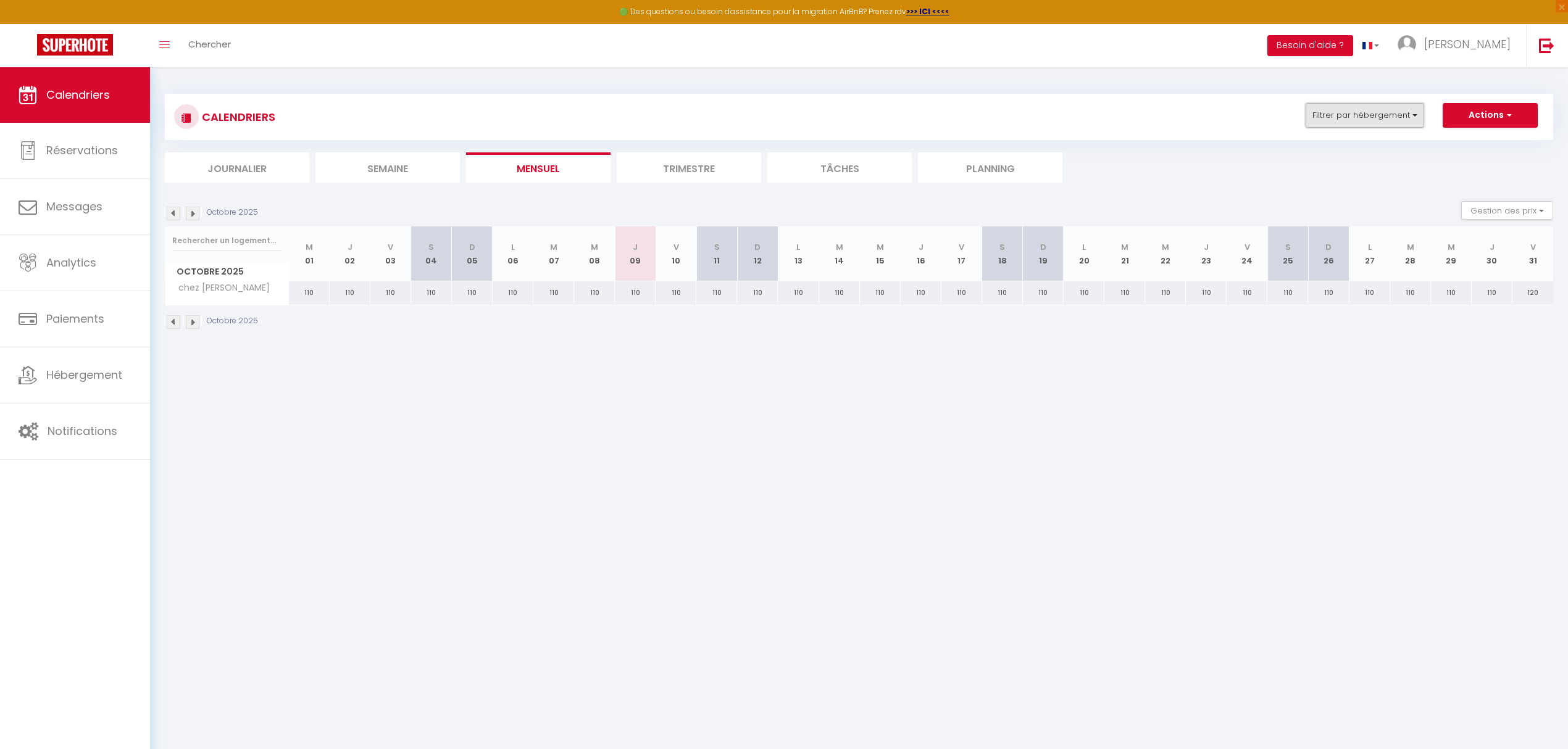
click at [1420, 115] on button "Filtrer par hébergement" at bounding box center [1364, 116] width 119 height 25
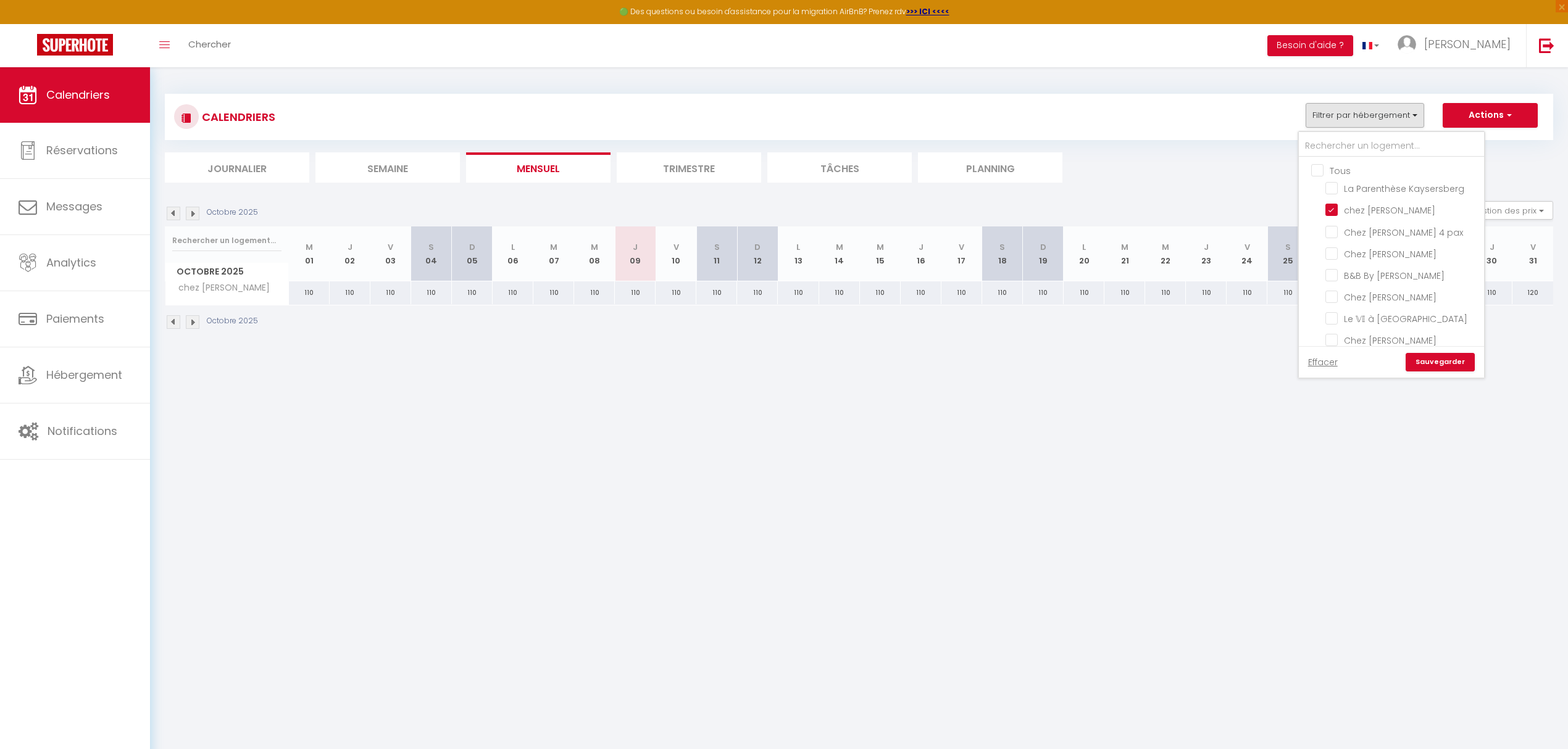
click at [1317, 173] on input "Tous" at bounding box center [1403, 170] width 185 height 12
click at [1431, 365] on link "Sauvegarder" at bounding box center [1440, 362] width 69 height 19
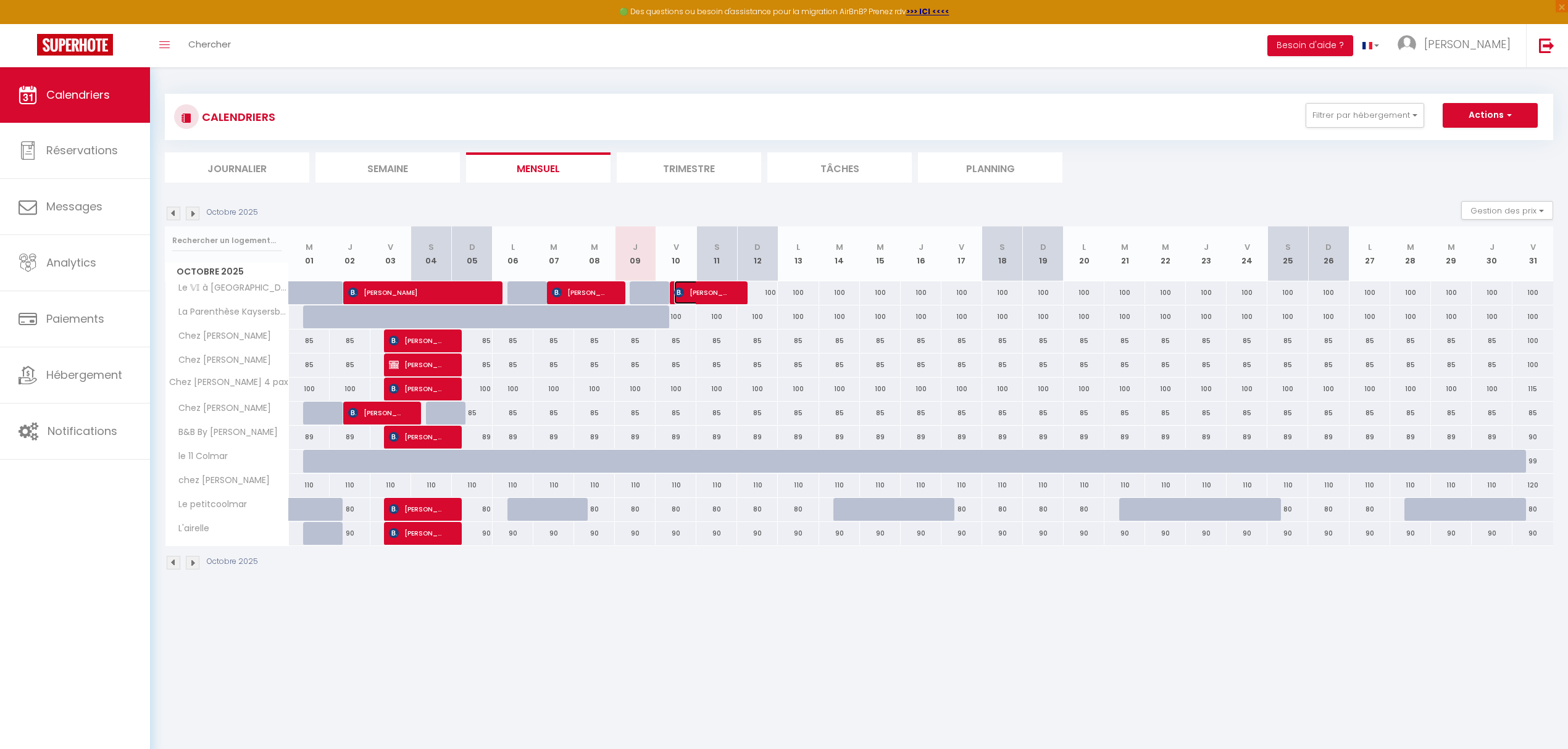
click at [720, 303] on span "[PERSON_NAME]" at bounding box center [701, 292] width 54 height 24
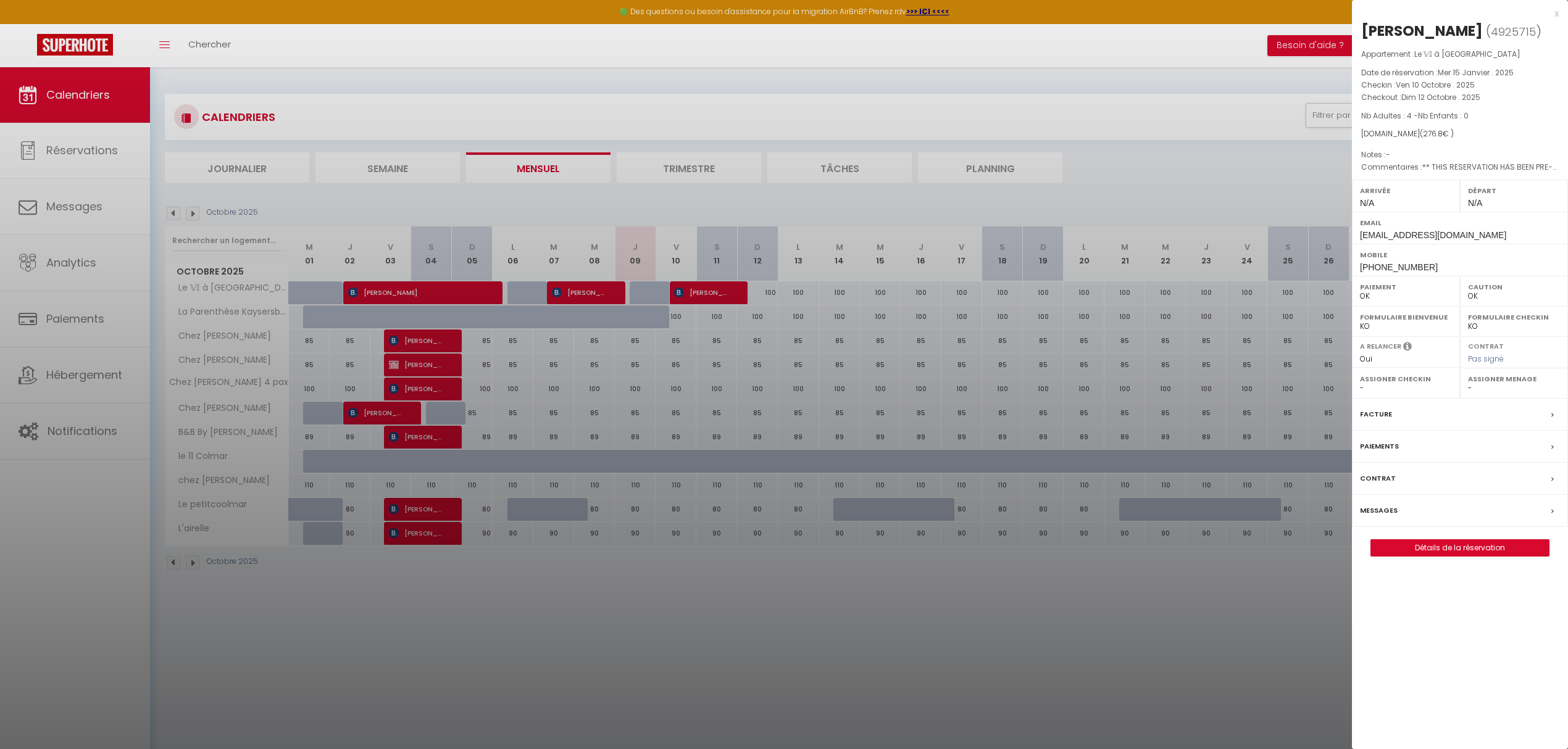
click at [1378, 513] on label "Messages" at bounding box center [1379, 511] width 37 height 13
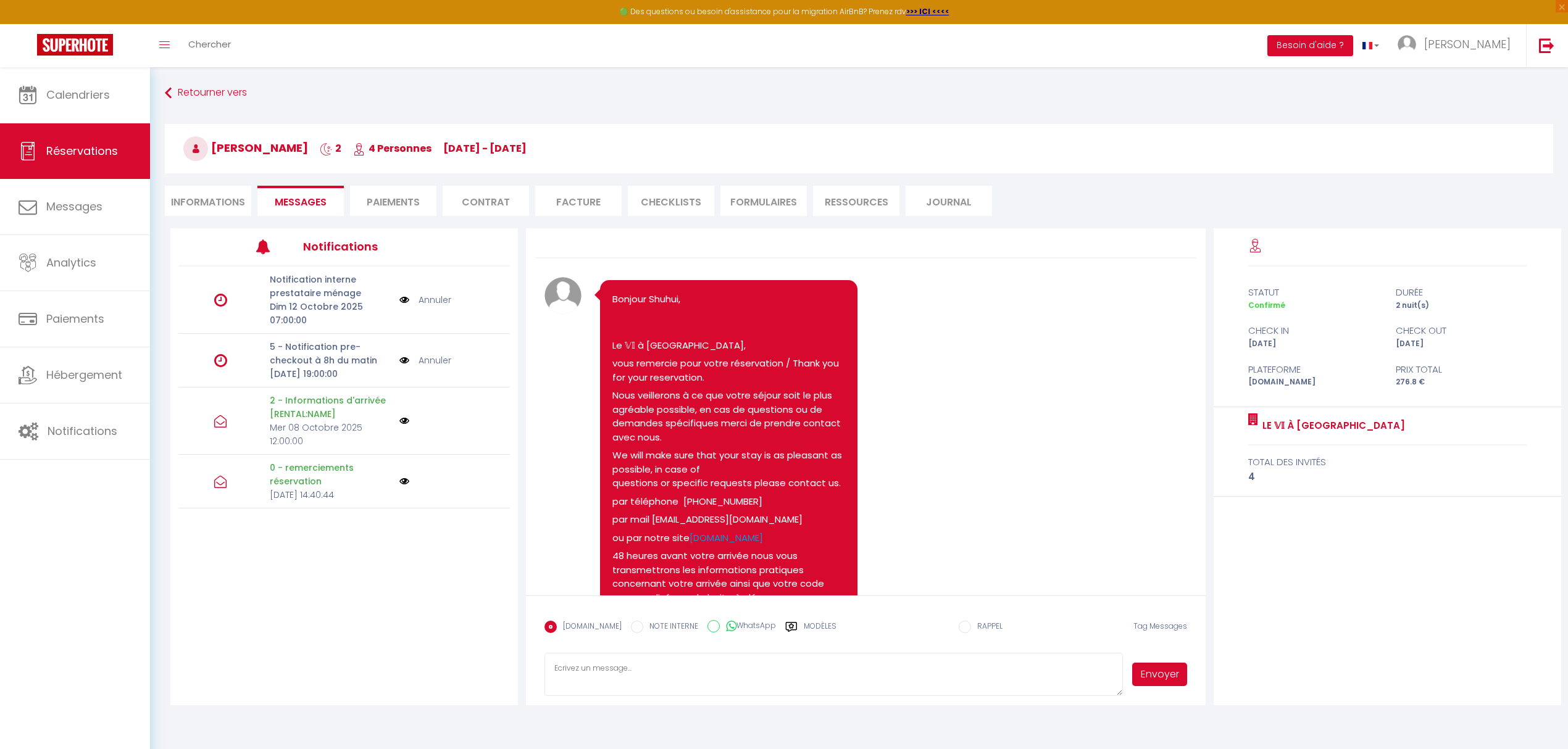
scroll to position [274, 0]
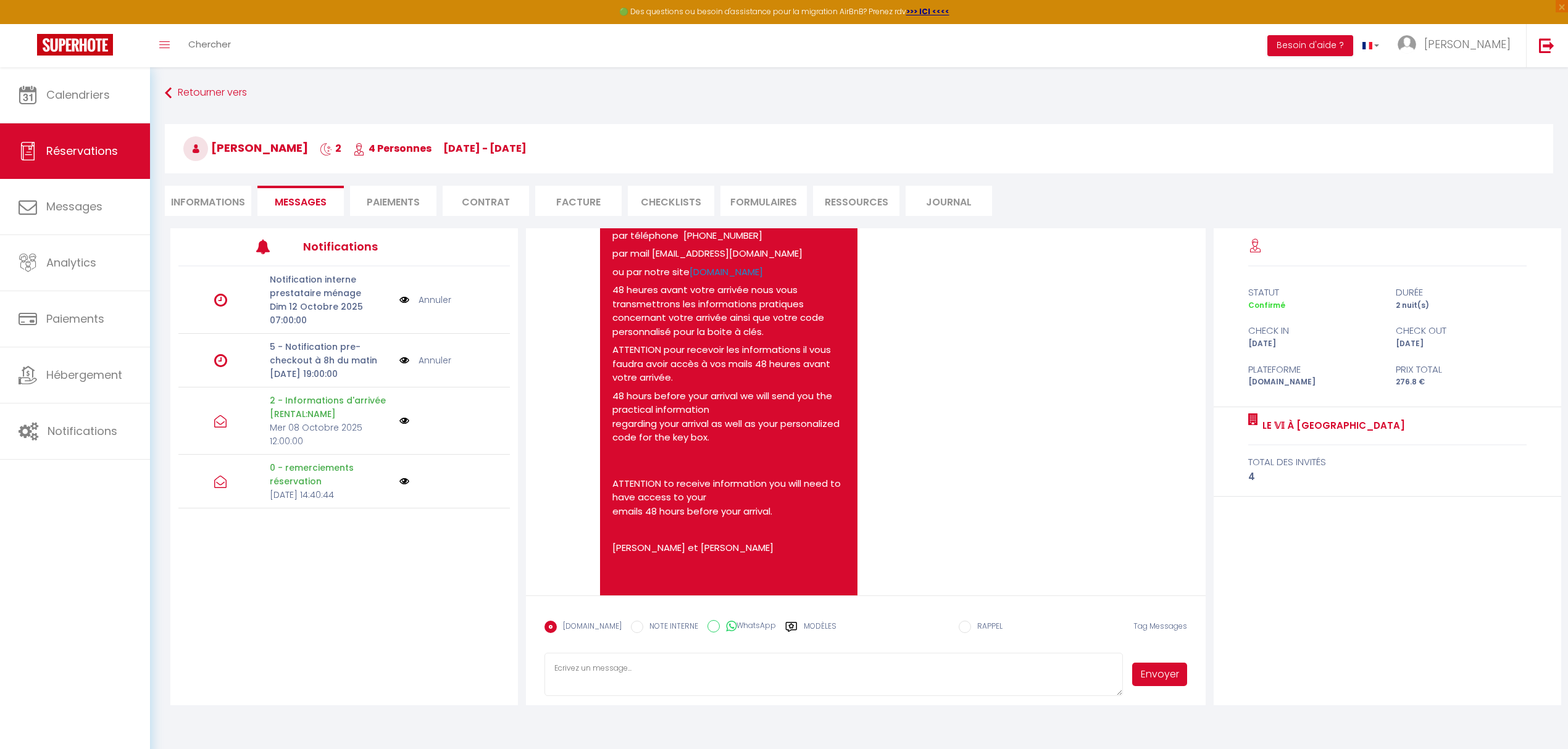
click at [705, 680] on textarea at bounding box center [833, 674] width 577 height 43
click at [786, 671] on textarea "bonjour vous pourrez arriver dès 12 heures si vous le désirez" at bounding box center [833, 674] width 577 height 43
click at [591, 685] on textarea "bonjour vous pourrez arriver dès 12 heures si vous le désirez, l'appartement Lé…" at bounding box center [833, 674] width 577 height 43
click at [1141, 677] on button "Envoyer" at bounding box center [1159, 674] width 54 height 24
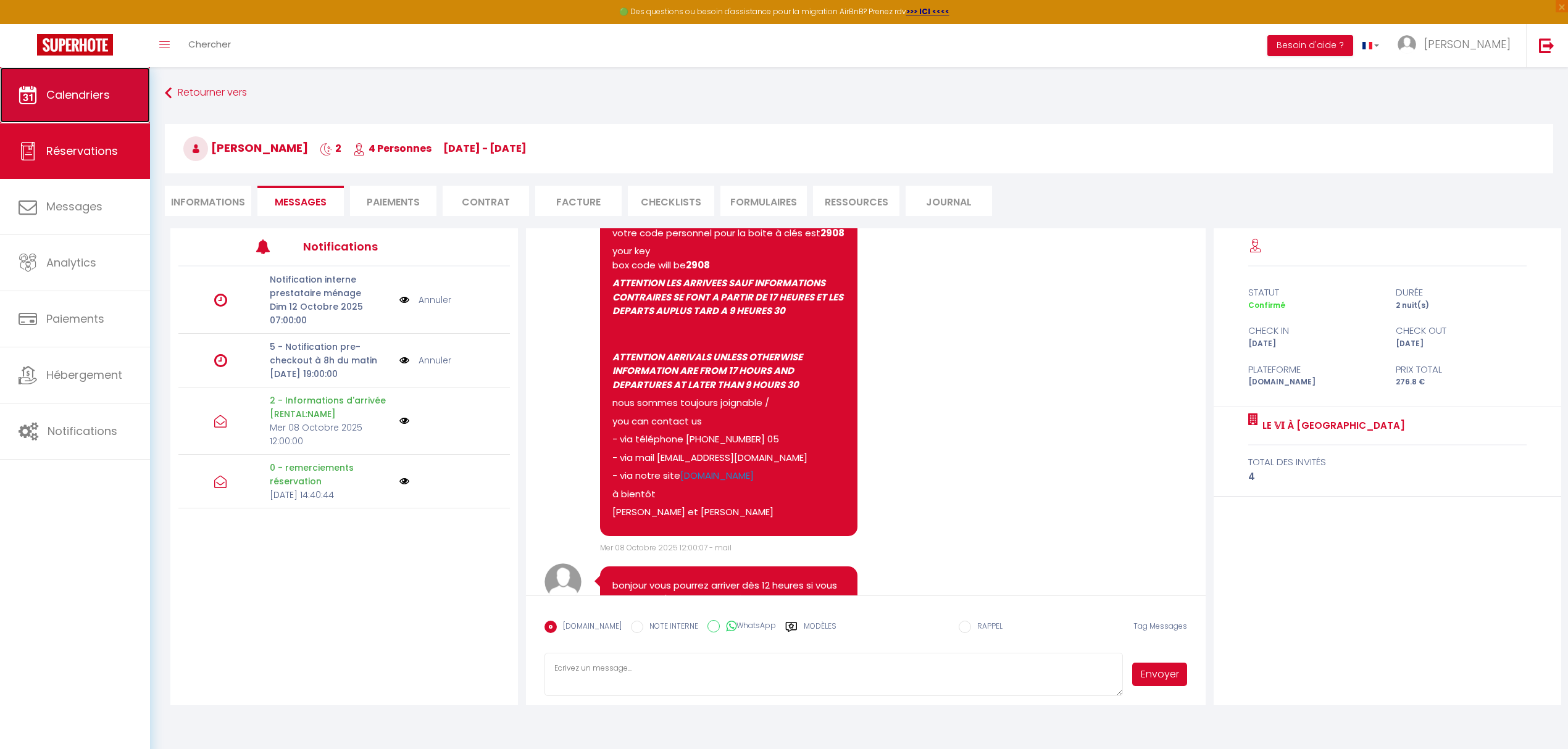
click at [59, 94] on span "Calendriers" at bounding box center [78, 95] width 64 height 15
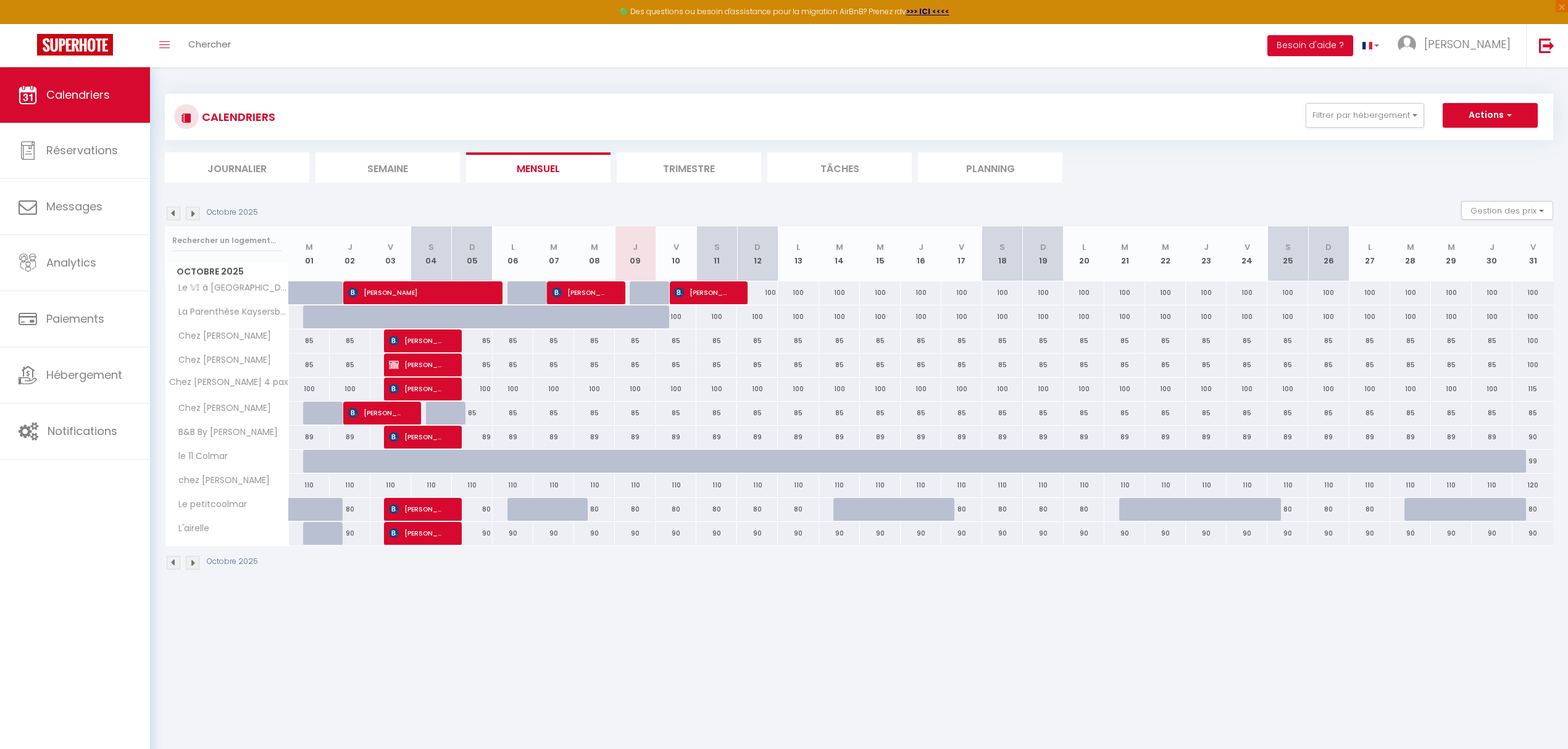
click at [189, 217] on img at bounding box center [193, 213] width 14 height 14
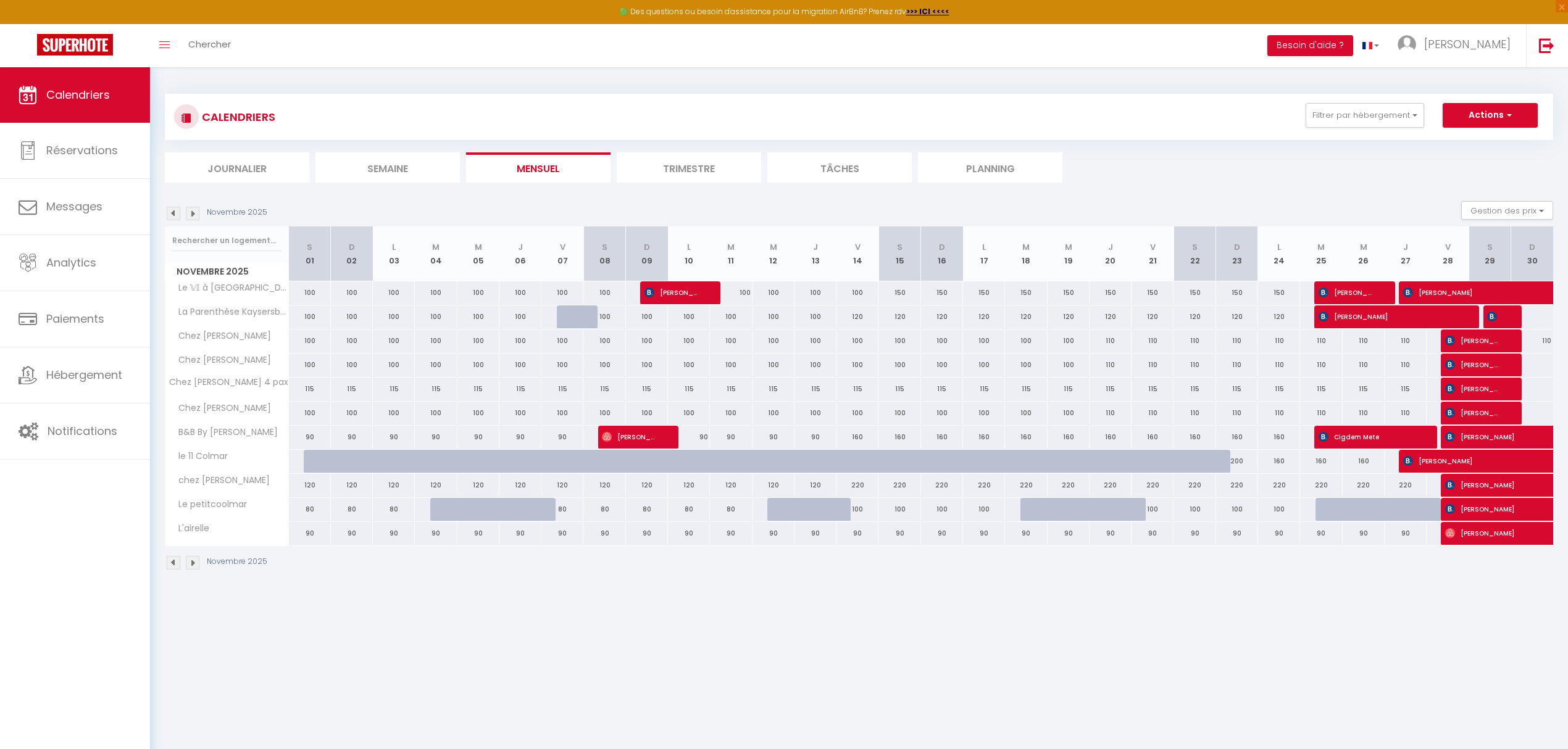
click at [189, 217] on img at bounding box center [193, 213] width 14 height 14
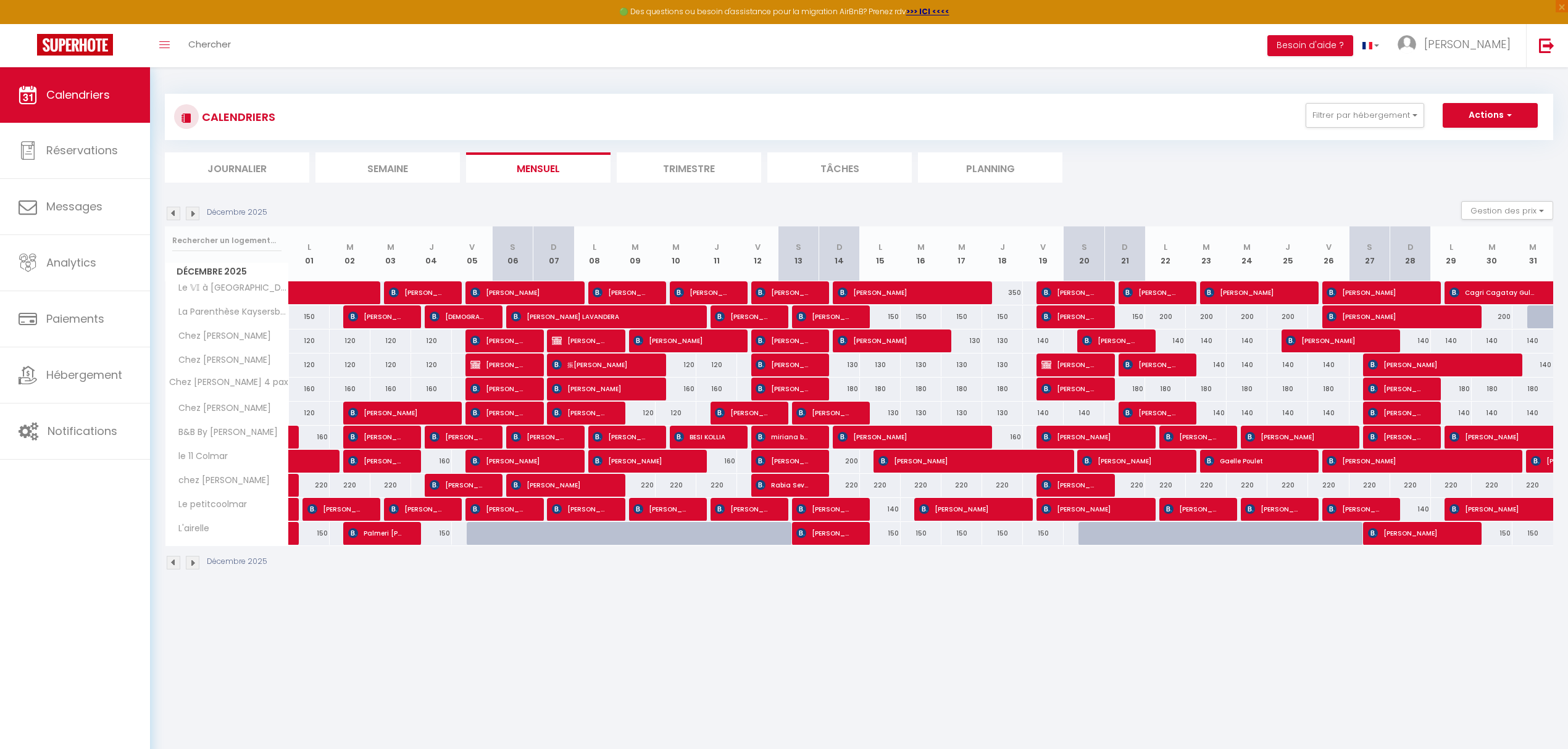
click at [173, 217] on img at bounding box center [173, 213] width 14 height 14
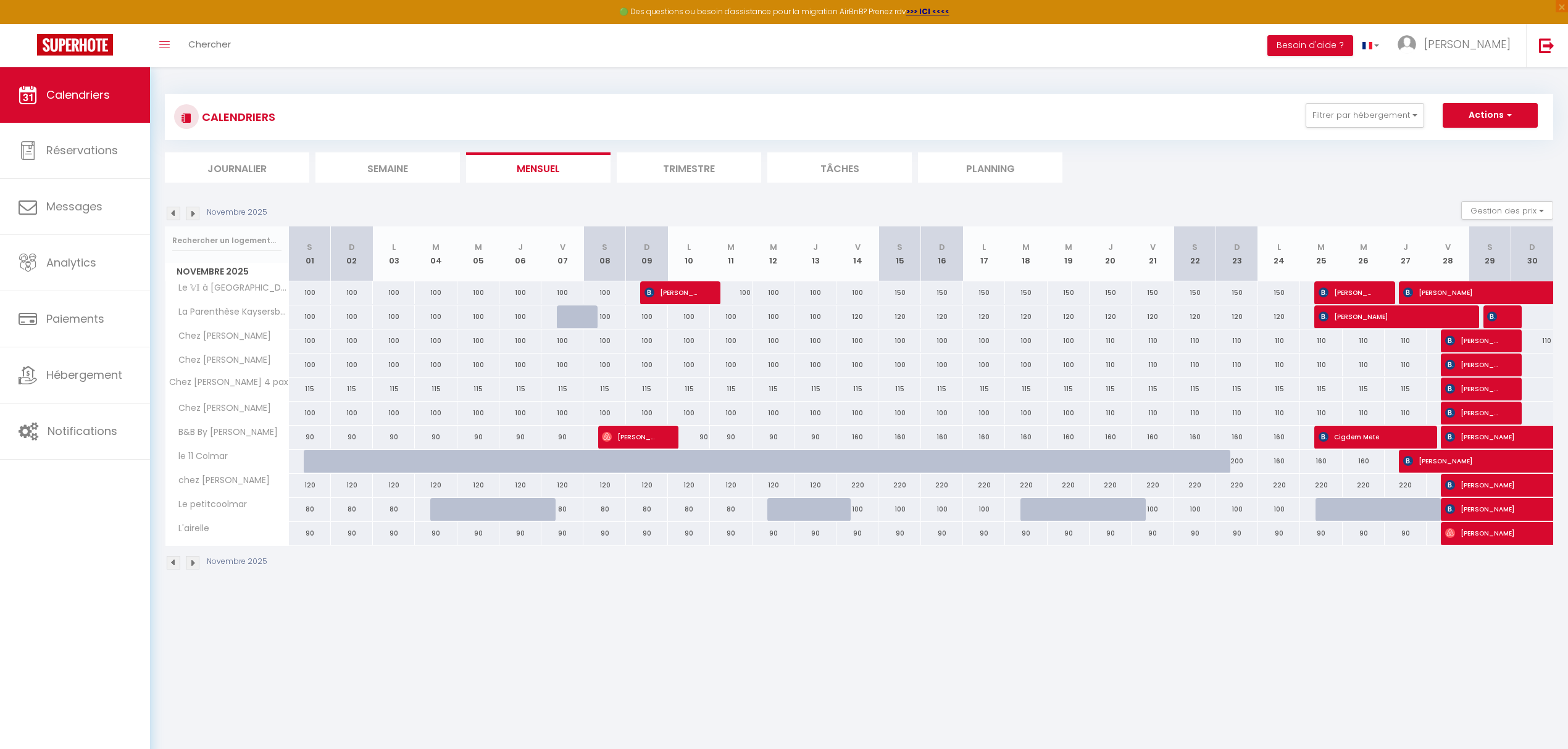
click at [173, 217] on img at bounding box center [173, 213] width 14 height 14
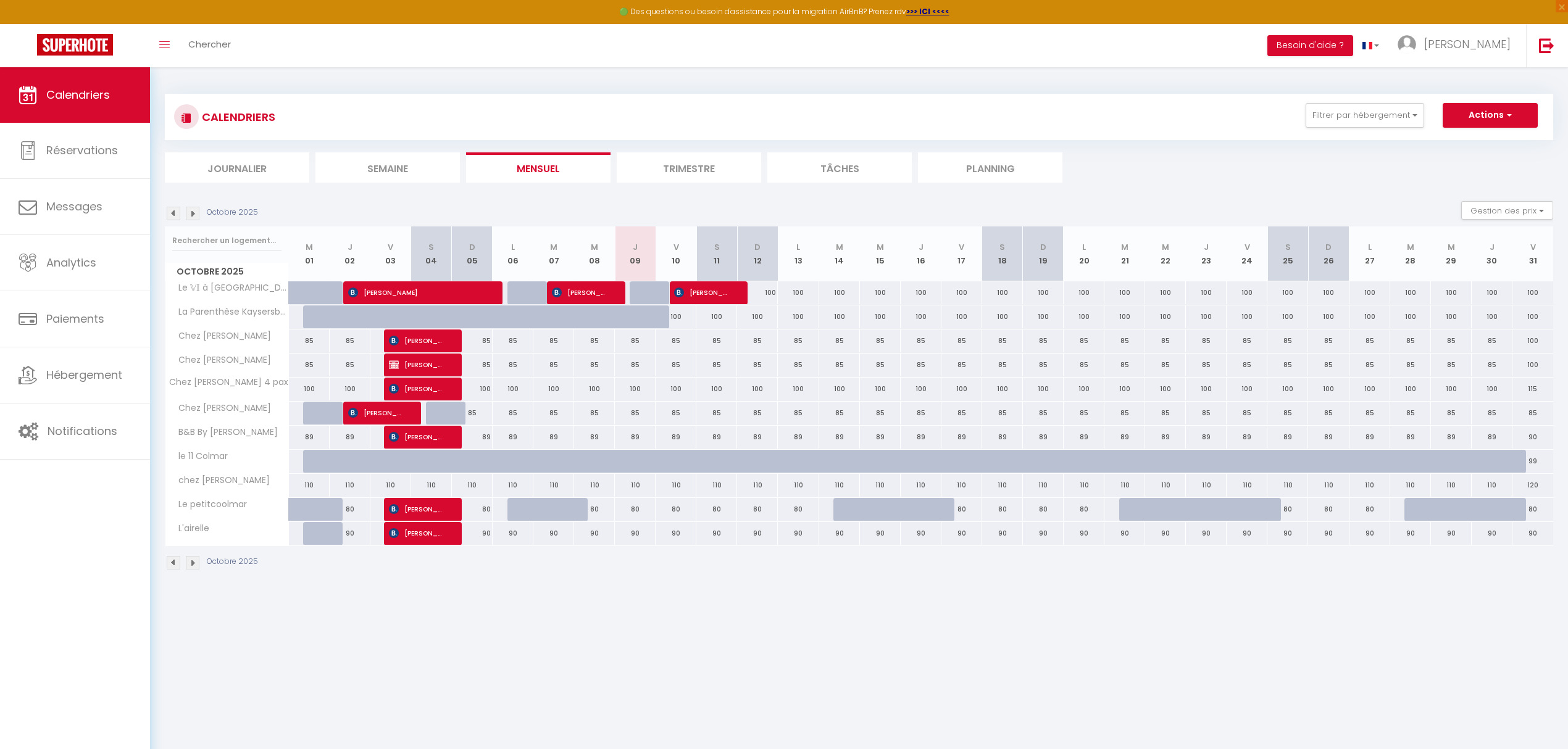
click at [173, 217] on img at bounding box center [173, 213] width 14 height 14
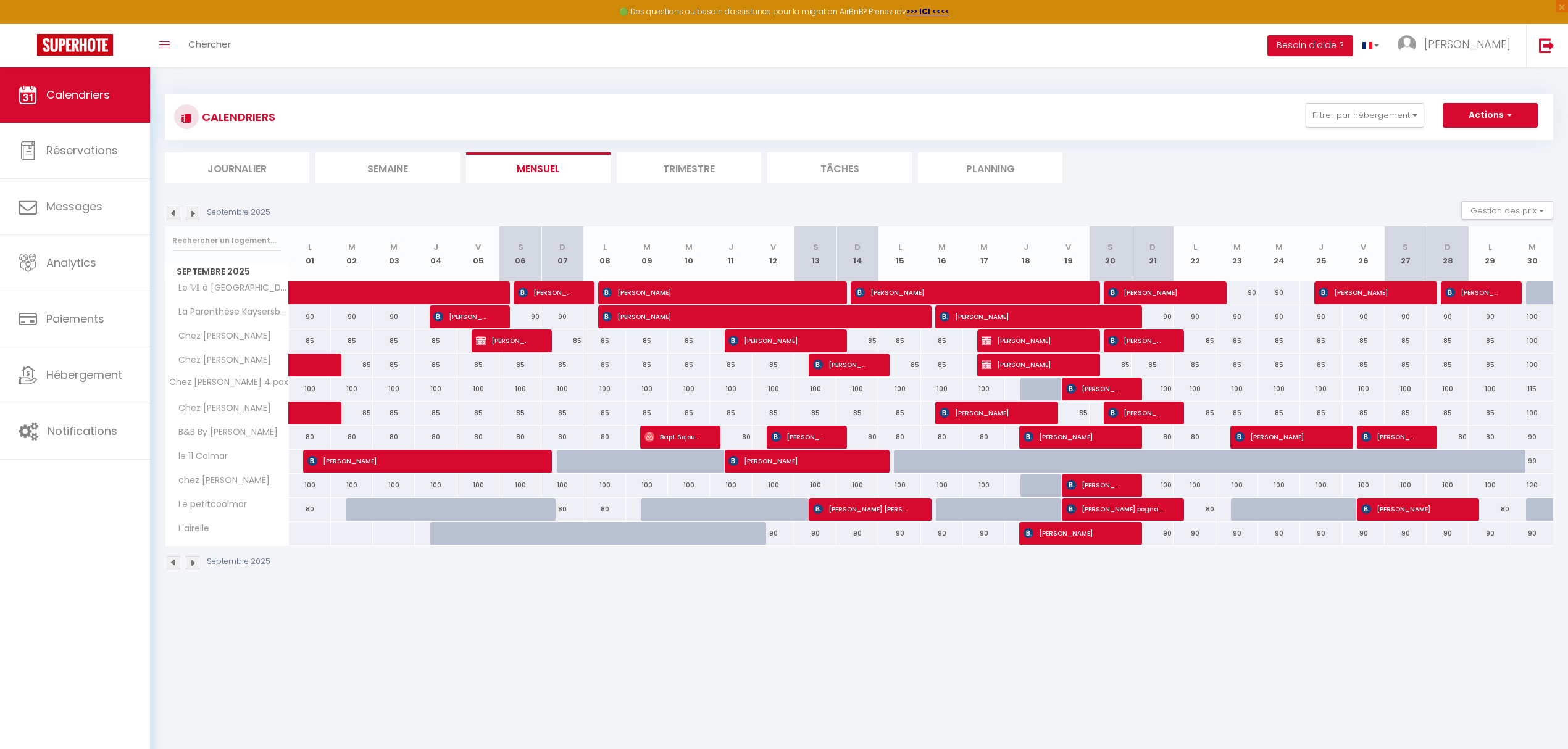
click at [173, 217] on img at bounding box center [173, 213] width 14 height 14
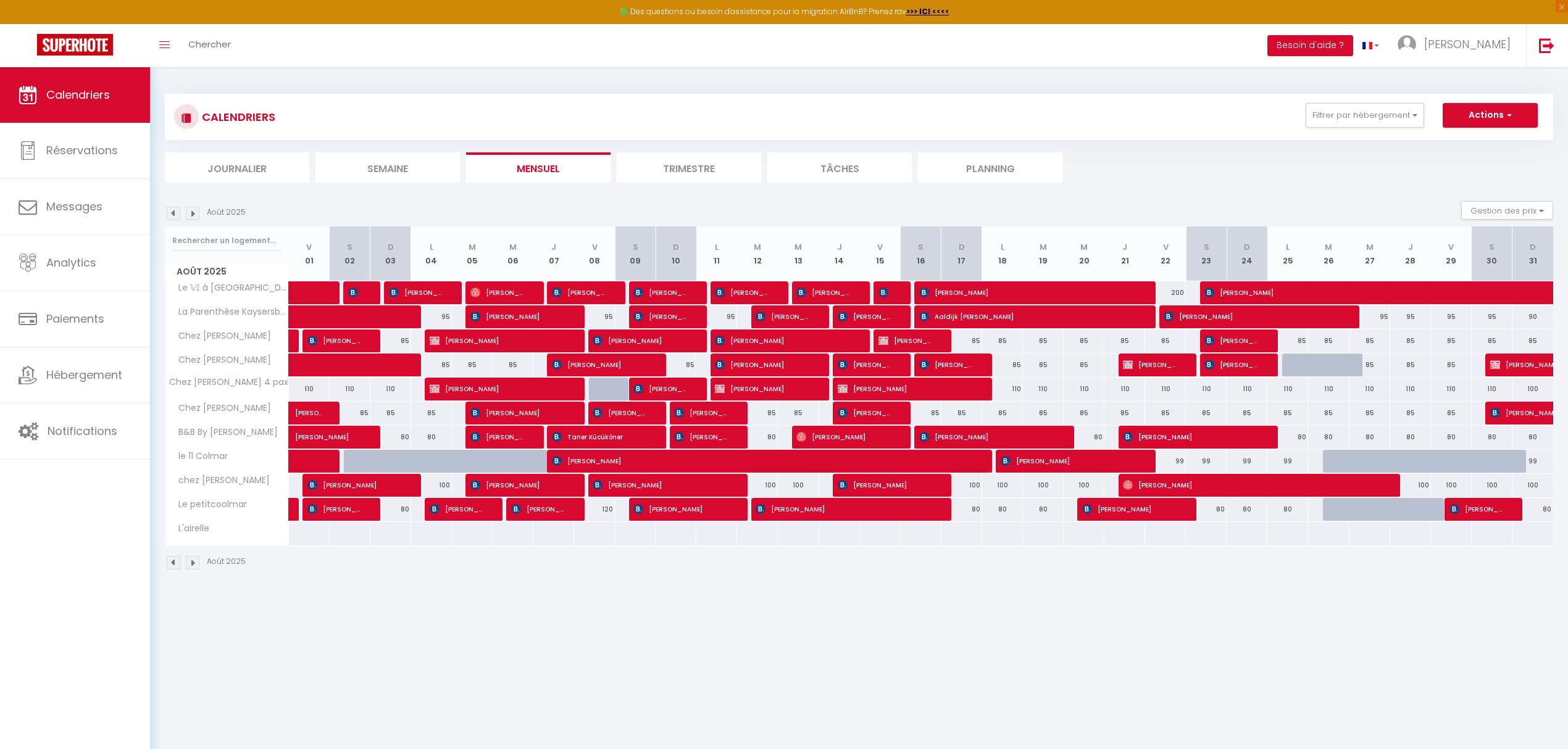
click at [173, 217] on img at bounding box center [173, 213] width 14 height 14
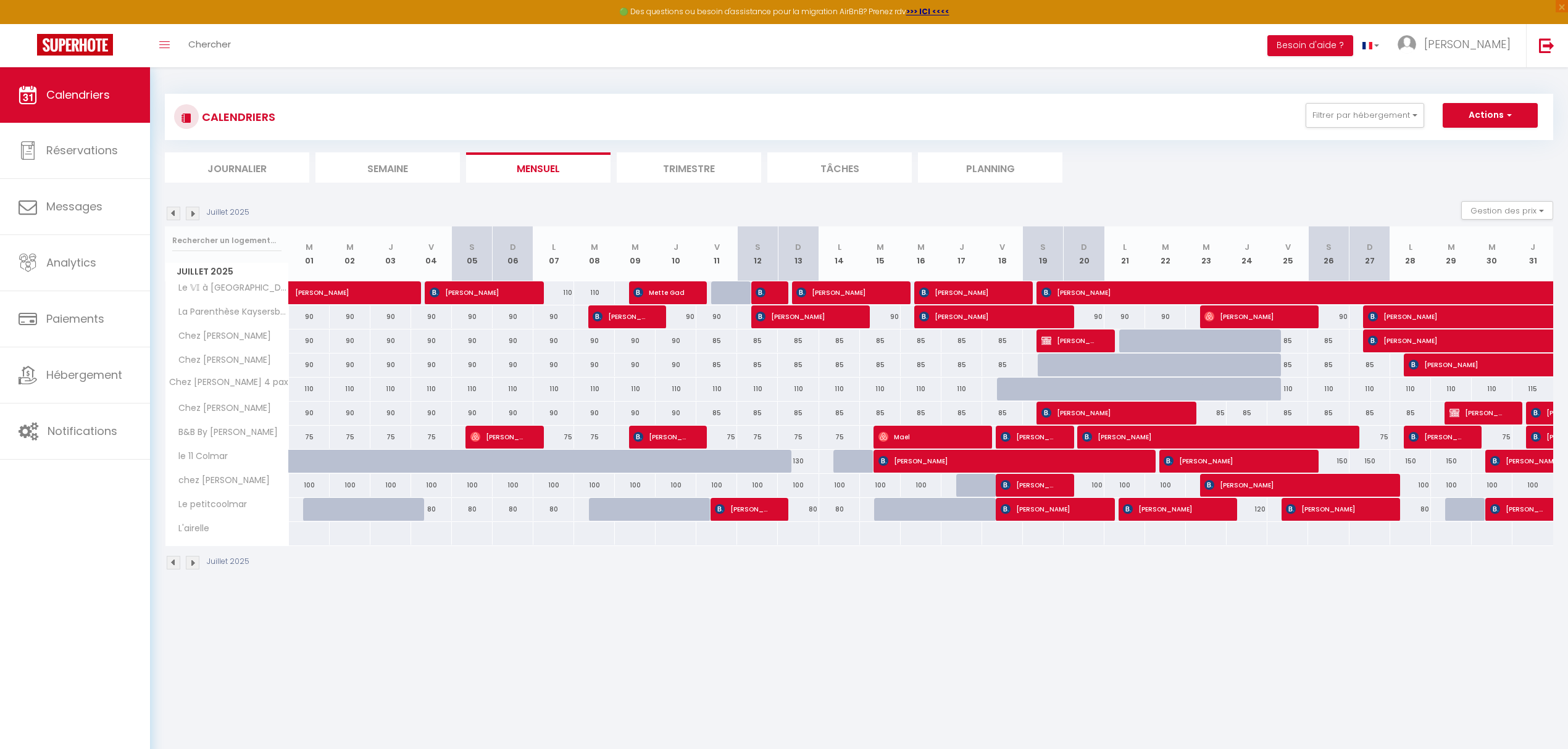
click at [173, 217] on img at bounding box center [173, 213] width 14 height 14
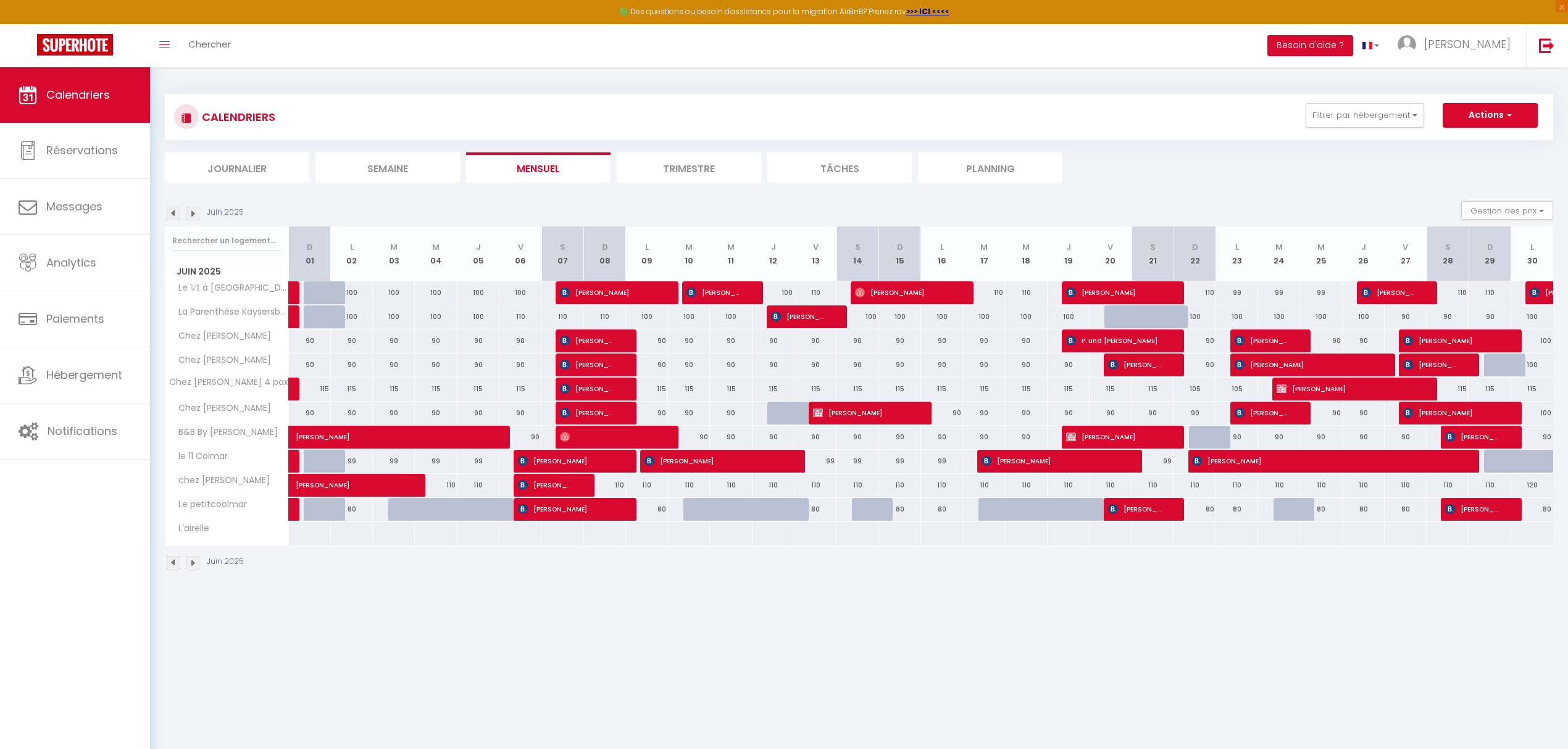
click at [173, 217] on img at bounding box center [173, 213] width 14 height 14
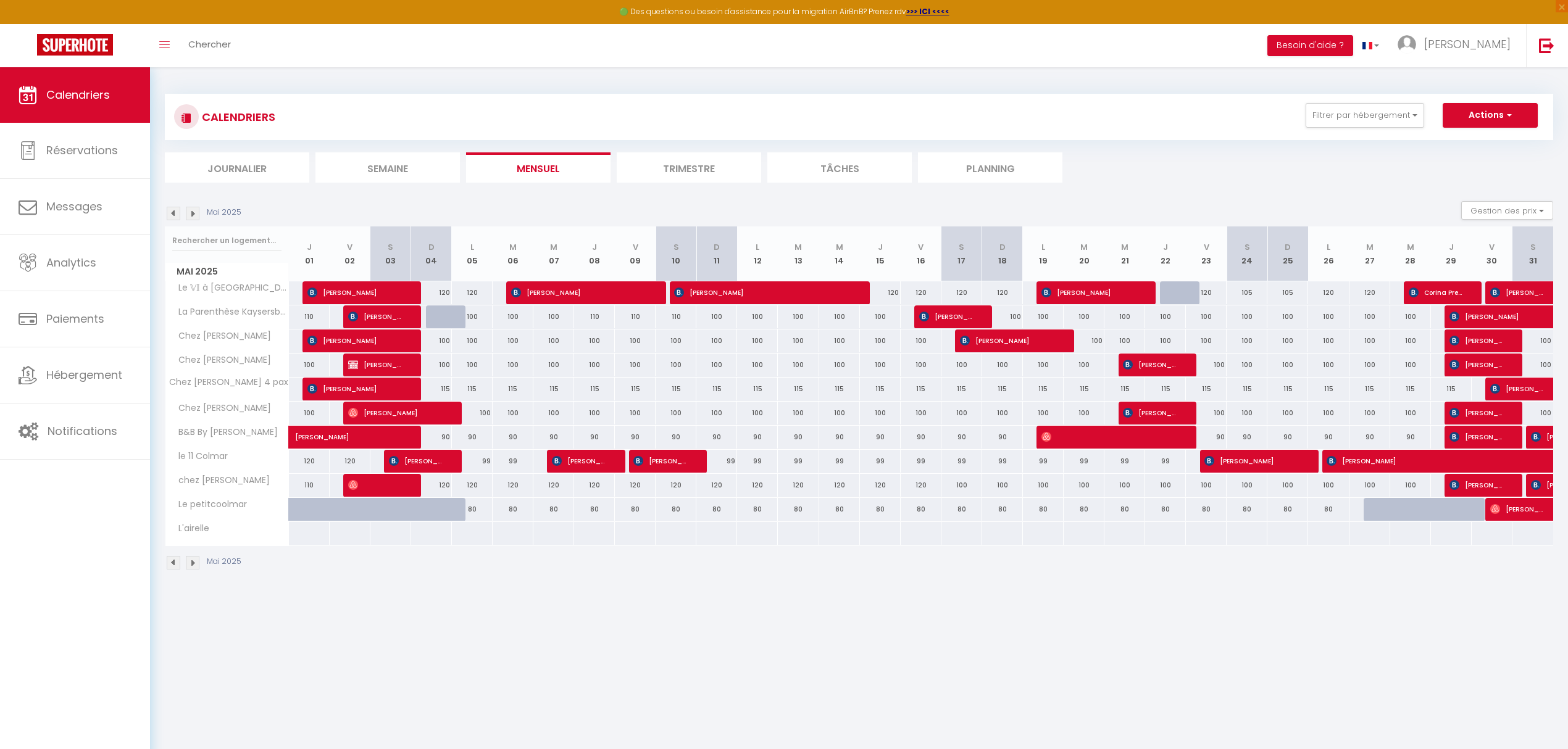
click at [173, 217] on img at bounding box center [173, 213] width 14 height 14
click at [172, 217] on img at bounding box center [173, 213] width 14 height 14
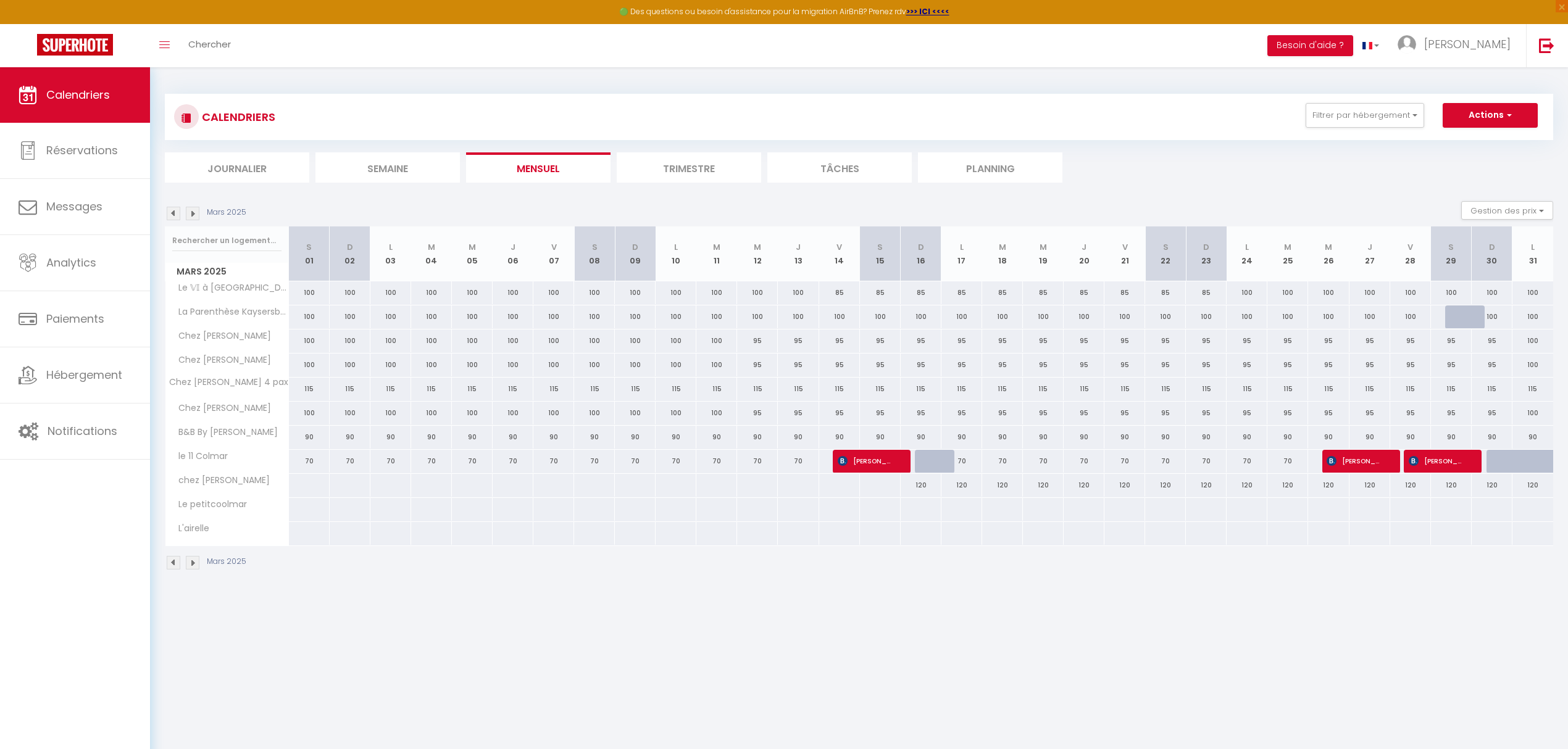
click at [172, 217] on img at bounding box center [173, 213] width 14 height 14
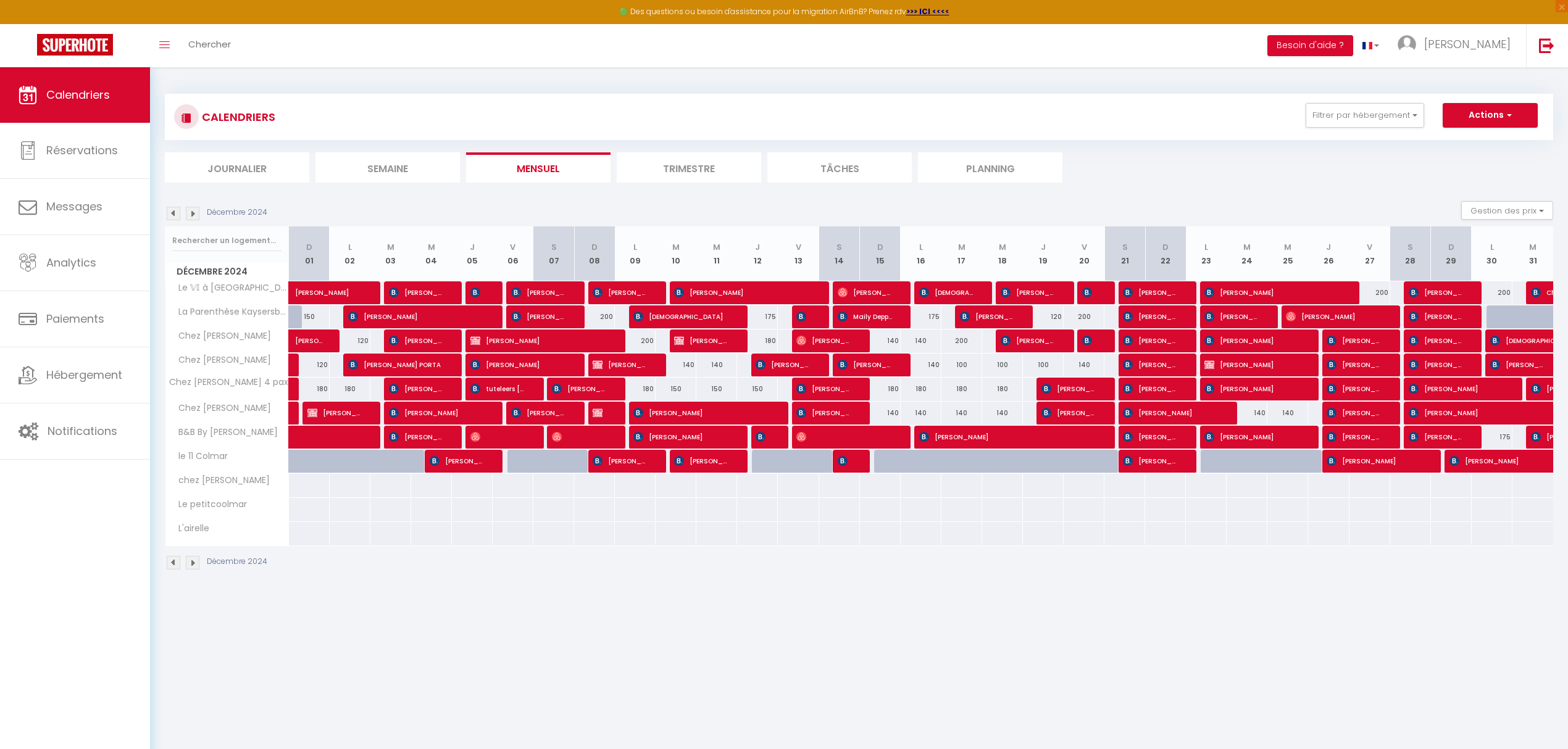
click at [190, 213] on img at bounding box center [193, 213] width 14 height 14
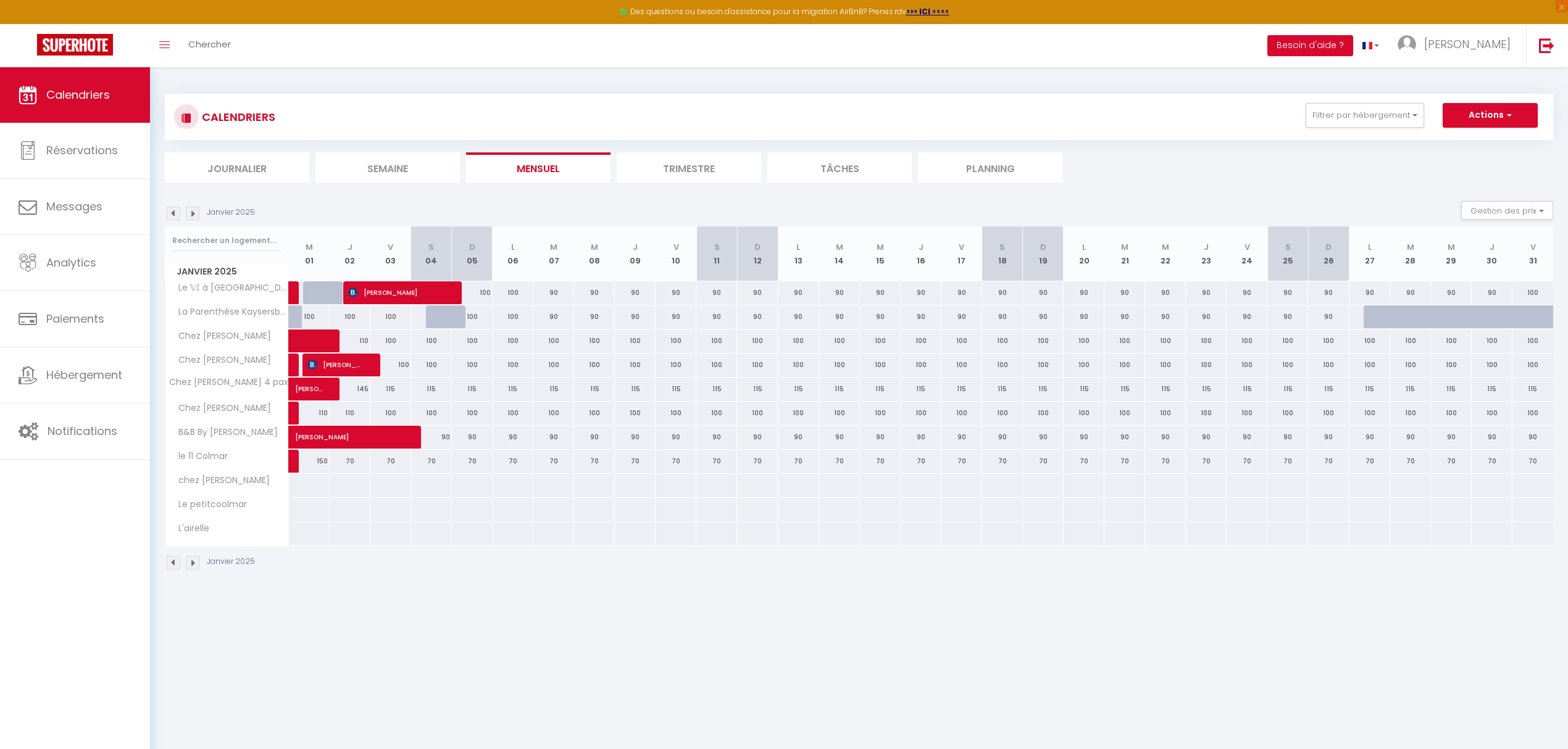
click at [190, 213] on img at bounding box center [193, 213] width 14 height 14
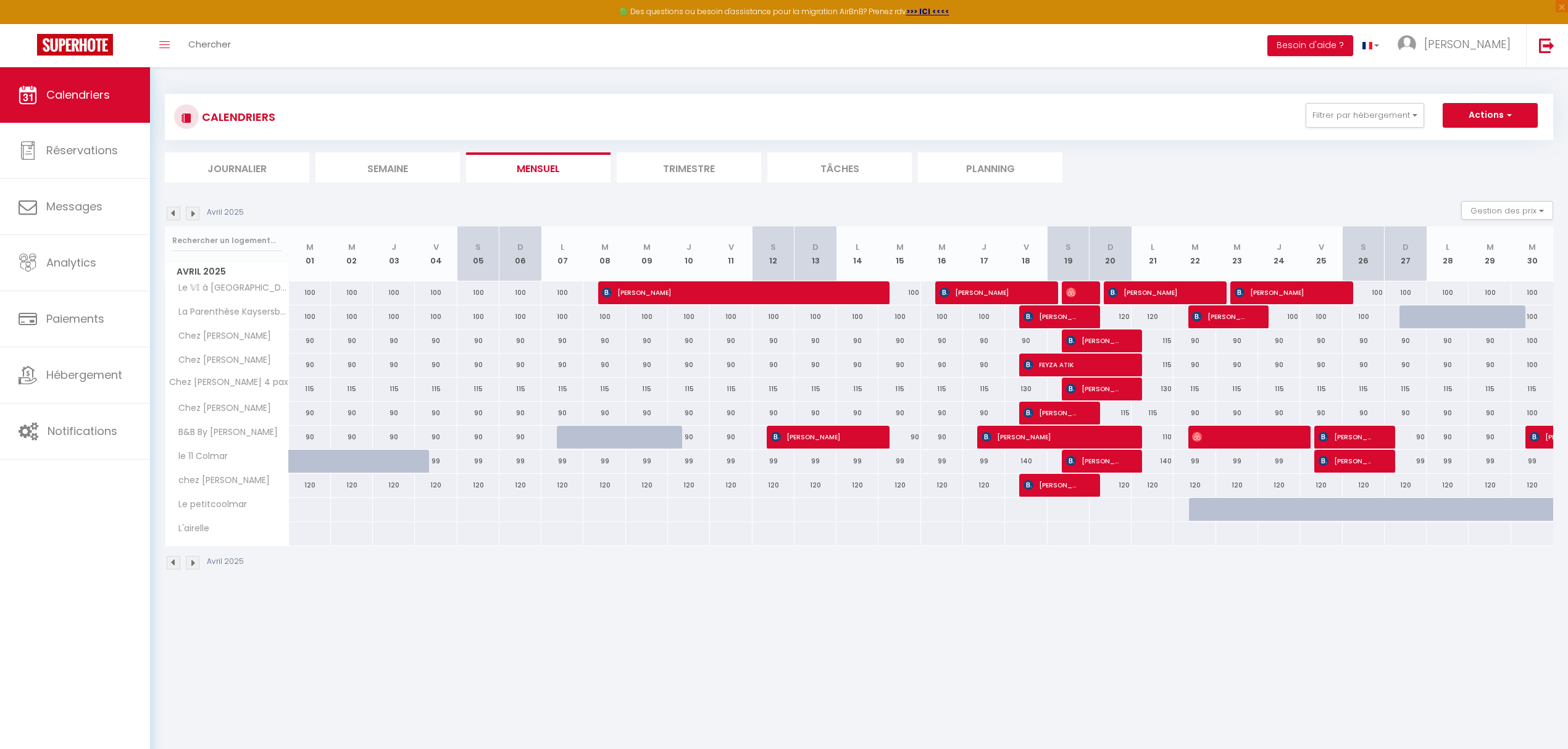
click at [190, 213] on img at bounding box center [193, 213] width 14 height 14
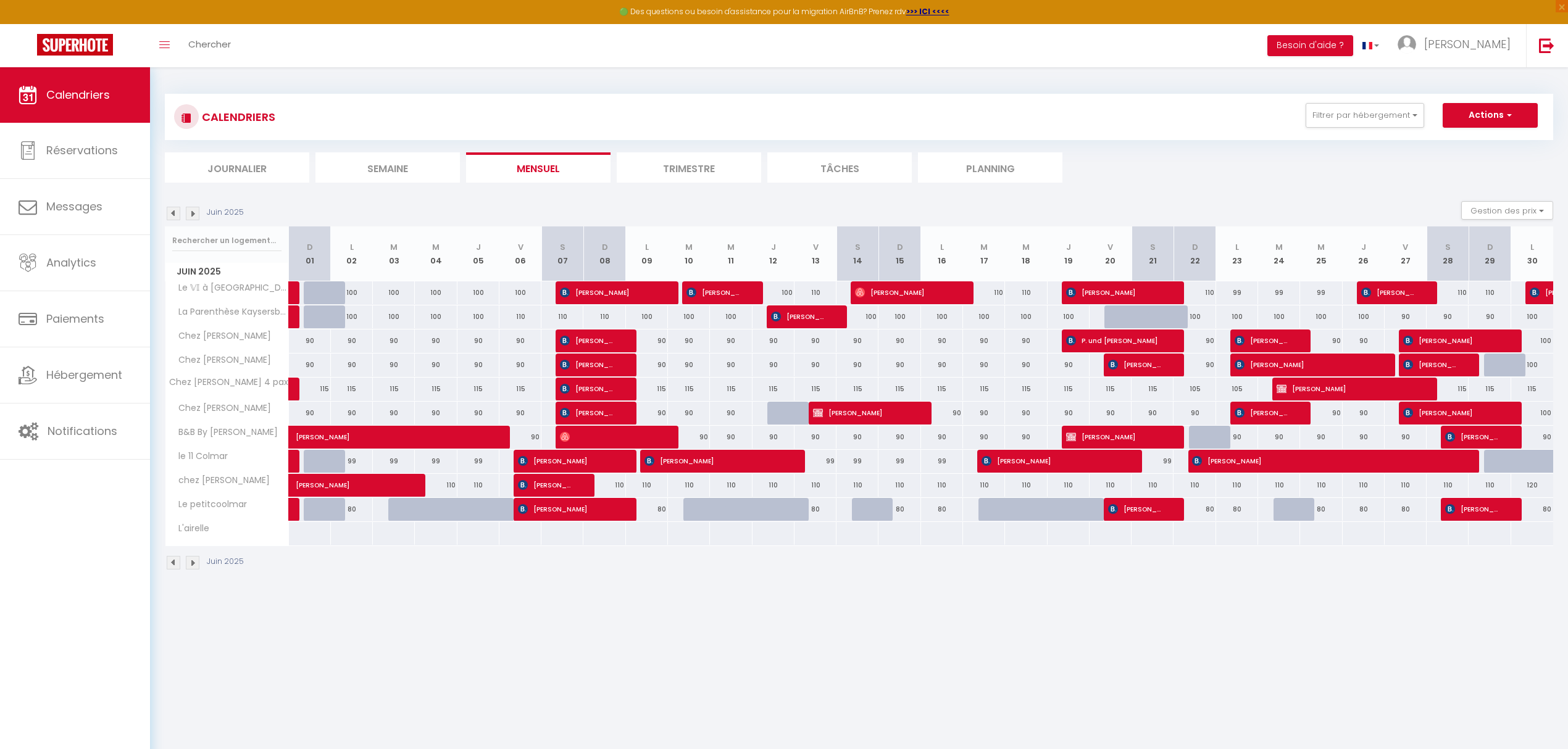
click at [190, 213] on img at bounding box center [193, 213] width 14 height 14
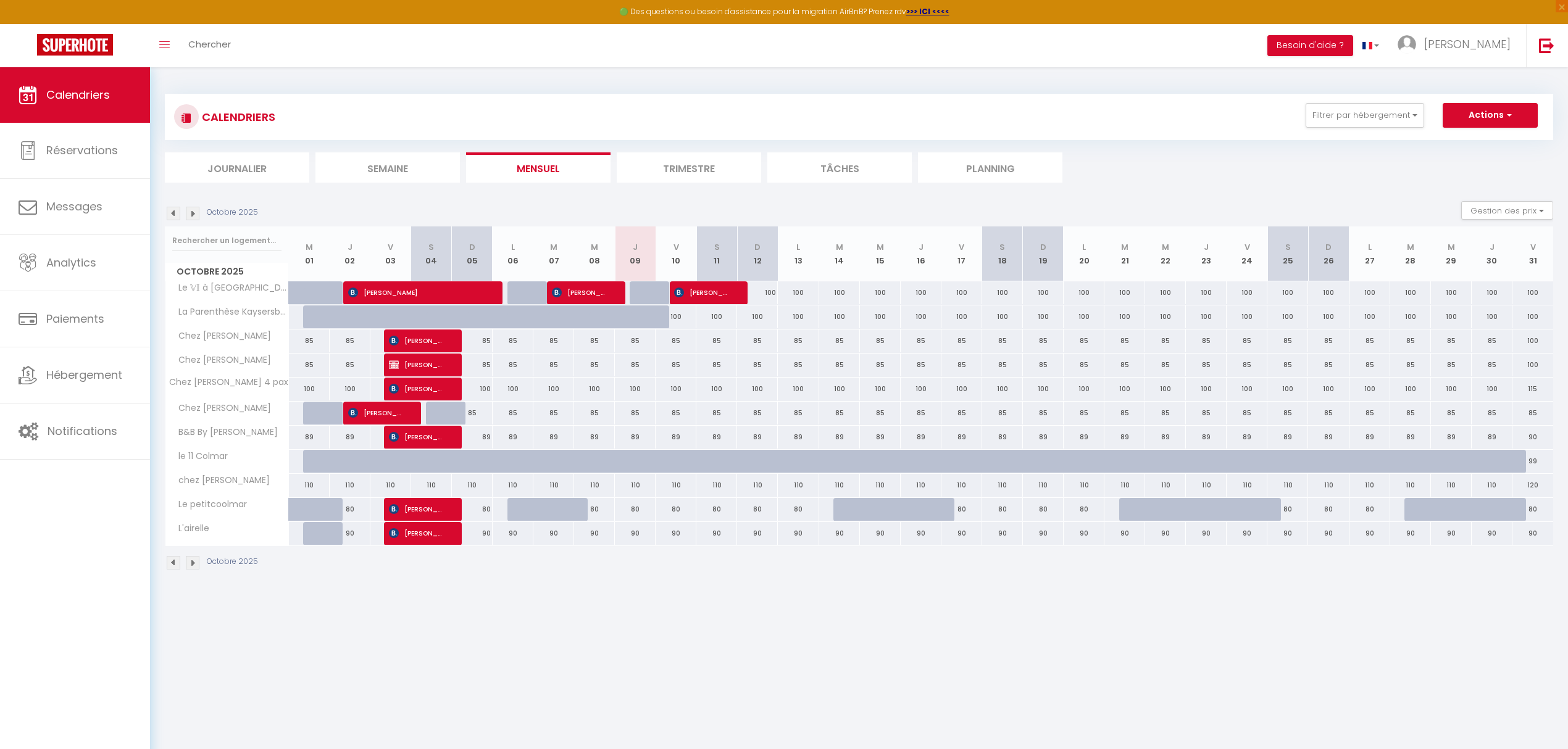
click at [190, 213] on img at bounding box center [193, 213] width 14 height 14
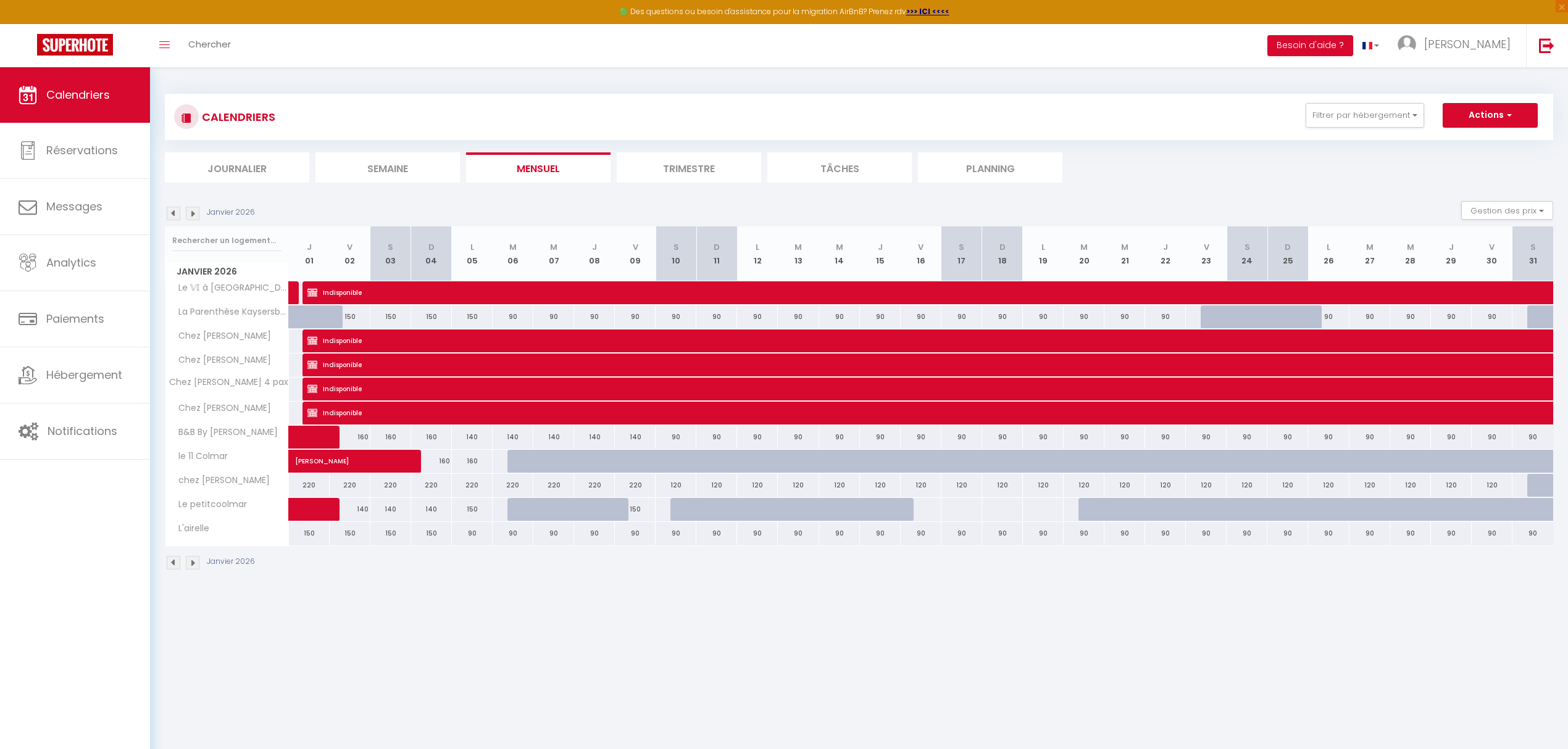
click at [174, 213] on img at bounding box center [173, 213] width 14 height 14
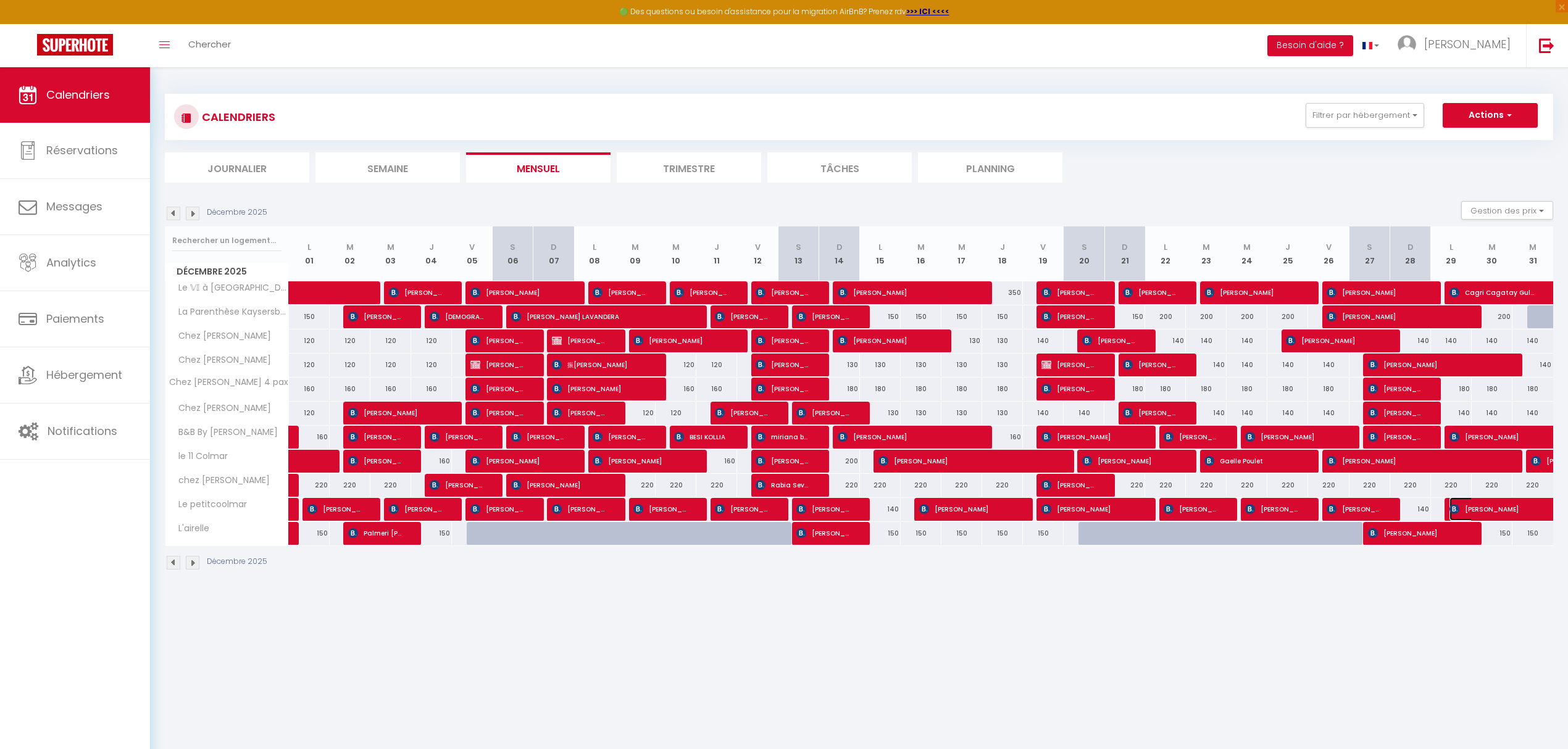
click at [1507, 514] on span "[PERSON_NAME]" at bounding box center [1506, 509] width 114 height 24
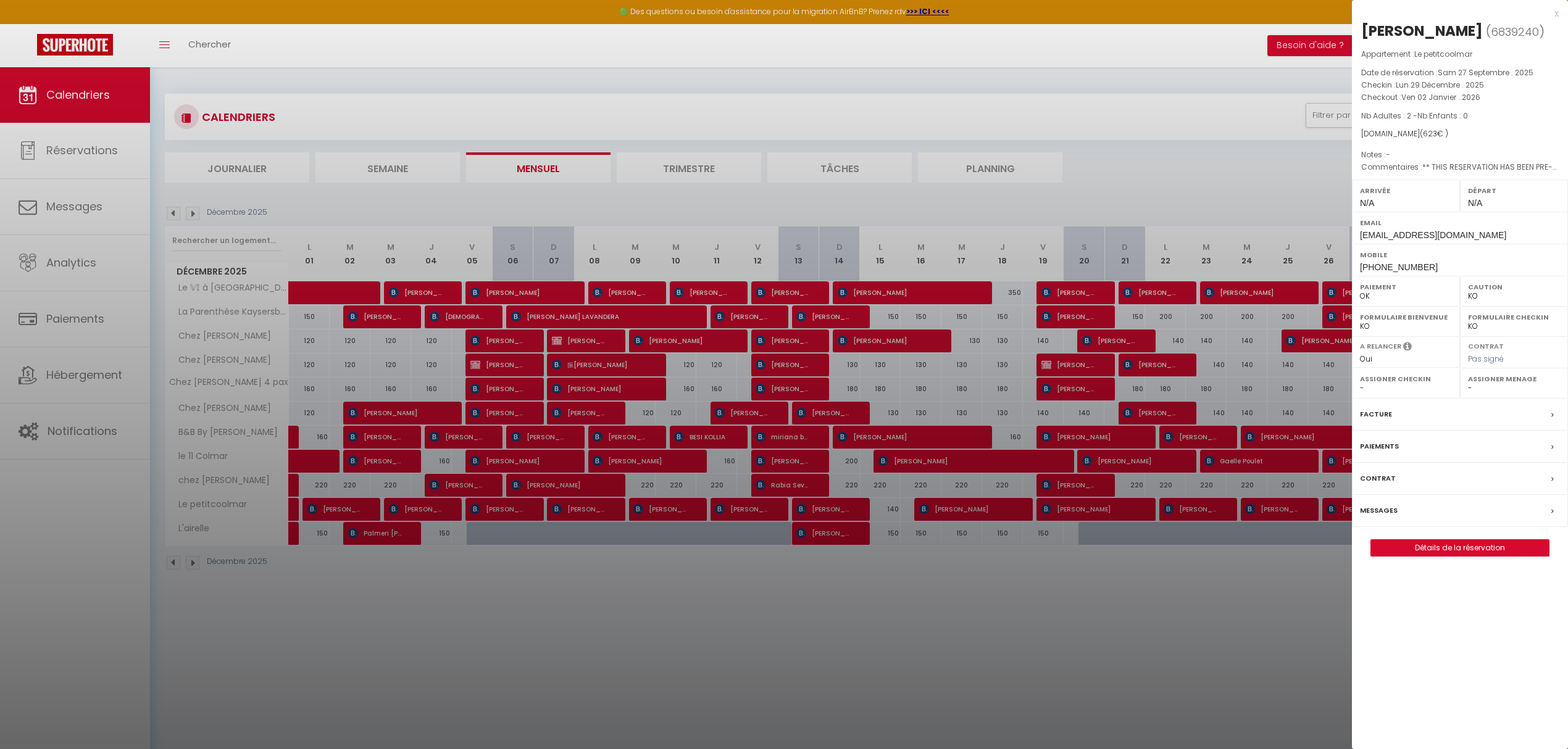
click at [193, 215] on div at bounding box center [784, 374] width 1568 height 749
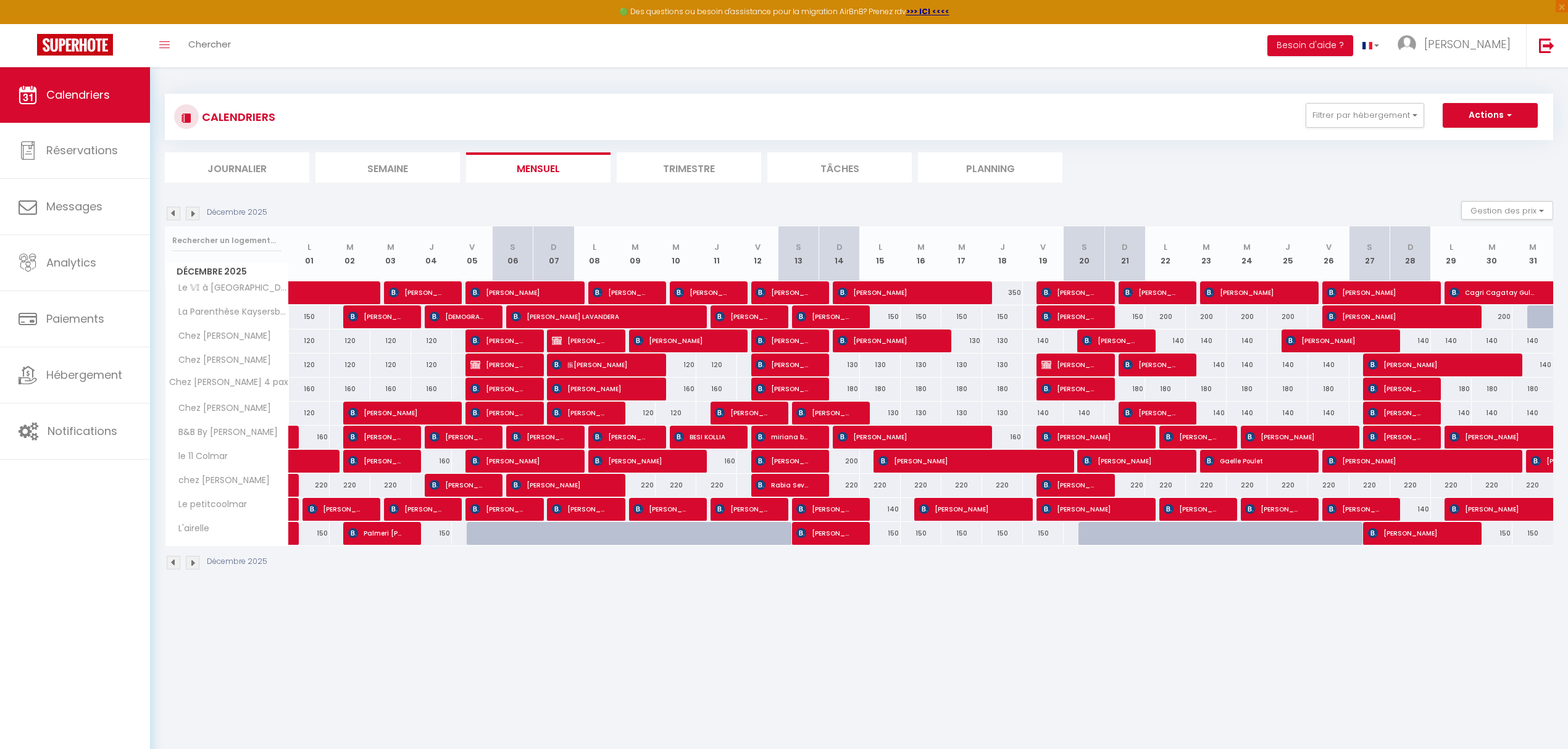
click at [193, 215] on img at bounding box center [193, 213] width 14 height 14
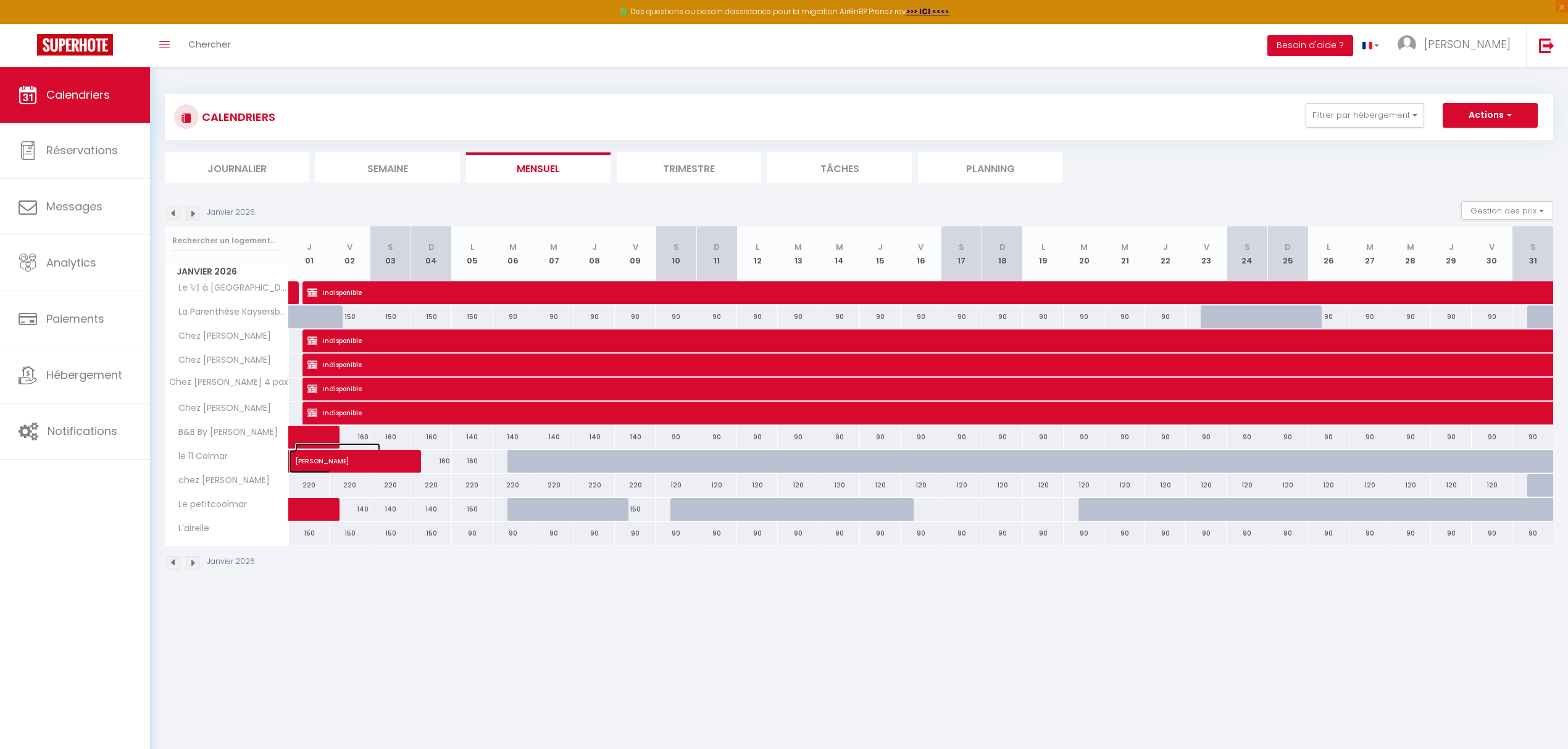
click at [300, 459] on span "[PERSON_NAME]" at bounding box center [338, 455] width 85 height 24
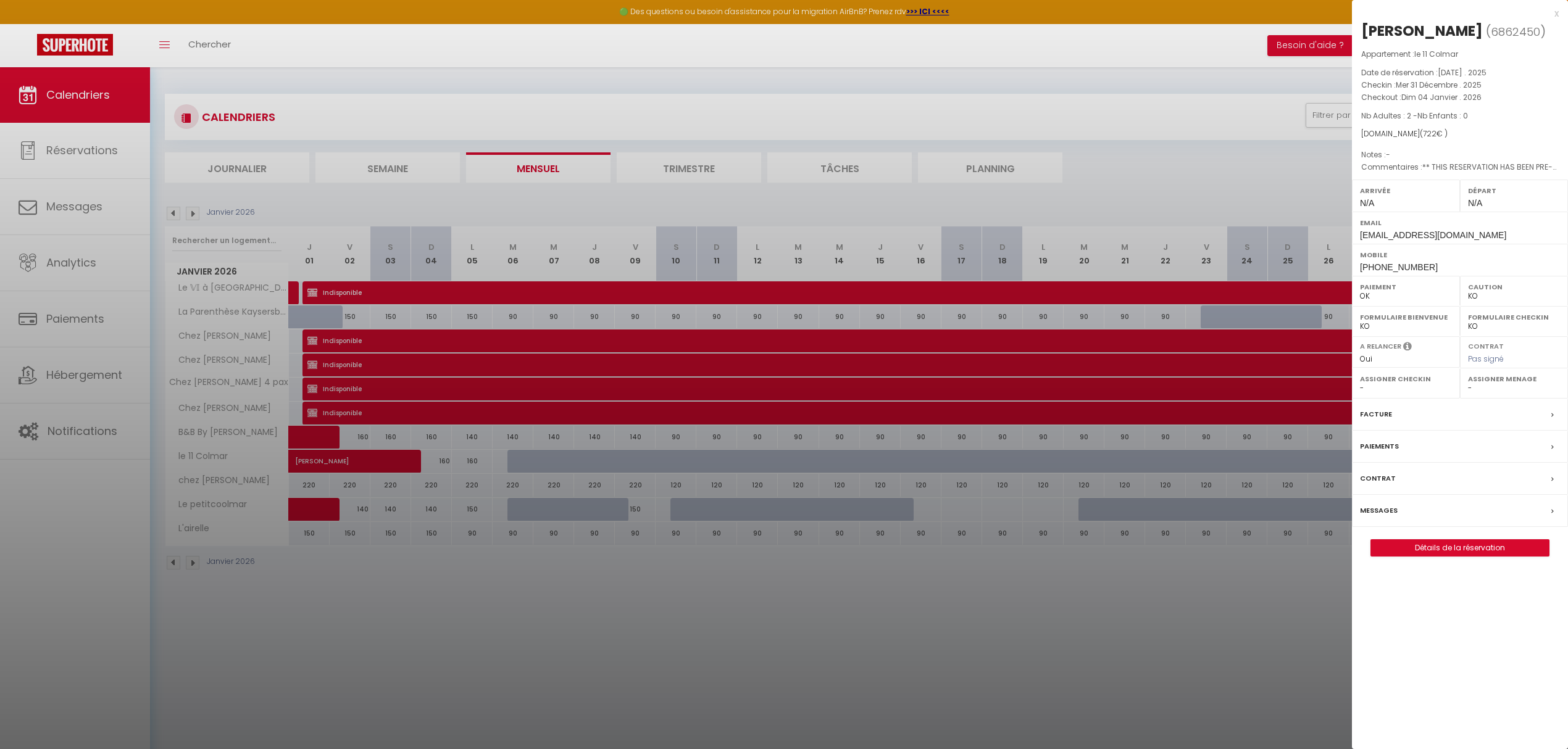
click at [308, 511] on div at bounding box center [784, 374] width 1568 height 749
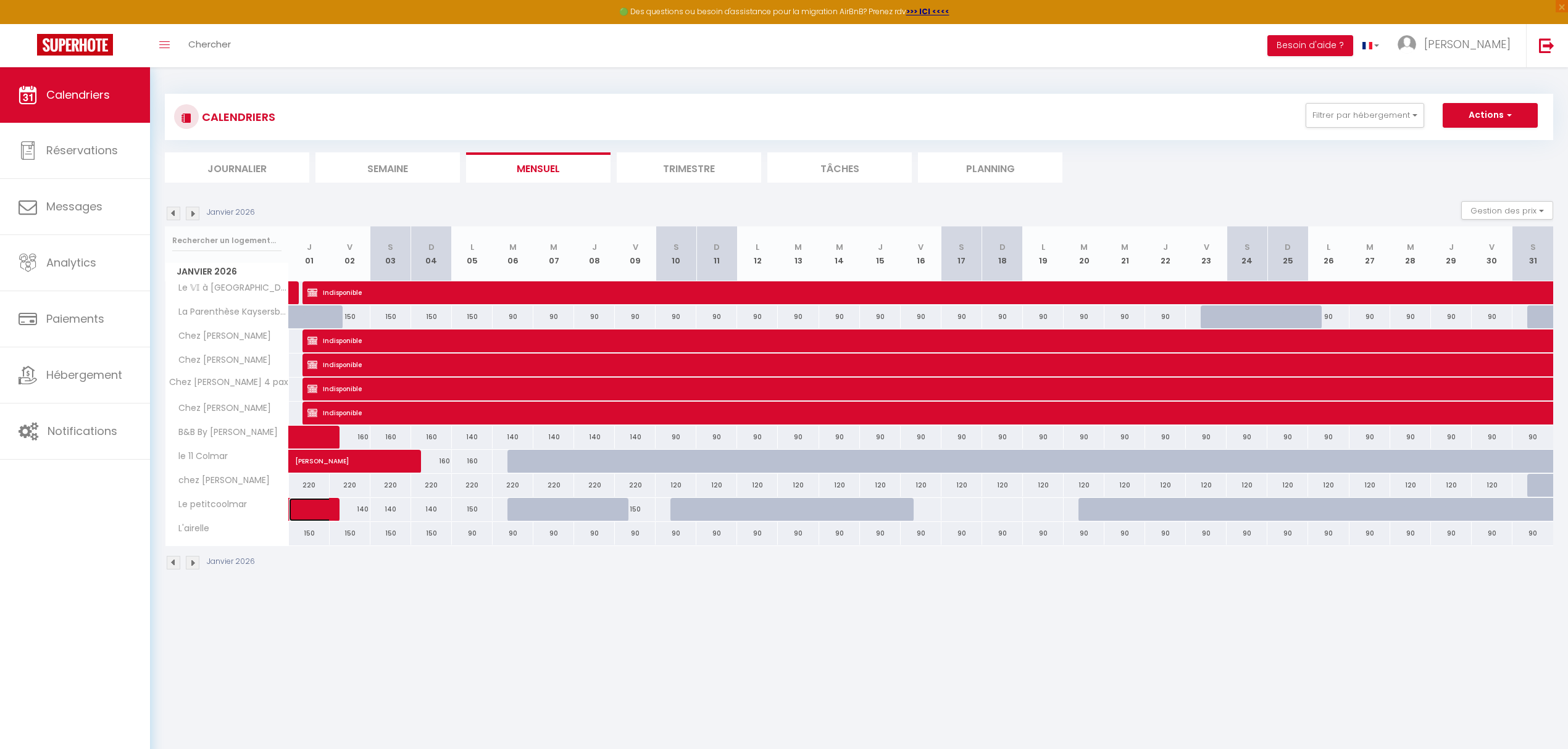
click at [308, 511] on span at bounding box center [321, 510] width 28 height 24
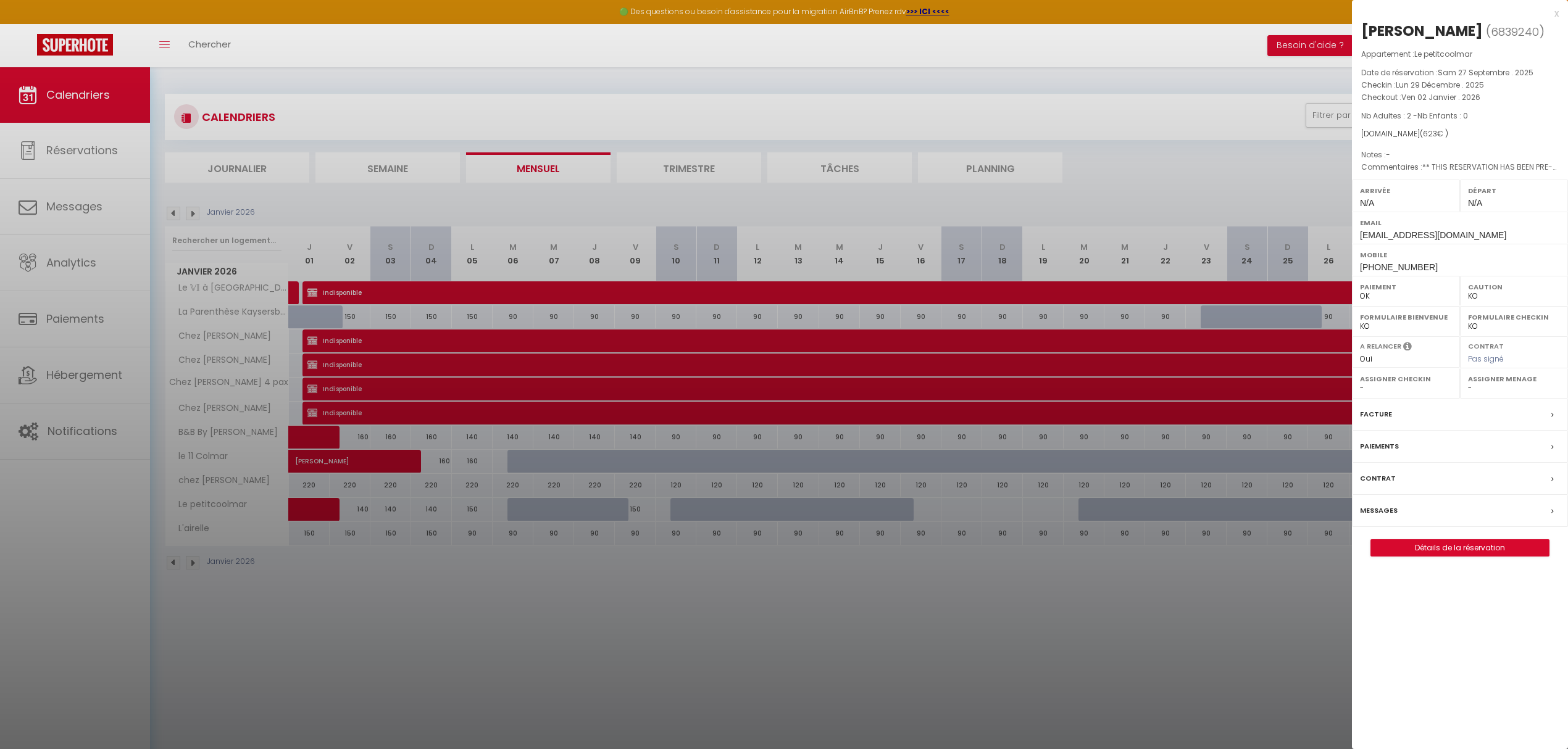
click at [426, 581] on div at bounding box center [784, 374] width 1568 height 749
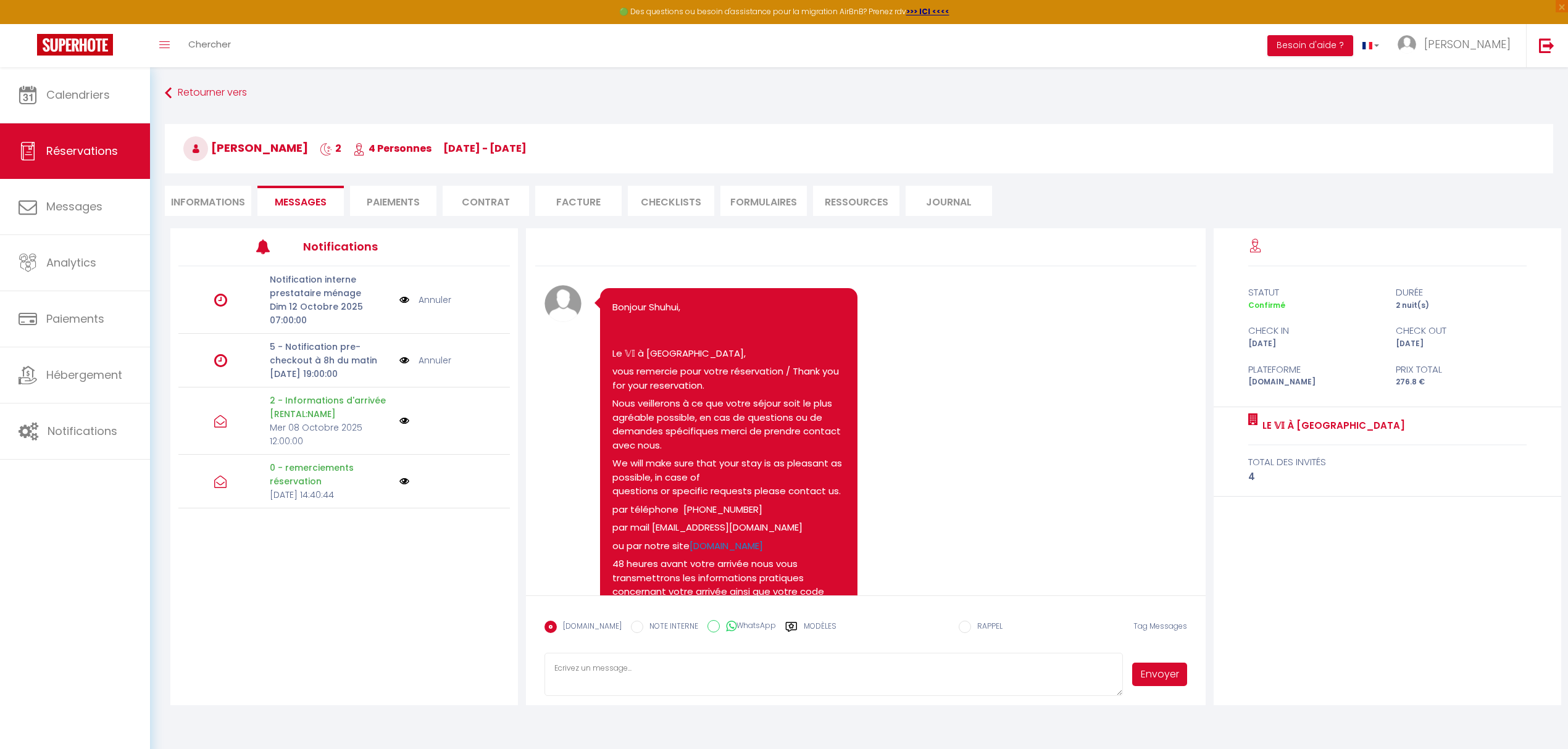
scroll to position [2276, 0]
